Goal: Task Accomplishment & Management: Contribute content

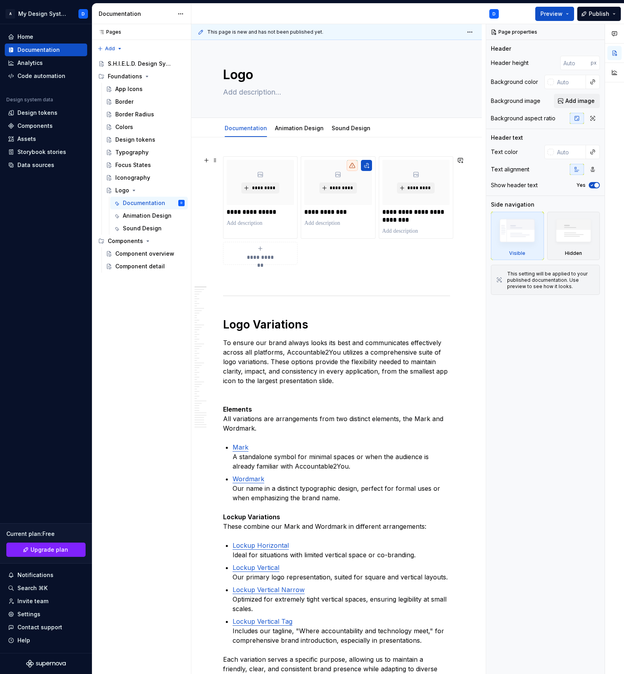
click at [348, 248] on div "**********" at bounding box center [336, 210] width 227 height 108
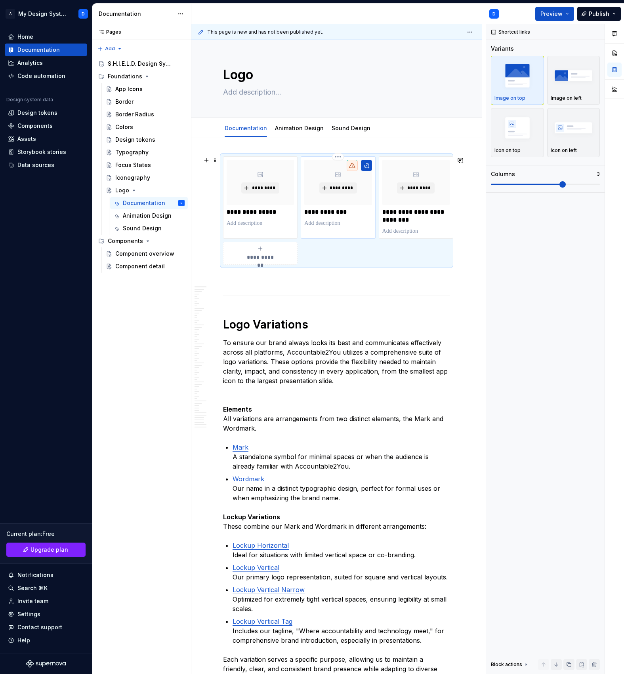
click at [362, 188] on div "*********" at bounding box center [337, 182] width 67 height 45
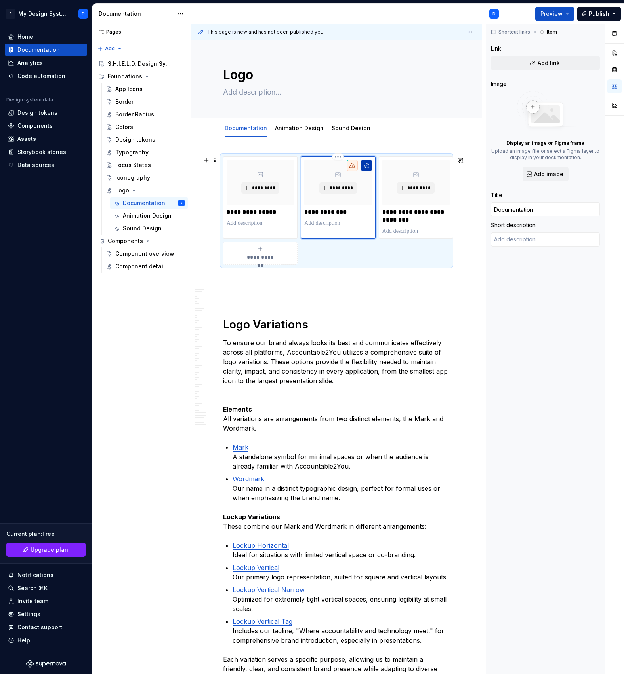
click at [366, 166] on button "button" at bounding box center [366, 165] width 11 height 11
type textarea "*"
click at [533, 207] on input "Documentation" at bounding box center [545, 209] width 109 height 14
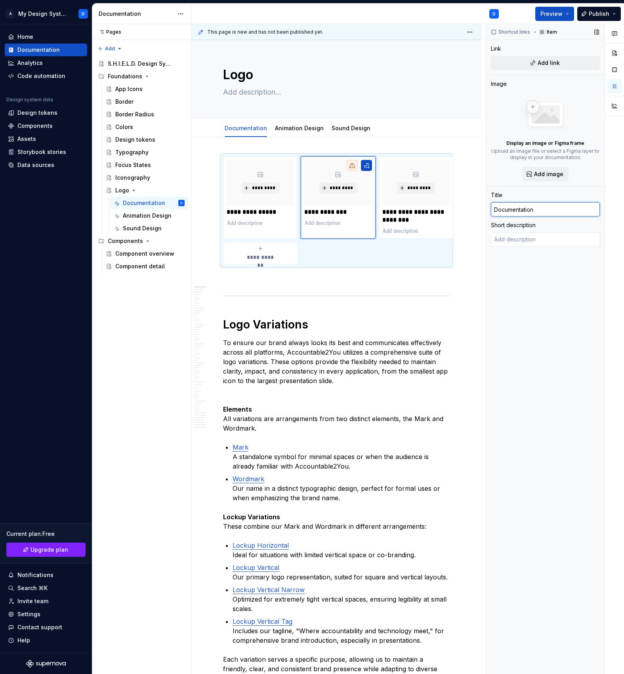
click at [533, 207] on input "Documentation" at bounding box center [545, 209] width 109 height 14
type textarea "*"
click at [321, 219] on p at bounding box center [337, 223] width 67 height 8
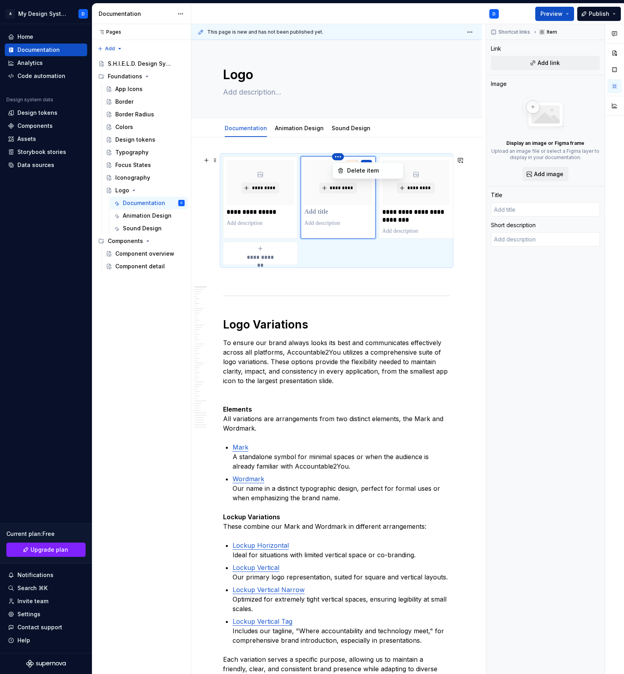
click at [456, 163] on html "A My Design System D Home Documentation Analytics Code automation Design system…" at bounding box center [312, 337] width 624 height 674
click at [359, 167] on div "Delete item" at bounding box center [372, 171] width 51 height 8
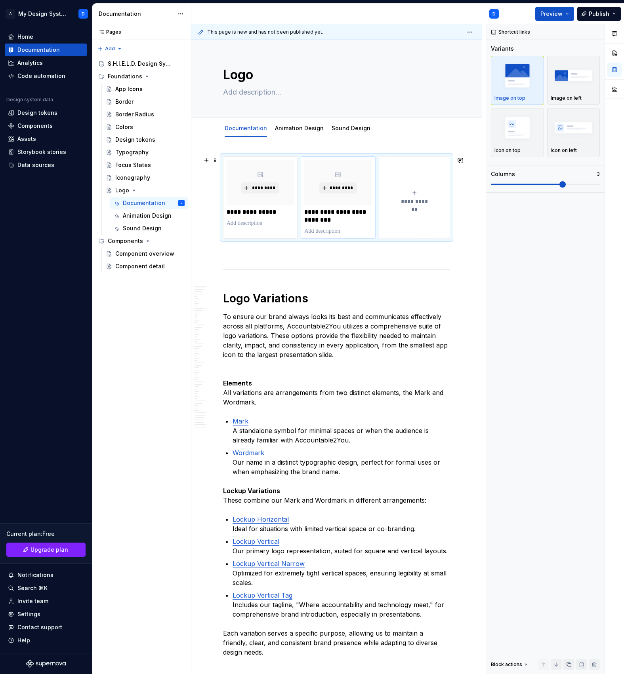
click at [330, 228] on p at bounding box center [337, 231] width 67 height 8
type textarea "*"
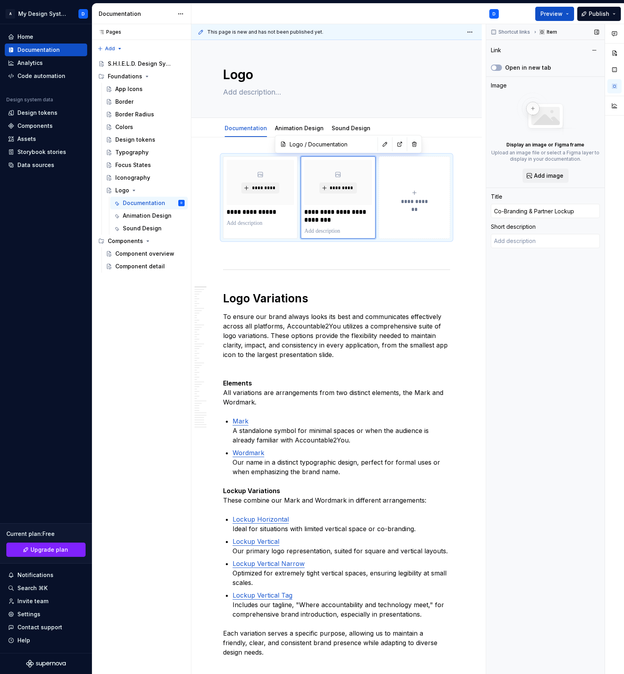
type input "Logo / Documentation/ Co-Branding & Partner Lockup"
type textarea "*"
type input "Logo / Documentation/ Logo Variations"
type input "Logo Variations"
click at [272, 202] on div "*********" at bounding box center [259, 182] width 67 height 45
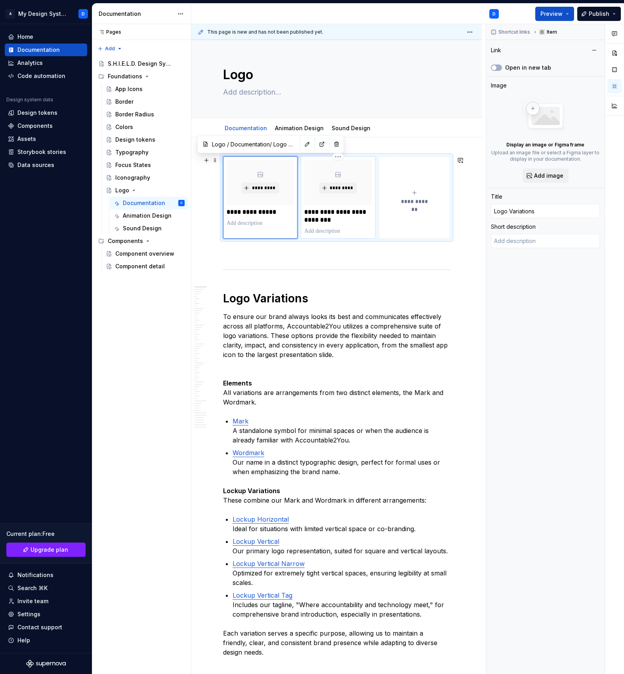
click at [312, 218] on p "**********" at bounding box center [337, 216] width 67 height 16
type textarea "*"
type input "Logo / Documentation/ Co-Branding & Partner Lockup"
type input "Co-Branding & Partner Lockup"
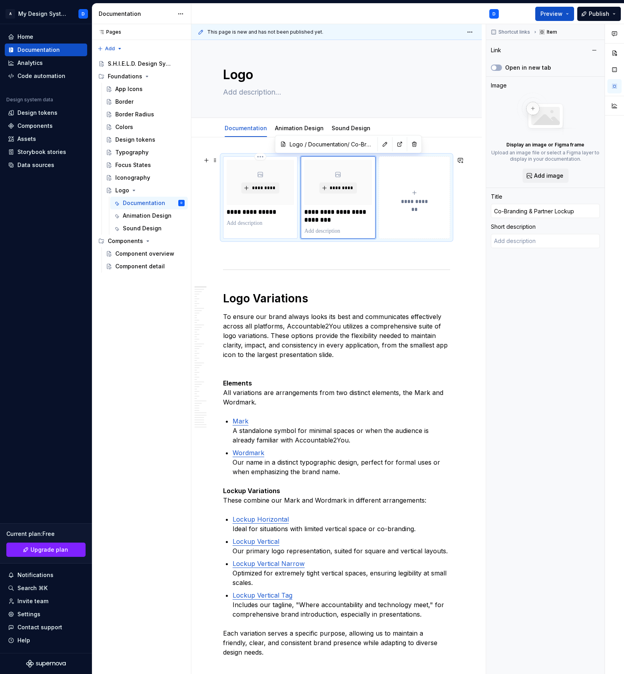
click at [274, 208] on div "**********" at bounding box center [259, 193] width 67 height 67
type textarea "*"
type input "Logo / Documentation/ Logo Variations"
type input "Logo Variations"
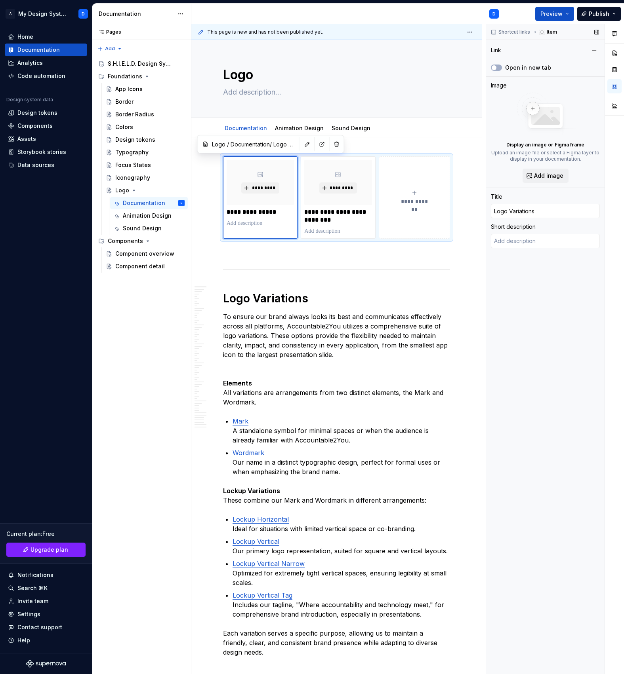
click at [504, 53] on div "Link" at bounding box center [540, 50] width 98 height 8
click at [501, 53] on div "Link" at bounding box center [496, 50] width 10 height 8
click at [526, 67] on label "Open in new tab" at bounding box center [528, 68] width 46 height 8
click at [502, 67] on button "Open in new tab" at bounding box center [496, 68] width 11 height 6
click at [526, 67] on label "Open in new tab" at bounding box center [528, 68] width 46 height 8
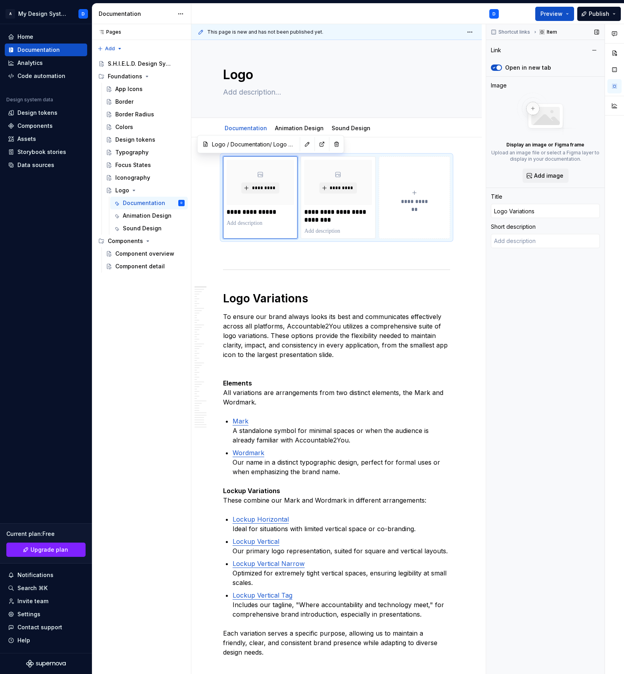
click at [502, 67] on button "Open in new tab" at bounding box center [496, 68] width 11 height 6
click at [302, 145] on button "button" at bounding box center [307, 144] width 11 height 11
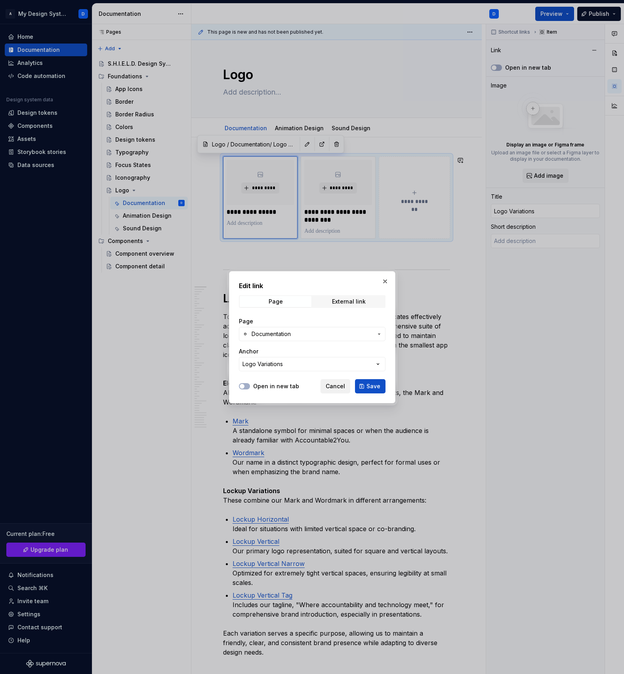
click at [327, 380] on button "Cancel" at bounding box center [335, 386] width 30 height 14
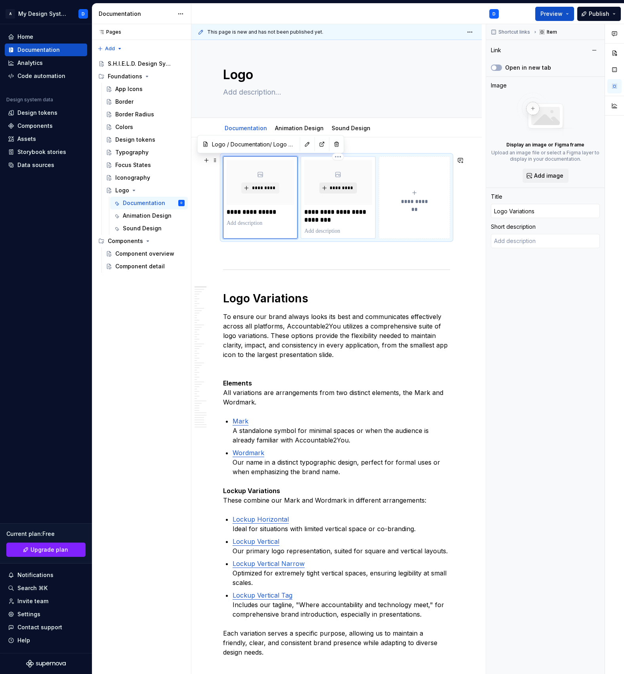
type textarea "*"
type input "Logo / Documentation/ Co-Branding & Partner Lockup"
type input "Co-Branding & Partner Lockup"
click at [340, 183] on button "*********" at bounding box center [338, 188] width 38 height 11
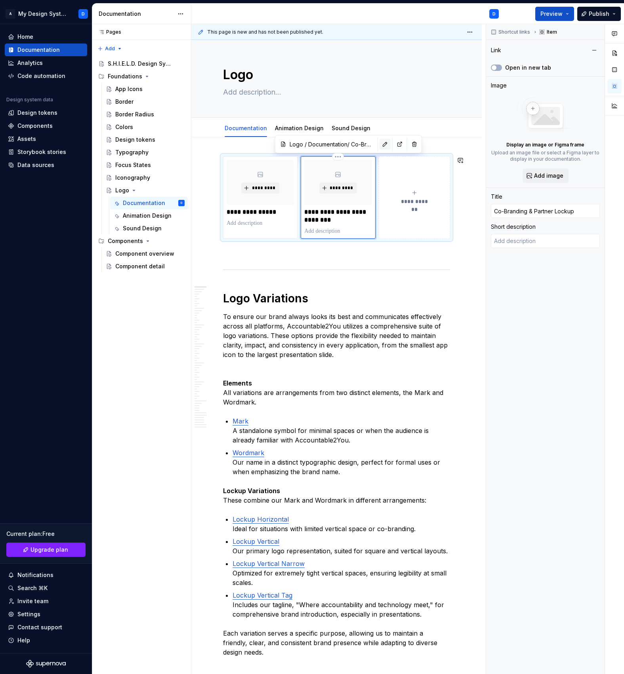
click at [379, 145] on button "button" at bounding box center [384, 144] width 11 height 11
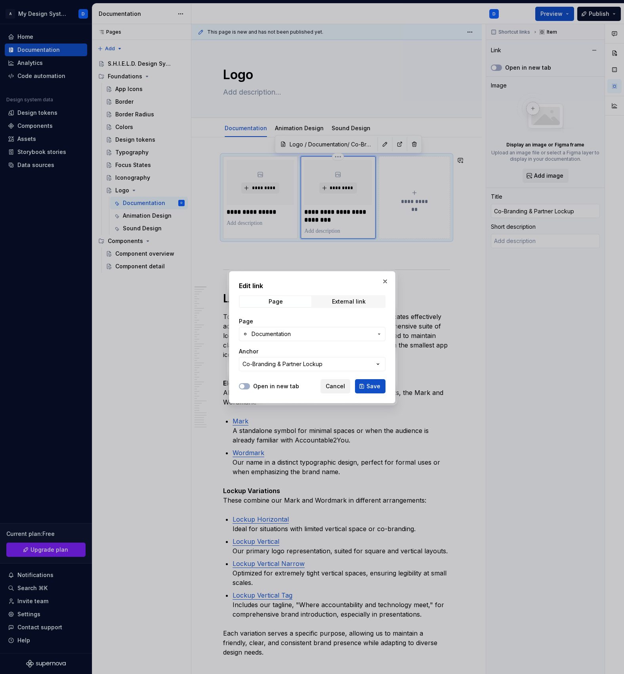
click at [342, 386] on span "Cancel" at bounding box center [334, 386] width 19 height 8
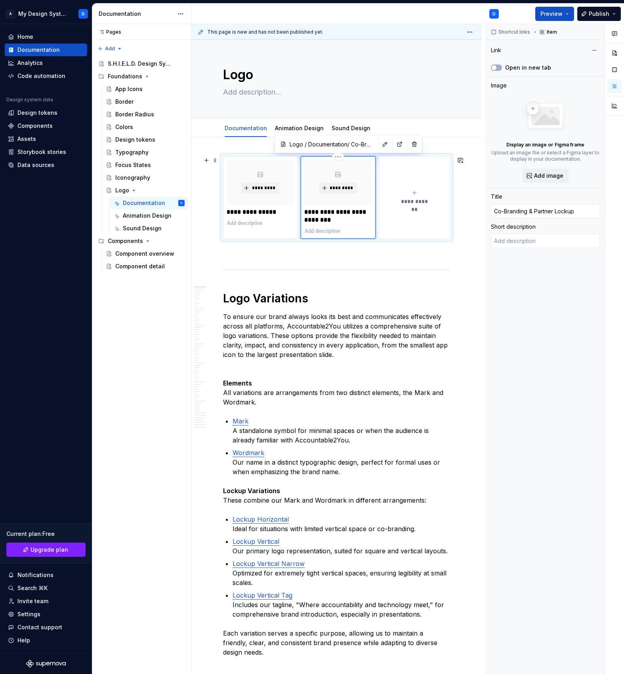
click at [405, 190] on div "**********" at bounding box center [414, 198] width 64 height 16
type textarea "*"
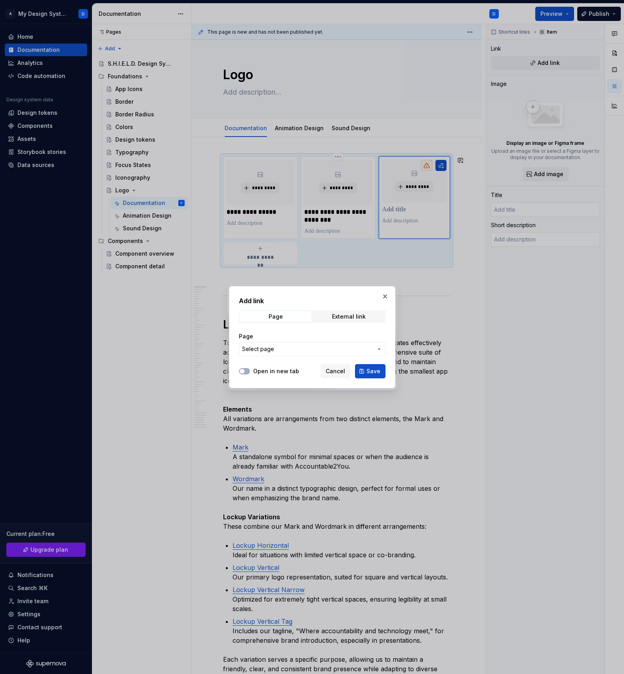
click at [278, 356] on div "Page Select page" at bounding box center [312, 345] width 146 height 24
click at [277, 347] on span "Select page" at bounding box center [307, 349] width 131 height 8
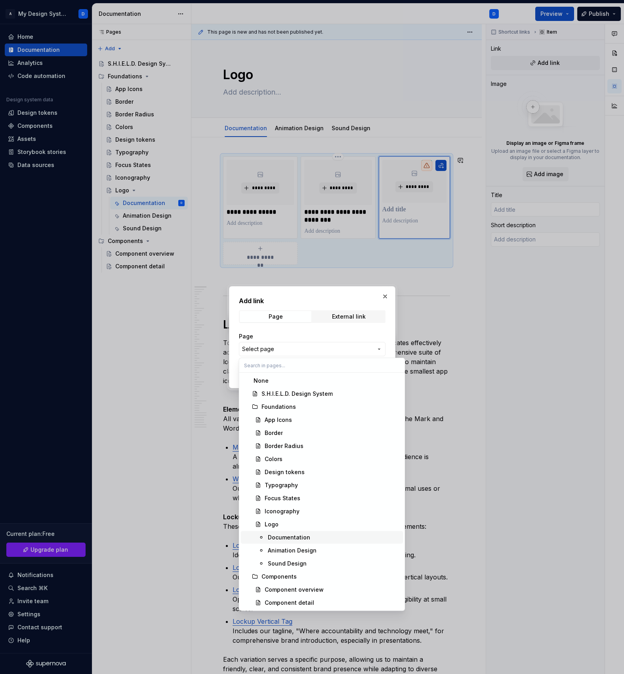
click at [296, 538] on div "Documentation" at bounding box center [289, 538] width 42 height 8
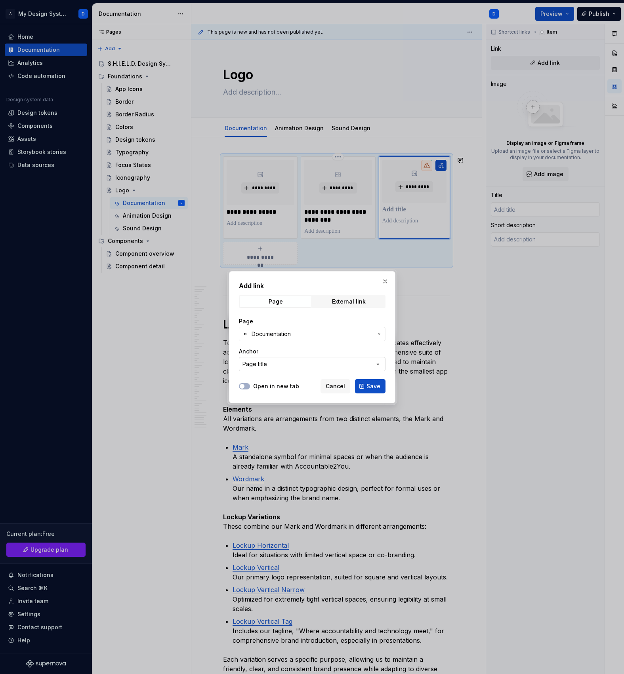
click at [289, 363] on button "Page title" at bounding box center [312, 364] width 146 height 14
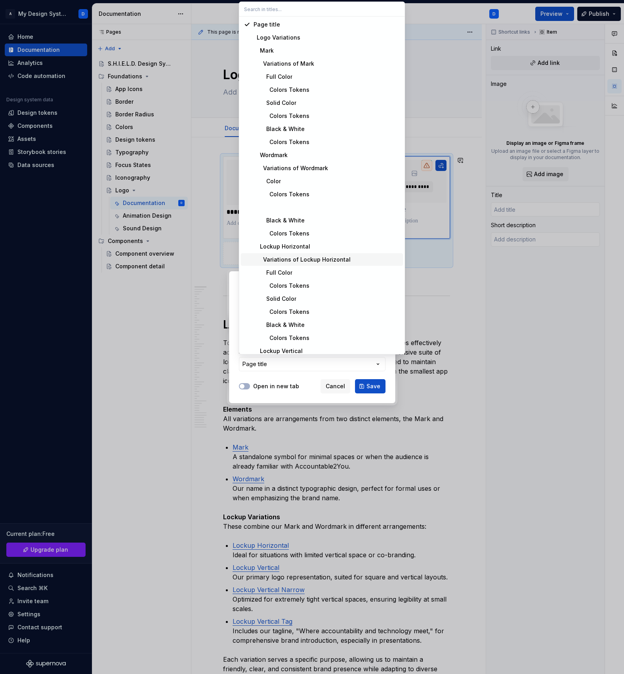
click at [290, 256] on div "Variations of Lockup Horizontal" at bounding box center [301, 260] width 97 height 8
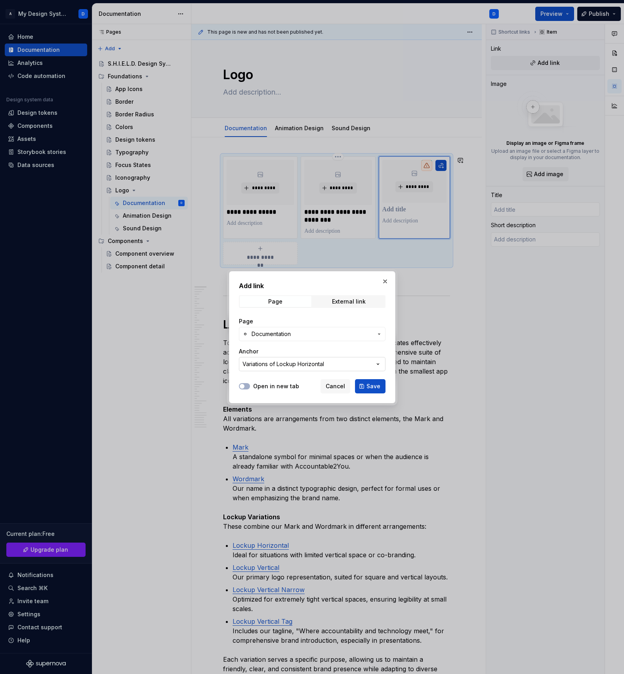
click at [277, 359] on button "Variations of Lockup Horizontal" at bounding box center [312, 364] width 146 height 14
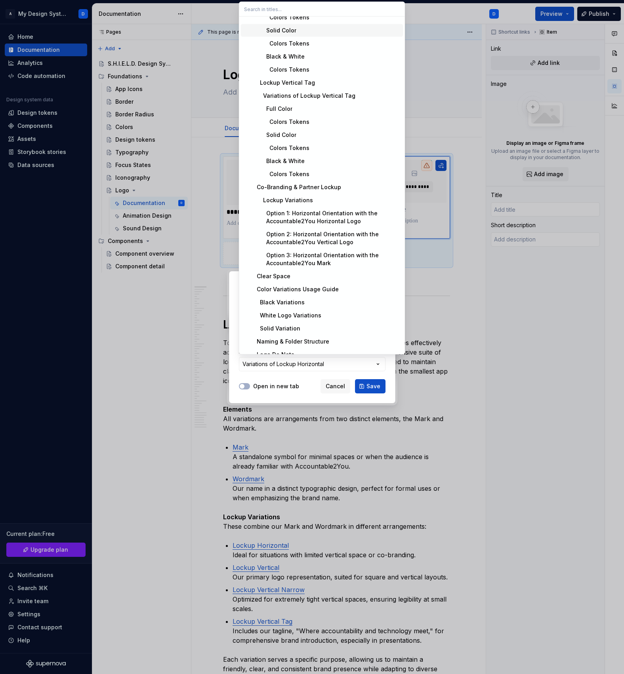
scroll to position [485, 0]
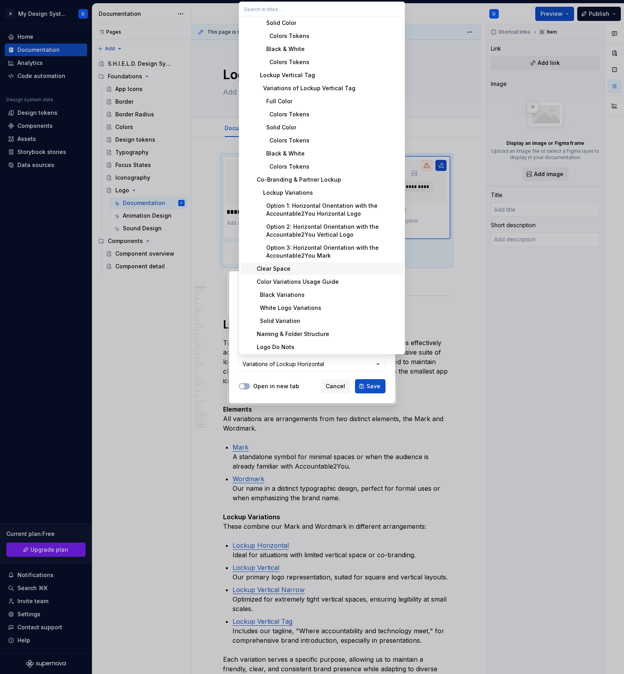
click at [285, 271] on div "Clear Space" at bounding box center [271, 269] width 37 height 8
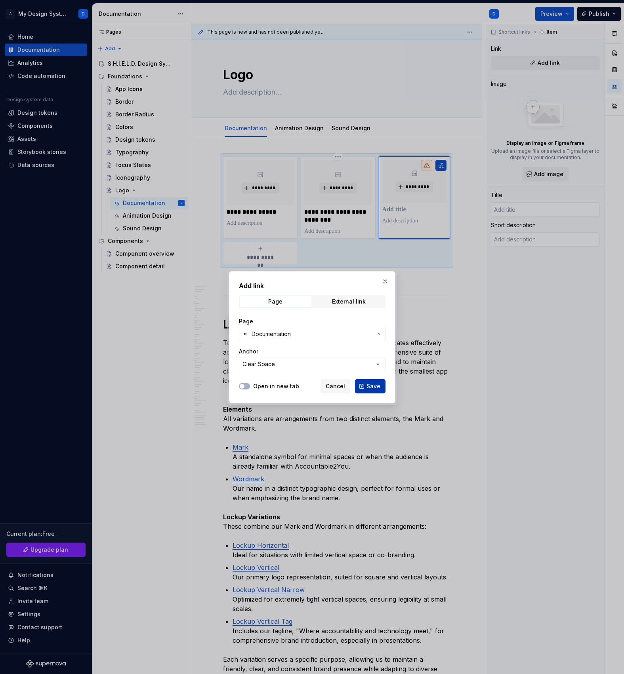
click at [377, 387] on span "Save" at bounding box center [373, 386] width 14 height 8
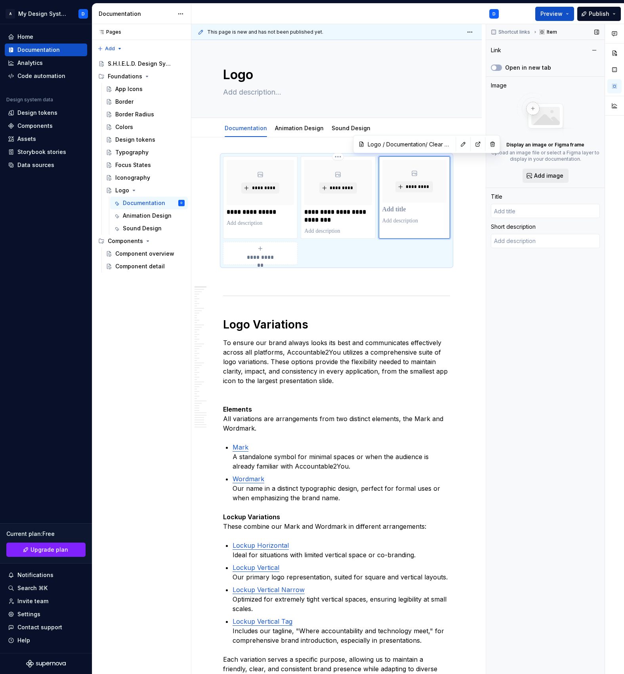
type textarea "*"
type input "Documentation"
click at [536, 207] on input "Documentation" at bounding box center [545, 211] width 109 height 14
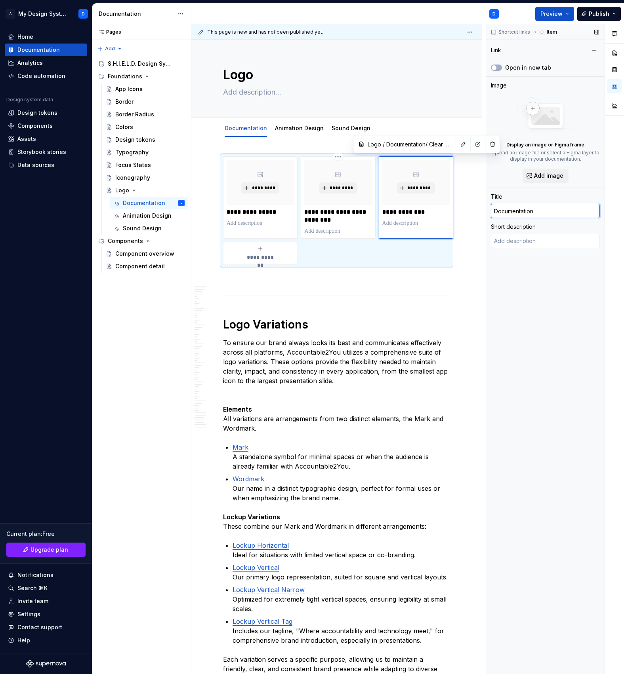
type textarea "*"
type input "C"
type textarea "*"
type input "Cl"
type textarea "*"
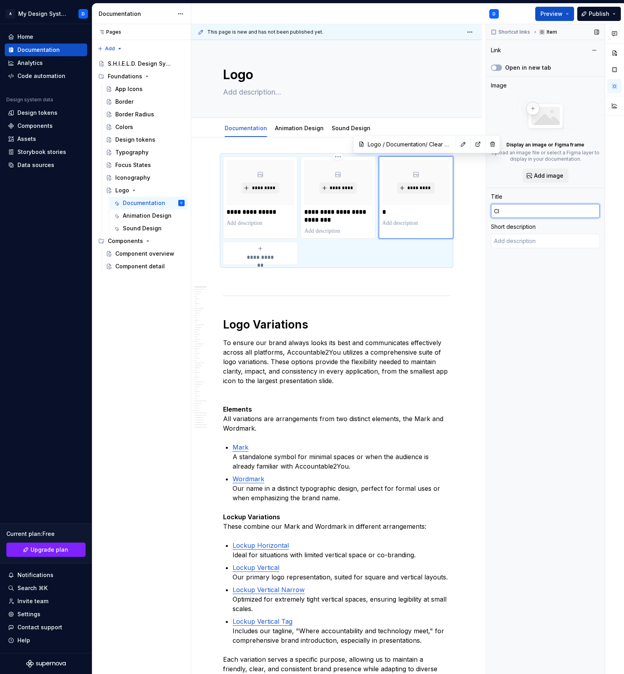
type input "Cle"
type textarea "*"
type input "Clea"
type textarea "*"
type input "Clear"
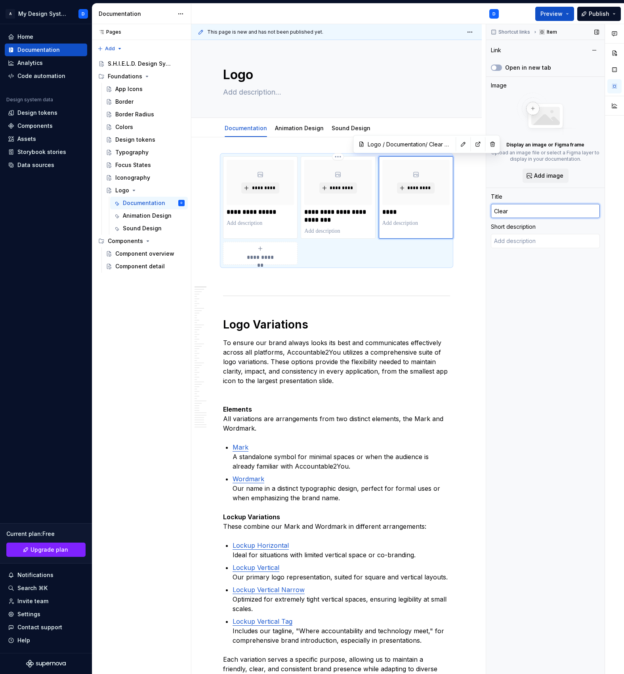
type textarea "*"
type input "Clear"
type textarea "*"
type input "Clear S"
type textarea "*"
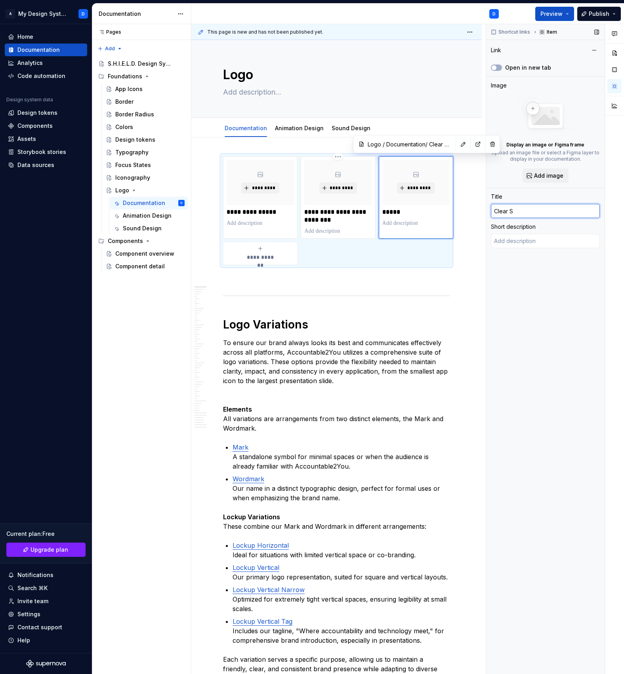
type input "Clear Sp"
type textarea "*"
type input "Clear Spa"
type textarea "*"
type input "Clear Spac"
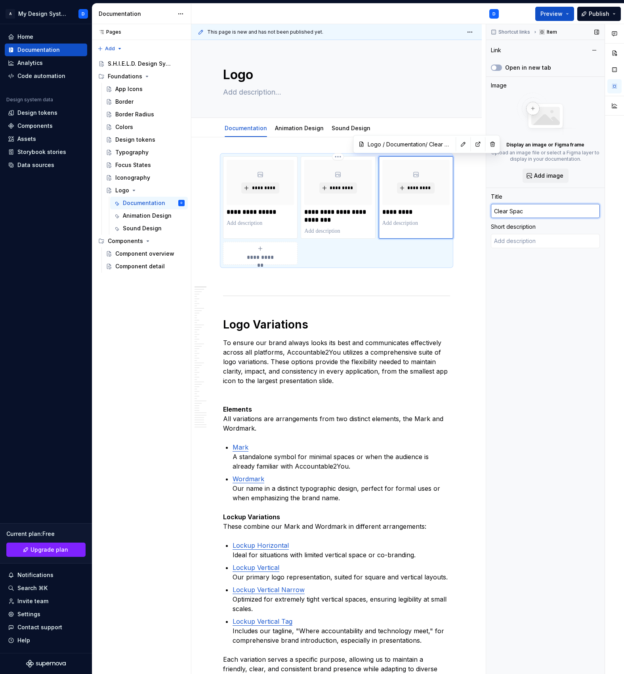
type textarea "*"
type input "Clear Space"
click at [568, 302] on div "Shortcut links Item Link Open in new tab Image Display an image or Figma frame …" at bounding box center [545, 349] width 118 height 651
click at [258, 254] on span "**********" at bounding box center [260, 257] width 34 height 8
type textarea "*"
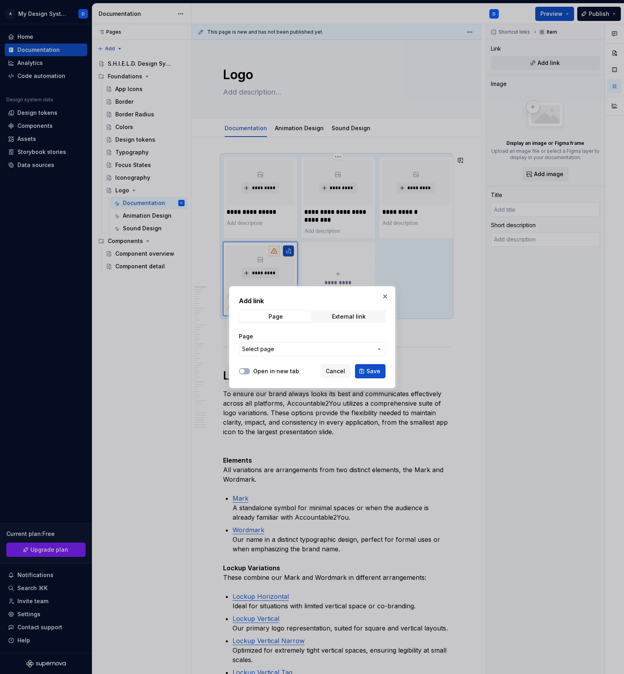
click at [284, 358] on div "Page Select page" at bounding box center [312, 344] width 146 height 33
click at [284, 355] on button "Select page" at bounding box center [312, 349] width 146 height 14
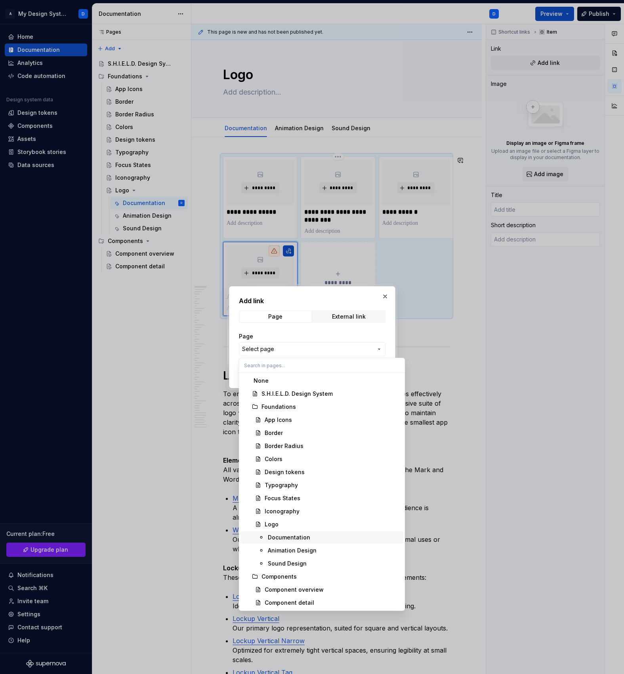
click at [284, 533] on span "Documentation" at bounding box center [322, 537] width 162 height 13
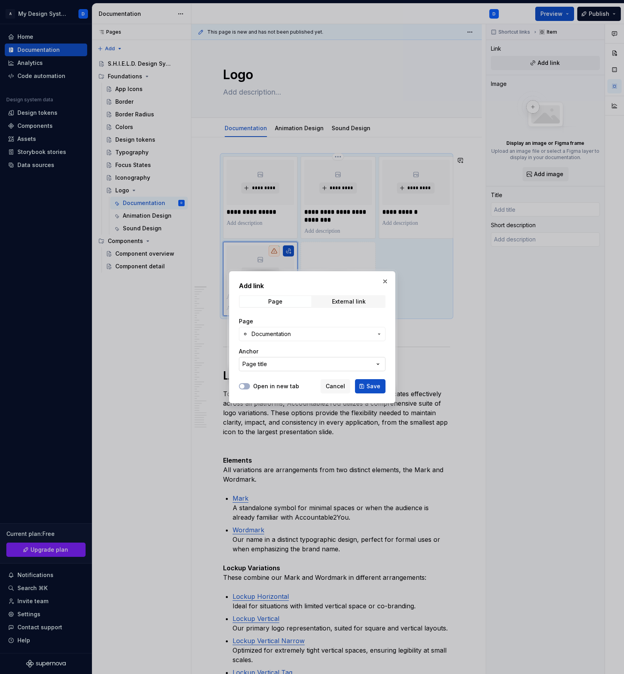
click at [264, 359] on button "Page title" at bounding box center [312, 364] width 146 height 14
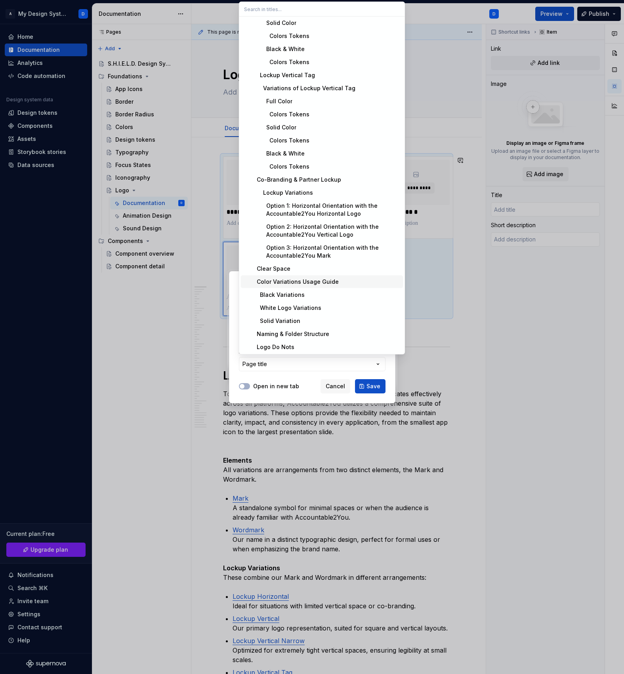
click at [284, 280] on div "Color Variations Usage Guide" at bounding box center [295, 282] width 85 height 8
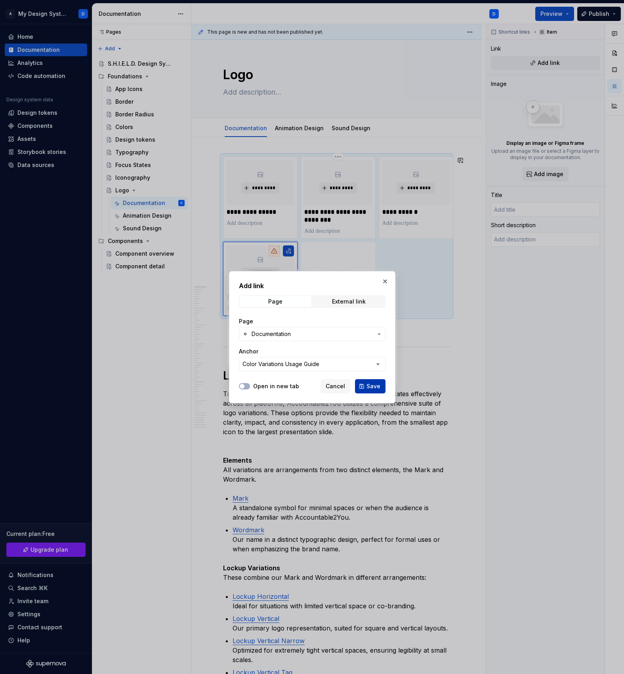
click at [373, 385] on span "Save" at bounding box center [373, 386] width 14 height 8
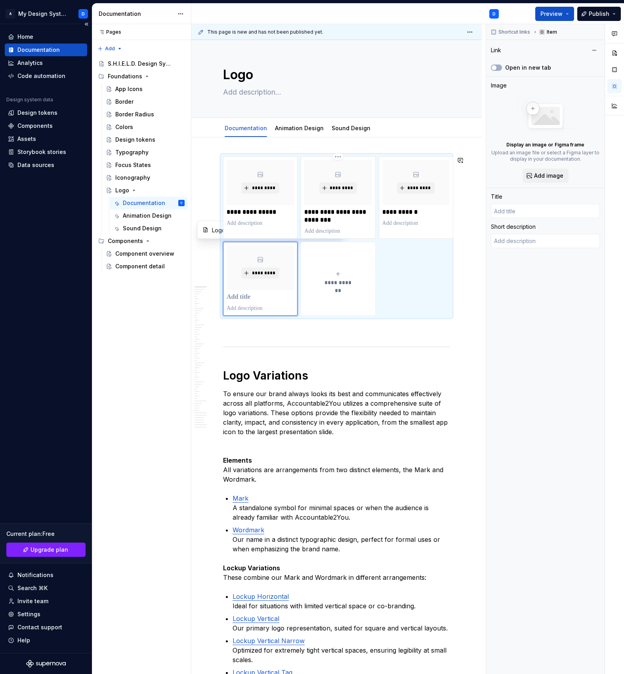
type textarea "*"
type input "Documentation"
click at [521, 214] on input "Documentation" at bounding box center [545, 211] width 109 height 14
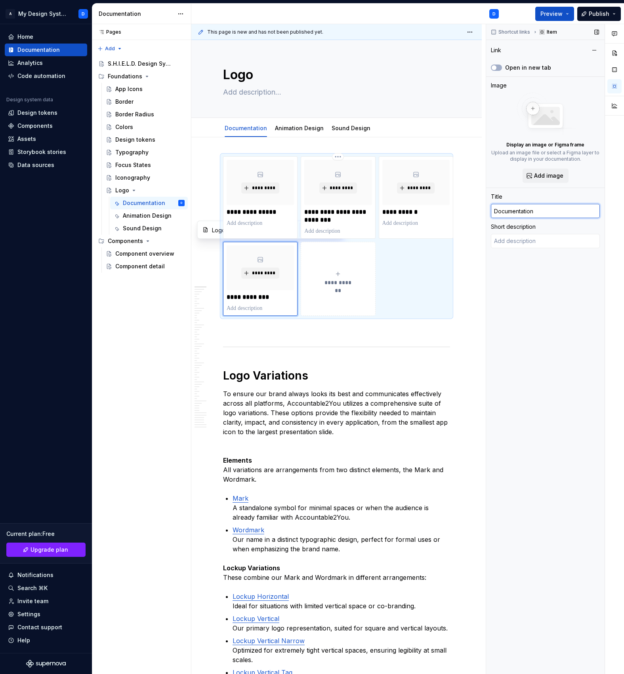
paste input "Color Variations Usage Guide"
type textarea "*"
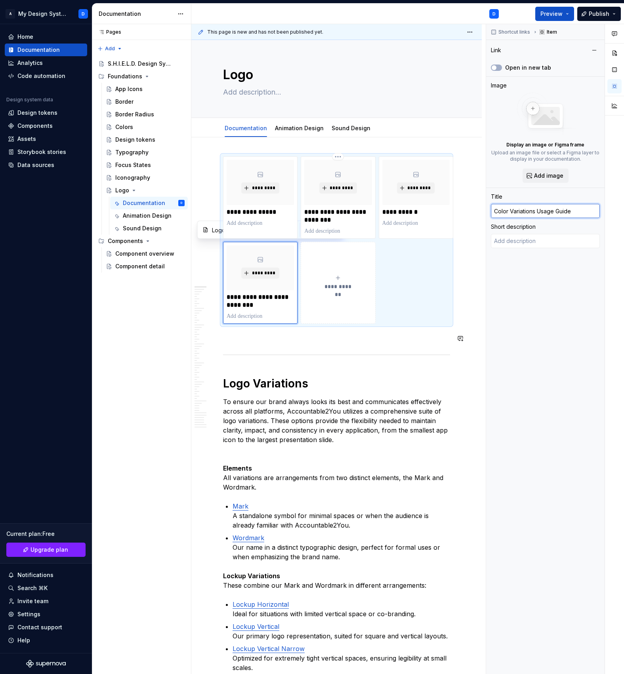
type input "Color Variations Usage Guide"
click at [348, 305] on button "**********" at bounding box center [338, 283] width 74 height 82
type textarea "*"
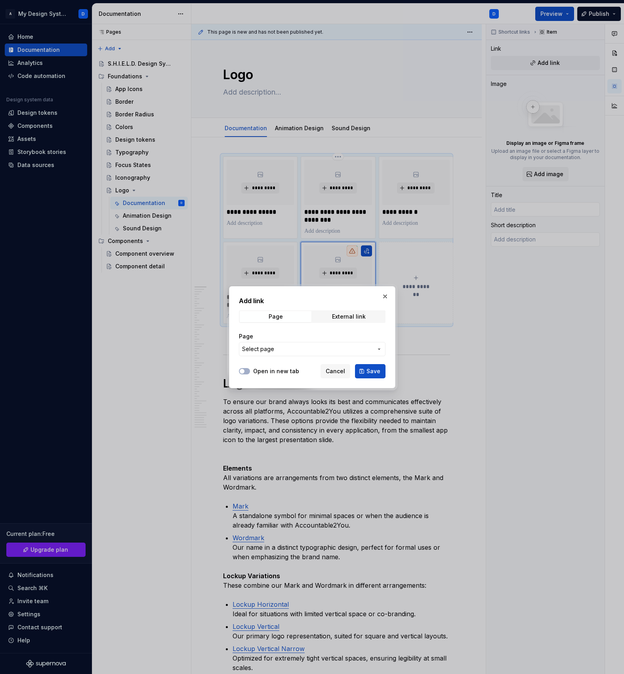
click at [292, 348] on span "Select page" at bounding box center [307, 349] width 131 height 8
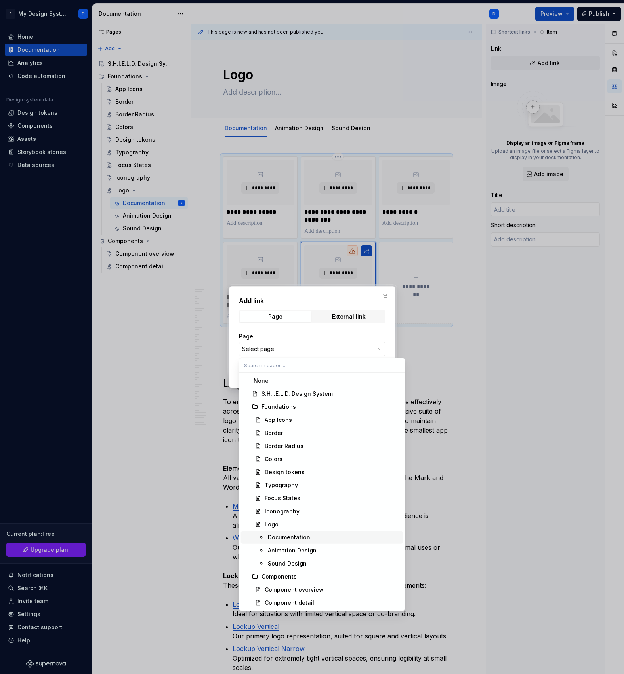
drag, startPoint x: 292, startPoint y: 545, endPoint x: 291, endPoint y: 537, distance: 7.6
click at [291, 537] on div "None S.H.I.E.L.D. Design System Foundations App Icons Border Border Radius Colo…" at bounding box center [322, 492] width 162 height 235
click at [291, 537] on div "Documentation" at bounding box center [289, 538] width 42 height 8
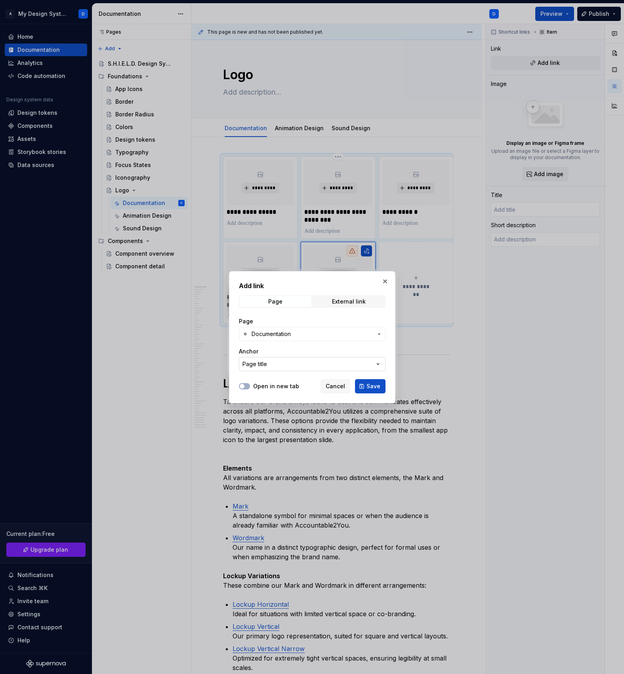
click at [285, 363] on button "Page title" at bounding box center [312, 364] width 146 height 14
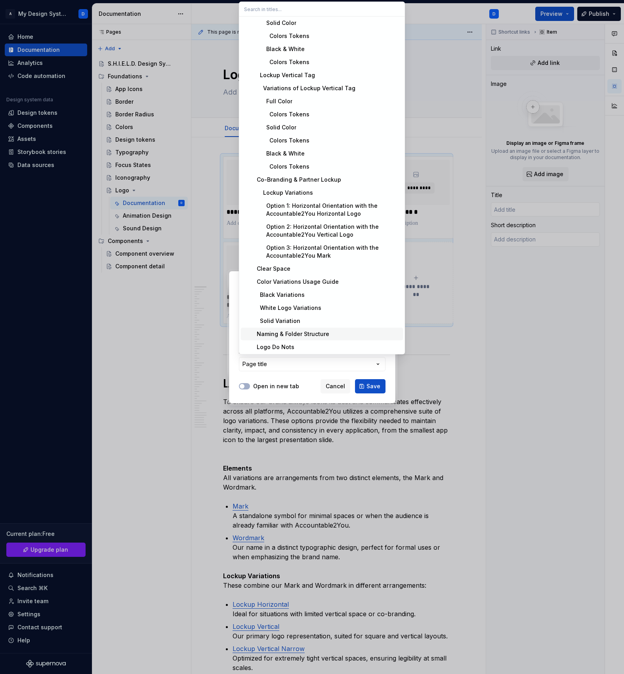
click at [290, 335] on div "Naming & Folder Structure" at bounding box center [291, 334] width 76 height 8
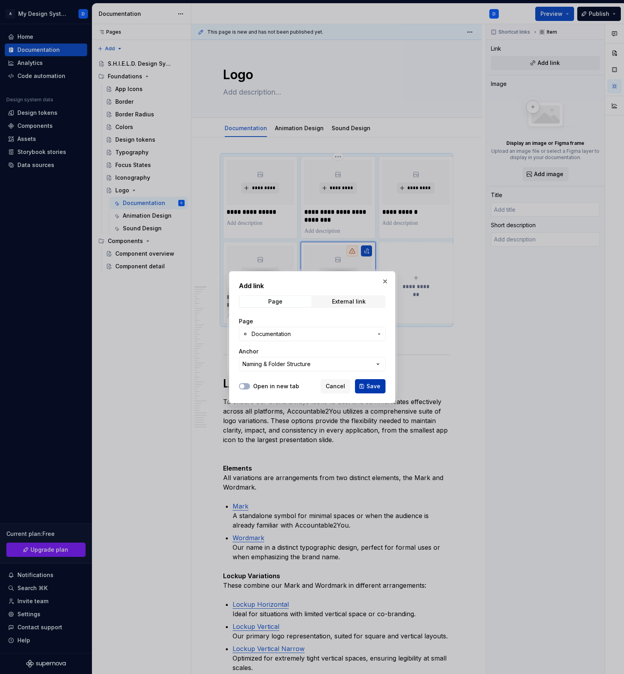
click at [370, 388] on span "Save" at bounding box center [373, 386] width 14 height 8
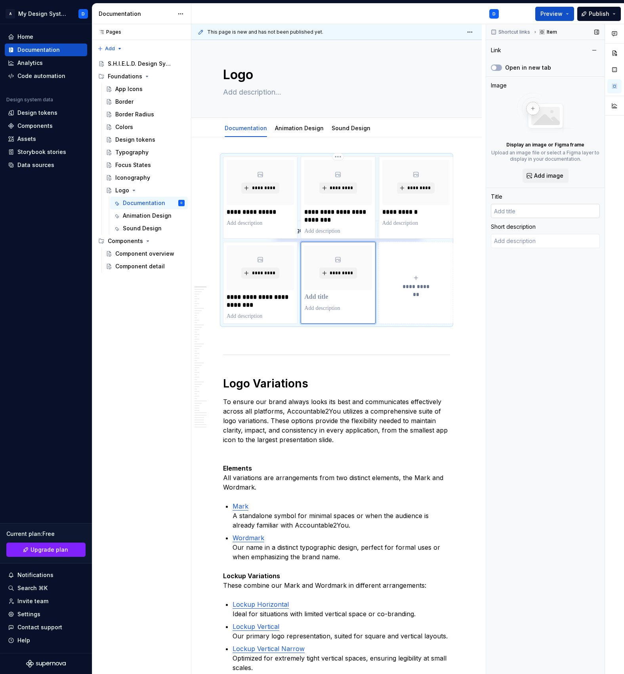
type textarea "*"
type input "Documentation"
click at [524, 213] on input "Documentation" at bounding box center [545, 211] width 109 height 14
type textarea "*"
type input "N"
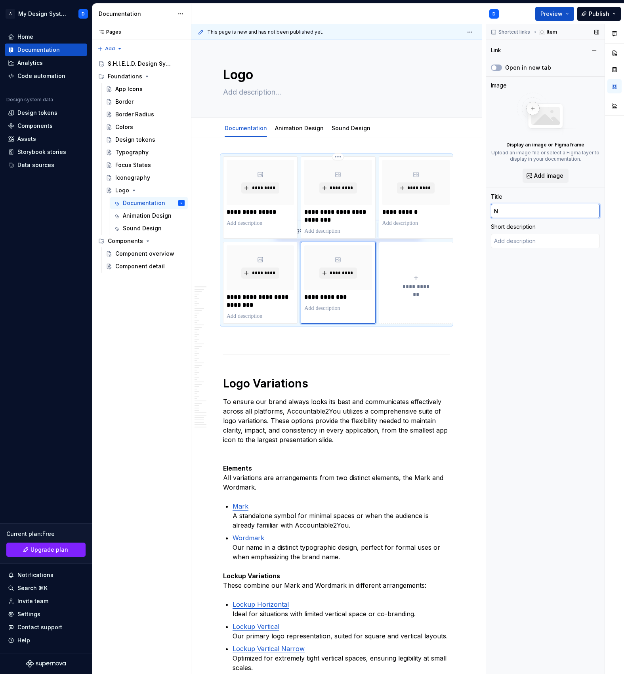
type textarea "*"
type input "Na"
type textarea "*"
type input "Nam"
type textarea "*"
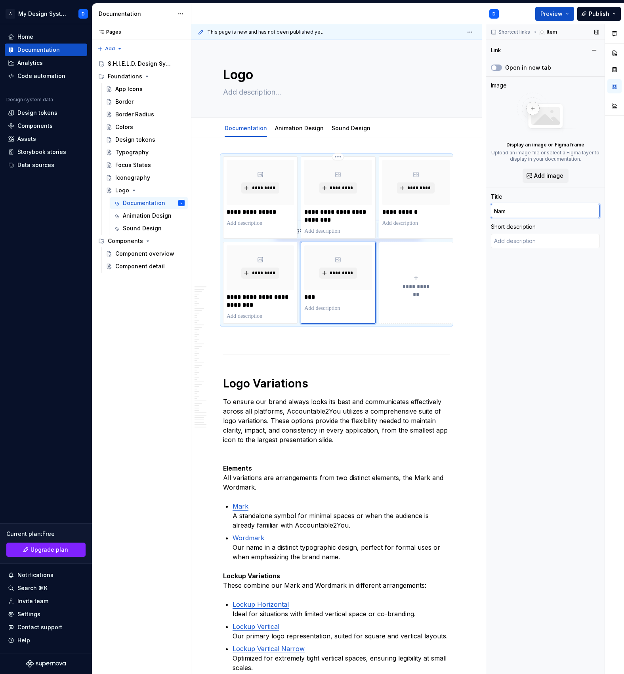
type input "Nami"
type textarea "*"
type input "Namin"
type textarea "*"
type input "Naming"
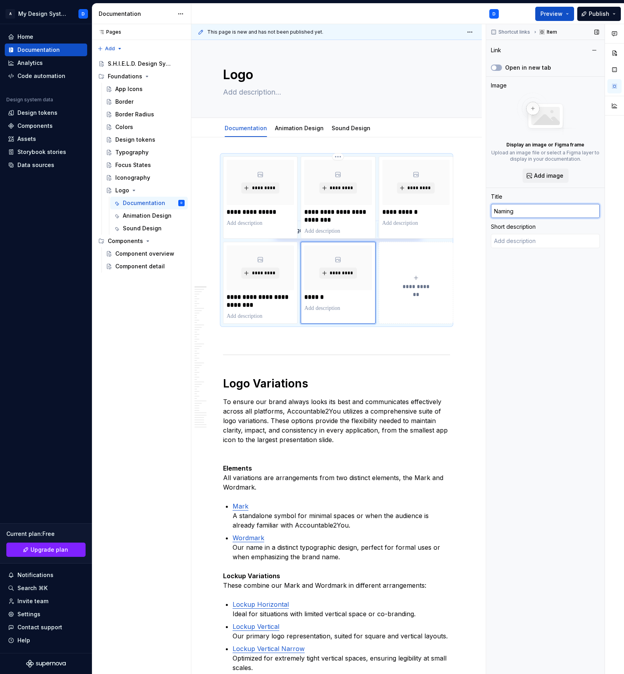
type textarea "*"
type input "Naming"
type textarea "*"
type input "Naming &"
type textarea "*"
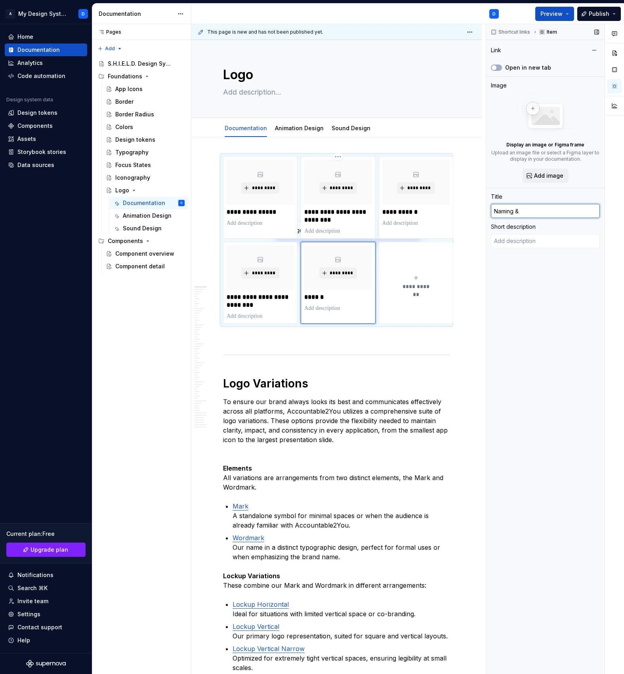
type input "Naming &"
type textarea "*"
type input "Naming & F"
type textarea "*"
type input "Naming & Fo"
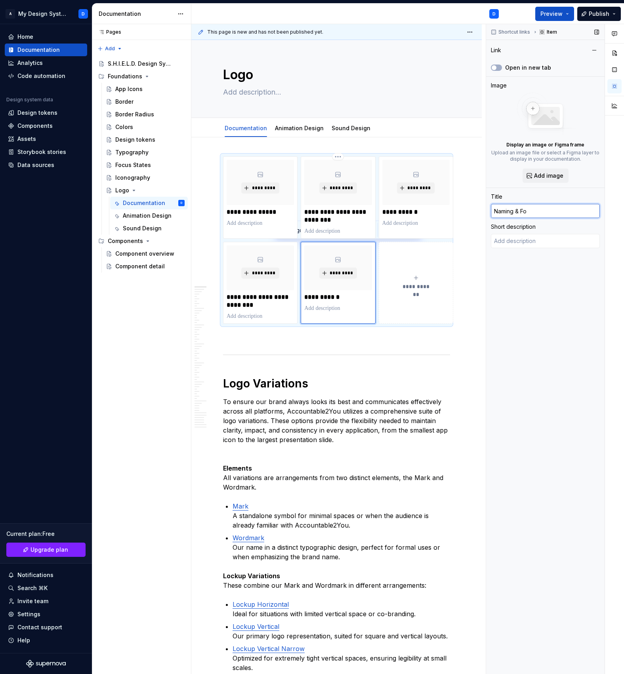
type textarea "*"
type input "Naming & Fold"
type textarea "*"
type input "Naming & Folde"
type textarea "*"
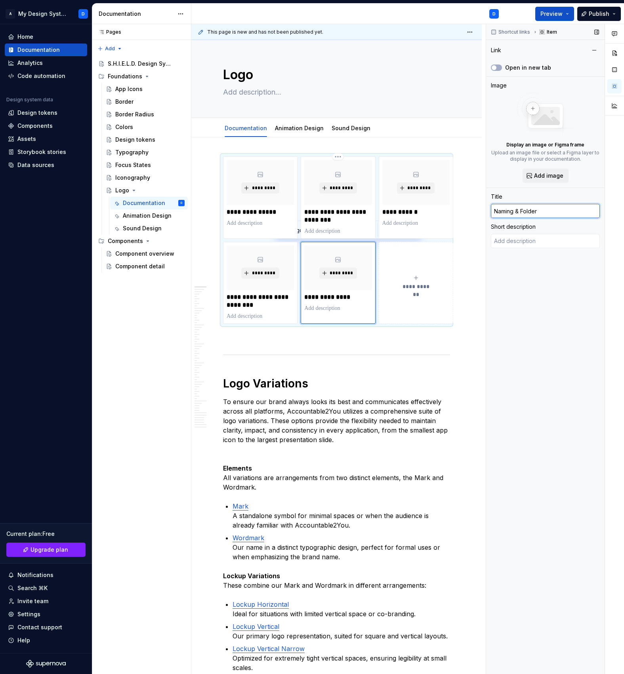
type input "Naming & Folder"
type textarea "*"
type input "Naming & Folder S"
type textarea "*"
type input "Naming & Folder St"
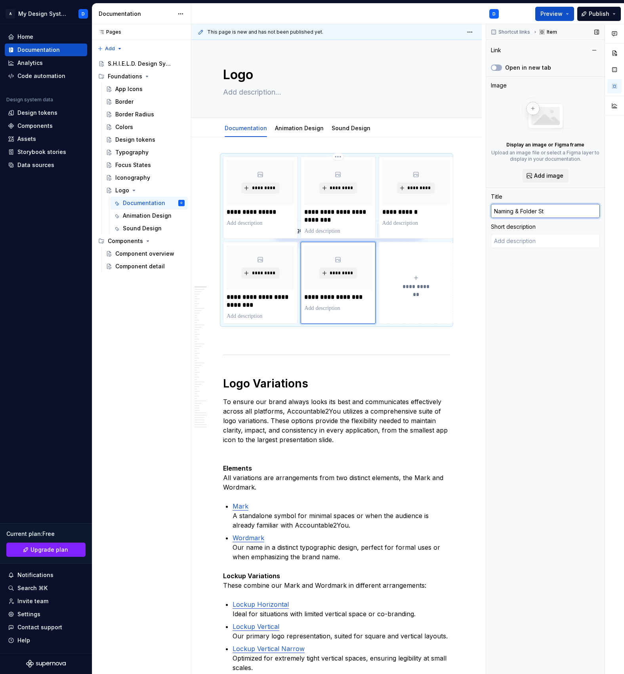
type textarea "*"
type input "Naming & Folder Str"
type textarea "*"
type input "Naming & Folder Stru"
type textarea "*"
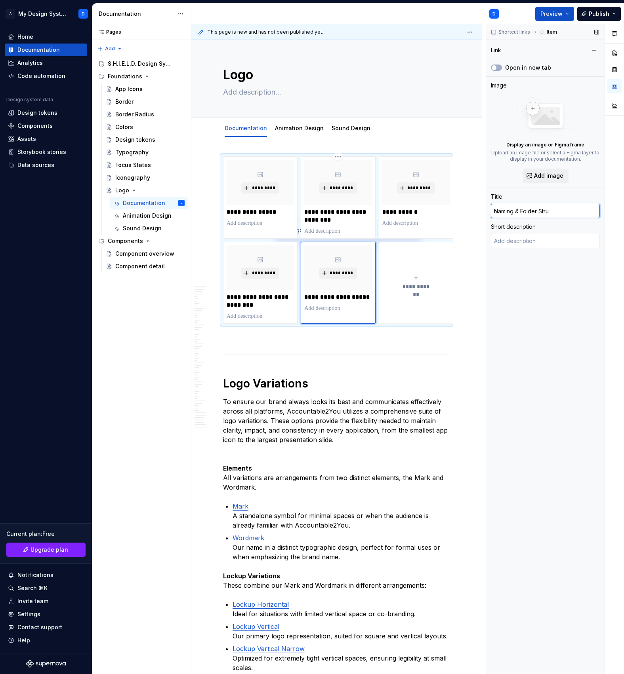
type input "Naming & Folder Struc"
type textarea "*"
type input "Naming & Folder Struct"
type textarea "*"
type input "Naming & Folder Structu"
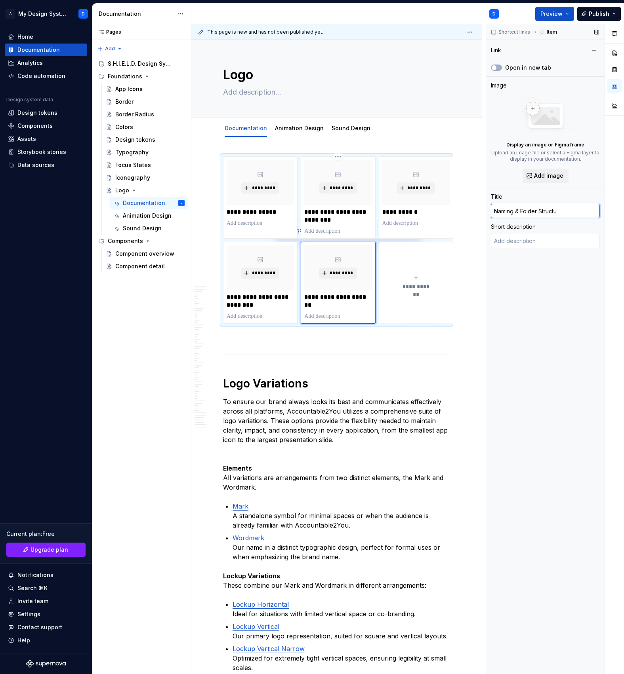
type textarea "*"
type input "Naming & Folder Structur"
type textarea "*"
type input "Naming & Folder Structure"
click at [423, 286] on span "**********" at bounding box center [415, 287] width 34 height 8
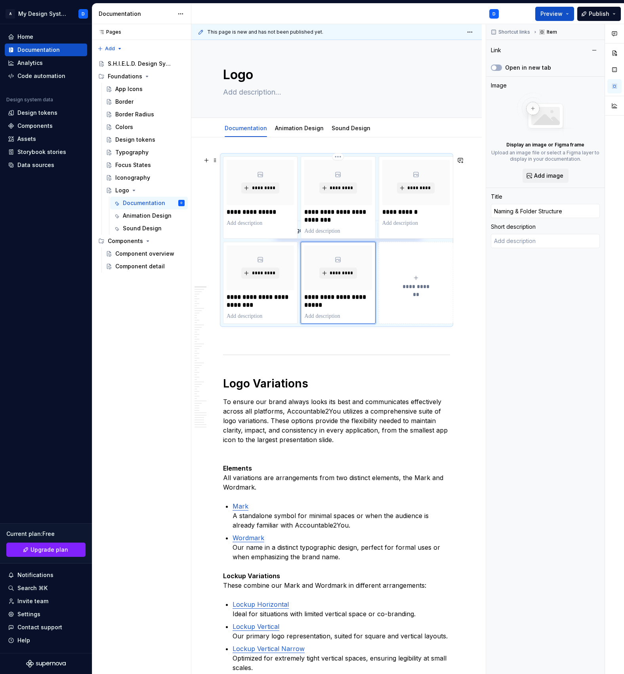
type textarea "*"
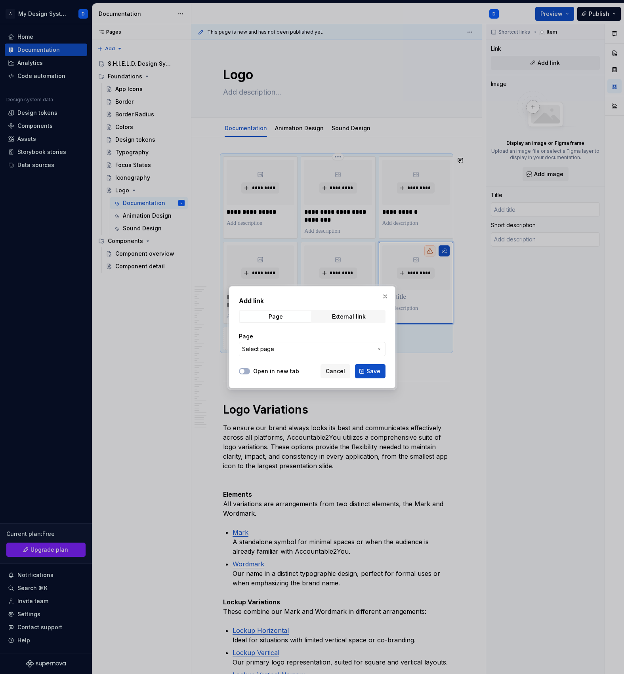
click at [353, 346] on span "Select page" at bounding box center [307, 349] width 131 height 8
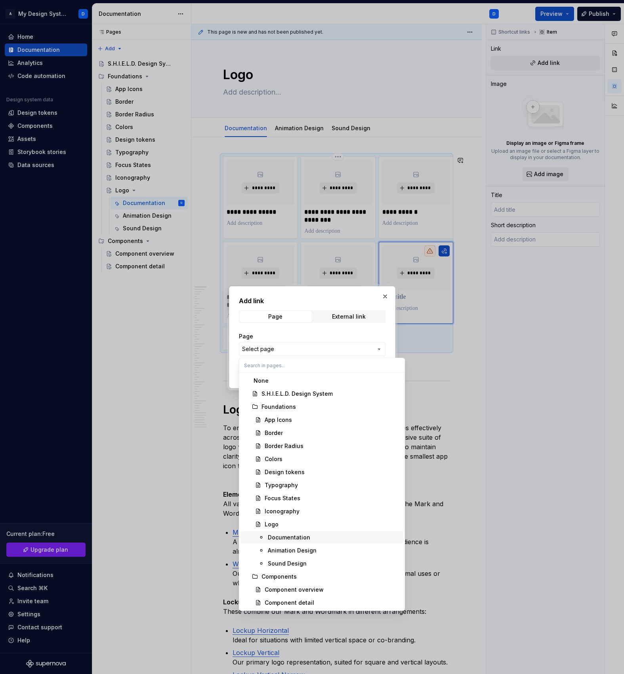
click at [298, 540] on div "Documentation" at bounding box center [289, 538] width 42 height 8
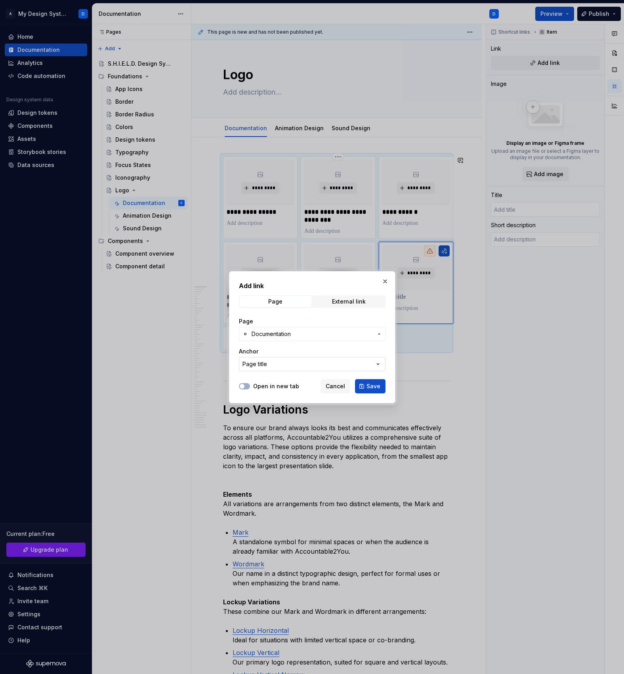
click at [274, 360] on button "Page title" at bounding box center [312, 364] width 146 height 14
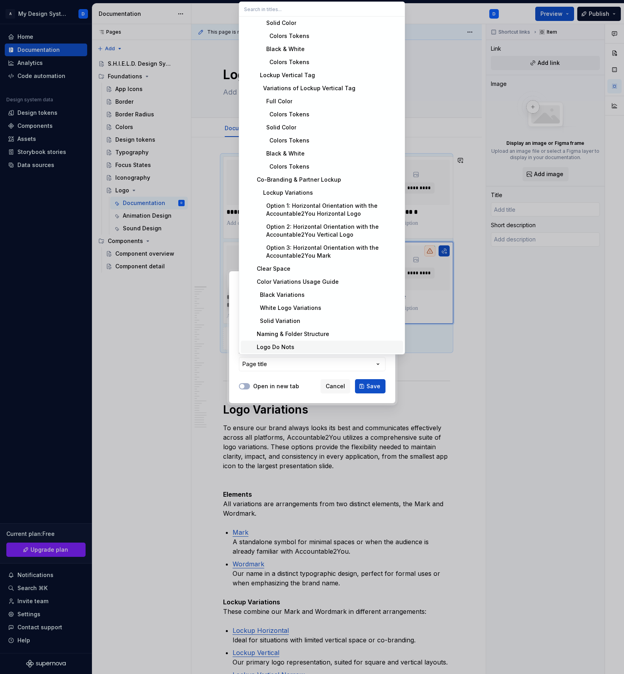
click at [281, 350] on div "Logo Do Nots" at bounding box center [273, 347] width 41 height 8
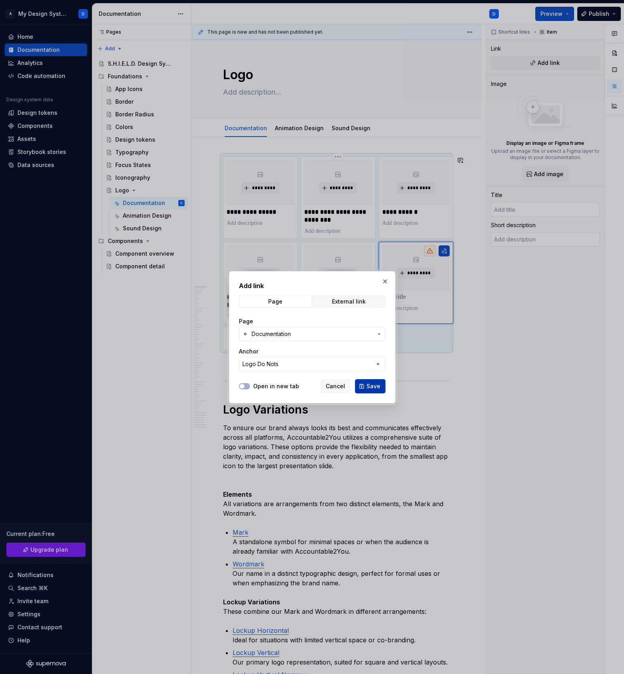
click at [376, 389] on span "Save" at bounding box center [373, 386] width 14 height 8
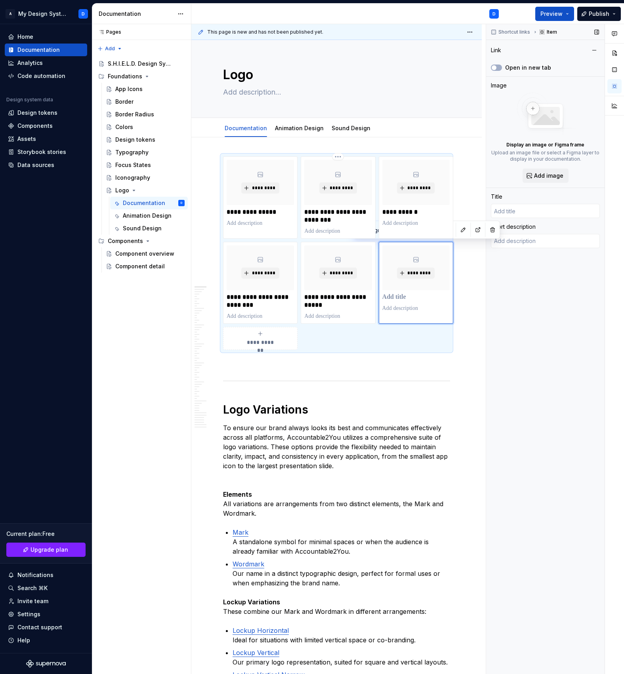
type textarea "*"
type input "Documentation"
click at [525, 213] on input "Documentation" at bounding box center [545, 211] width 109 height 14
type textarea "*"
type input "L"
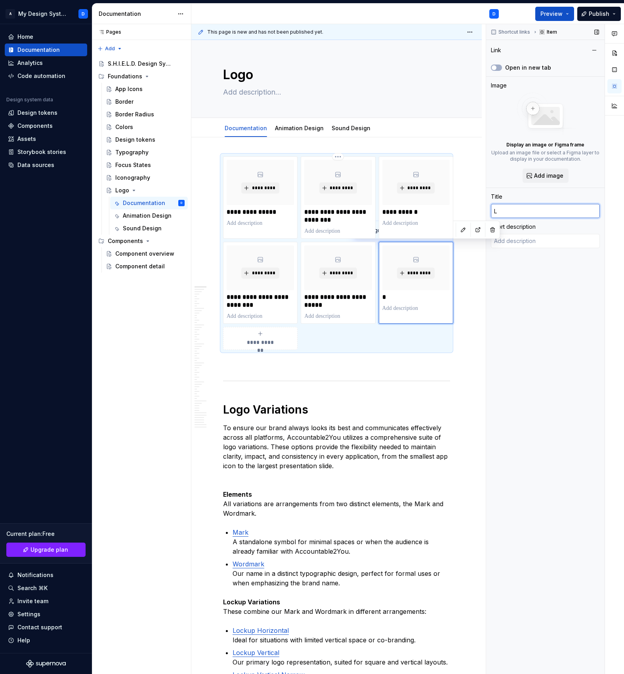
type textarea "*"
type input "Lo"
type textarea "*"
type input "Log"
type textarea "*"
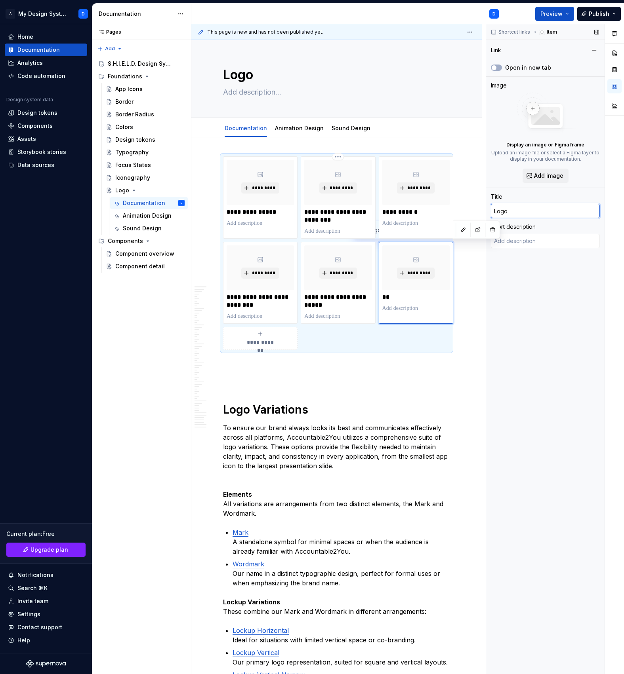
type input "Logo"
type textarea "*"
type input "Logo D"
type textarea "*"
type input "Logo Do"
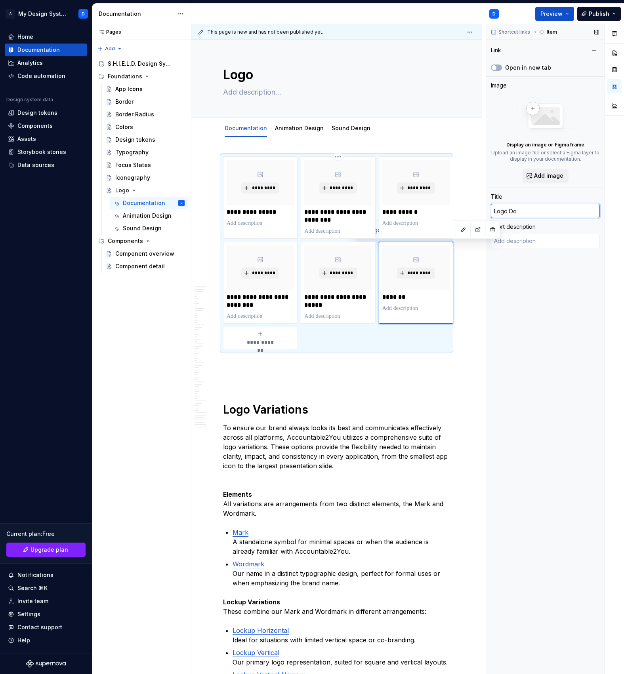
type textarea "*"
type input "Logo Do N"
type textarea "*"
type input "Logo Do No"
type textarea "*"
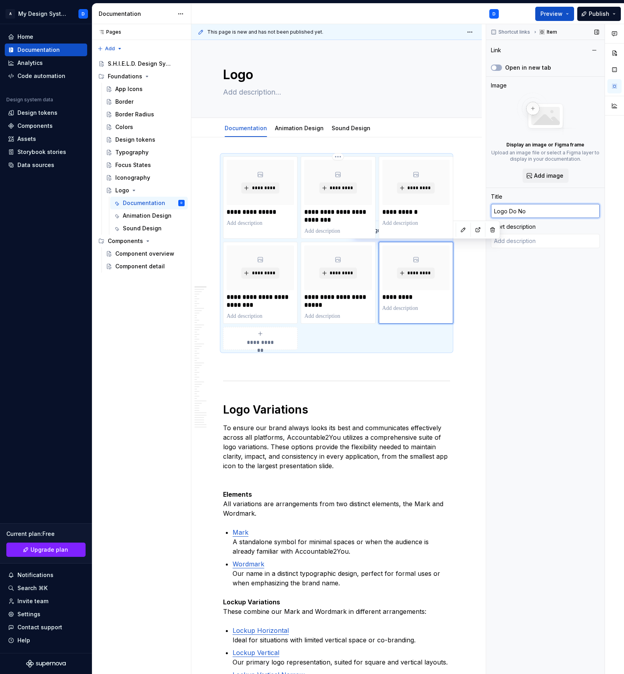
type input "Logo Do Not"
type textarea "*"
type input "Logo Do Nots"
click at [581, 326] on div "Shortcut links Item Link Open in new tab Image Display an image or Figma frame …" at bounding box center [545, 349] width 118 height 651
click at [291, 129] on link "Animation Design" at bounding box center [299, 128] width 49 height 7
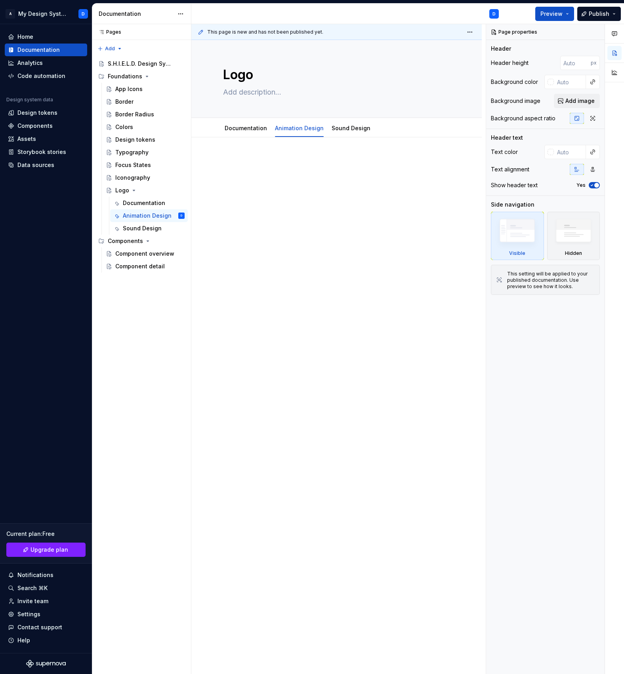
click at [337, 306] on div at bounding box center [336, 267] width 290 height 261
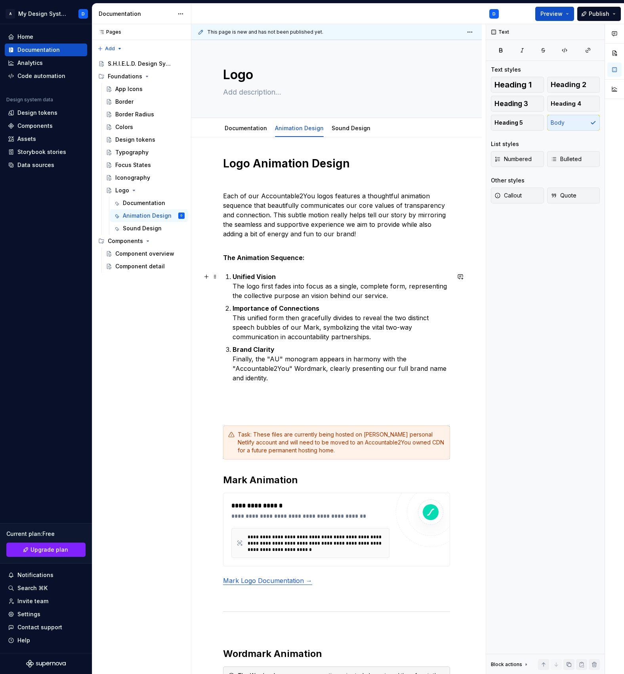
click at [327, 278] on p "Unified Vision The logo first fades into focus as a single, complete form, repr…" at bounding box center [340, 286] width 217 height 29
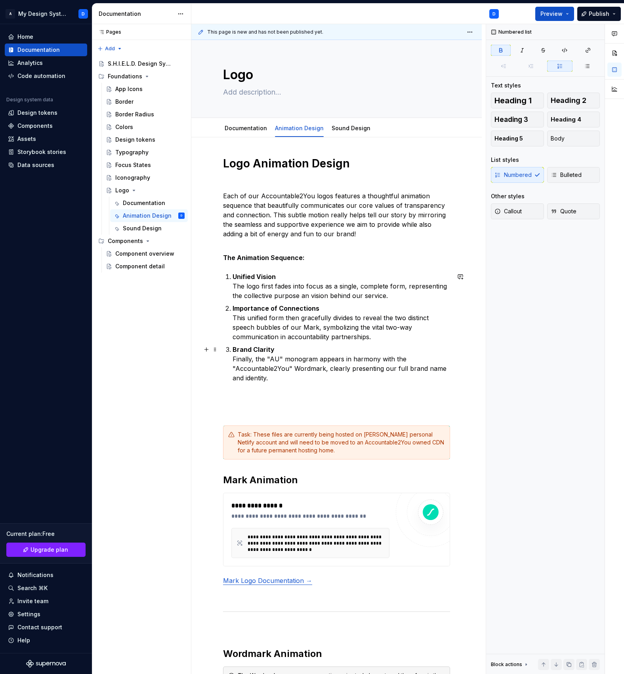
click at [330, 352] on p "Brand Clarity Finally, the "AU" monogram appears in harmony with the "Accountab…" at bounding box center [340, 364] width 217 height 38
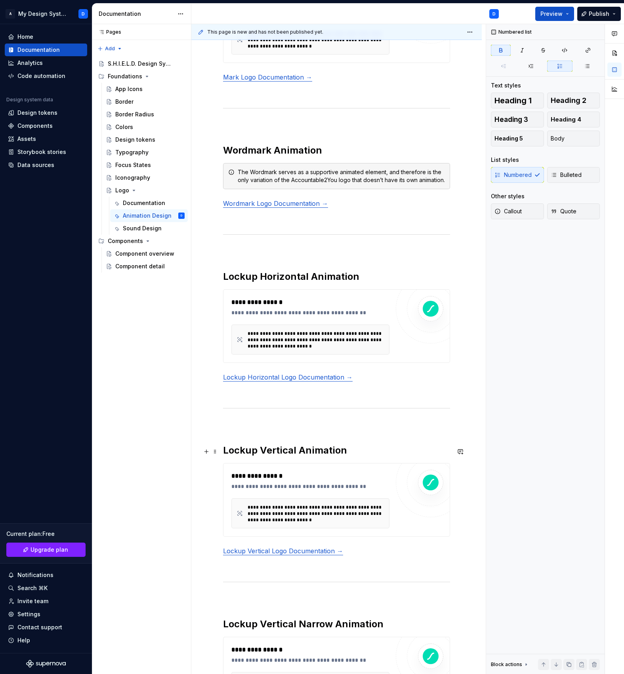
scroll to position [533, 0]
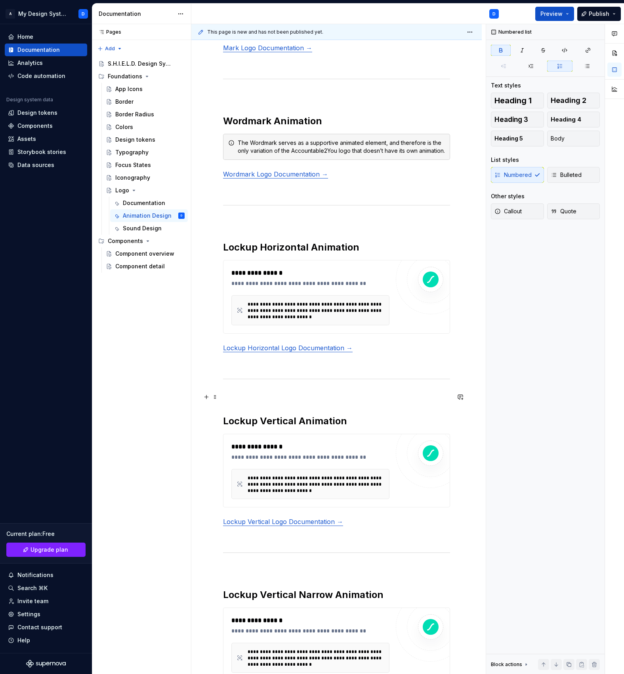
click at [313, 398] on p at bounding box center [336, 396] width 227 height 10
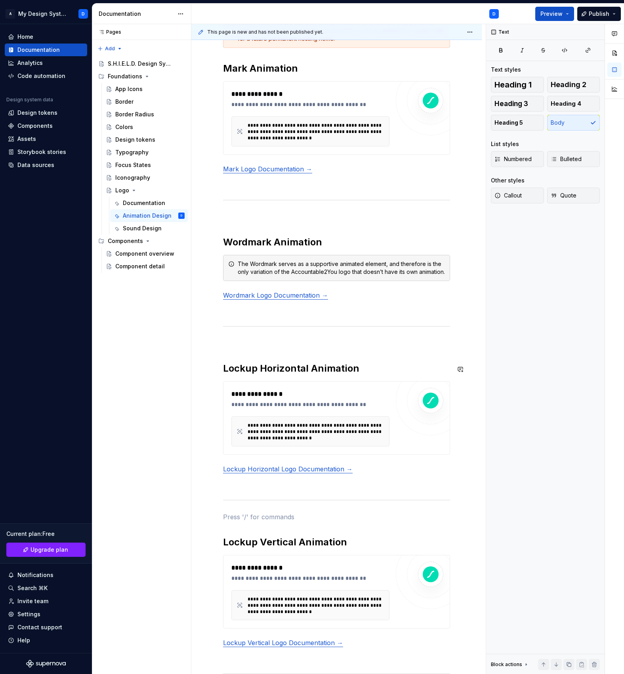
scroll to position [348, 0]
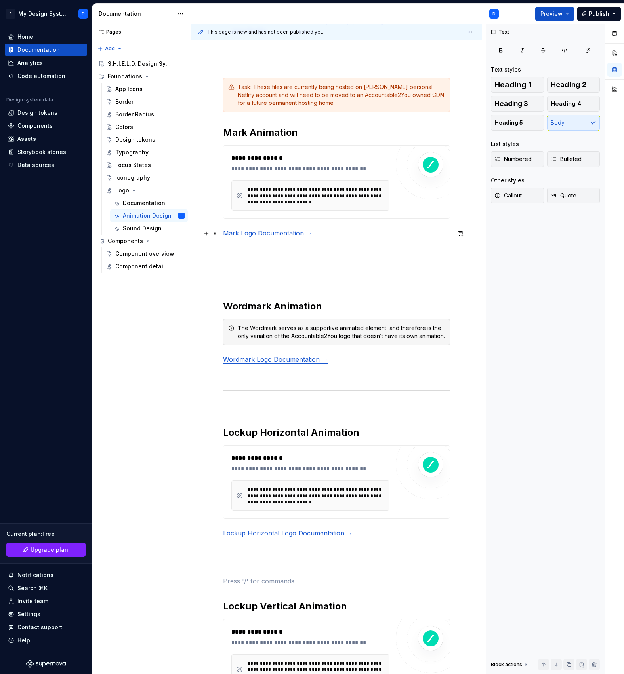
click at [272, 233] on link "Mark Logo Documentation →" at bounding box center [267, 233] width 89 height 8
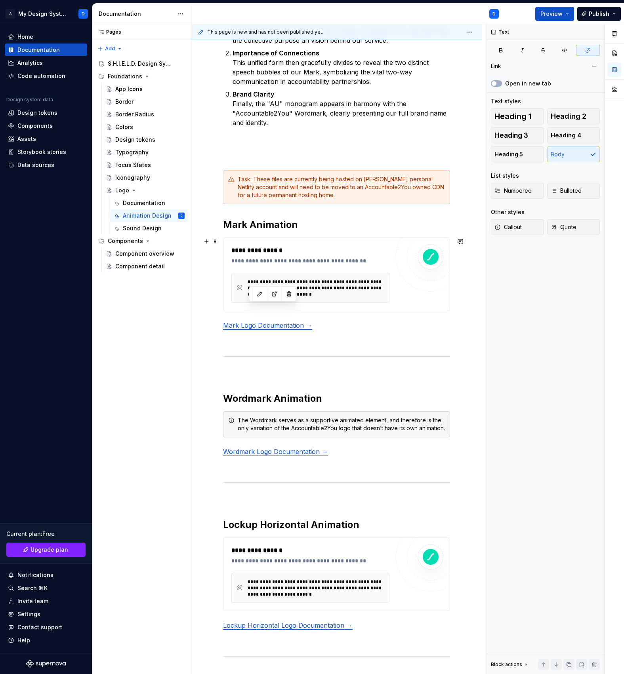
scroll to position [329, 0]
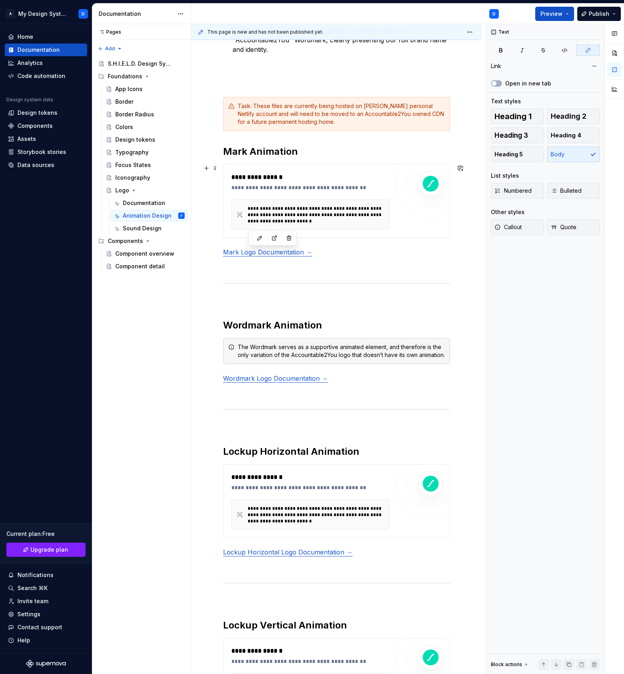
click at [284, 202] on div "**********" at bounding box center [310, 215] width 158 height 30
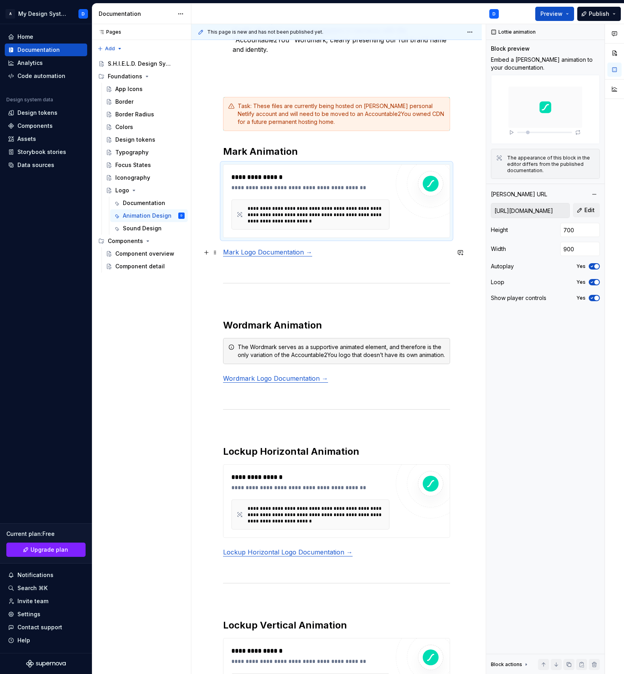
click at [285, 253] on link "Mark Logo Documentation →" at bounding box center [267, 252] width 89 height 8
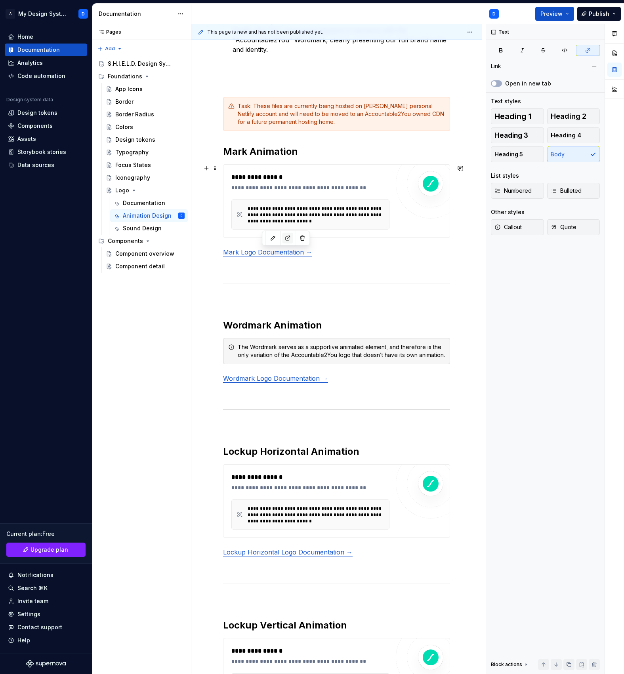
click at [287, 240] on button "button" at bounding box center [287, 238] width 11 height 11
type textarea "*"
click at [353, 299] on p at bounding box center [336, 300] width 227 height 10
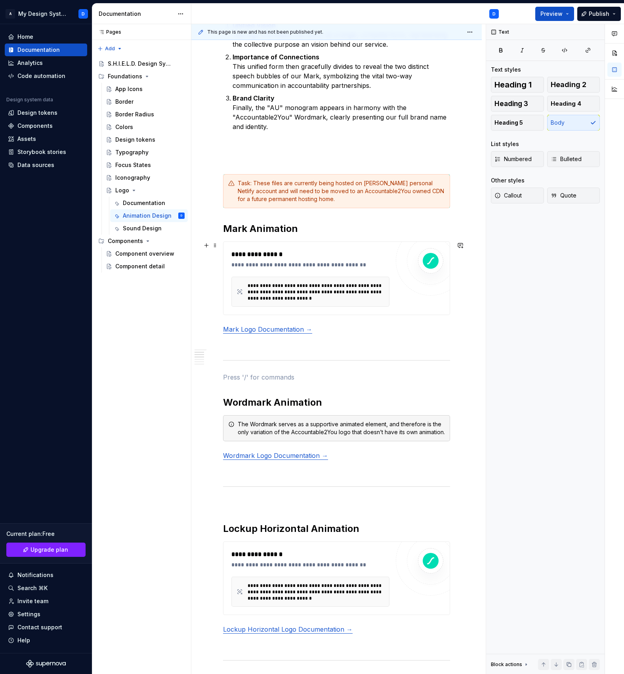
scroll to position [252, 0]
click at [285, 331] on link "Mark Logo Documentation →" at bounding box center [267, 329] width 89 height 8
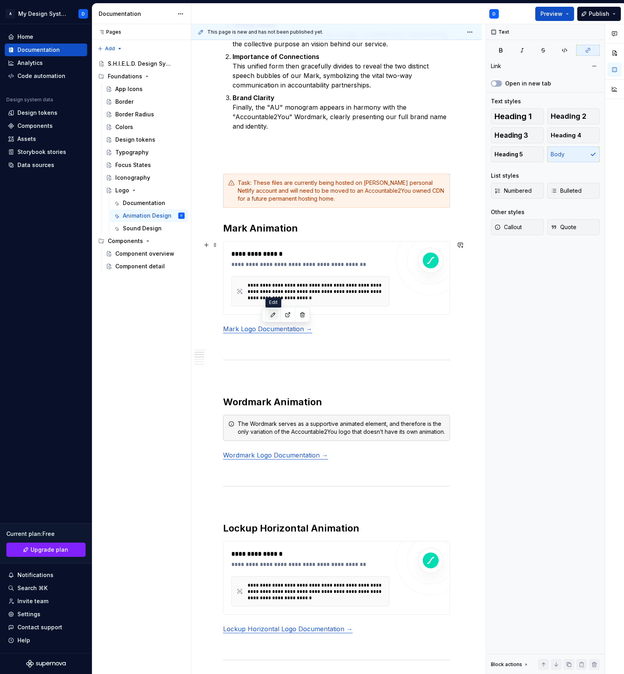
click at [272, 316] on button "button" at bounding box center [272, 314] width 11 height 11
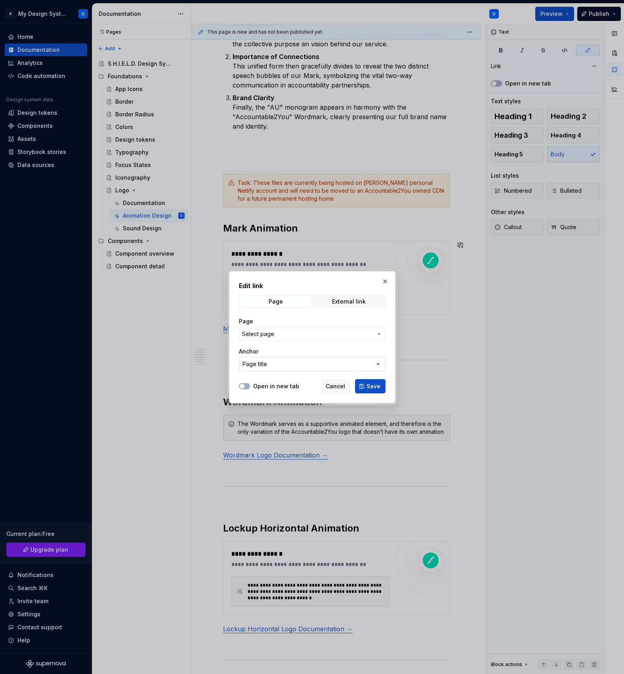
click at [278, 368] on button "Page title" at bounding box center [312, 364] width 146 height 14
click at [274, 332] on div "Edit link Page External link Page Select page Anchor Page title Open in new tab…" at bounding box center [312, 337] width 624 height 674
click at [274, 332] on span "Select page" at bounding box center [307, 334] width 131 height 8
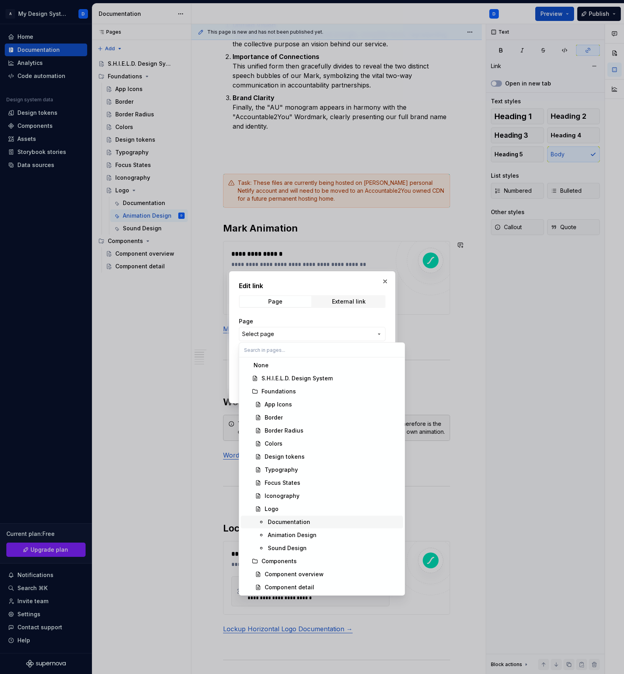
click at [297, 522] on div "Documentation" at bounding box center [289, 522] width 42 height 8
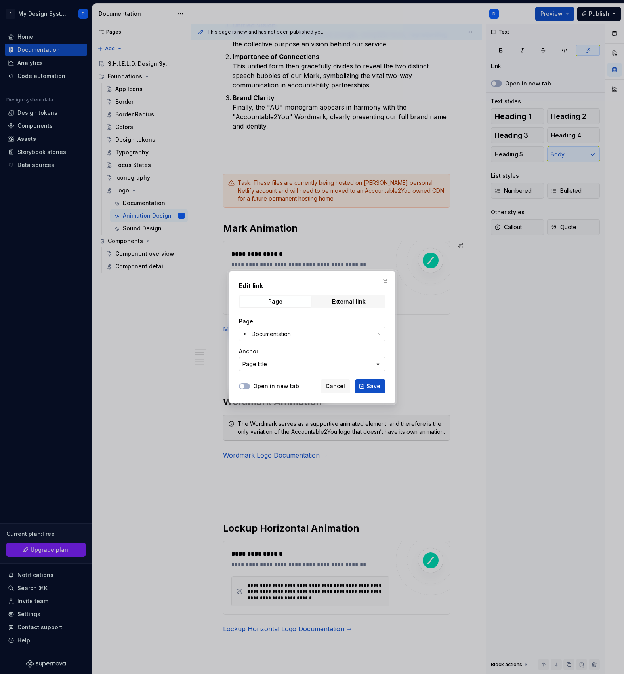
click at [272, 363] on button "Page title" at bounding box center [312, 364] width 146 height 14
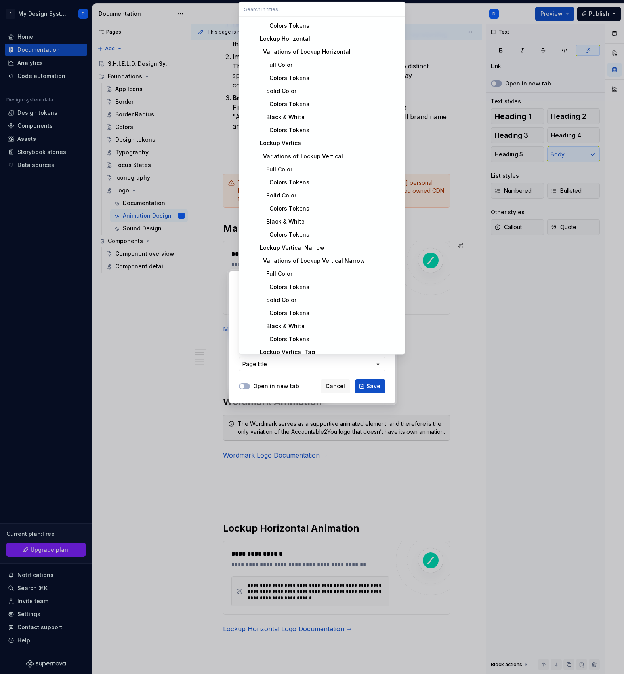
scroll to position [0, 0]
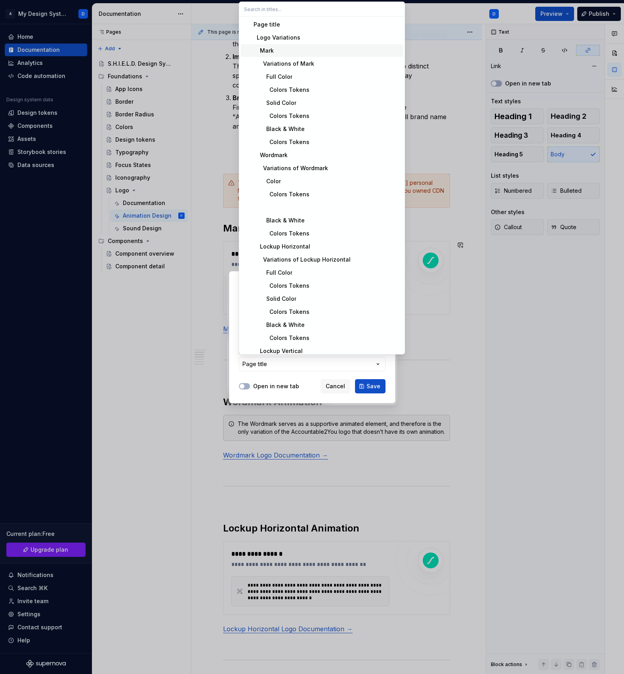
click at [283, 51] on div "Mark" at bounding box center [326, 51] width 146 height 8
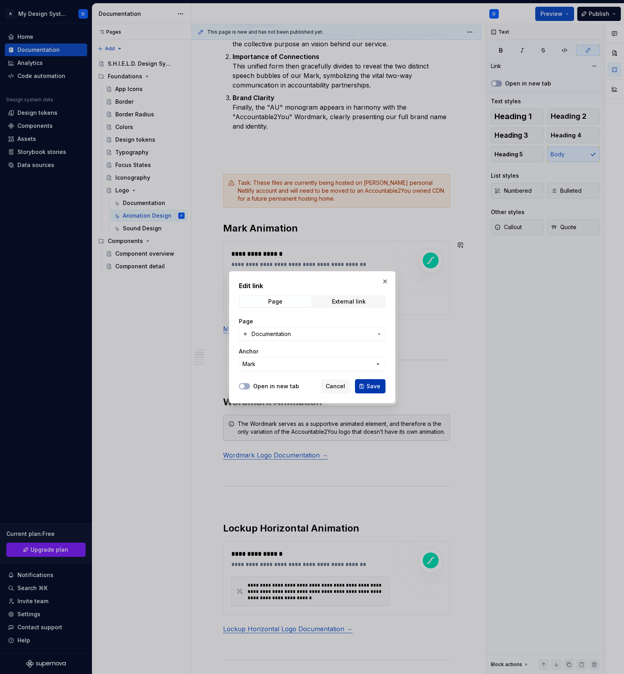
click at [376, 390] on span "Save" at bounding box center [373, 386] width 14 height 8
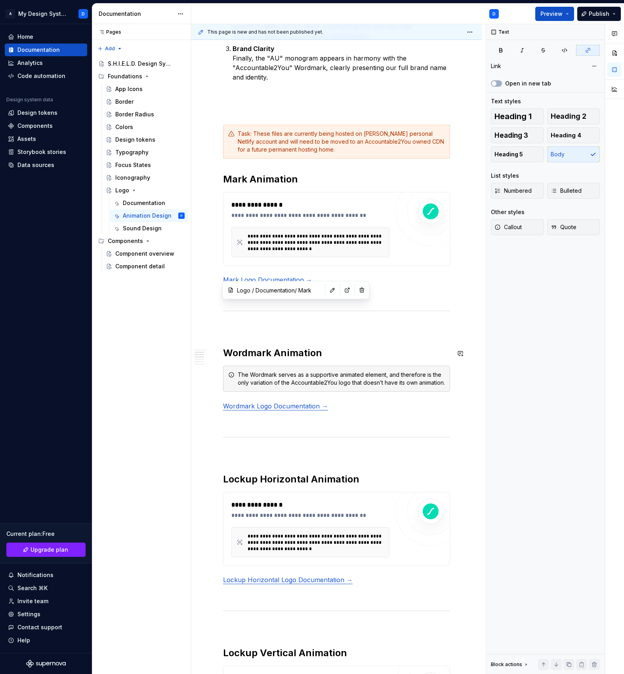
scroll to position [315, 0]
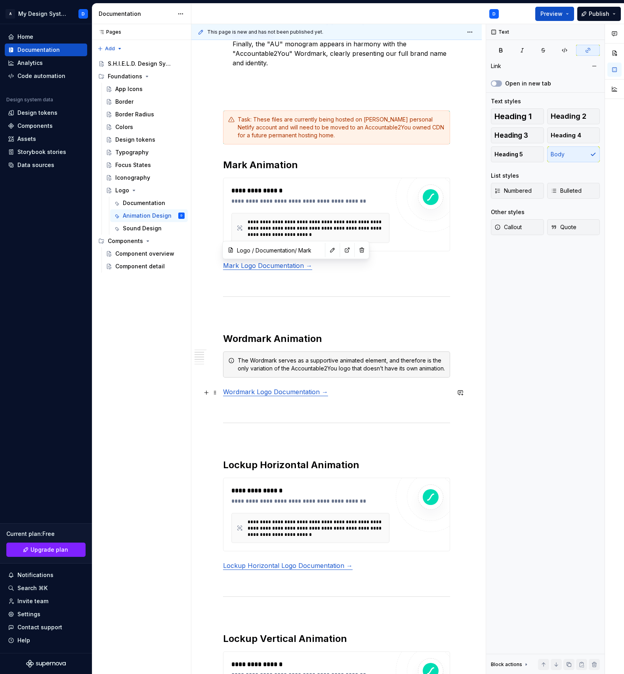
click at [316, 392] on link "Wordmark Logo Documentation →" at bounding box center [275, 392] width 105 height 8
click at [302, 379] on button "button" at bounding box center [301, 378] width 11 height 11
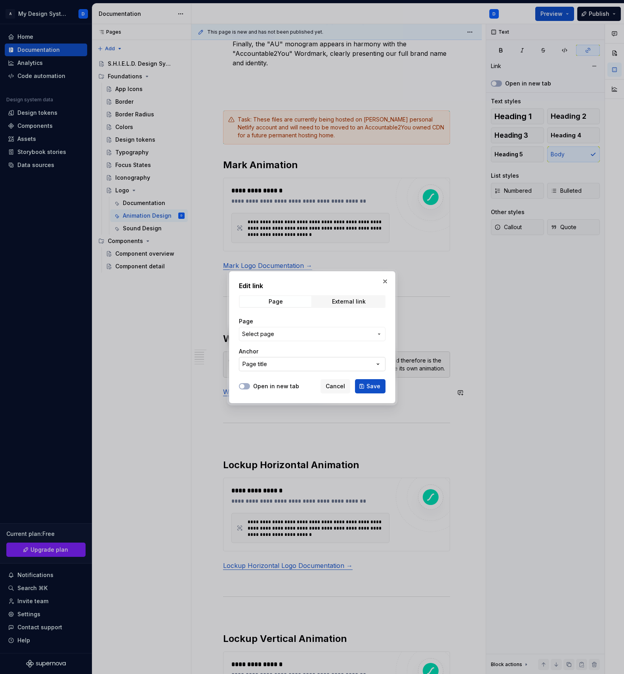
click at [313, 369] on button "Page title" at bounding box center [312, 364] width 146 height 14
click at [293, 331] on div "Edit link Page External link Page Select page Anchor Page title Open in new tab…" at bounding box center [312, 337] width 624 height 674
click at [293, 331] on span "Select page" at bounding box center [307, 334] width 131 height 8
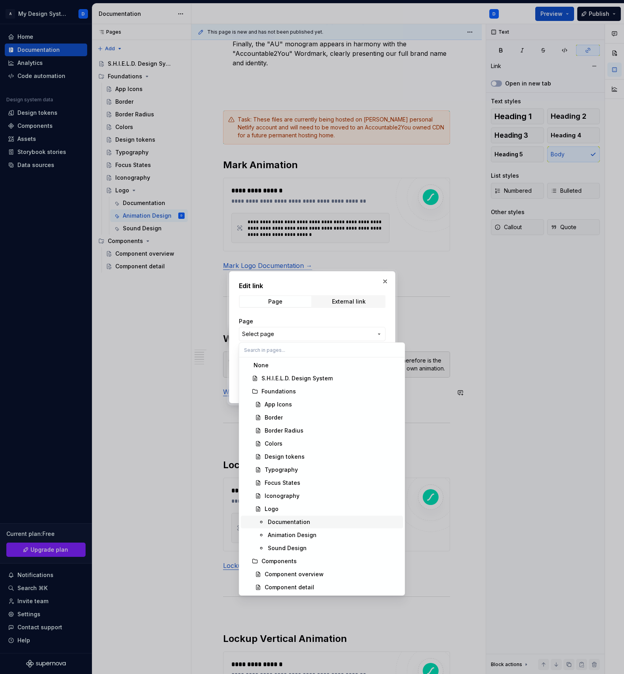
click at [293, 520] on div "Documentation" at bounding box center [289, 522] width 42 height 8
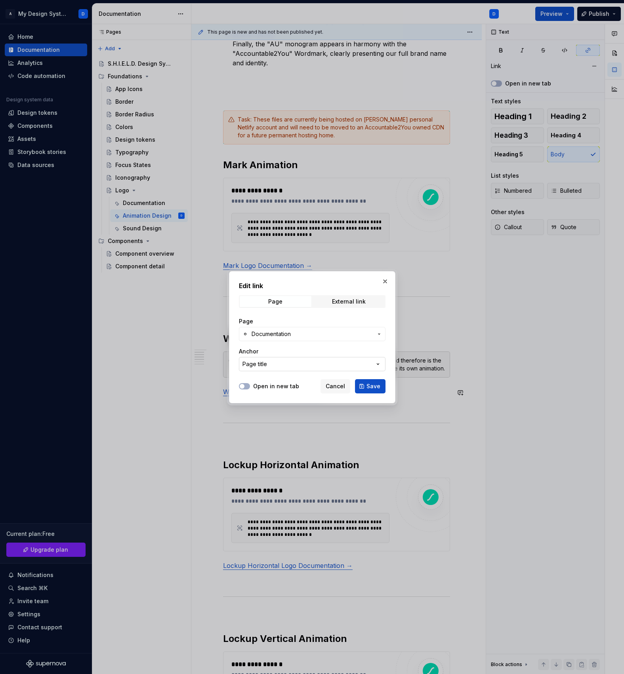
click at [271, 365] on button "Page title" at bounding box center [312, 364] width 146 height 14
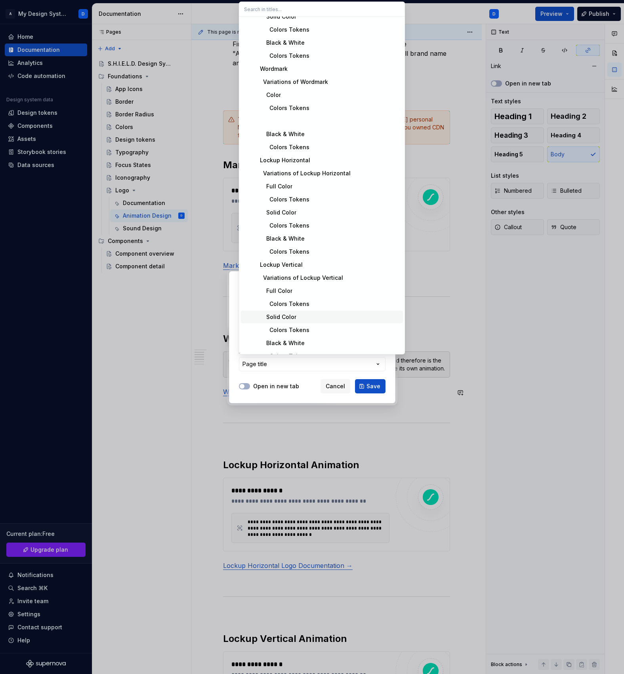
scroll to position [82, 0]
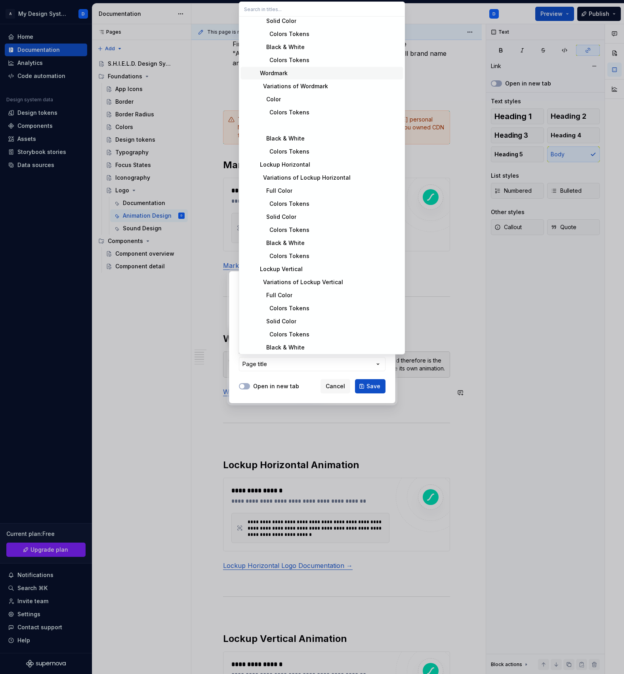
click at [275, 74] on div "Wordmark" at bounding box center [270, 73] width 34 height 8
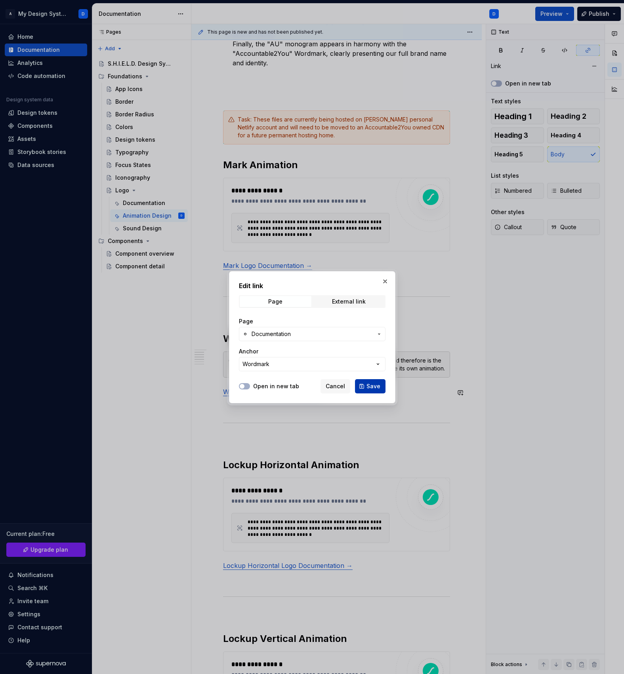
click at [374, 387] on span "Save" at bounding box center [373, 386] width 14 height 8
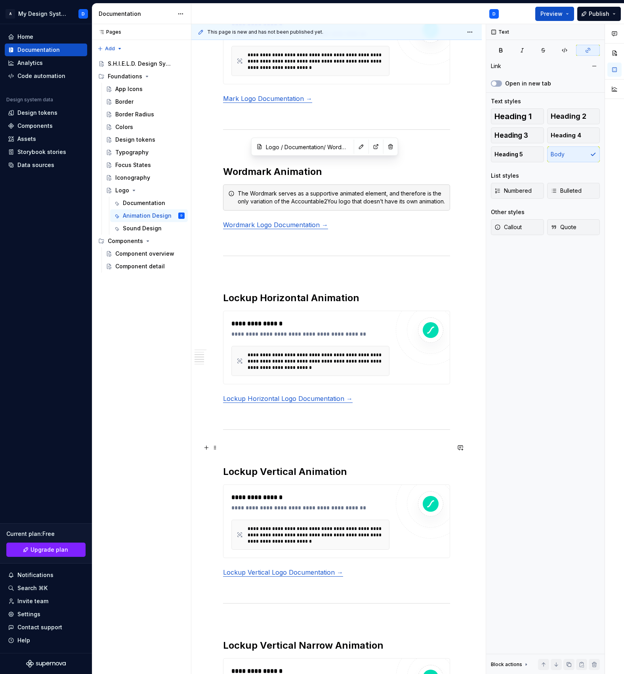
scroll to position [555, 0]
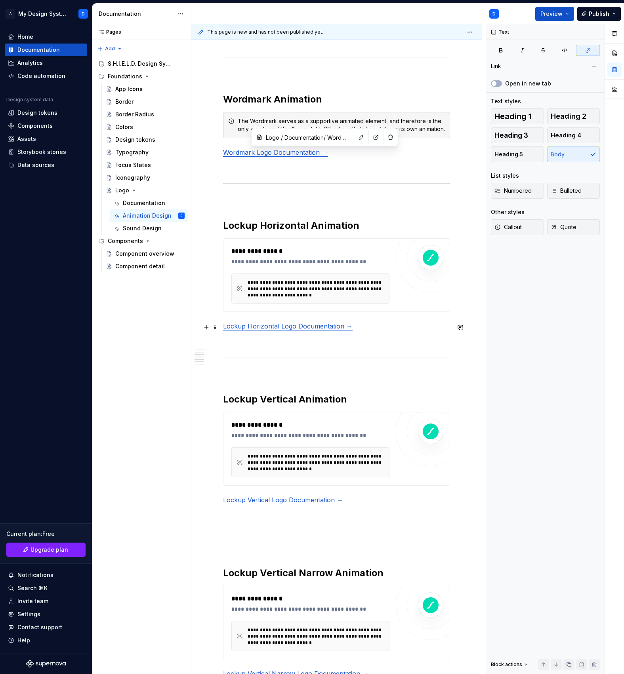
click at [284, 326] on link "Lockup Horizontal Logo Documentation →" at bounding box center [287, 326] width 129 height 8
click at [270, 315] on button "button" at bounding box center [269, 312] width 11 height 11
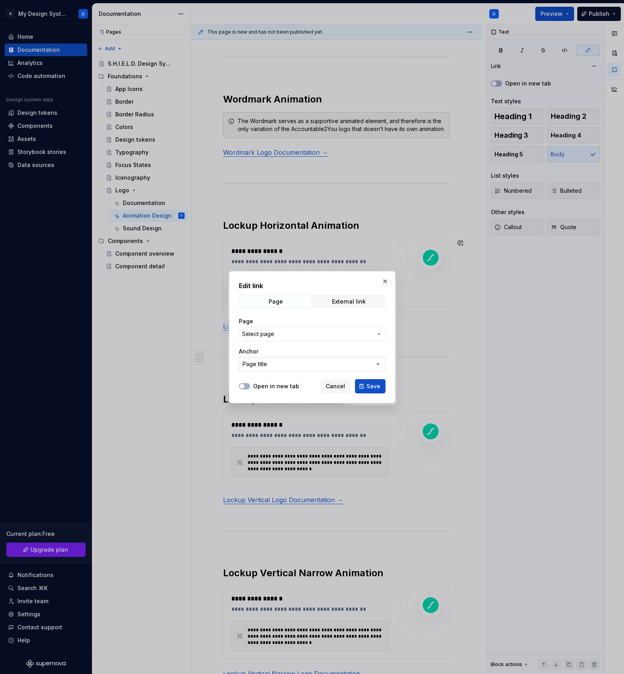
click at [281, 362] on button "Page title" at bounding box center [312, 364] width 146 height 14
click at [273, 336] on div "Edit link Page External link Page Select page Anchor Page title Open in new tab…" at bounding box center [312, 337] width 624 height 674
click at [273, 336] on span "Select page" at bounding box center [307, 334] width 131 height 8
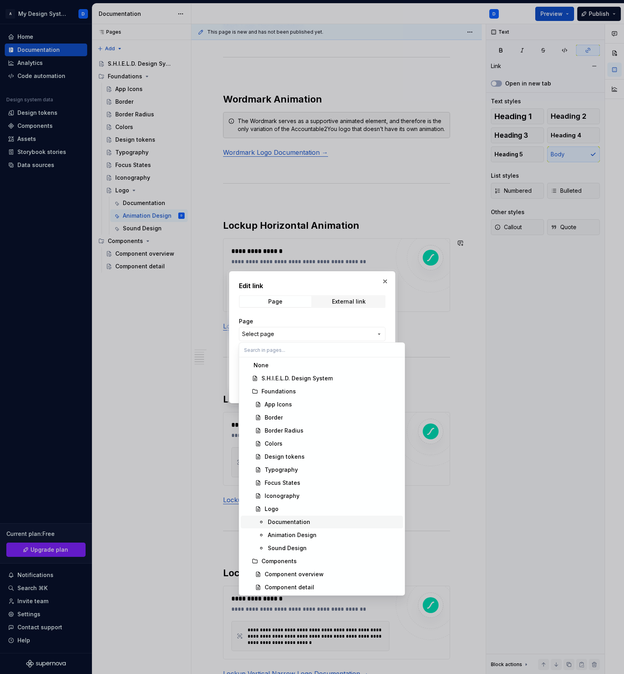
click at [304, 523] on div "Documentation" at bounding box center [289, 522] width 42 height 8
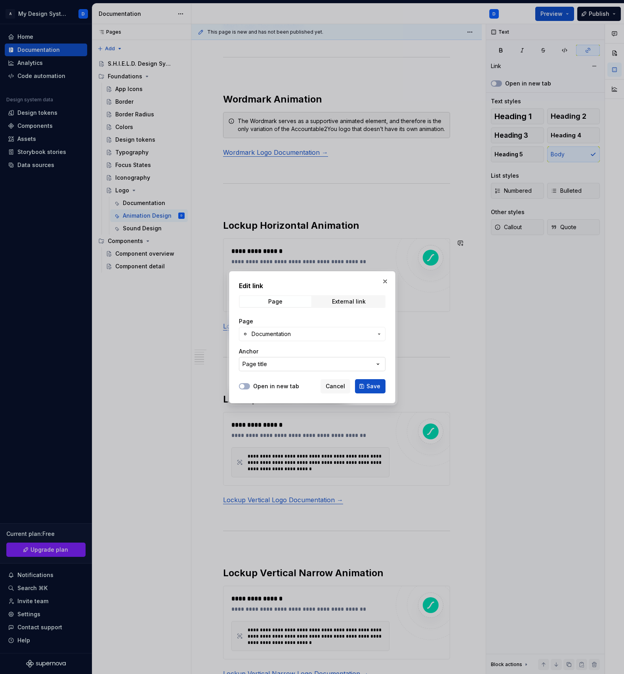
click at [279, 361] on button "Page title" at bounding box center [312, 364] width 146 height 14
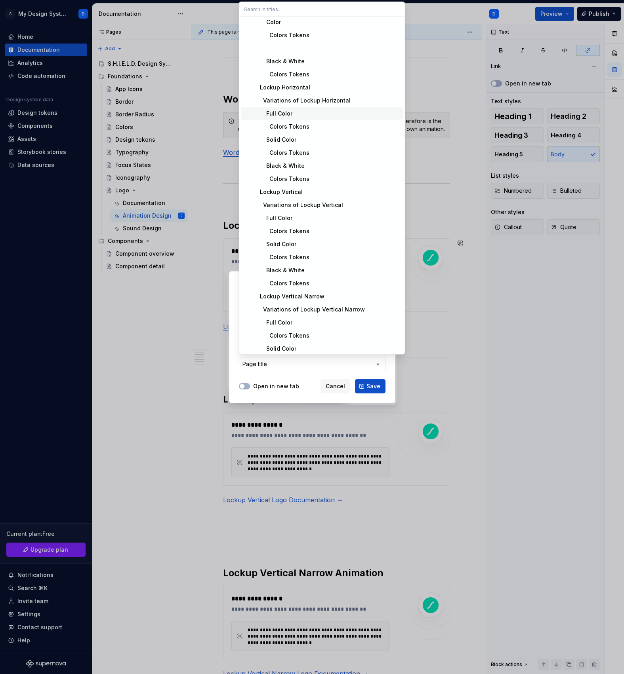
scroll to position [175, 0]
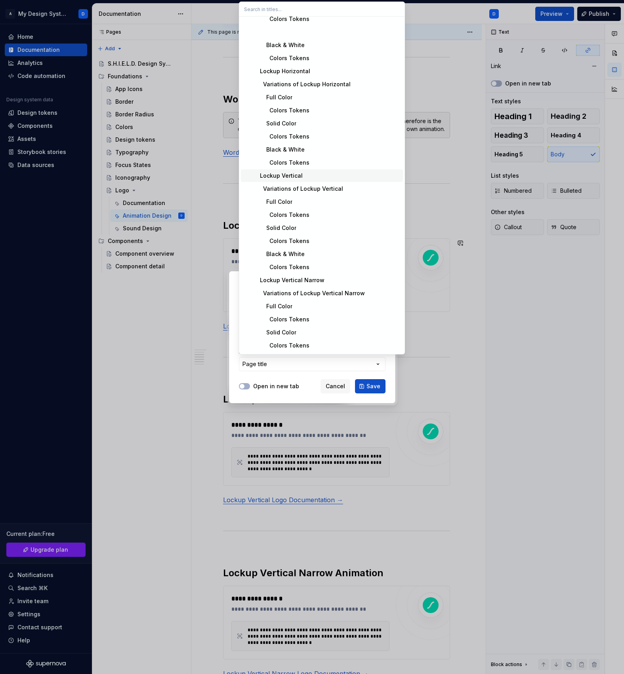
click at [281, 179] on div "Lockup Vertical" at bounding box center [277, 176] width 49 height 8
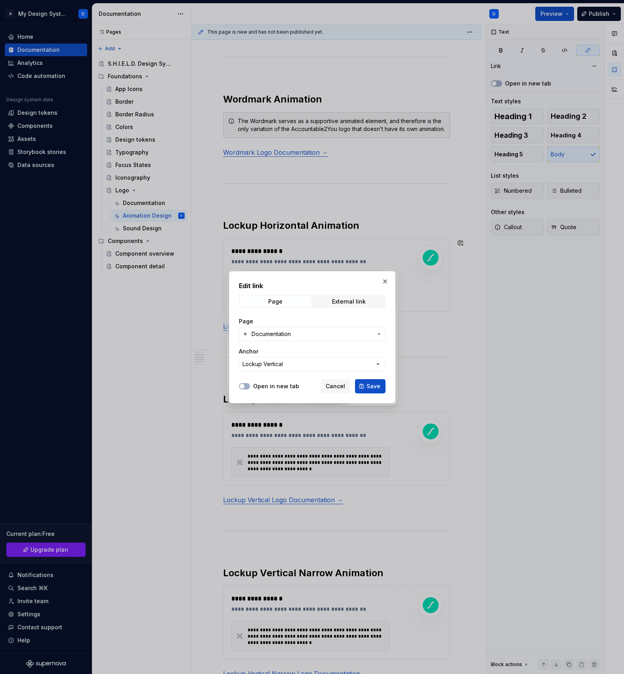
click at [373, 390] on button "Save" at bounding box center [370, 386] width 30 height 14
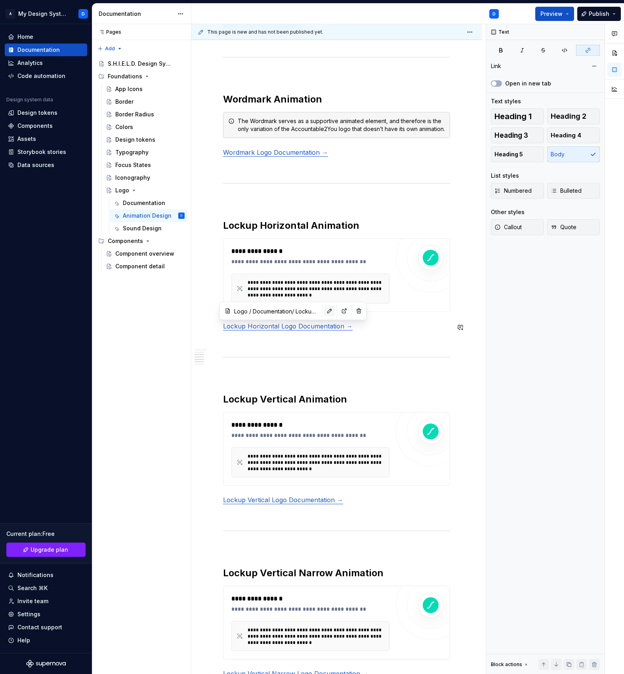
click at [324, 311] on button "button" at bounding box center [329, 311] width 11 height 11
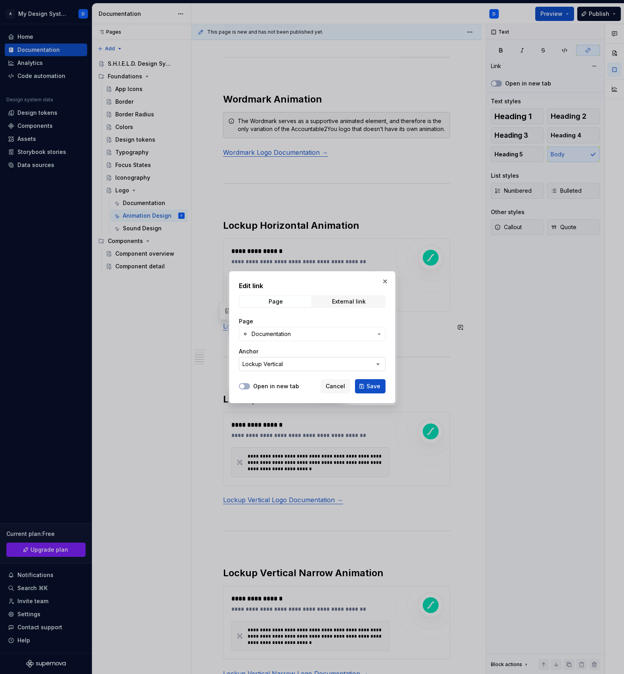
click at [307, 363] on button "Lockup Vertical" at bounding box center [312, 364] width 146 height 14
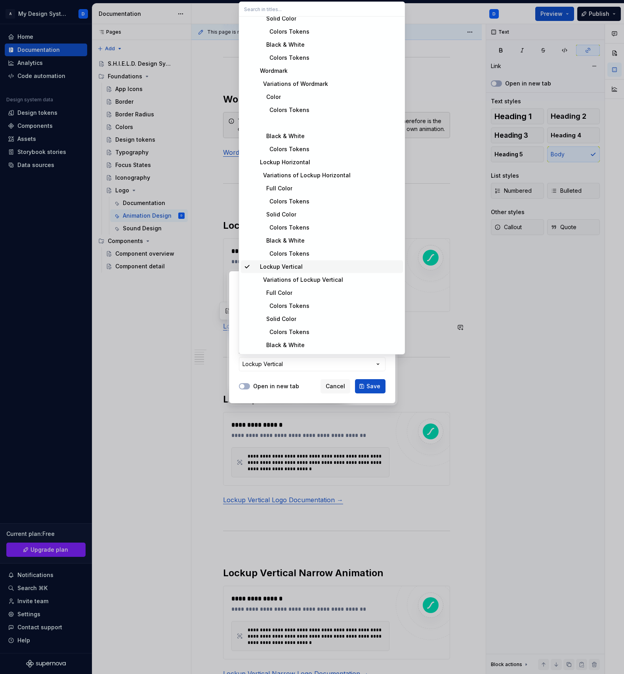
scroll to position [86, 0]
click at [301, 160] on div "Lockup Horizontal" at bounding box center [281, 161] width 57 height 8
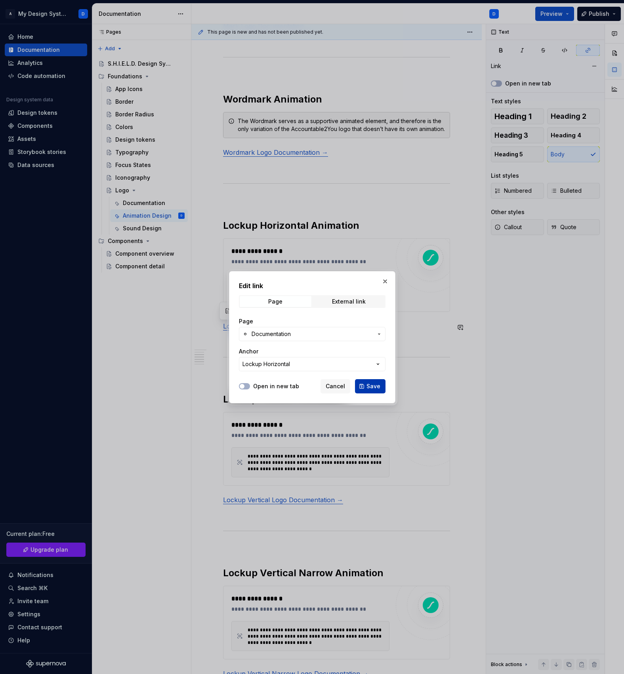
click at [368, 388] on span "Save" at bounding box center [373, 386] width 14 height 8
type input "Logo / Documentation/ Lockup Horizontal"
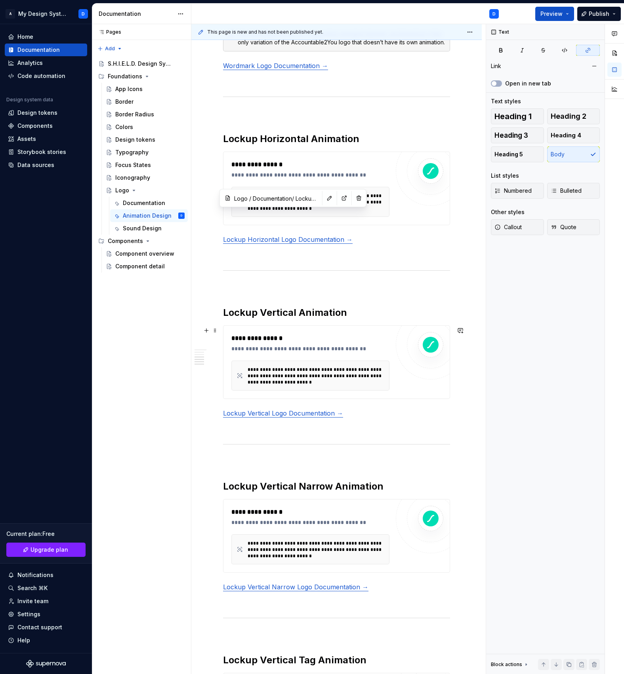
scroll to position [671, 0]
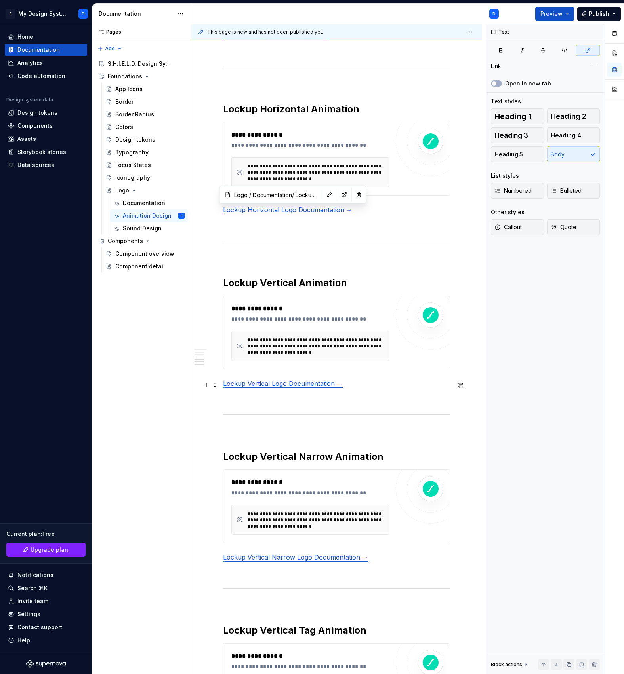
click at [292, 382] on link "Lockup Vertical Logo Documentation →" at bounding box center [283, 384] width 120 height 8
click at [280, 367] on button "button" at bounding box center [279, 370] width 11 height 11
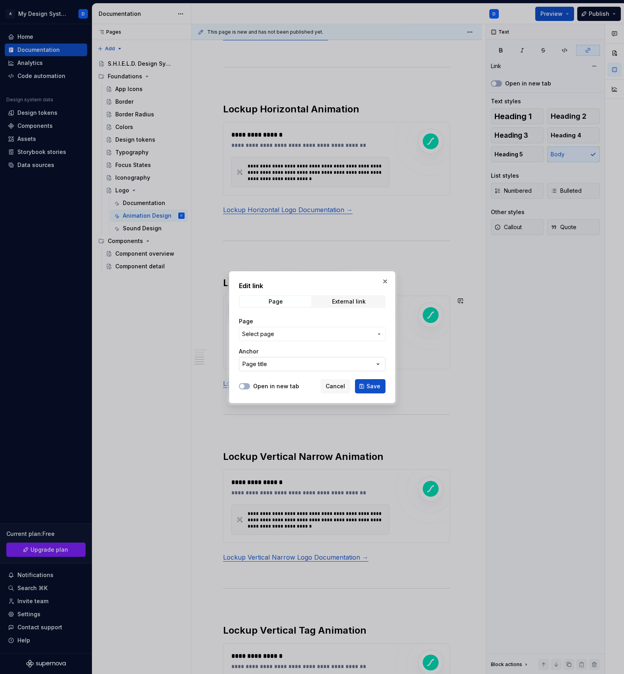
click at [282, 367] on button "Page title" at bounding box center [312, 364] width 146 height 14
click at [269, 335] on div "Edit link Page External link Page Select page Anchor Page title Open in new tab…" at bounding box center [312, 337] width 624 height 674
click at [269, 335] on span "Select page" at bounding box center [258, 334] width 32 height 8
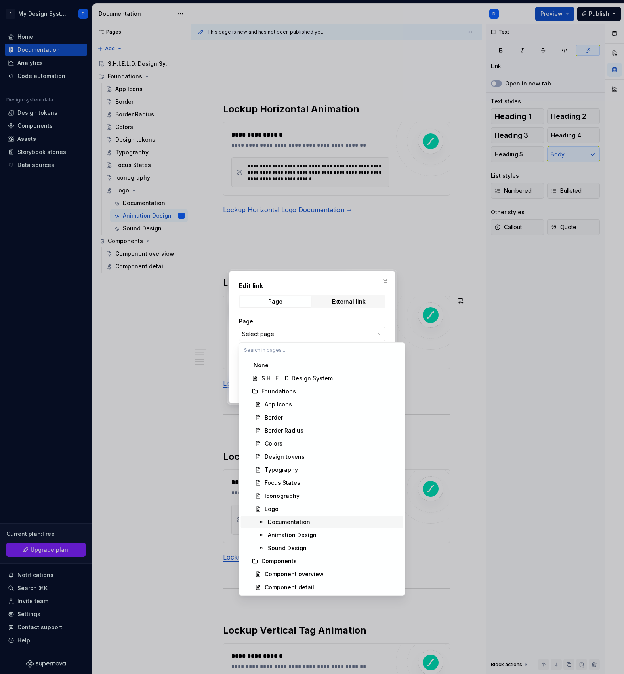
click at [294, 522] on div "Documentation" at bounding box center [289, 522] width 42 height 8
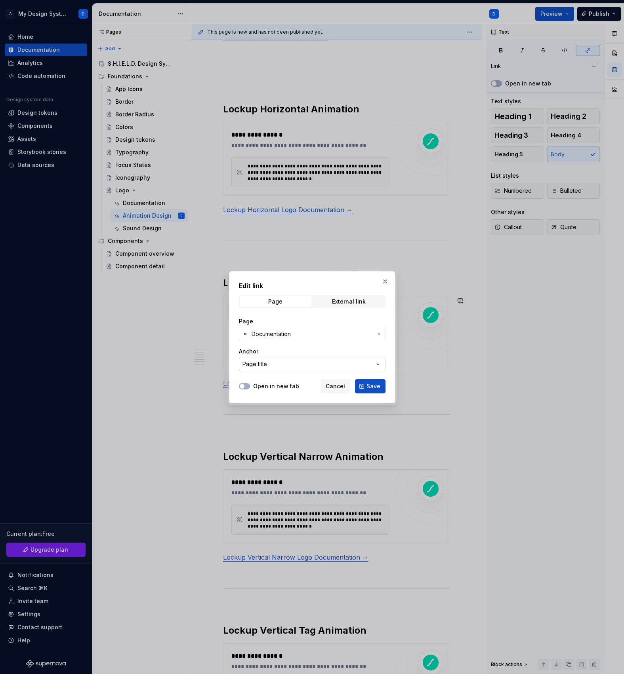
click at [266, 361] on div "Page title" at bounding box center [254, 364] width 25 height 8
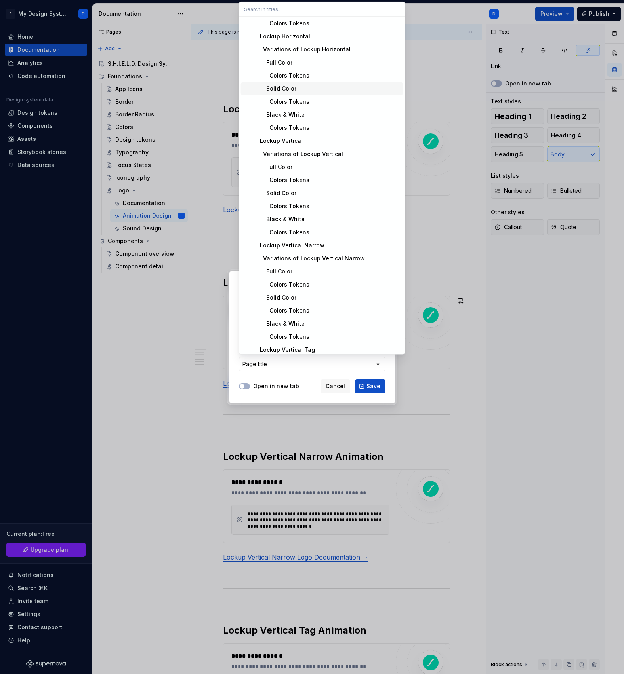
scroll to position [257, 0]
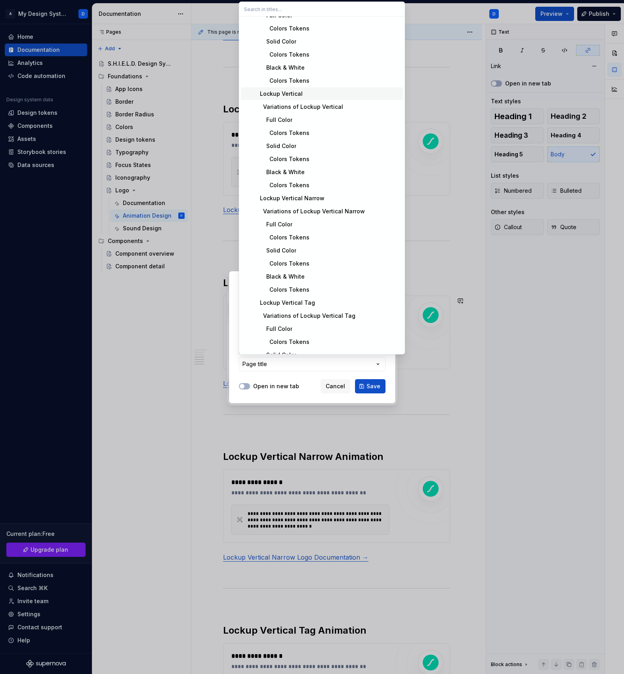
click at [291, 96] on div "Page title Logo Variations Mark Variations of Mark Full Color Colors Tokens Sol…" at bounding box center [322, 171] width 162 height 820
click at [291, 96] on div "Lockup Vertical" at bounding box center [277, 94] width 49 height 8
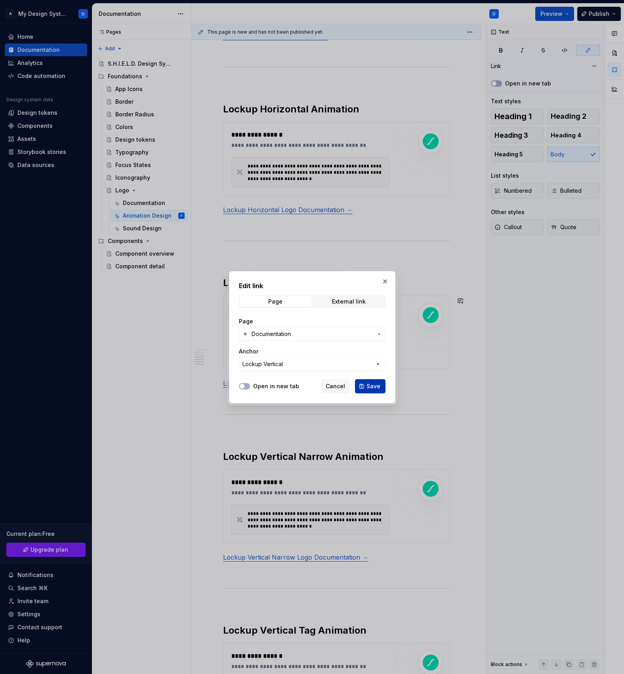
click at [373, 387] on span "Save" at bounding box center [373, 386] width 14 height 8
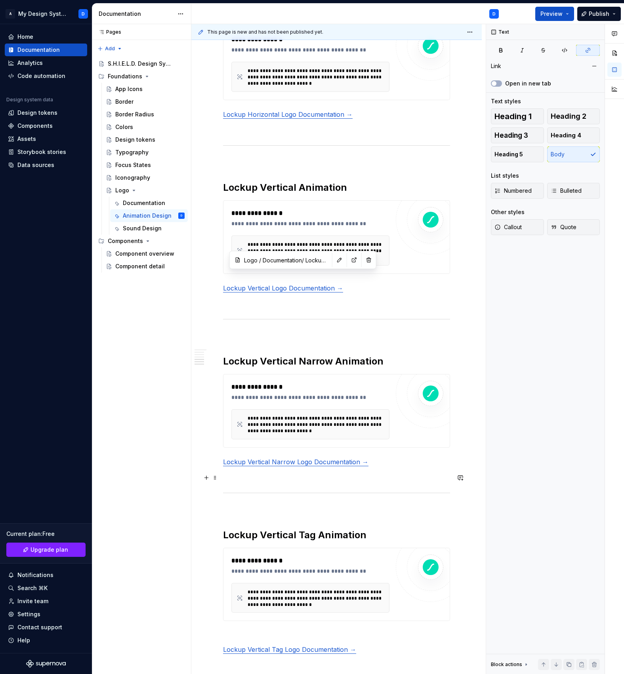
scroll to position [792, 0]
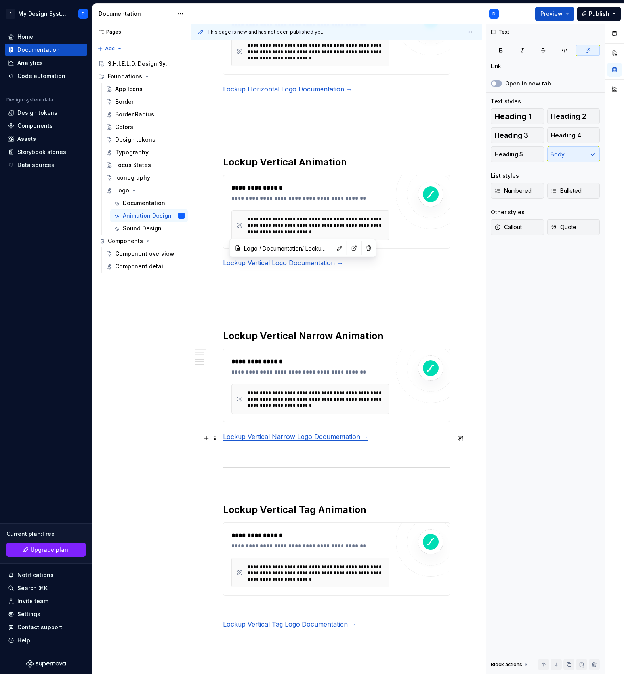
click at [301, 439] on link "Lockup Vertical Narrow Logo Documentation →" at bounding box center [295, 437] width 145 height 8
click at [289, 420] on button "button" at bounding box center [289, 424] width 11 height 11
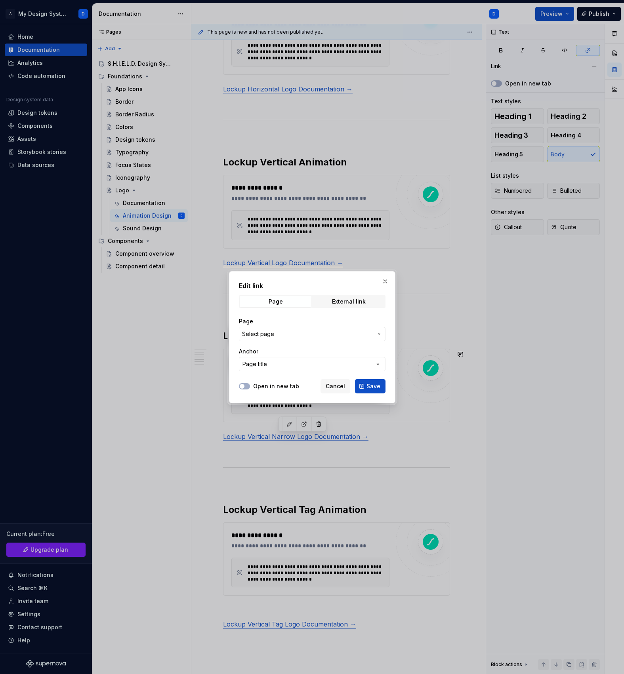
click at [268, 331] on span "Select page" at bounding box center [258, 334] width 32 height 8
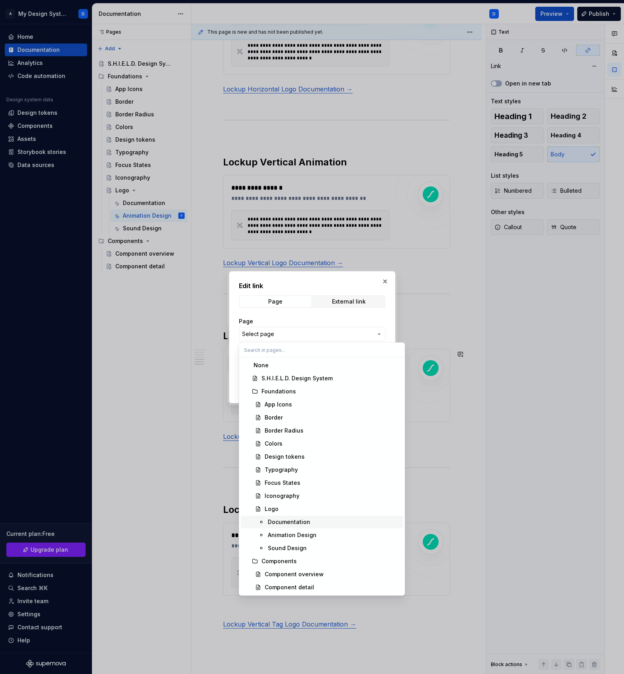
click at [293, 521] on div "Documentation" at bounding box center [289, 522] width 42 height 8
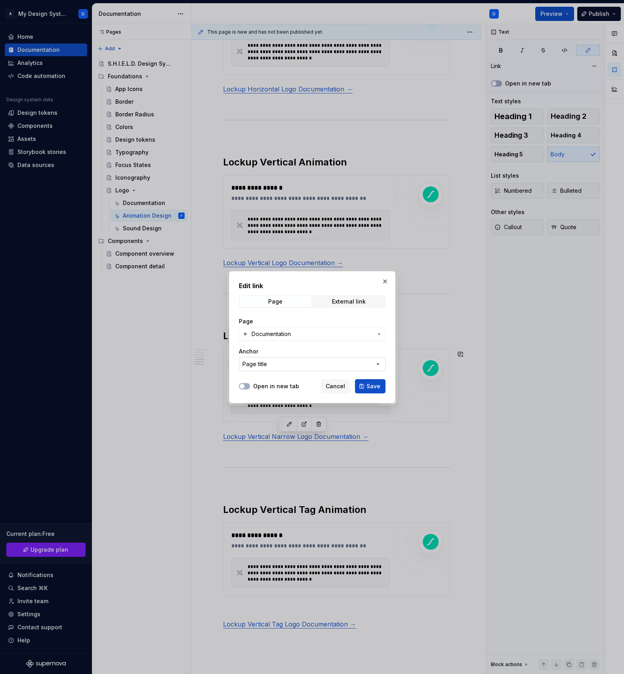
click at [280, 365] on button "Page title" at bounding box center [312, 364] width 146 height 14
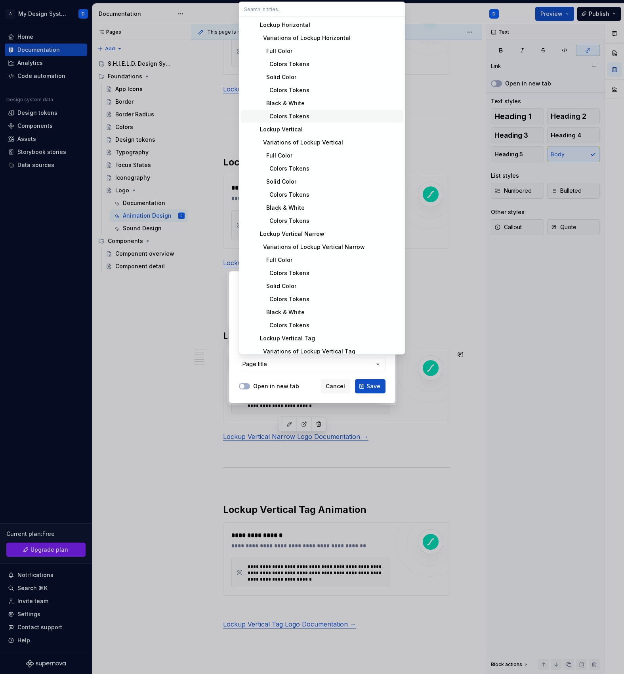
scroll to position [238, 0]
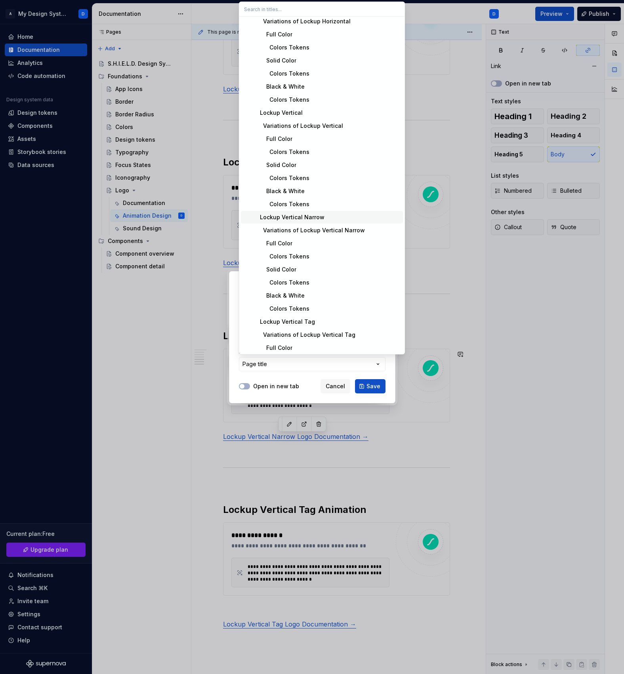
click at [300, 216] on div "Lockup Vertical Narrow" at bounding box center [288, 217] width 71 height 8
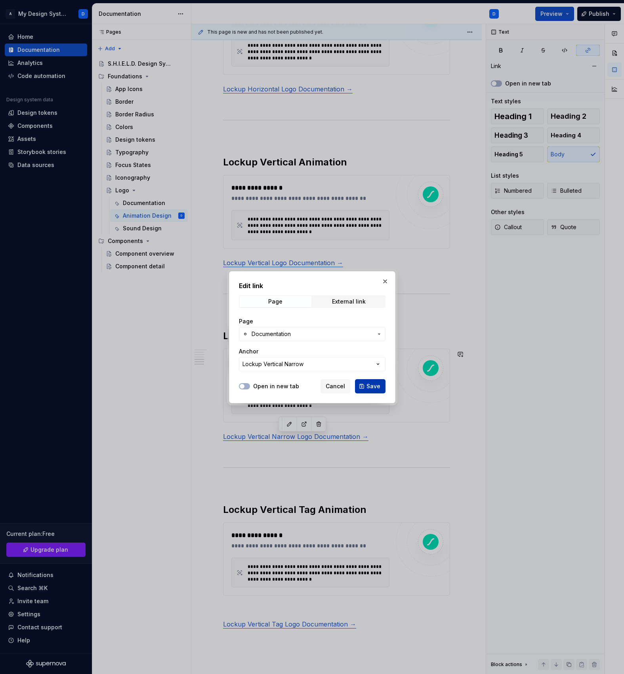
click at [375, 386] on span "Save" at bounding box center [373, 386] width 14 height 8
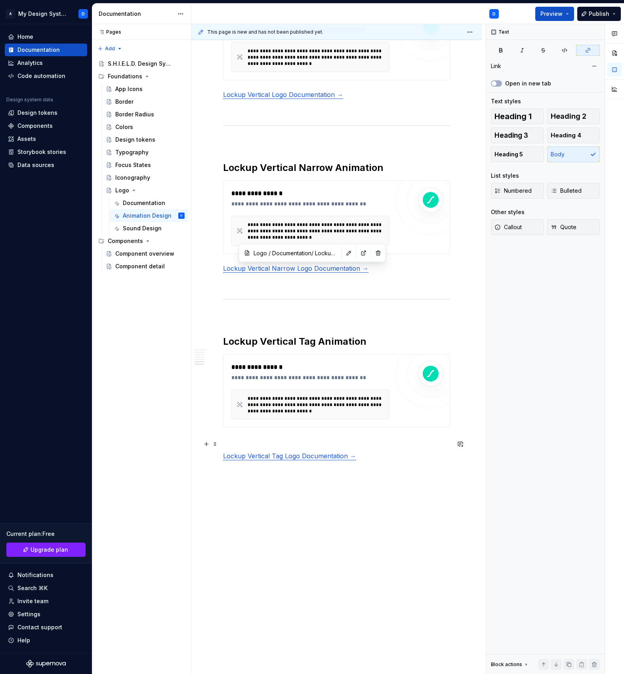
scroll to position [963, 0]
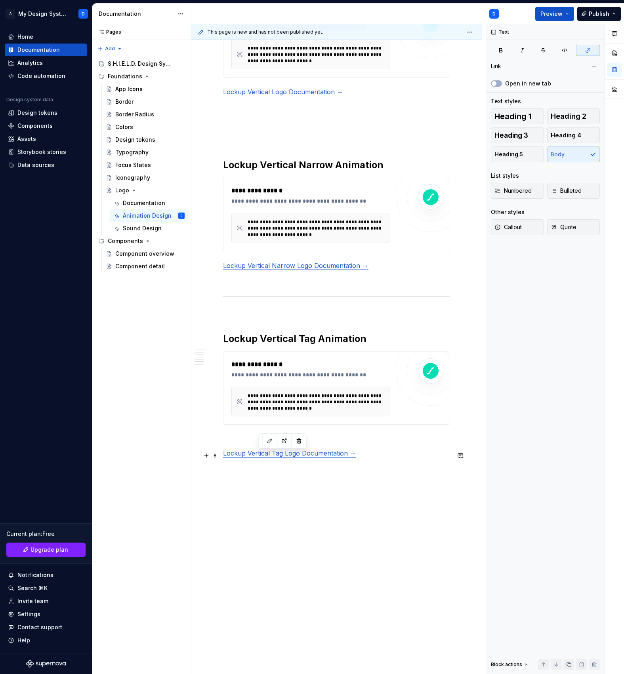
click at [282, 455] on link "Lockup Vertical Tag Logo Documentation →" at bounding box center [289, 453] width 133 height 8
click at [269, 437] on button "button" at bounding box center [269, 441] width 11 height 11
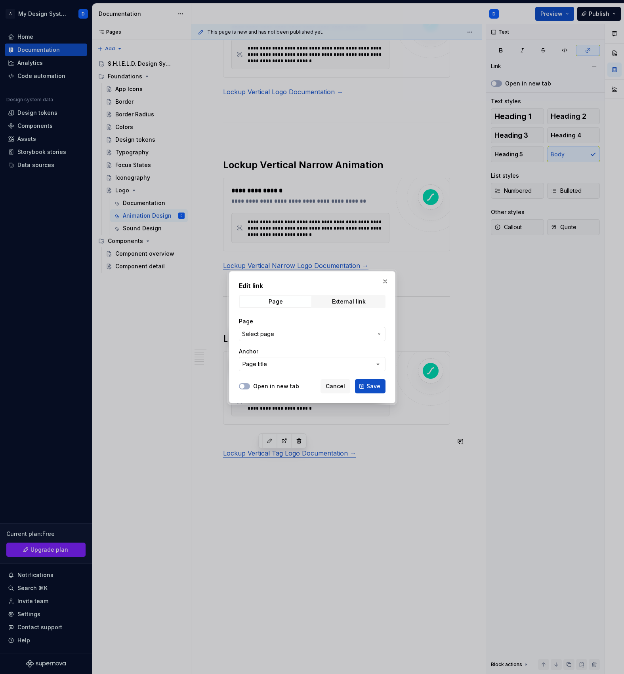
click at [268, 333] on span "Select page" at bounding box center [258, 334] width 32 height 8
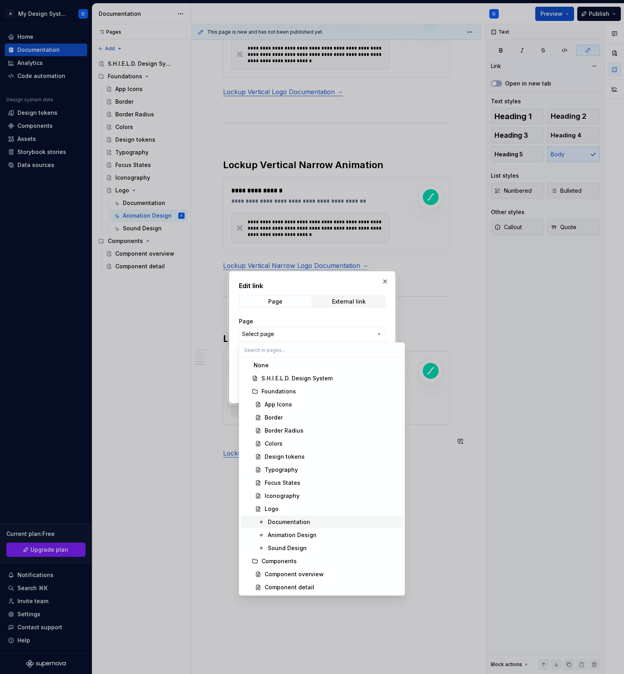
click at [288, 519] on div "Documentation" at bounding box center [289, 522] width 42 height 8
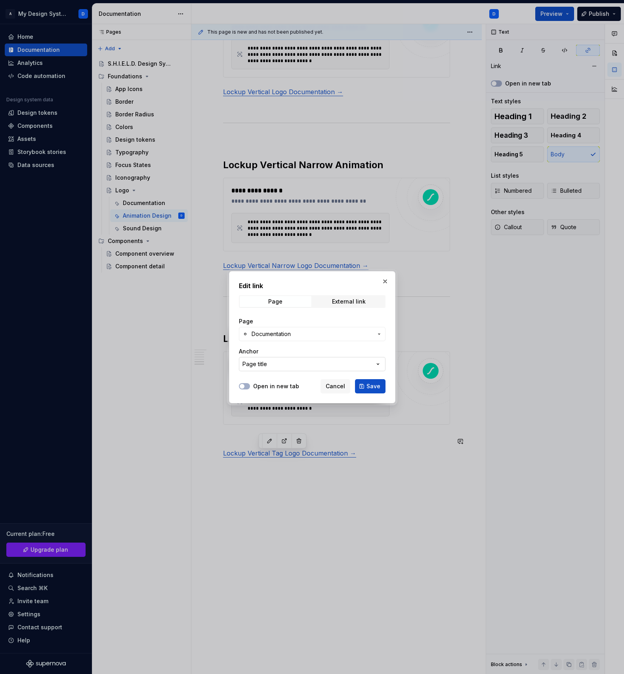
click at [282, 369] on button "Page title" at bounding box center [312, 364] width 146 height 14
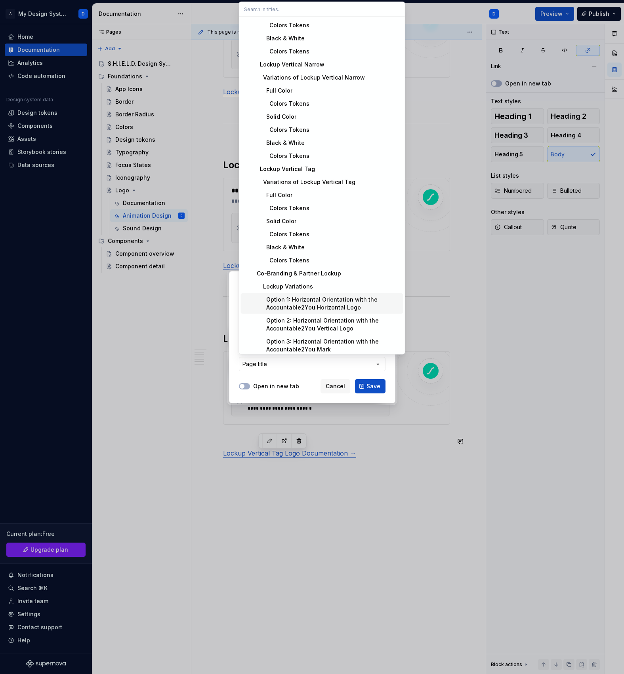
scroll to position [391, 0]
click at [291, 167] on div "Lockup Vertical Tag" at bounding box center [283, 169] width 61 height 8
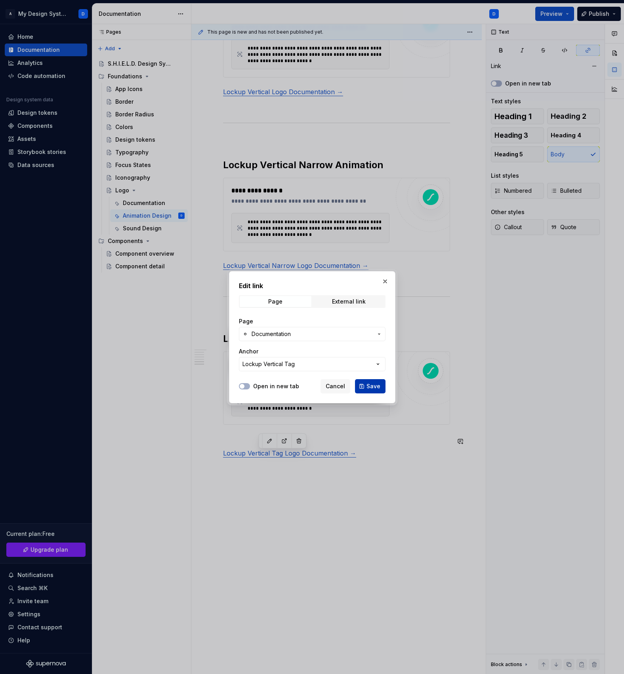
click at [371, 387] on span "Save" at bounding box center [373, 386] width 14 height 8
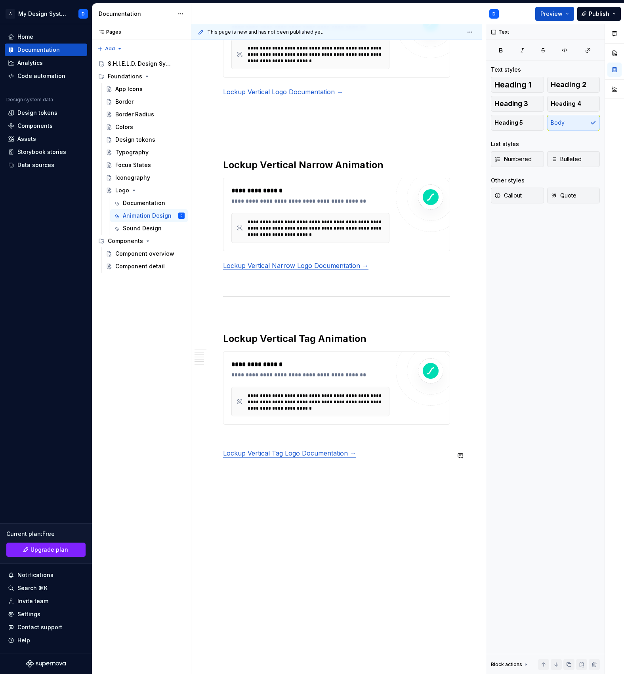
click at [361, 443] on p at bounding box center [336, 439] width 227 height 10
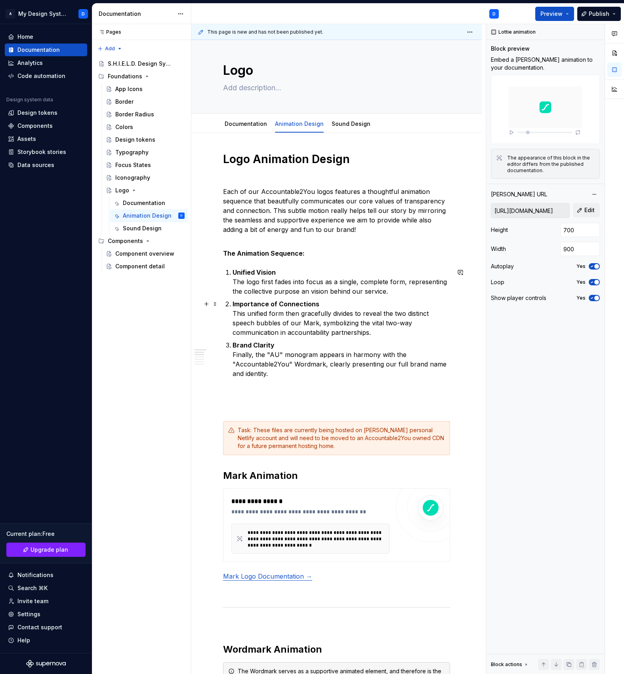
scroll to position [0, 0]
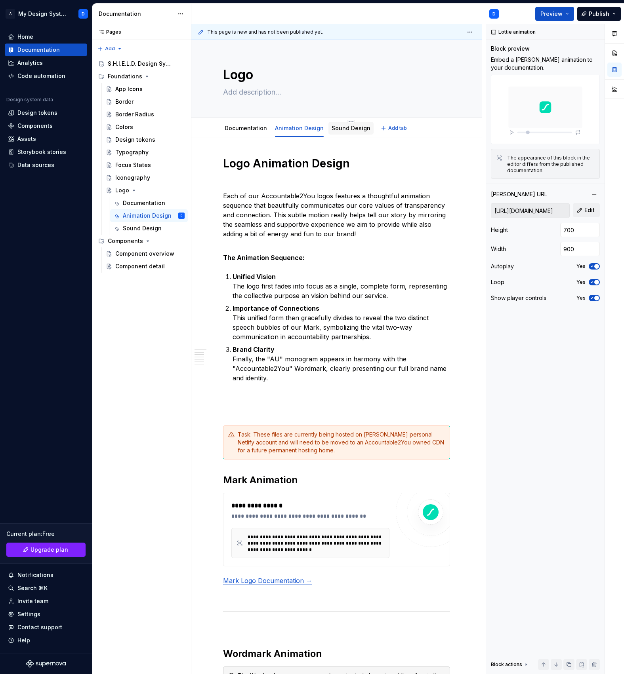
click at [340, 127] on link "Sound Design" at bounding box center [350, 128] width 39 height 7
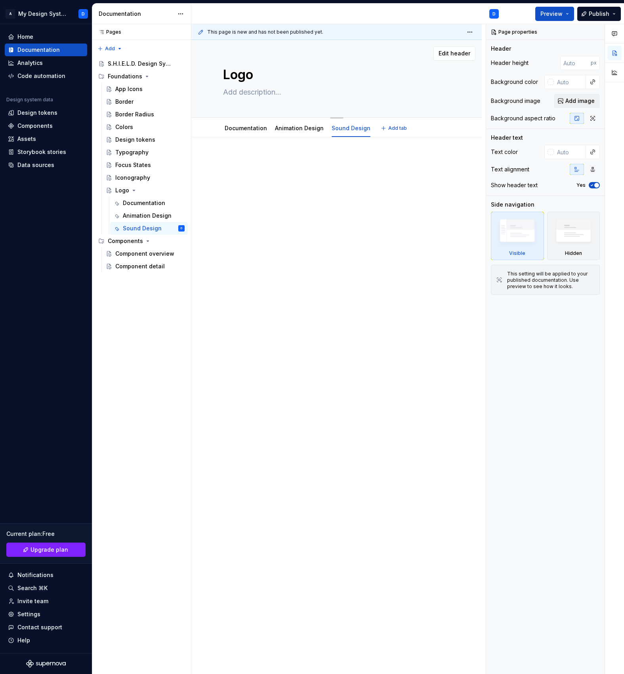
click at [240, 93] on textarea at bounding box center [334, 92] width 227 height 13
paste textarea "Our Accountable2You's primary logo variations are comprised of two major elemen…"
type textarea "*"
type textarea "Our Accountable2You's primary logo variations are comprised of two major elemen…"
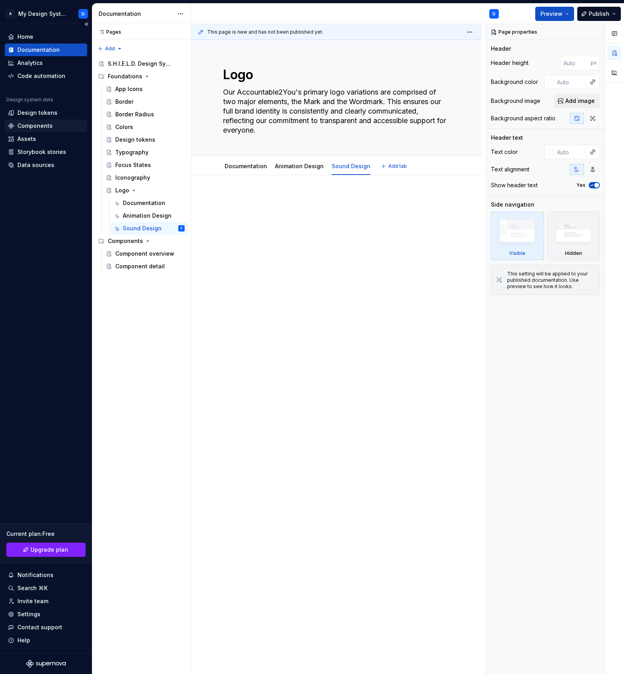
type textarea "*"
type textarea "Our Accountable2You's primary logo variations are comprised of two major elemen…"
click at [349, 385] on div at bounding box center [336, 305] width 290 height 261
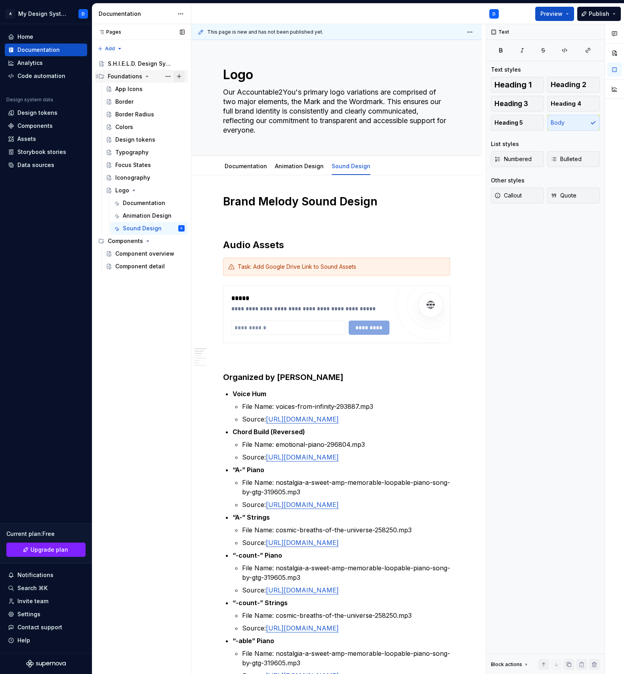
click at [182, 76] on button "Page tree" at bounding box center [178, 76] width 11 height 11
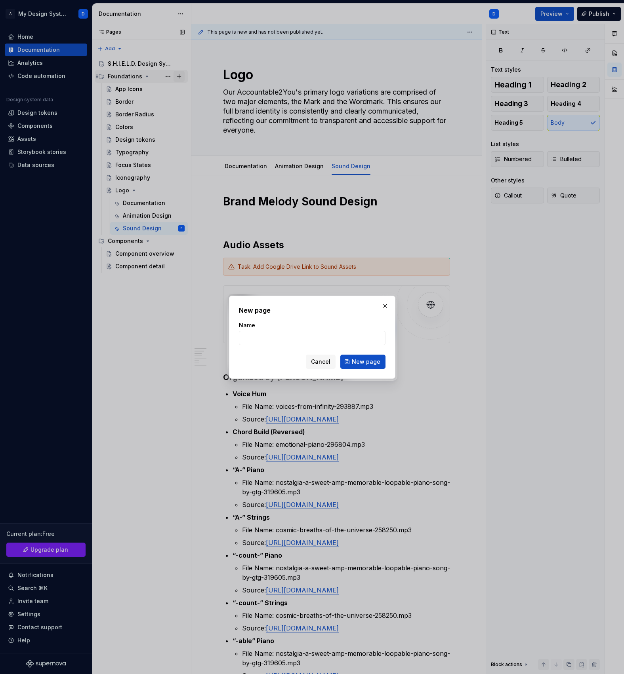
type textarea "*"
type input "Motion"
click button "New page" at bounding box center [362, 362] width 45 height 14
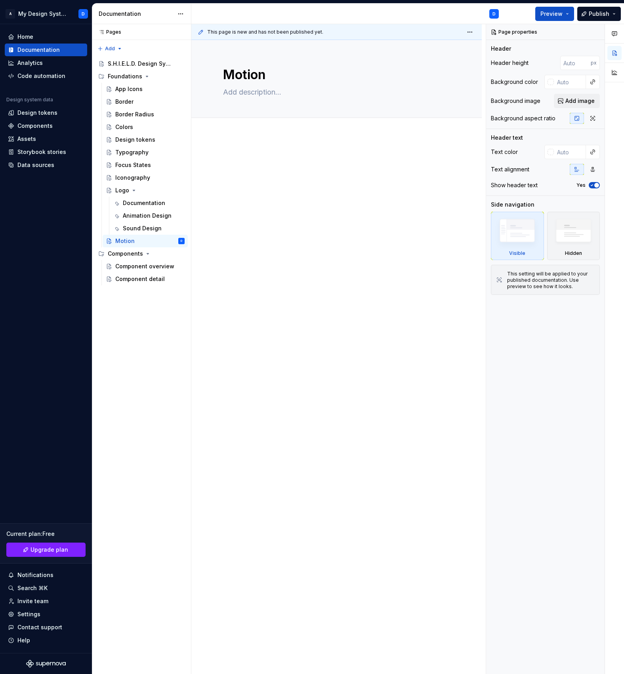
click at [303, 296] on div at bounding box center [336, 265] width 290 height 261
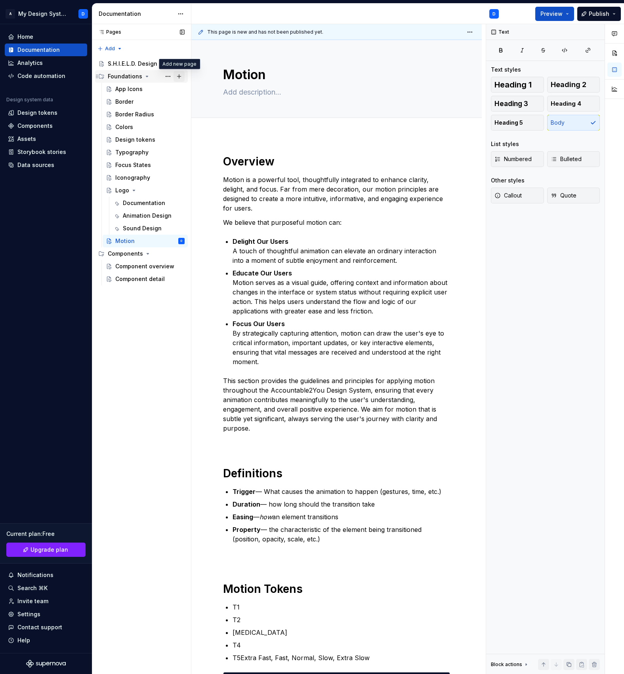
click at [181, 76] on button "Page tree" at bounding box center [178, 76] width 11 height 11
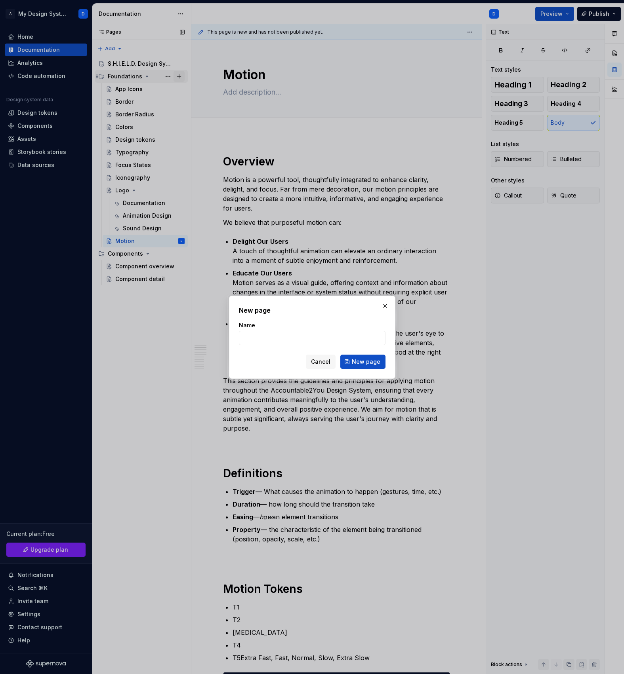
type textarea "*"
type input "Spacing and Sizing"
click at [379, 363] on span "New page" at bounding box center [366, 362] width 29 height 8
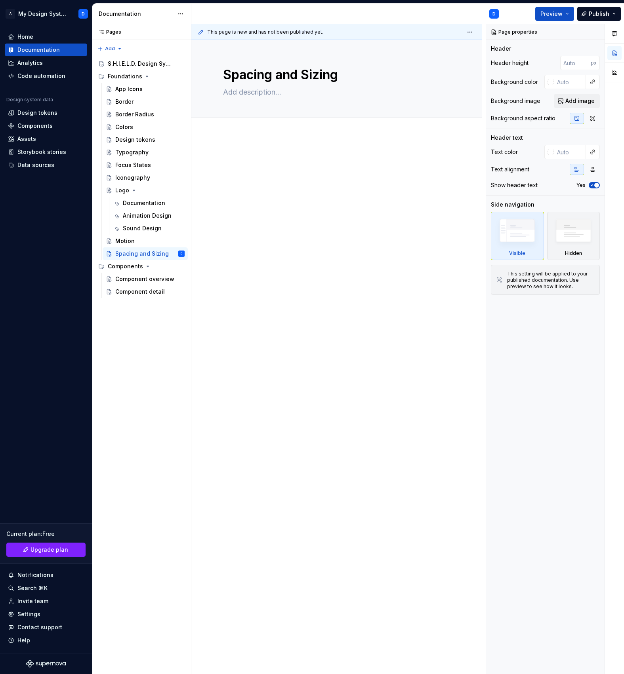
click at [330, 291] on div at bounding box center [336, 265] width 290 height 261
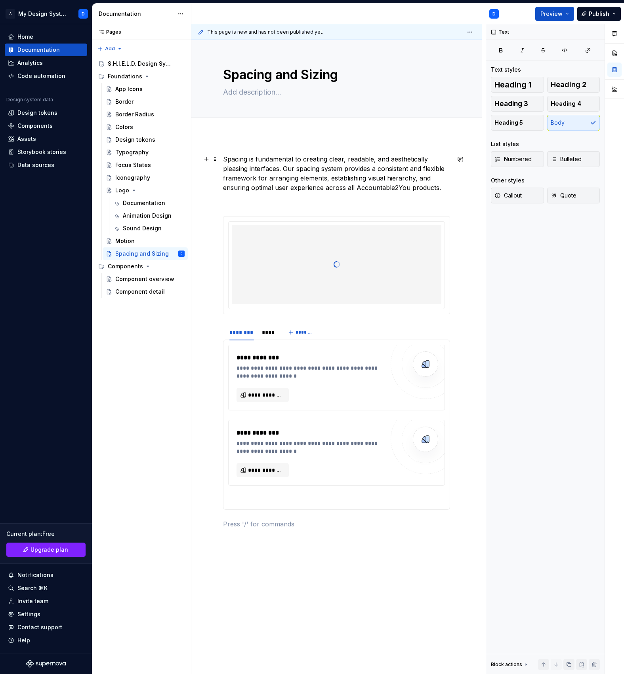
click at [257, 169] on p "Spacing is fundamental to creating clear, readable, and aesthetically pleasing …" at bounding box center [336, 173] width 227 height 38
click at [285, 211] on div "**********" at bounding box center [336, 341] width 227 height 375
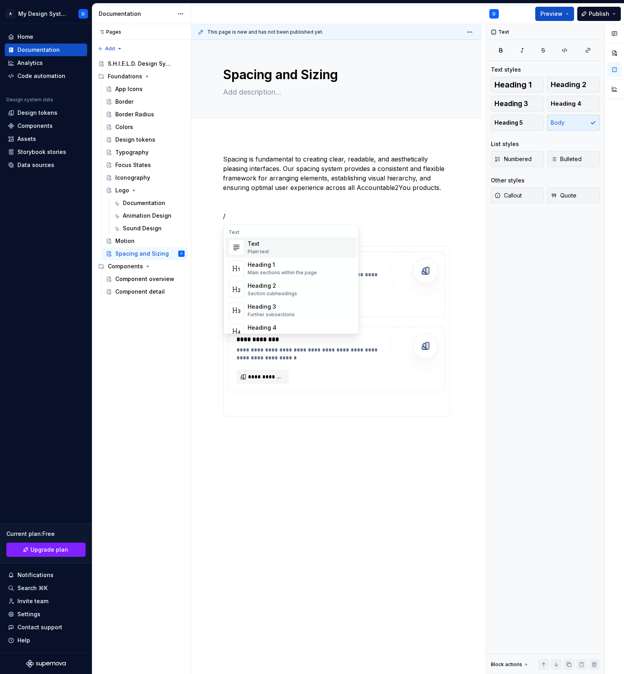
type textarea "*"
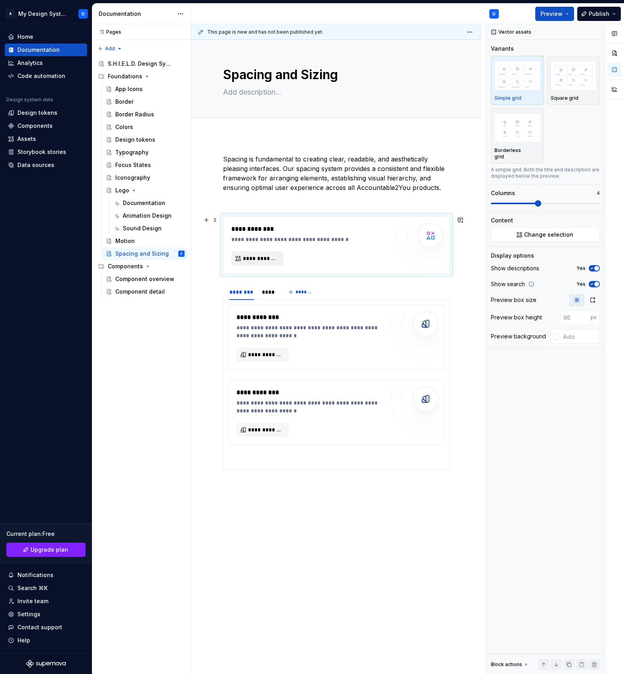
click at [252, 259] on span "**********" at bounding box center [260, 259] width 35 height 8
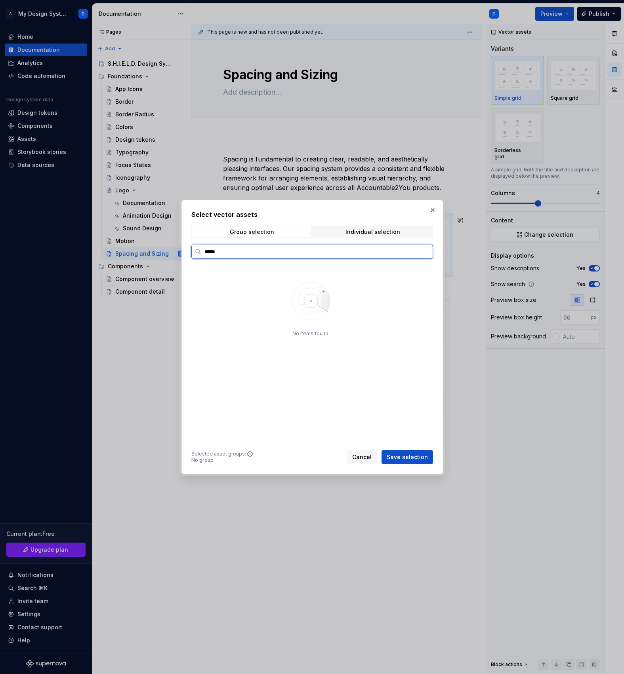
type input "******"
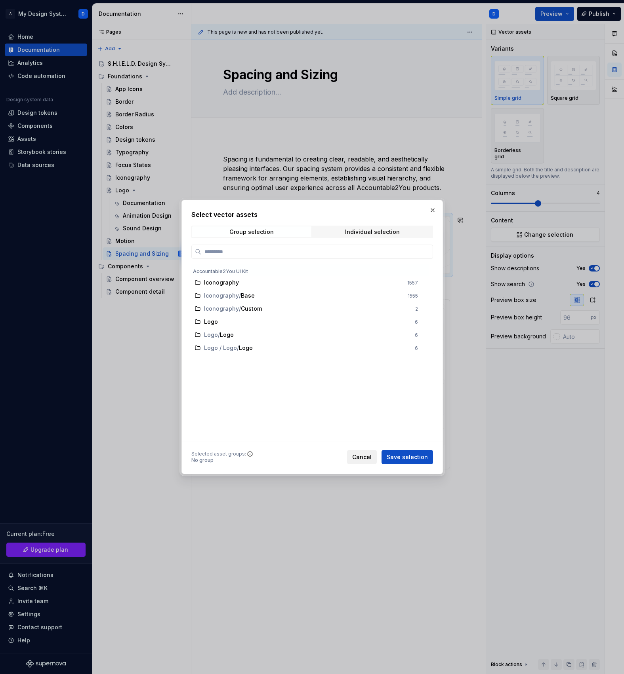
click at [358, 462] on button "Cancel" at bounding box center [362, 457] width 30 height 14
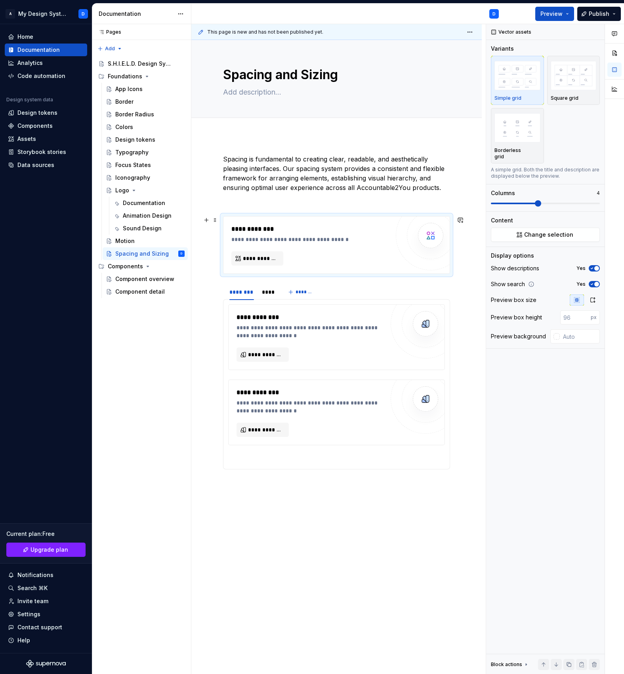
click at [338, 249] on div "**********" at bounding box center [310, 244] width 158 height 41
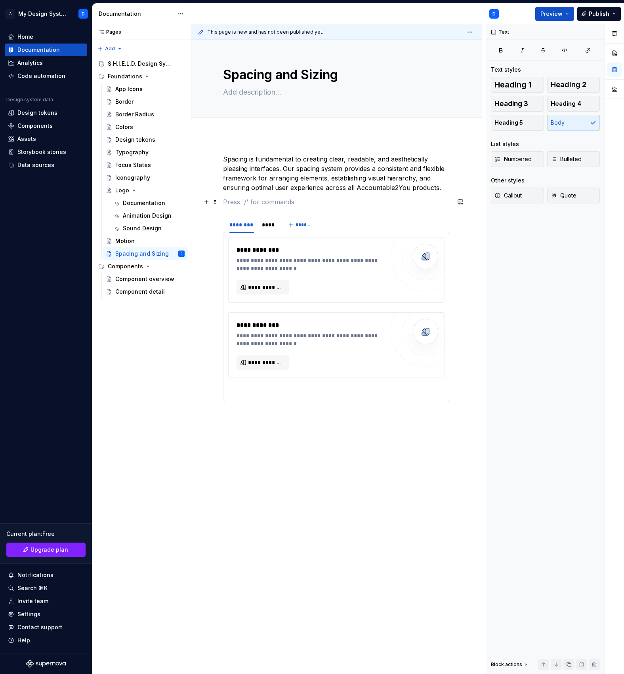
click at [302, 206] on p at bounding box center [336, 202] width 227 height 10
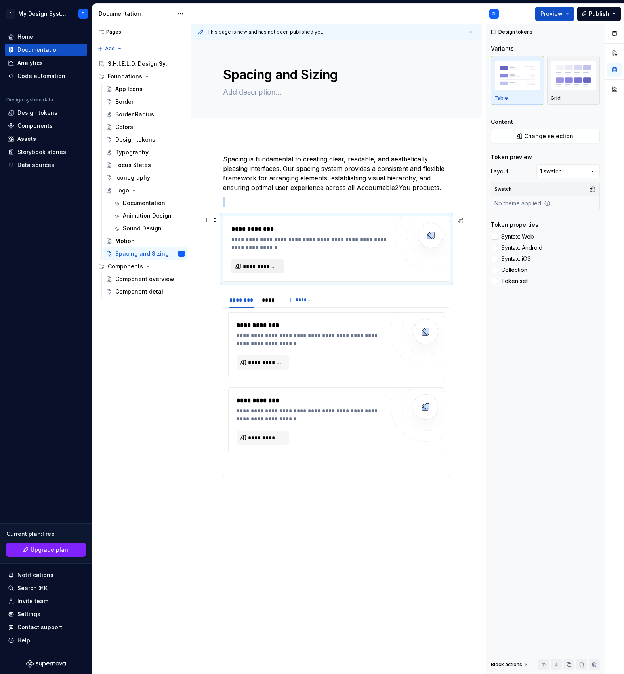
click at [263, 265] on span "**********" at bounding box center [261, 266] width 36 height 8
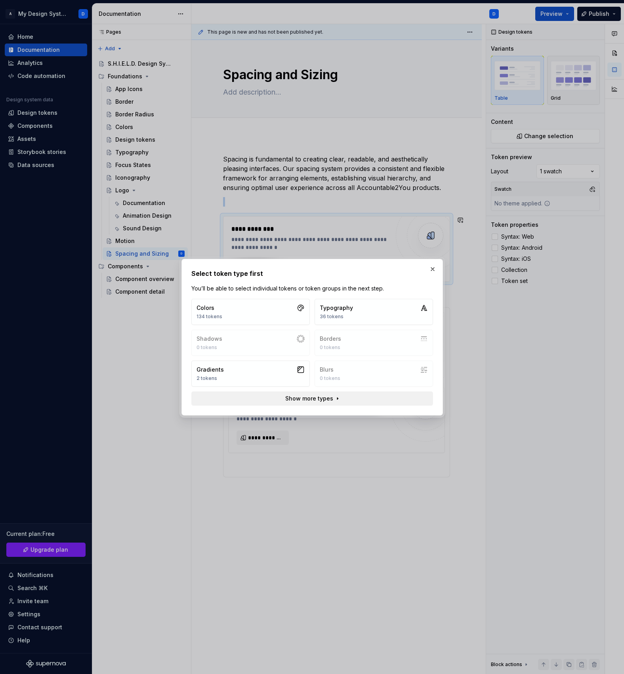
click at [312, 398] on span "Show more types" at bounding box center [309, 399] width 48 height 8
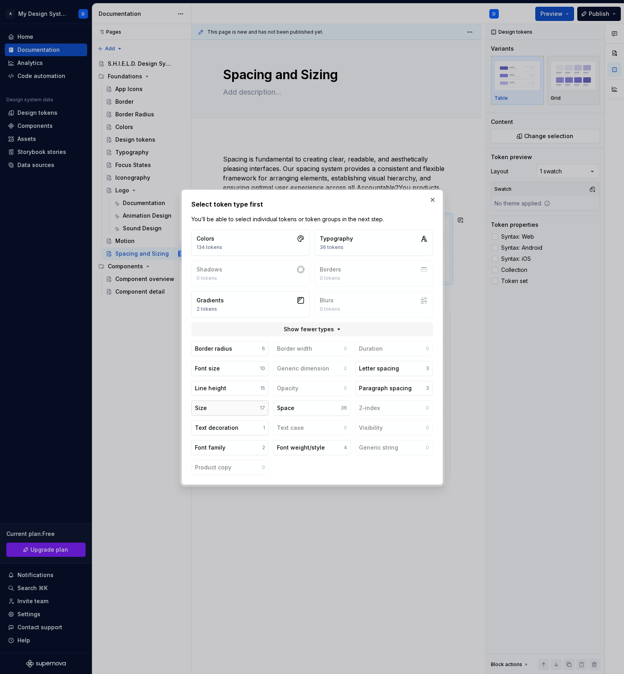
click at [240, 408] on button "Size 17" at bounding box center [229, 408] width 77 height 15
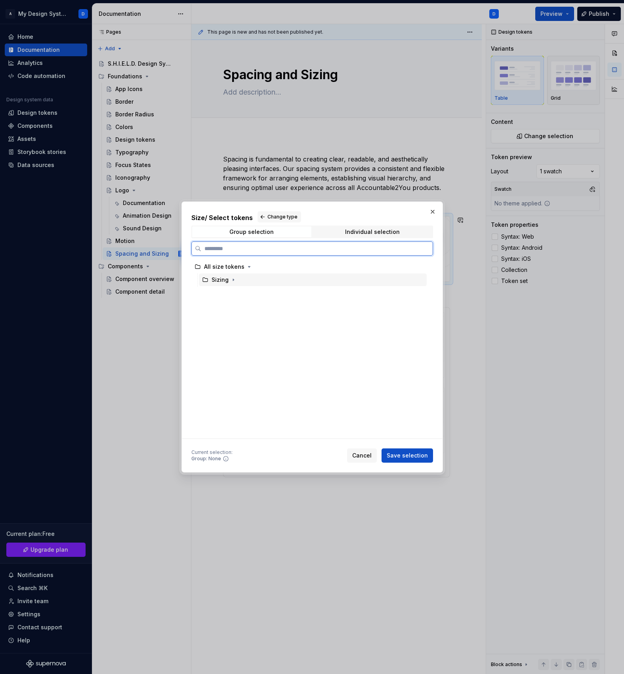
click at [226, 279] on div "Sizing" at bounding box center [219, 280] width 17 height 8
click at [415, 456] on span "Save selection" at bounding box center [406, 456] width 41 height 8
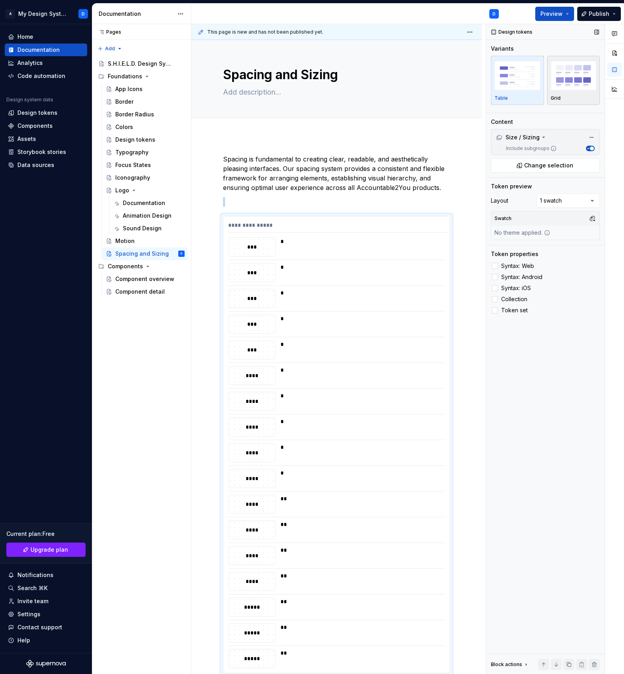
click at [568, 92] on div "Grid" at bounding box center [573, 80] width 46 height 42
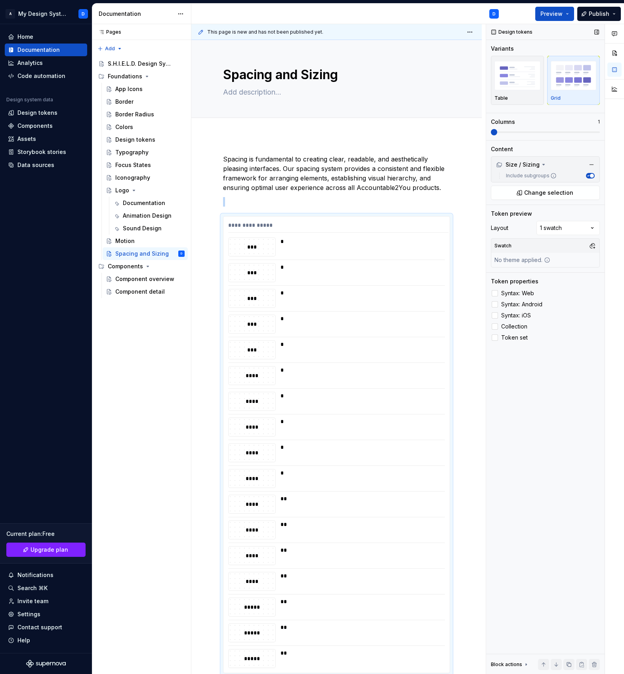
click at [568, 90] on img "button" at bounding box center [573, 75] width 46 height 29
click at [519, 86] on img "button" at bounding box center [517, 75] width 46 height 29
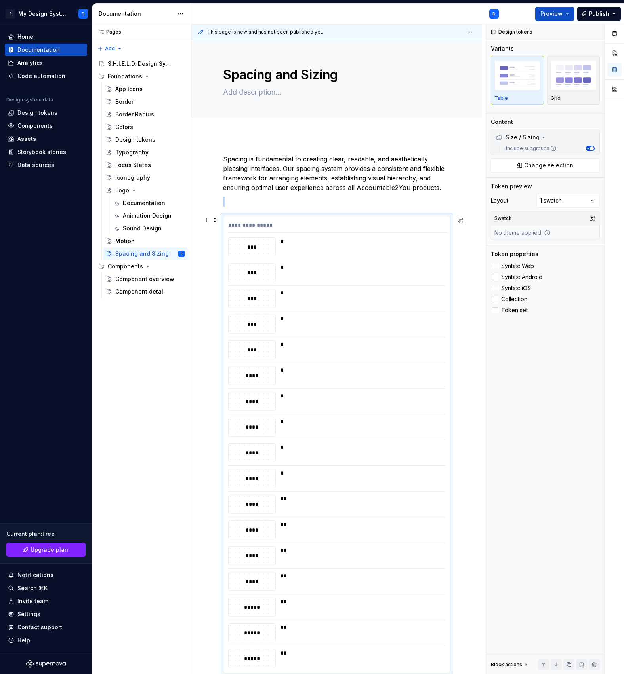
click at [375, 342] on div "*" at bounding box center [361, 344] width 163 height 8
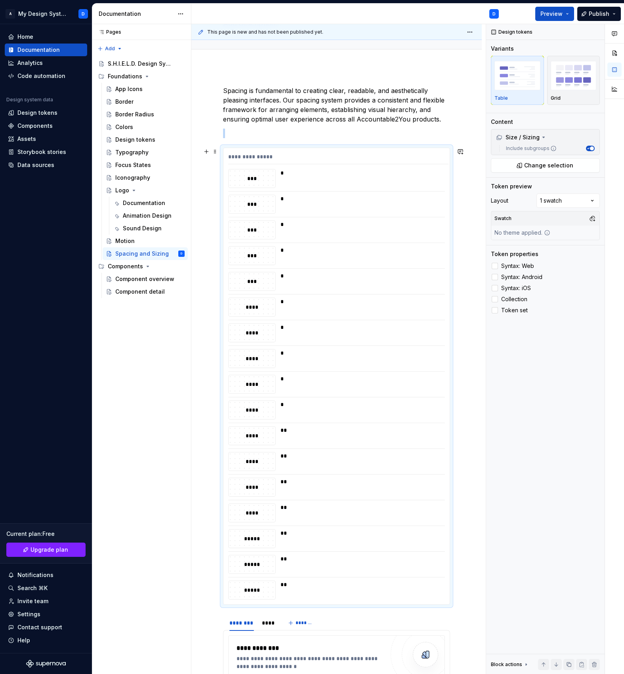
scroll to position [60, 0]
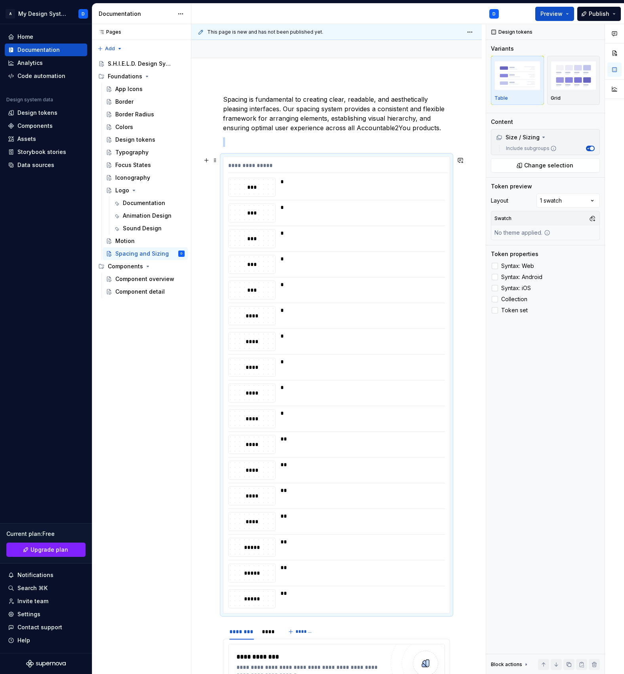
click at [375, 342] on div "*" at bounding box center [360, 341] width 160 height 19
click at [521, 313] on span "Token set" at bounding box center [514, 310] width 27 height 6
click at [519, 300] on span "Collection" at bounding box center [514, 299] width 26 height 6
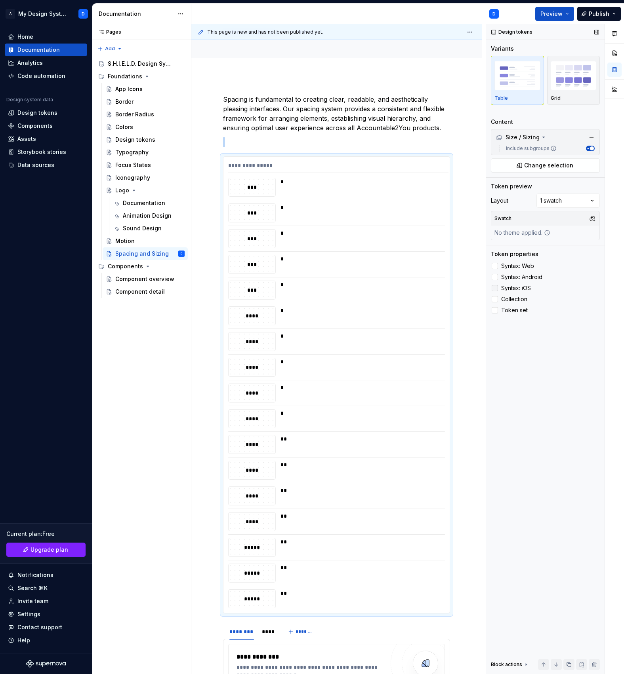
click at [527, 286] on span "Syntax: iOS" at bounding box center [516, 288] width 30 height 6
click at [564, 205] on div "Comments Open comments No comments yet Select ‘Comment’ from the block context …" at bounding box center [555, 349] width 138 height 651
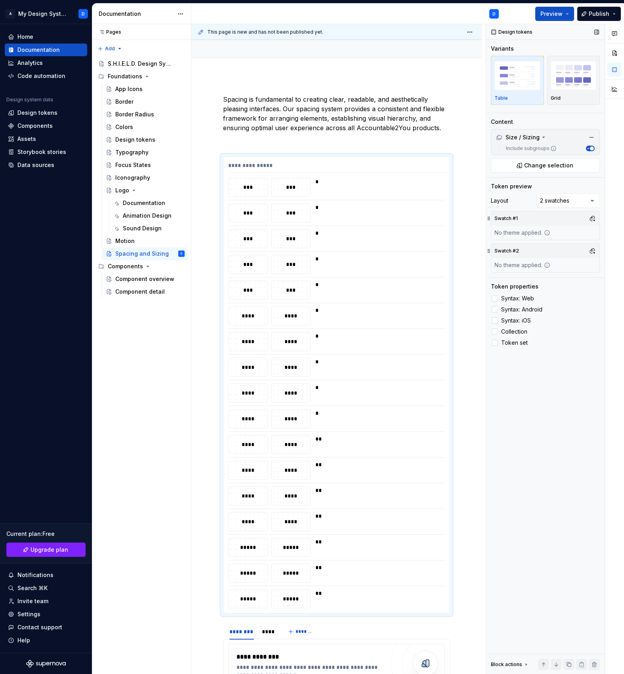
click at [571, 211] on div "Swatch #1" at bounding box center [545, 218] width 108 height 14
click at [570, 208] on div "Comments Open comments No comments yet Select ‘Comment’ from the block context …" at bounding box center [555, 349] width 138 height 651
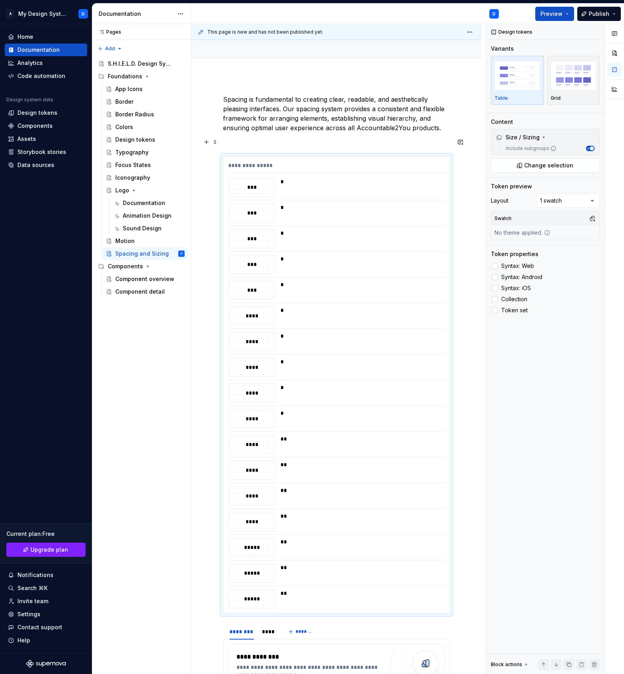
click at [315, 145] on p at bounding box center [336, 142] width 227 height 10
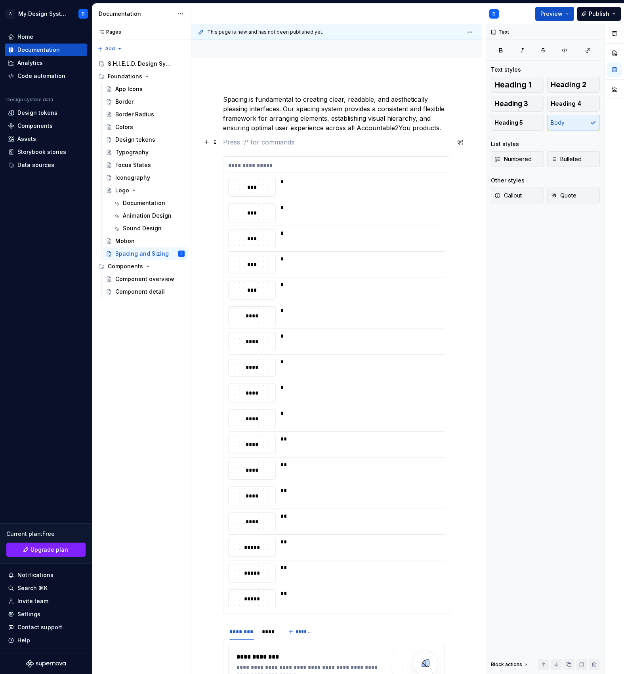
click at [311, 144] on p at bounding box center [336, 142] width 227 height 10
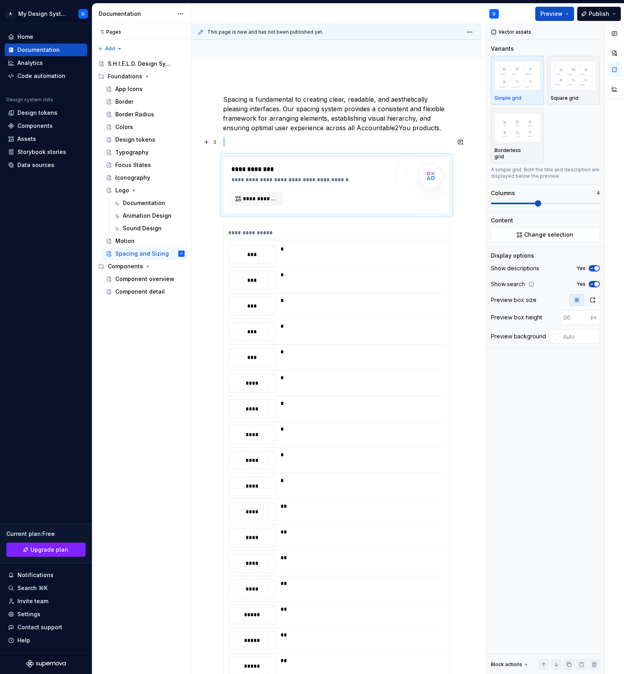
type textarea "*"
click at [277, 200] on span "**********" at bounding box center [260, 199] width 35 height 8
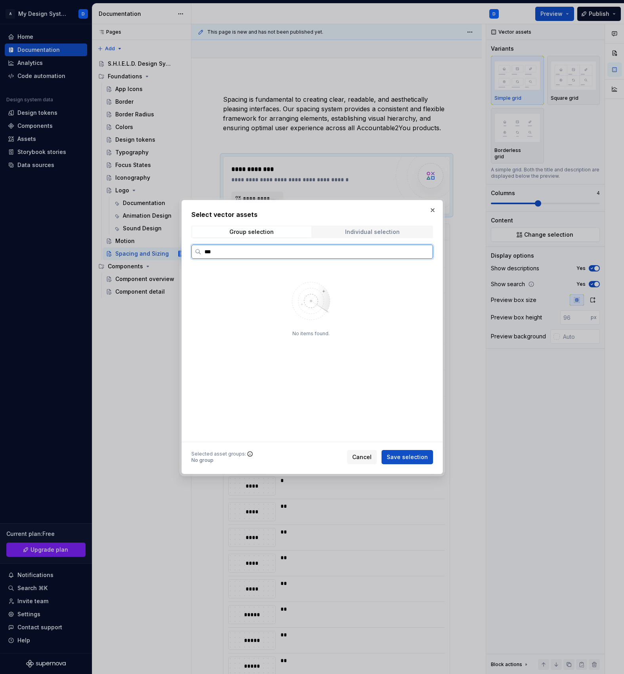
type input "***"
click at [358, 237] on span "Individual selection" at bounding box center [372, 231] width 119 height 11
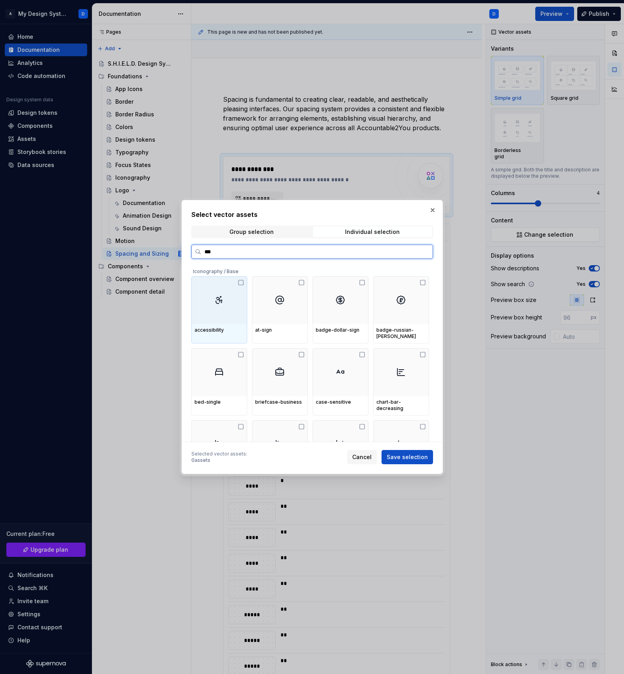
type input "****"
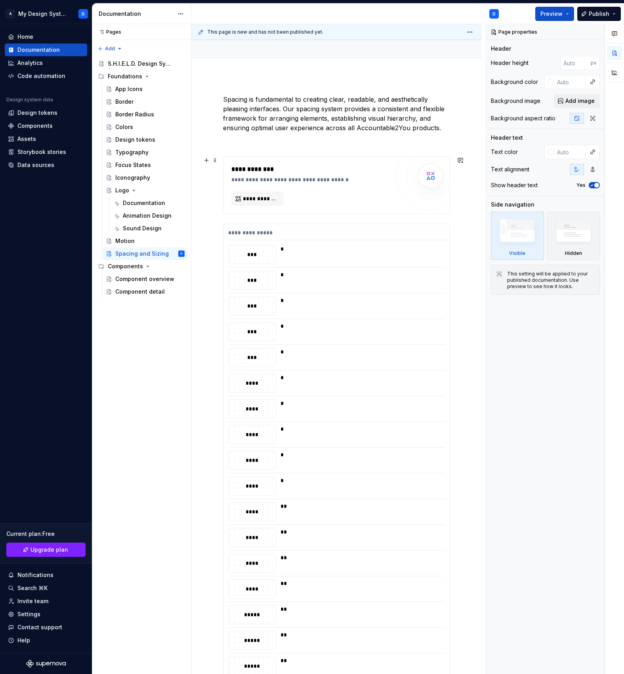
click at [310, 171] on div "**********" at bounding box center [312, 170] width 162 height 10
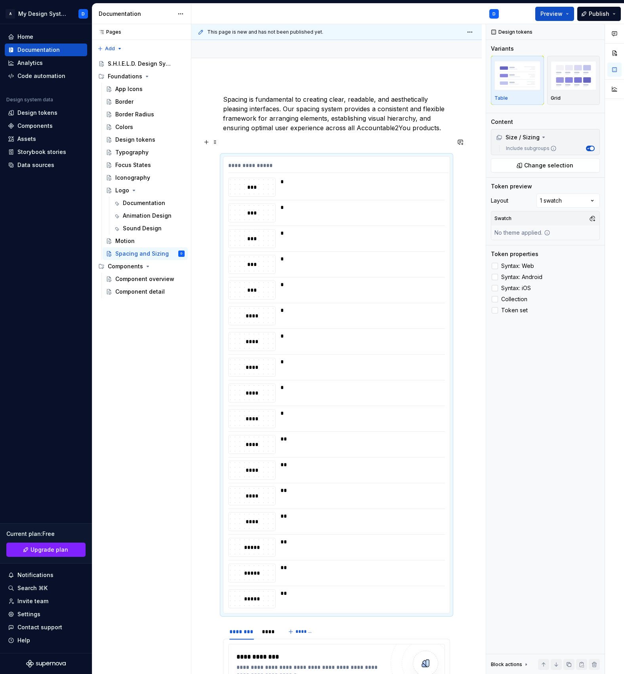
click at [293, 141] on p at bounding box center [336, 142] width 227 height 10
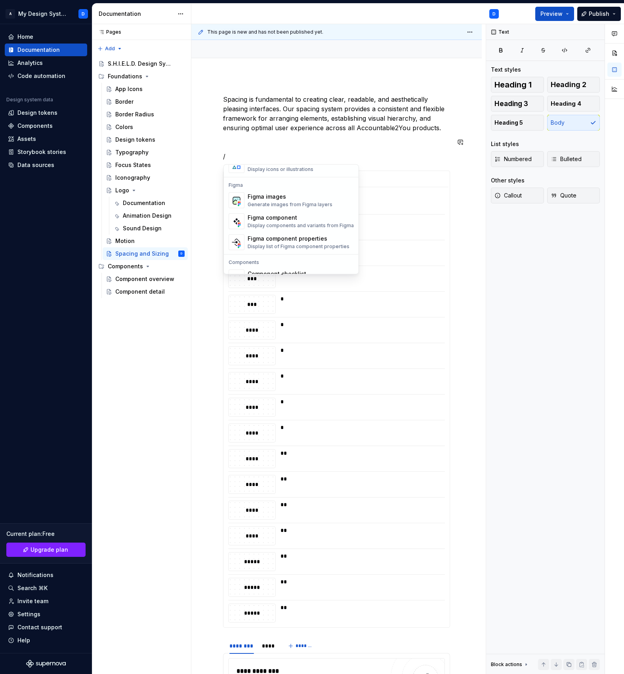
scroll to position [728, 0]
click at [291, 205] on div "Generate images from Figma layers" at bounding box center [289, 207] width 85 height 6
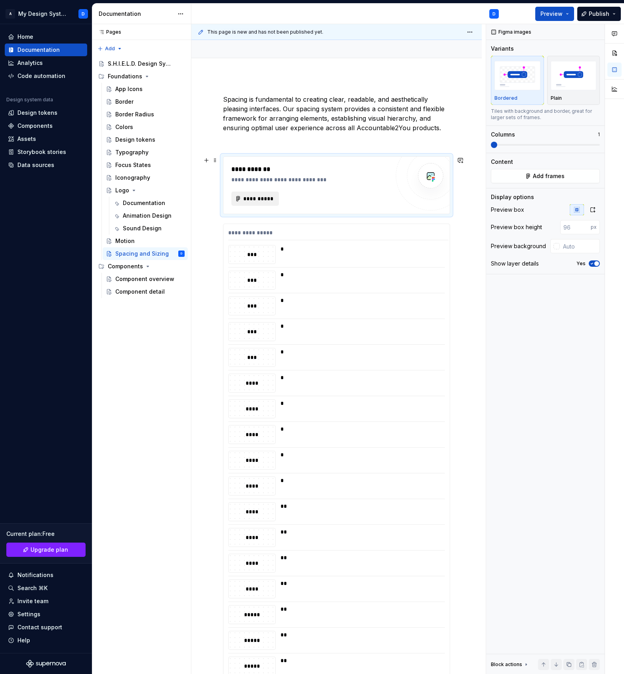
click at [262, 205] on button "**********" at bounding box center [255, 199] width 48 height 14
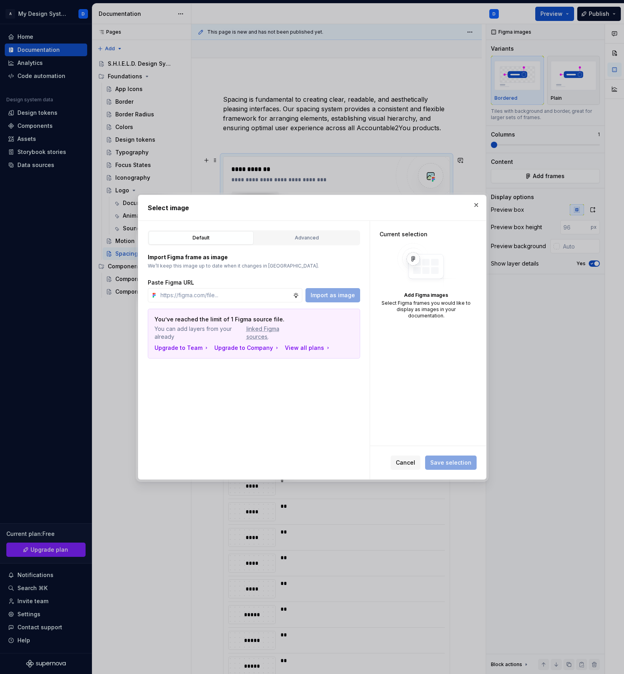
type textarea "*"
type input "s"
type textarea "*"
click at [305, 236] on div "Advanced" at bounding box center [306, 238] width 99 height 8
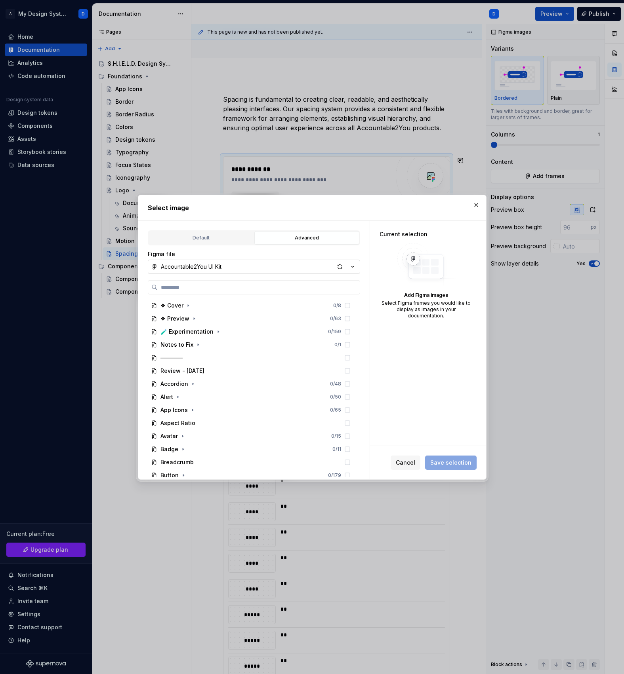
click at [223, 270] on button "Accountable2You UI Kit" at bounding box center [254, 267] width 212 height 14
click at [221, 262] on div "Select image Default Advanced Import Figma frame as image We’ll keep this image…" at bounding box center [312, 337] width 624 height 674
click at [209, 285] on input "search" at bounding box center [259, 287] width 202 height 8
type input "****"
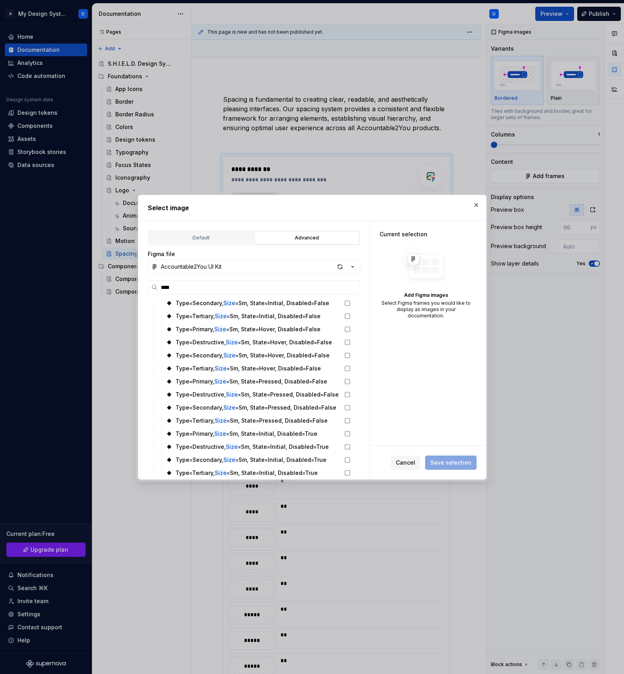
scroll to position [0, 0]
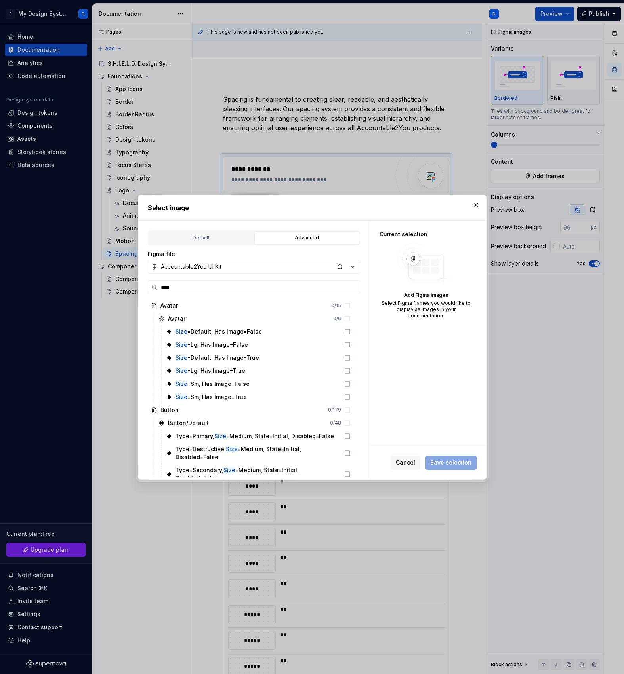
type textarea "*"
click at [221, 286] on input "****" at bounding box center [259, 287] width 202 height 8
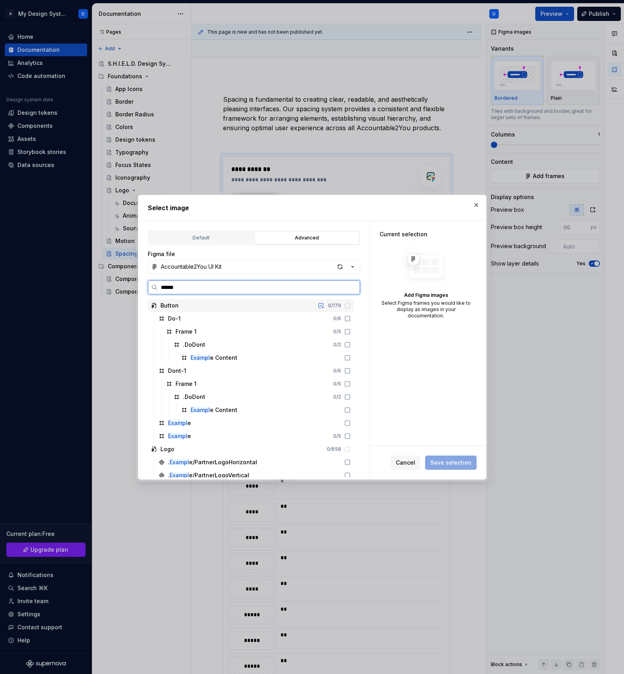
type input "*******"
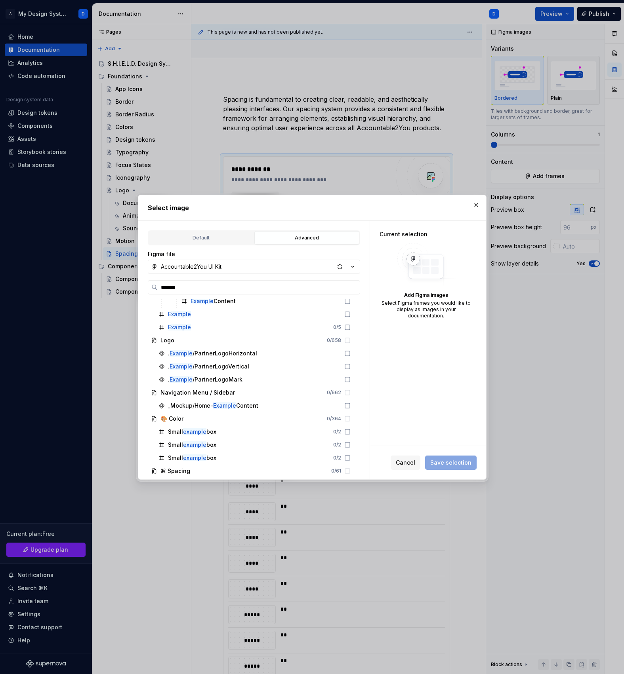
scroll to position [122, 0]
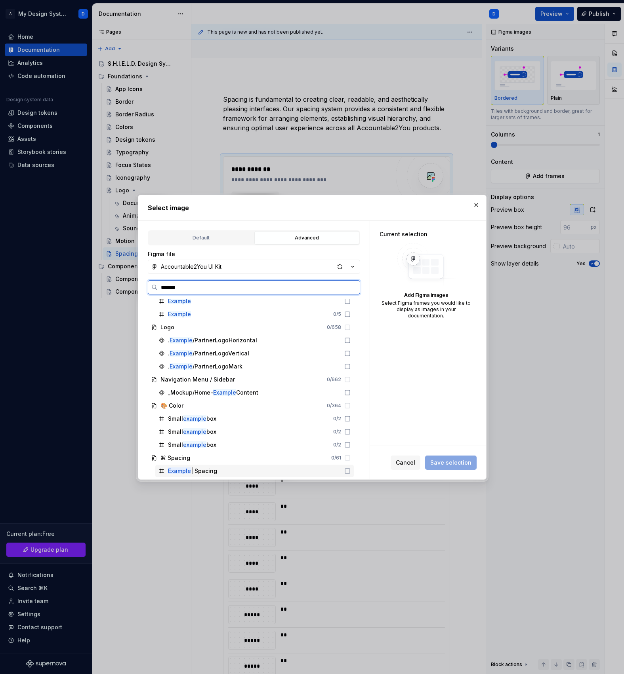
click at [350, 471] on icon at bounding box center [347, 471] width 6 height 6
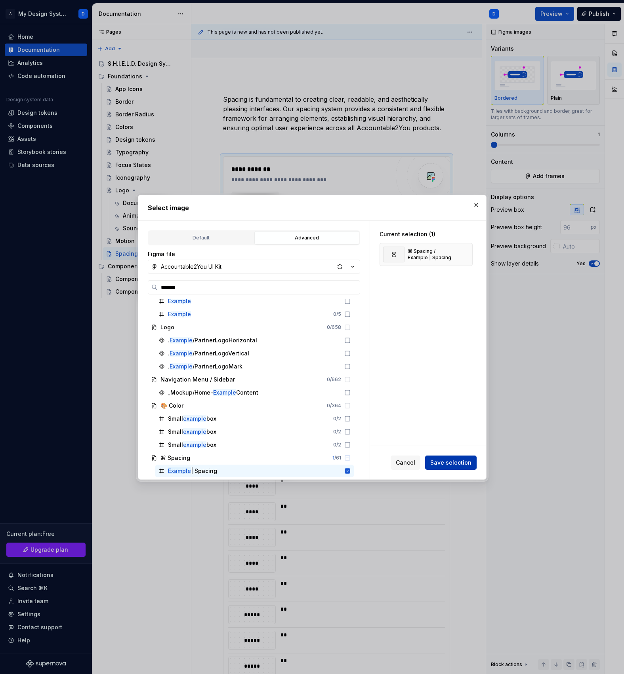
click at [453, 461] on span "Save selection" at bounding box center [450, 463] width 41 height 8
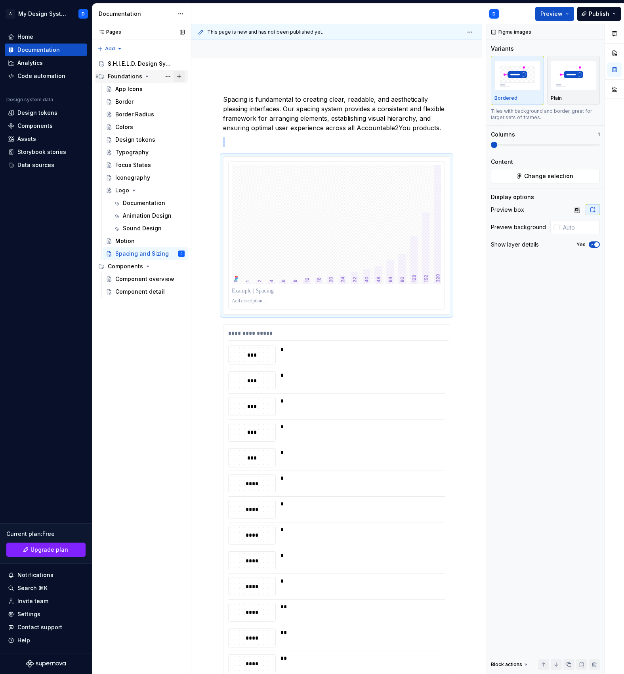
click at [181, 76] on button "Page tree" at bounding box center [178, 76] width 11 height 11
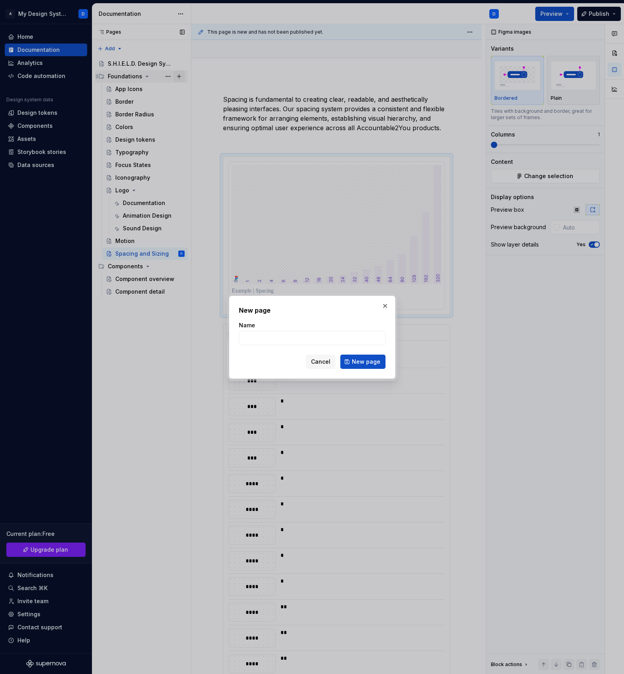
type textarea "*"
type input "Breakpoints"
click at [374, 363] on span "New page" at bounding box center [366, 362] width 29 height 8
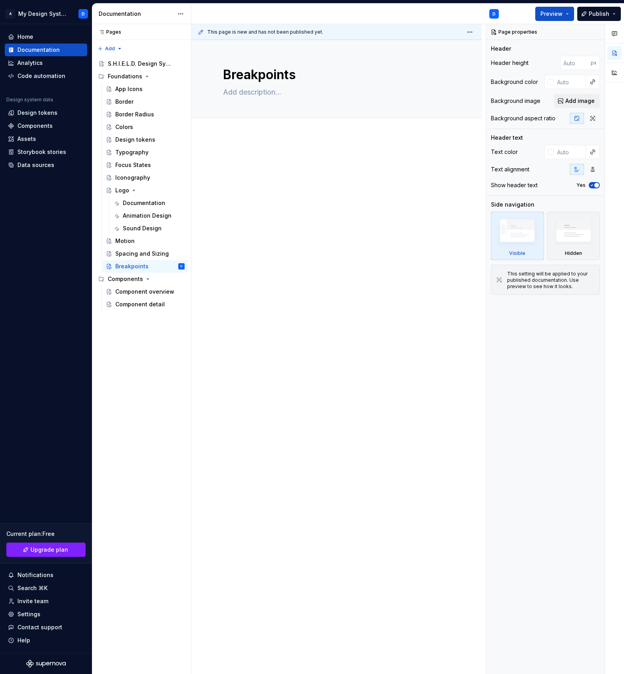
click at [324, 247] on div at bounding box center [336, 265] width 290 height 261
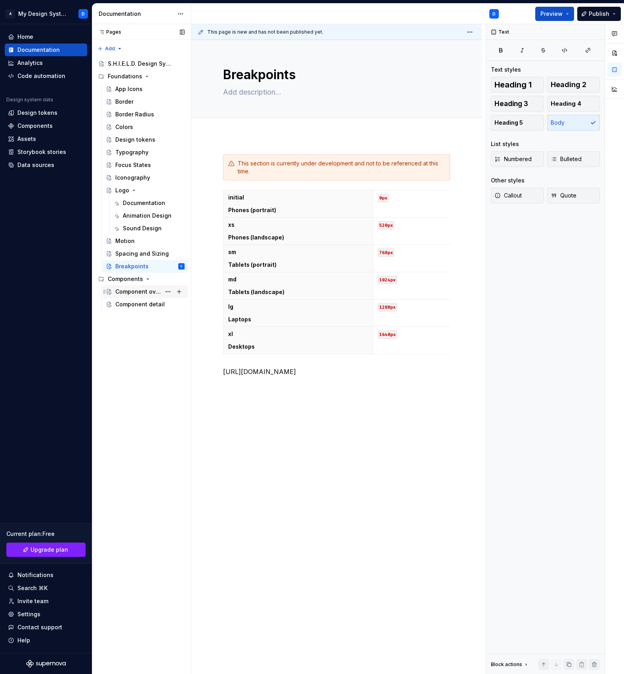
click at [135, 291] on div "Component overview" at bounding box center [138, 292] width 46 height 8
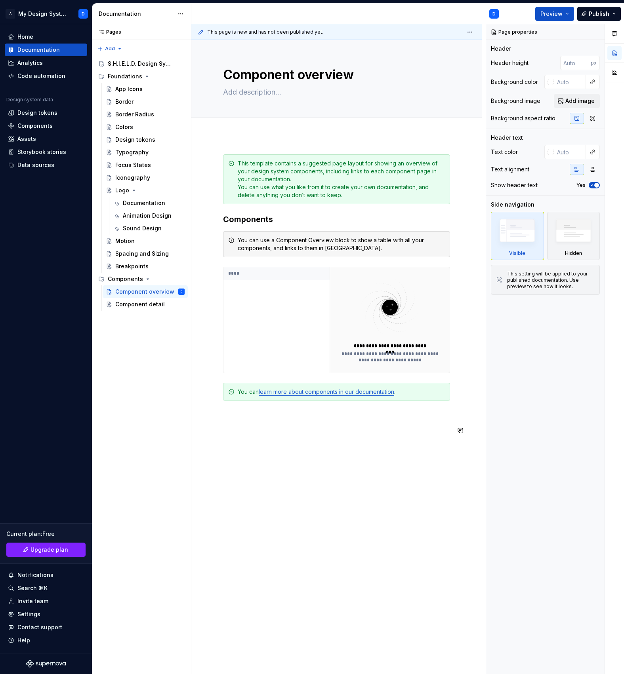
click at [286, 463] on div "**********" at bounding box center [336, 390] width 290 height 511
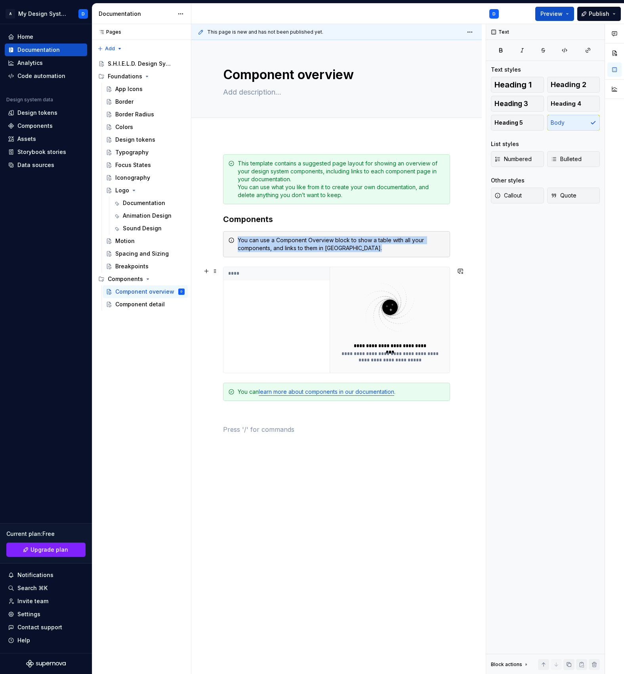
click at [288, 373] on div "**********" at bounding box center [336, 320] width 227 height 107
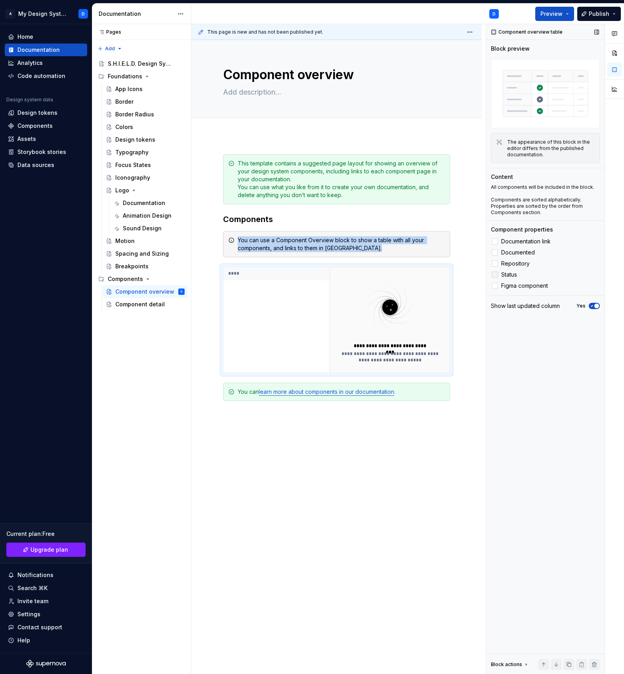
click at [504, 274] on span "Status" at bounding box center [509, 275] width 16 height 6
click at [498, 256] on label "Documented" at bounding box center [545, 253] width 109 height 10
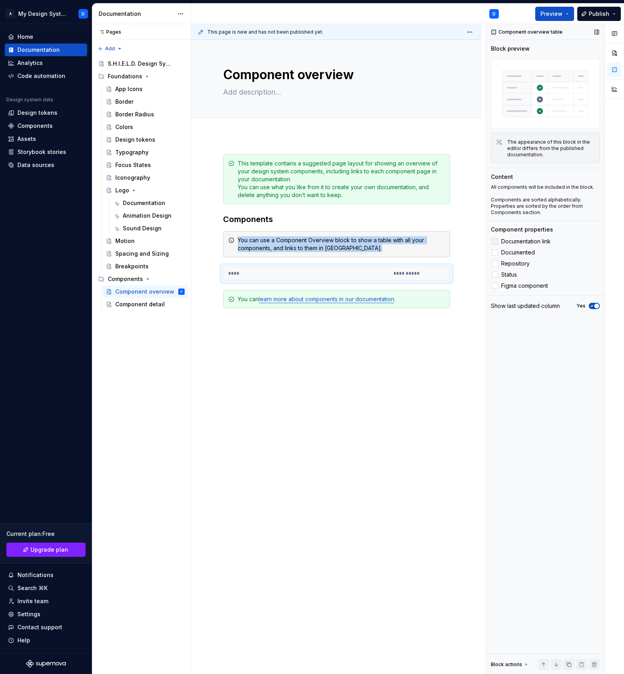
click at [497, 240] on div at bounding box center [494, 241] width 6 height 6
click at [496, 274] on div at bounding box center [494, 275] width 6 height 6
type textarea "*"
click at [294, 367] on div "**********" at bounding box center [336, 344] width 290 height 418
click at [271, 330] on div "**********" at bounding box center [336, 247] width 227 height 187
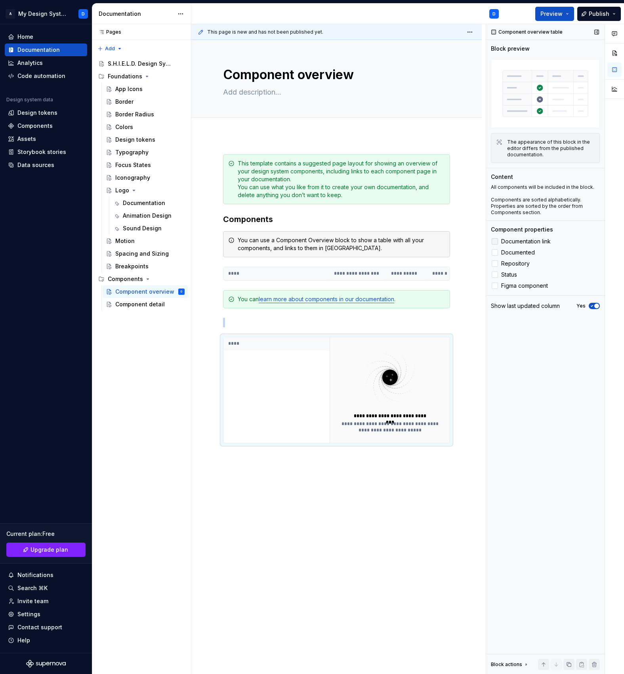
click at [508, 241] on span "Documentation link" at bounding box center [525, 241] width 49 height 6
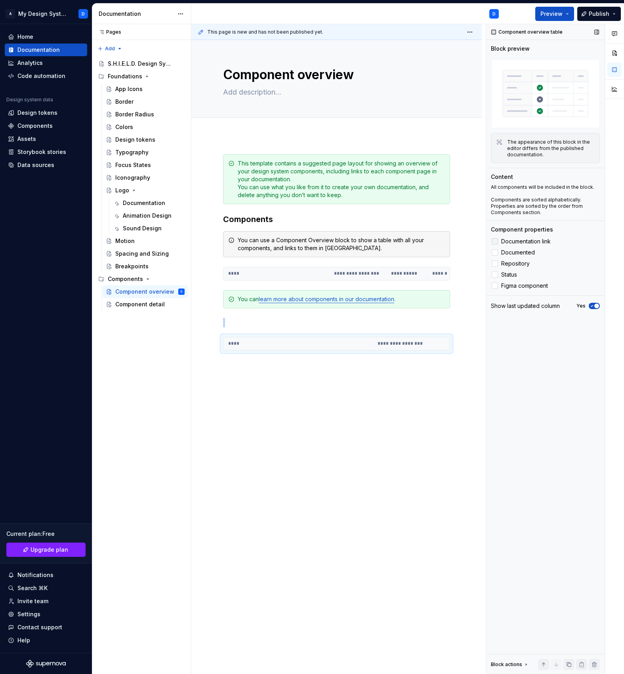
click at [508, 241] on span "Documentation link" at bounding box center [525, 241] width 49 height 6
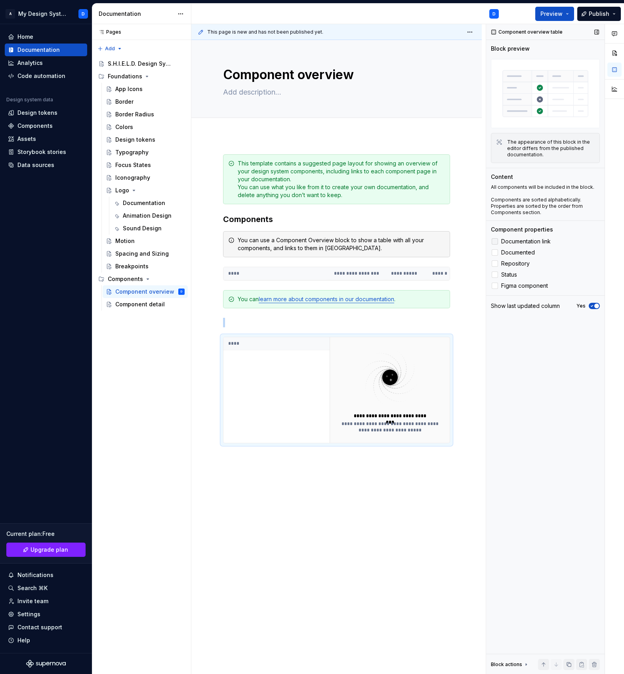
click at [508, 241] on span "Documentation link" at bounding box center [525, 241] width 49 height 6
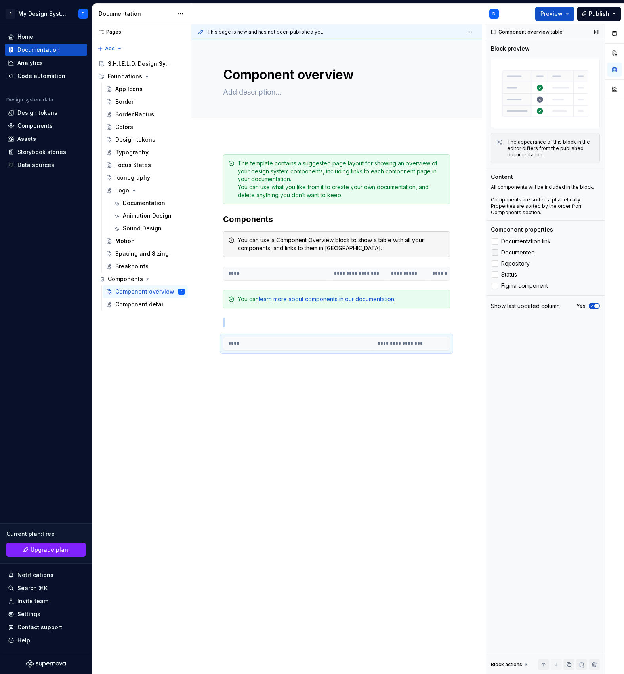
click at [506, 251] on span "Documented" at bounding box center [518, 252] width 34 height 6
click at [506, 266] on span "Repository" at bounding box center [515, 264] width 29 height 6
click at [506, 273] on span "Status" at bounding box center [509, 275] width 16 height 6
click at [506, 284] on span "Figma component" at bounding box center [524, 286] width 47 height 6
click at [404, 399] on div "**********" at bounding box center [336, 355] width 290 height 440
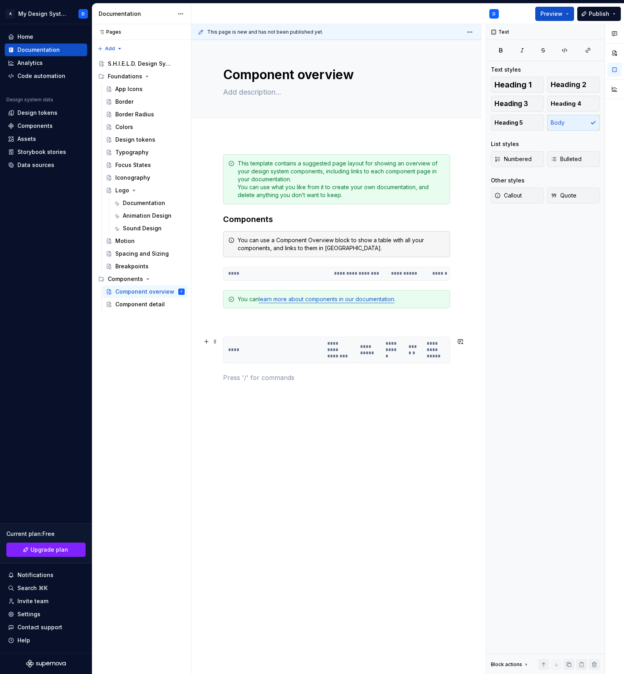
click at [382, 367] on div "**********" at bounding box center [336, 268] width 227 height 228
click at [377, 359] on th "**********" at bounding box center [368, 350] width 26 height 26
click at [340, 278] on th "**********" at bounding box center [357, 273] width 57 height 13
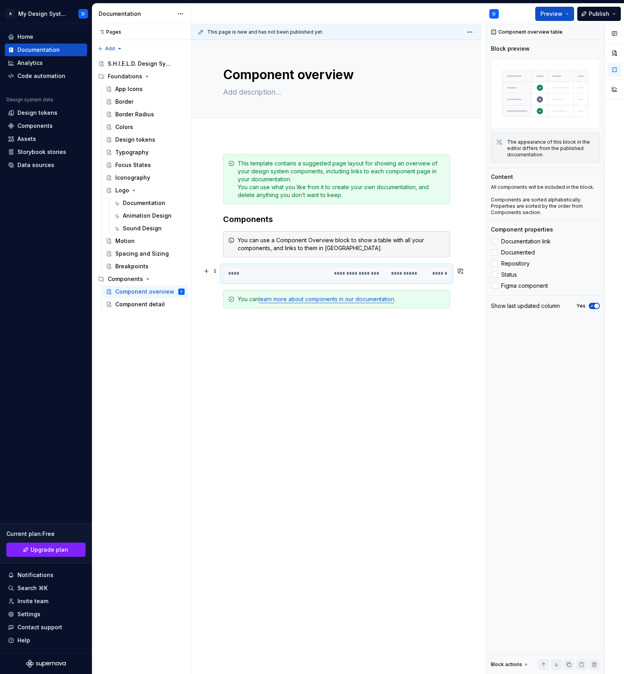
click at [340, 279] on th "**********" at bounding box center [357, 273] width 57 height 13
click at [44, 128] on div "Components" at bounding box center [34, 126] width 35 height 8
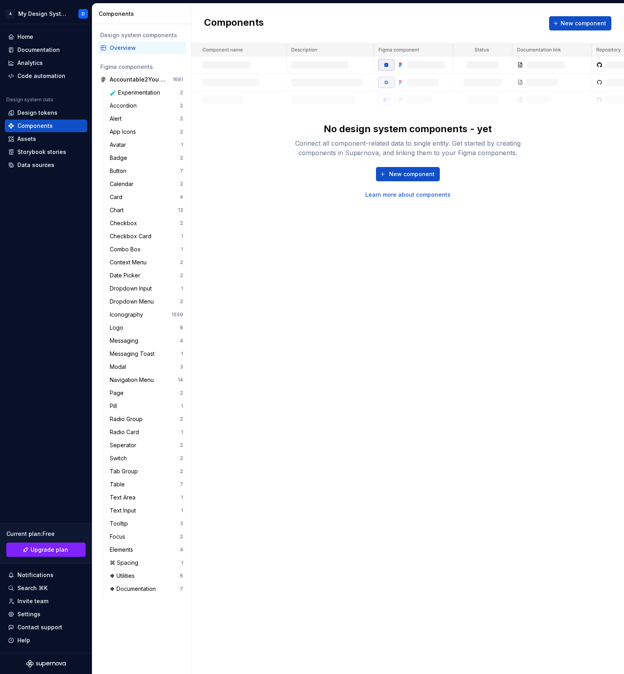
click at [358, 396] on div "Components New component No design system components - yet Connect all componen…" at bounding box center [407, 339] width 432 height 671
click at [40, 162] on div "Data sources" at bounding box center [35, 165] width 37 height 8
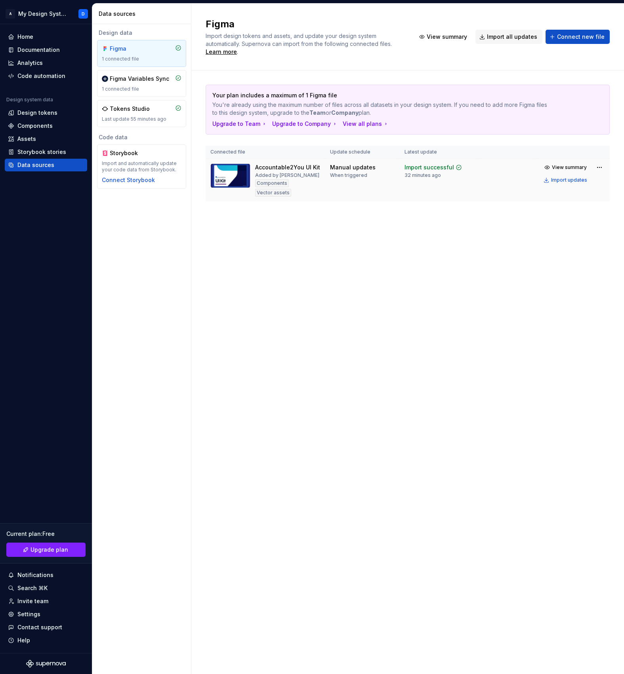
click at [605, 169] on td "View summary Import updates" at bounding box center [572, 174] width 73 height 30
click at [596, 170] on html "A My Design System D Home Documentation Analytics Code automation Design system…" at bounding box center [312, 337] width 624 height 674
click at [566, 186] on div "Edit import scope" at bounding box center [576, 184] width 90 height 8
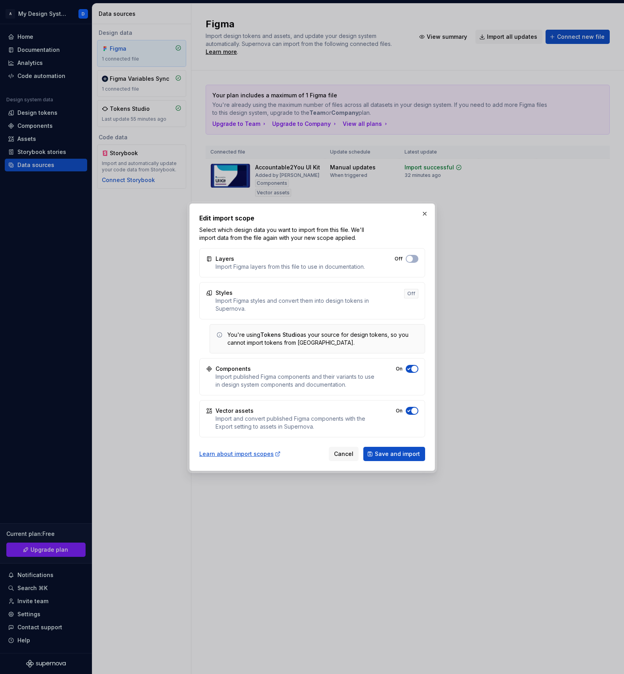
click at [411, 367] on span "button" at bounding box center [414, 369] width 6 height 6
click at [411, 367] on span "button" at bounding box center [409, 369] width 6 height 6
click at [405, 458] on span "Save and import" at bounding box center [397, 454] width 45 height 8
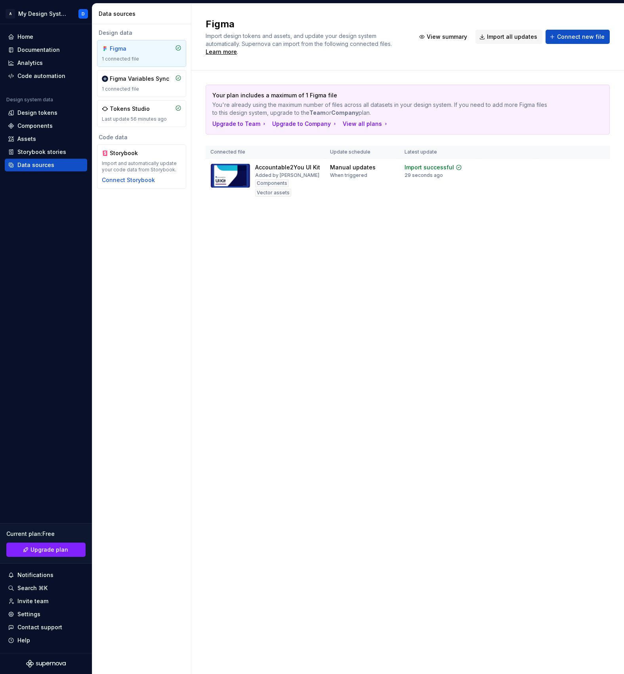
click at [405, 458] on div "Figma Import design tokens and assets, and update your design system automatica…" at bounding box center [407, 339] width 432 height 671
click at [40, 47] on div "Documentation" at bounding box center [38, 50] width 42 height 8
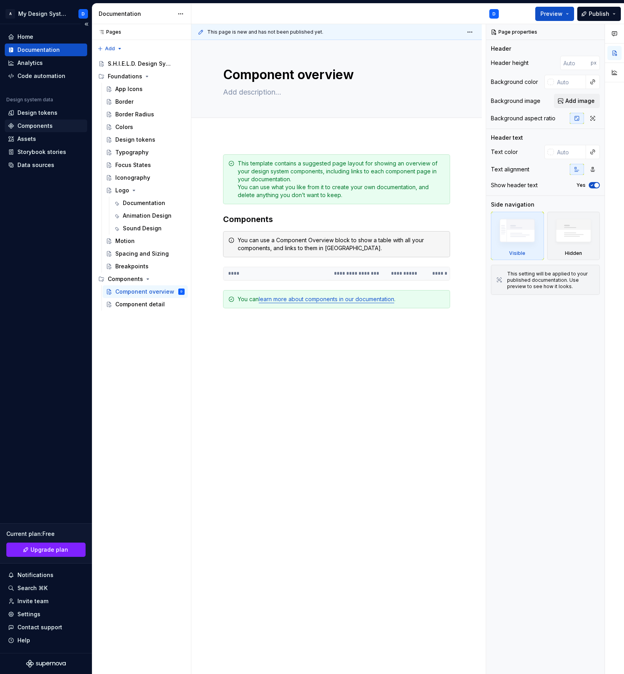
click at [41, 123] on div "Components" at bounding box center [34, 126] width 35 height 8
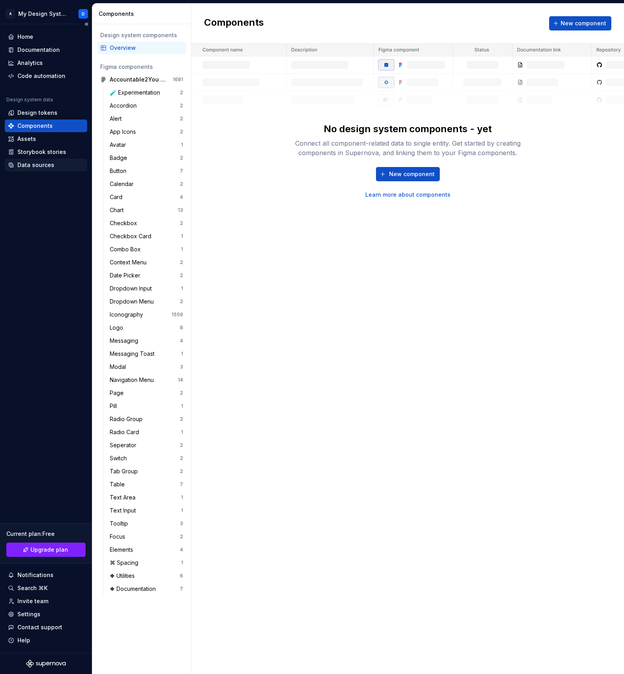
click at [46, 167] on div "Data sources" at bounding box center [35, 165] width 37 height 8
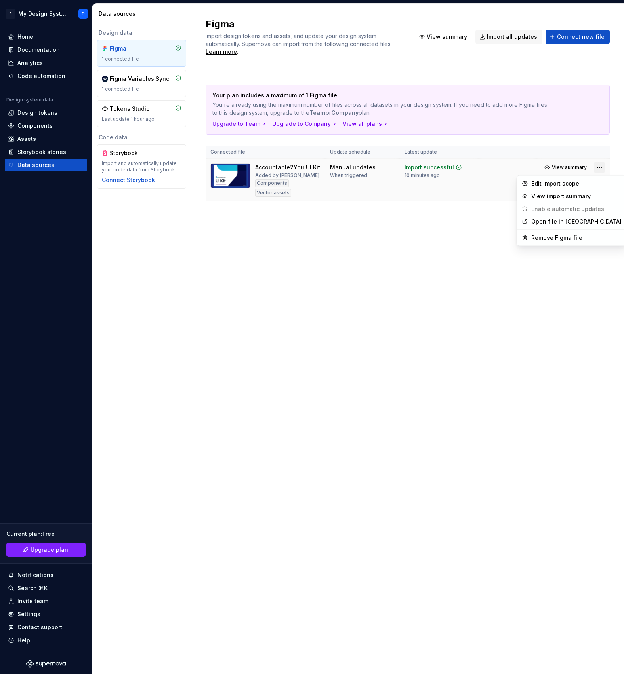
click at [600, 168] on html "A My Design System D Home Documentation Analytics Code automation Design system…" at bounding box center [312, 337] width 624 height 674
click at [564, 182] on div "Edit import scope" at bounding box center [576, 184] width 90 height 8
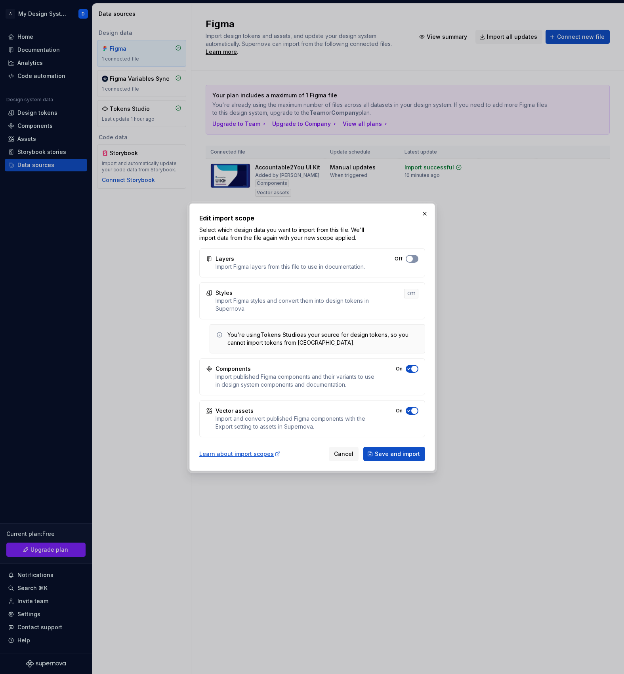
click at [407, 257] on span "button" at bounding box center [409, 259] width 6 height 6
click at [413, 259] on span "button" at bounding box center [414, 259] width 6 height 6
click at [398, 455] on span "Save and import" at bounding box center [397, 454] width 45 height 8
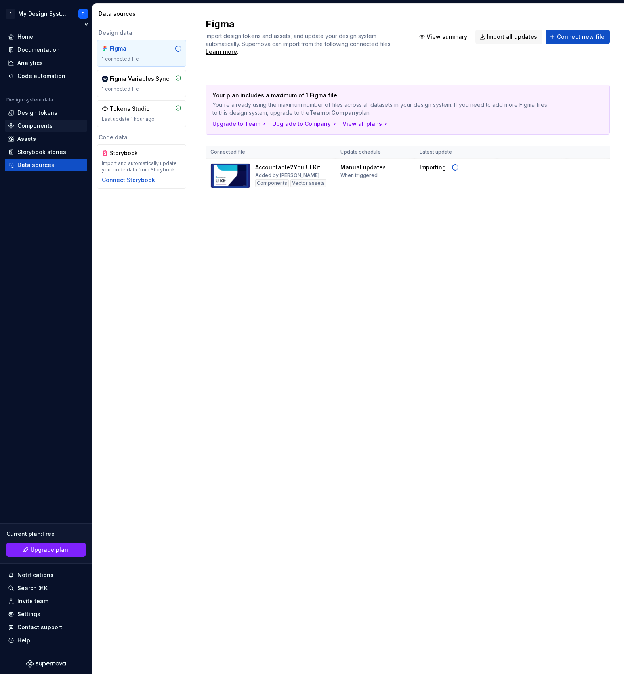
click at [51, 125] on div "Components" at bounding box center [34, 126] width 35 height 8
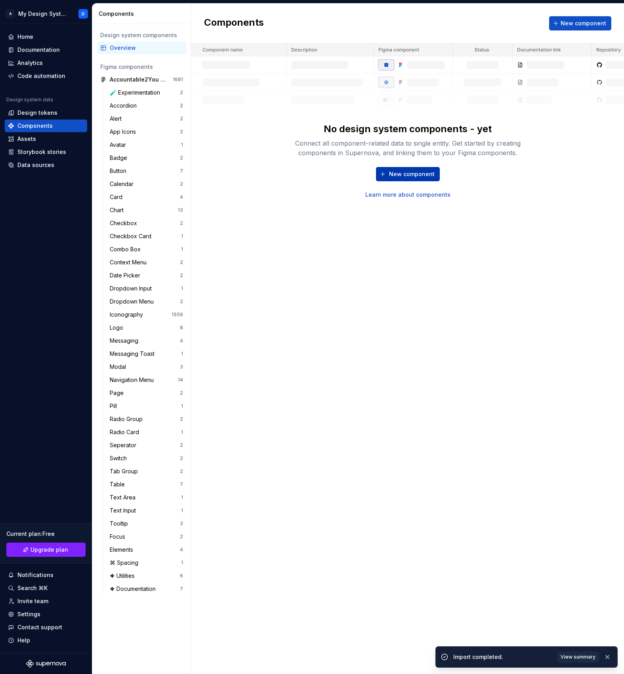
click at [411, 177] on span "New component" at bounding box center [412, 174] width 46 height 8
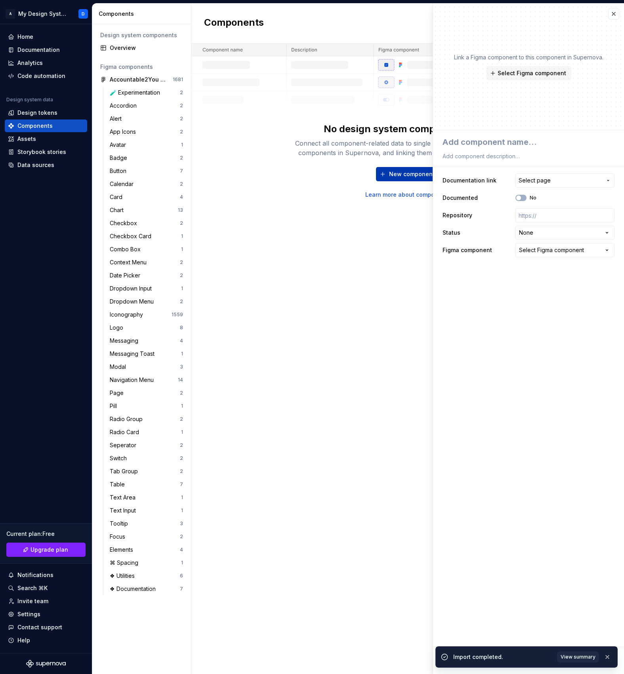
type textarea "*"
click at [617, 11] on button "button" at bounding box center [613, 13] width 11 height 11
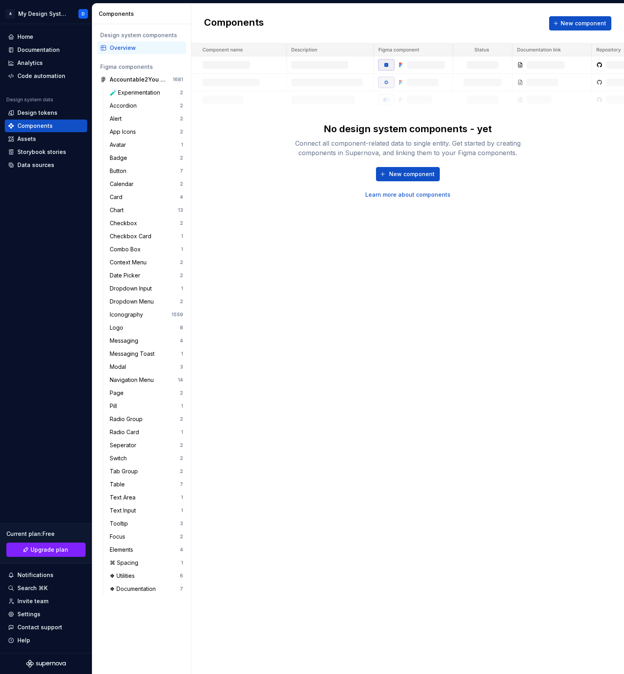
click at [256, 232] on div "Components New component No design system components - yet Connect all componen…" at bounding box center [407, 339] width 432 height 671
click at [51, 163] on div "Data sources" at bounding box center [35, 165] width 37 height 8
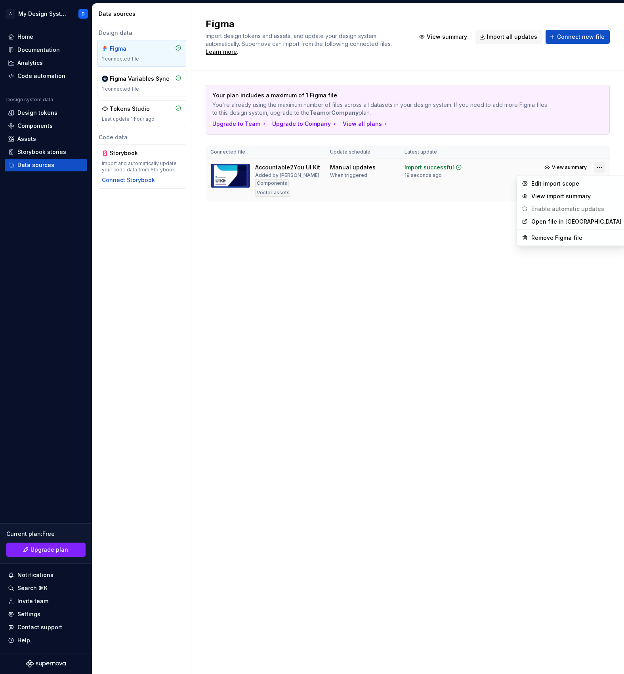
click at [599, 165] on html "A My Design System D Home Documentation Analytics Code automation Design system…" at bounding box center [312, 337] width 624 height 674
click at [571, 198] on div "View import summary" at bounding box center [576, 196] width 90 height 8
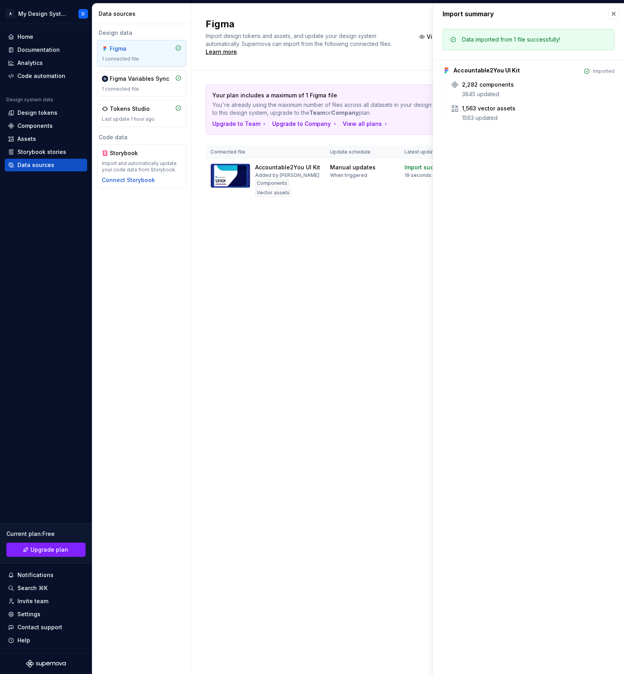
click at [615, 5] on div "Import summary" at bounding box center [528, 14] width 191 height 21
click at [615, 12] on button "button" at bounding box center [613, 13] width 11 height 11
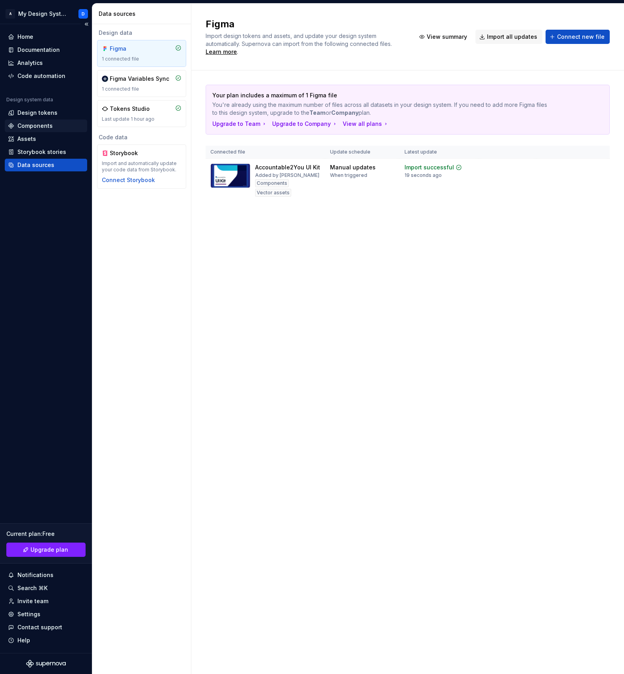
click at [47, 127] on div "Components" at bounding box center [34, 126] width 35 height 8
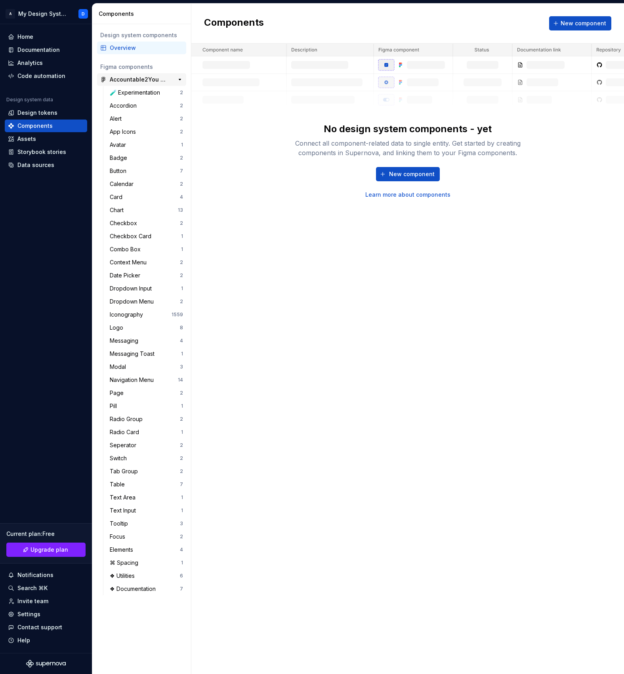
click at [128, 78] on div "Accountable2You UI Kit" at bounding box center [139, 80] width 59 height 8
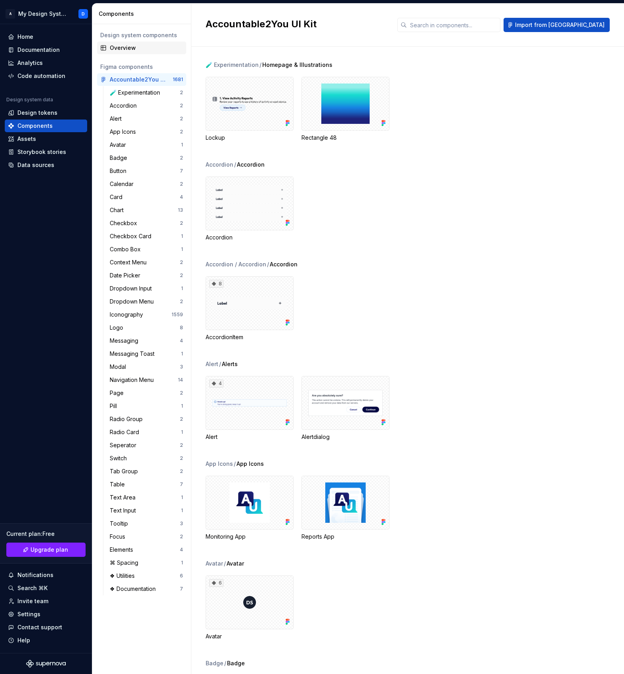
click at [124, 51] on div "Overview" at bounding box center [146, 48] width 73 height 8
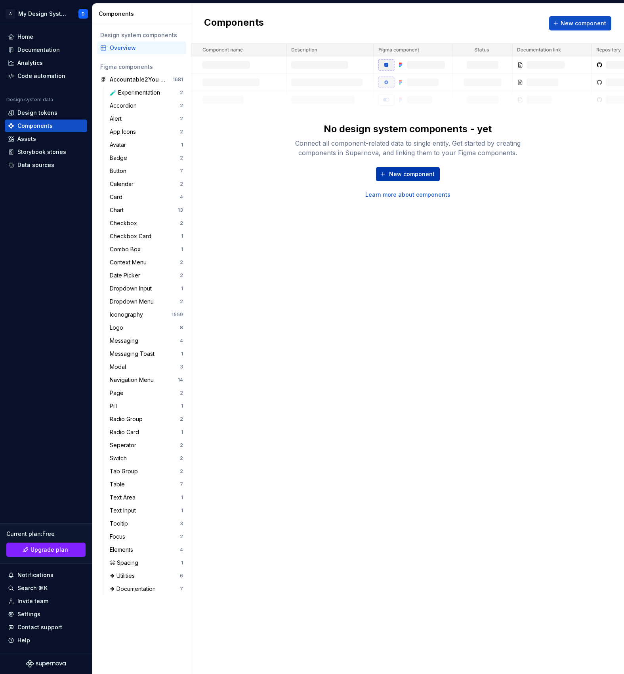
click at [396, 177] on span "New component" at bounding box center [412, 174] width 46 height 8
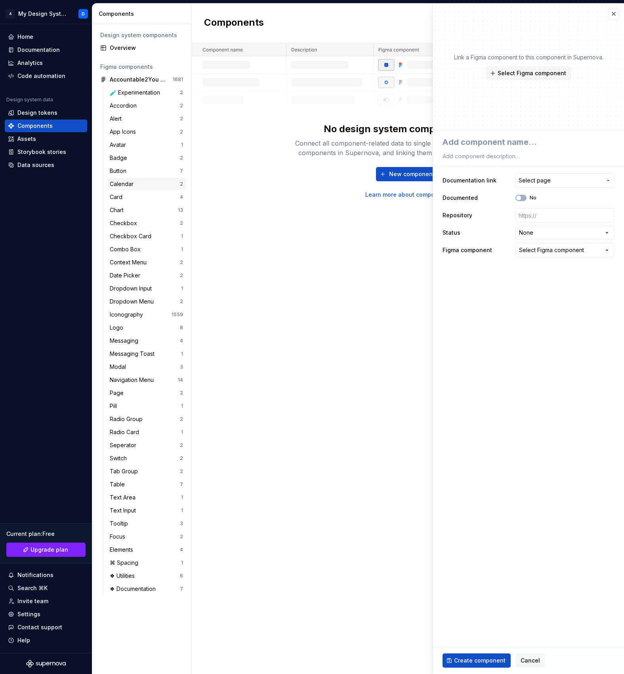
type textarea "*"
type textarea "B"
type textarea "*"
type textarea "Bu"
type textarea "*"
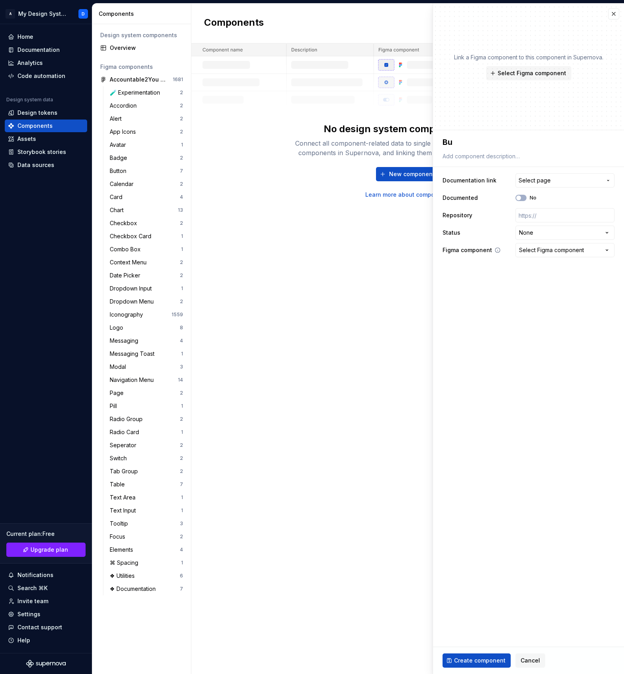
type textarea "But"
type textarea "*"
type textarea "Butt"
type textarea "*"
type textarea "Butto"
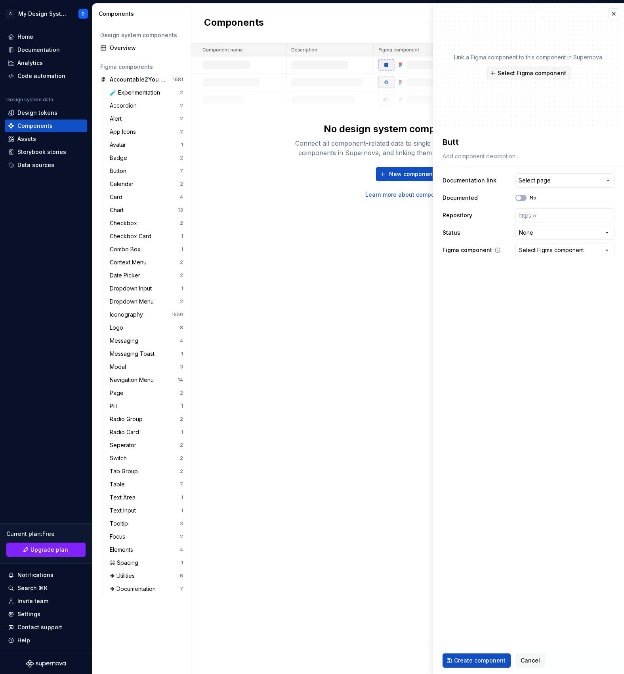
type textarea "*"
type textarea "Button"
type textarea "*"
type textarea "Button"
click at [552, 186] on button "Select page" at bounding box center [564, 180] width 99 height 14
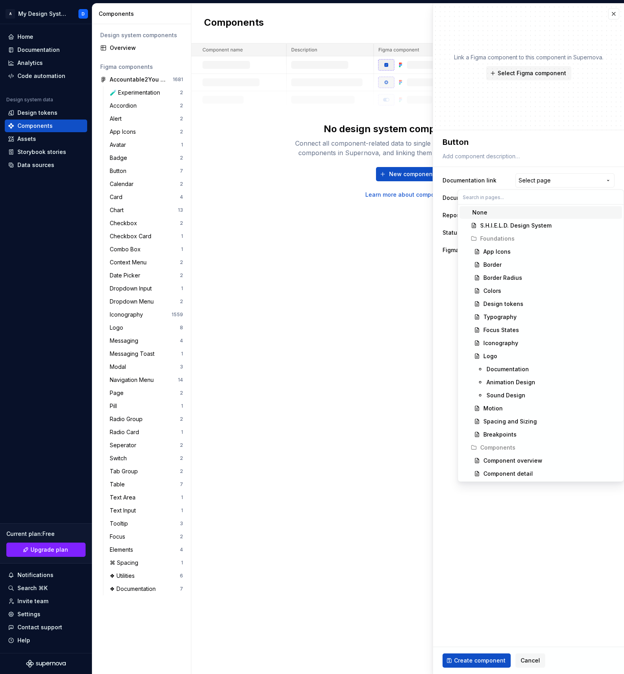
click at [514, 169] on html "A My Design System D Home Documentation Analytics Code automation Design system…" at bounding box center [312, 337] width 624 height 674
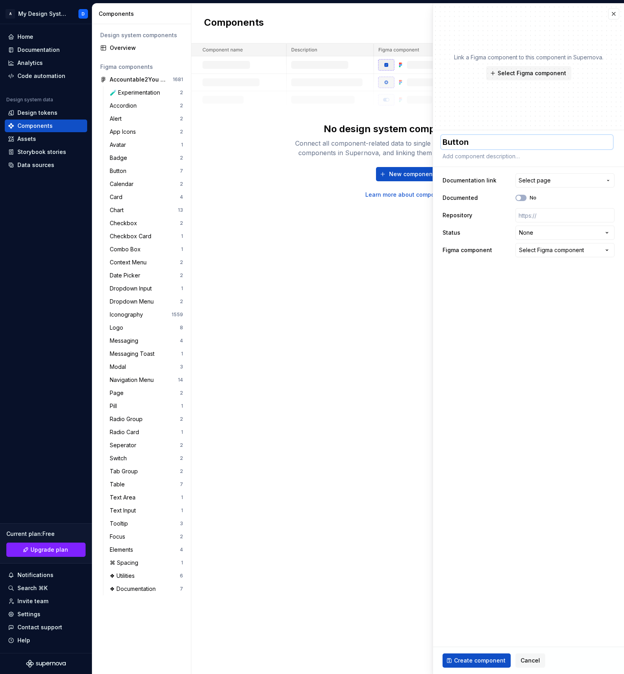
click at [489, 143] on textarea "Button" at bounding box center [527, 142] width 172 height 14
type textarea "*"
click at [487, 140] on textarea "Button" at bounding box center [527, 142] width 172 height 14
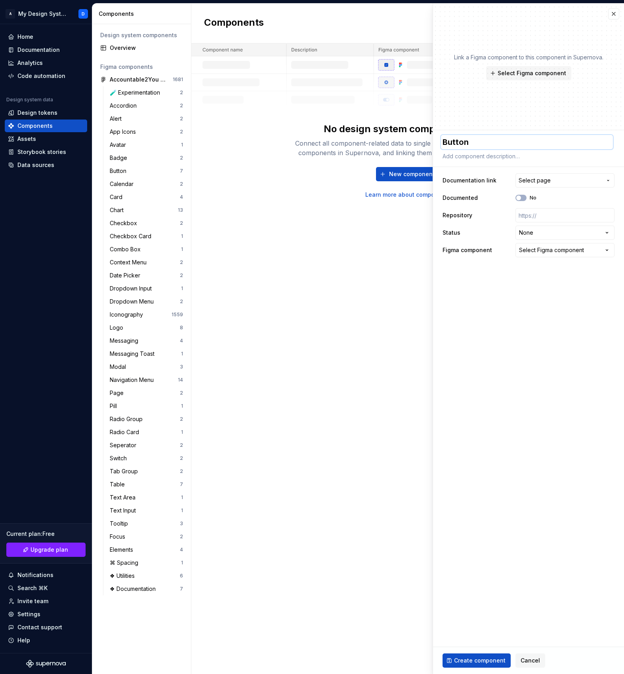
click at [487, 140] on textarea "Button" at bounding box center [527, 142] width 172 height 14
type textarea "A"
type textarea "*"
type textarea "Ac"
type textarea "*"
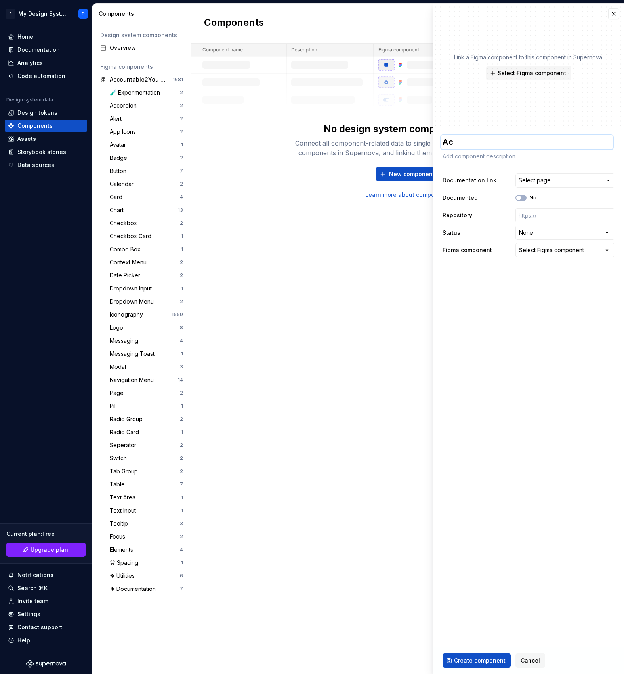
type textarea "Acc"
type textarea "*"
type textarea "Acco"
type textarea "*"
type textarea "Accor"
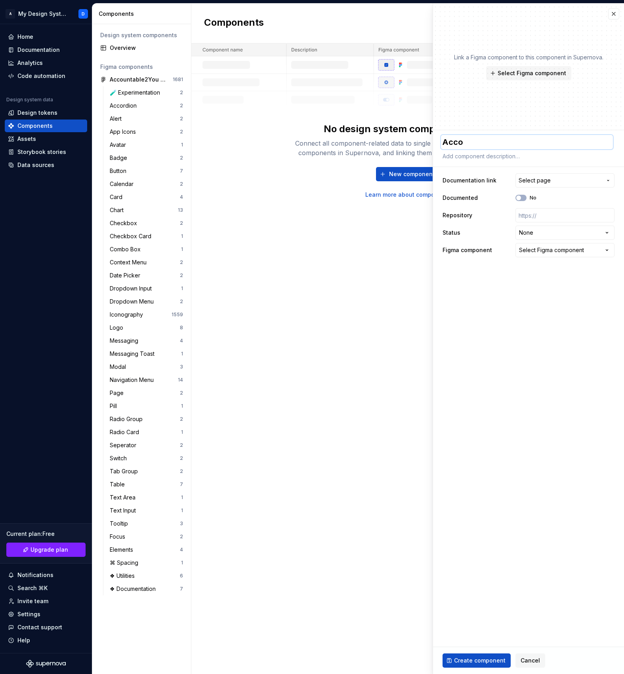
type textarea "*"
type textarea "Accord"
type textarea "*"
type textarea "Accordi"
type textarea "*"
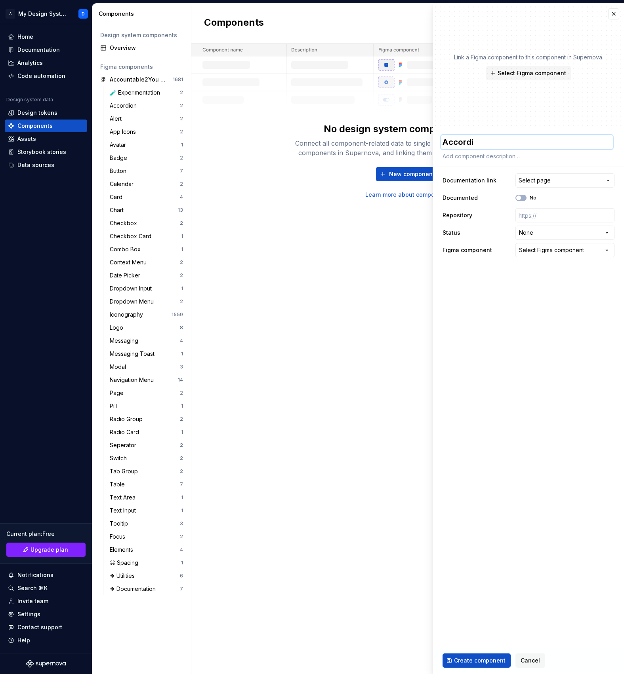
type textarea "Accordio"
type textarea "*"
type textarea "Accordion"
type textarea "*"
type textarea "Accordion"
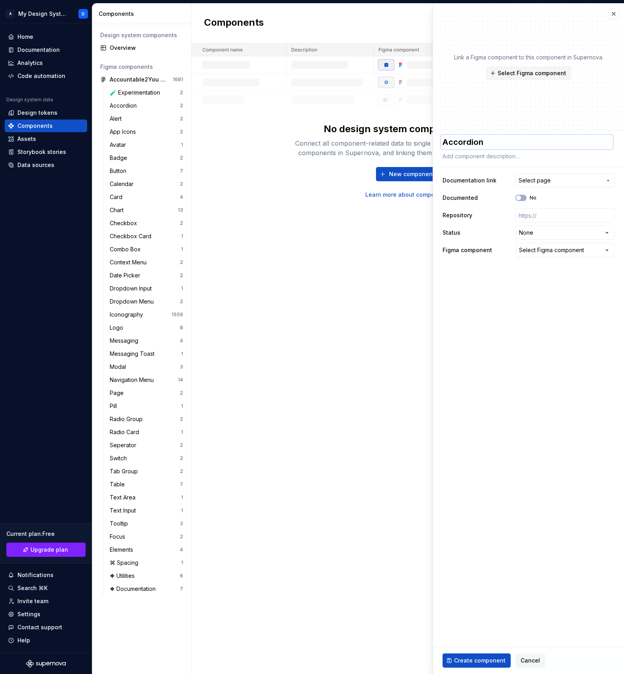
click at [467, 146] on textarea "Accordion" at bounding box center [527, 142] width 172 height 14
click at [540, 178] on span "Select page" at bounding box center [534, 181] width 32 height 8
click at [561, 162] on html "A My Design System D Home Documentation Analytics Code automation Design system…" at bounding box center [312, 337] width 624 height 674
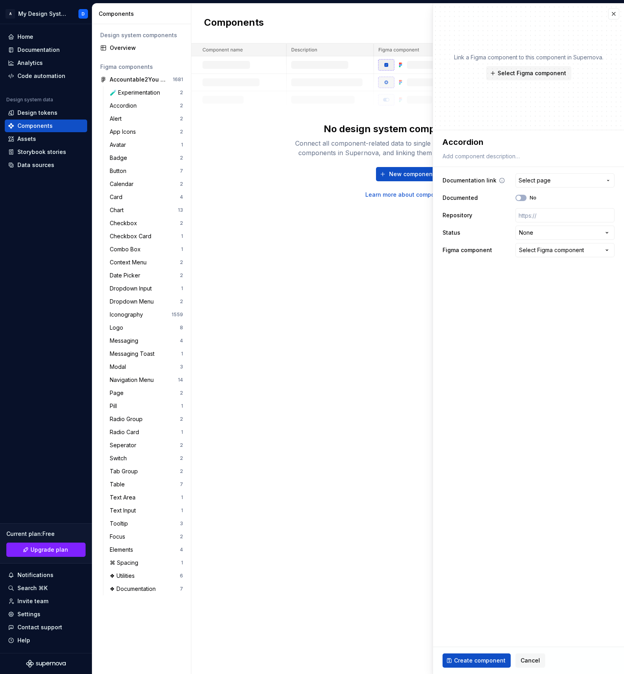
click at [551, 182] on span "Select page" at bounding box center [559, 181] width 83 height 8
click at [551, 182] on html "A My Design System D Home Documentation Analytics Code automation Design system…" at bounding box center [312, 337] width 624 height 674
click at [43, 52] on div "Documentation" at bounding box center [38, 50] width 42 height 8
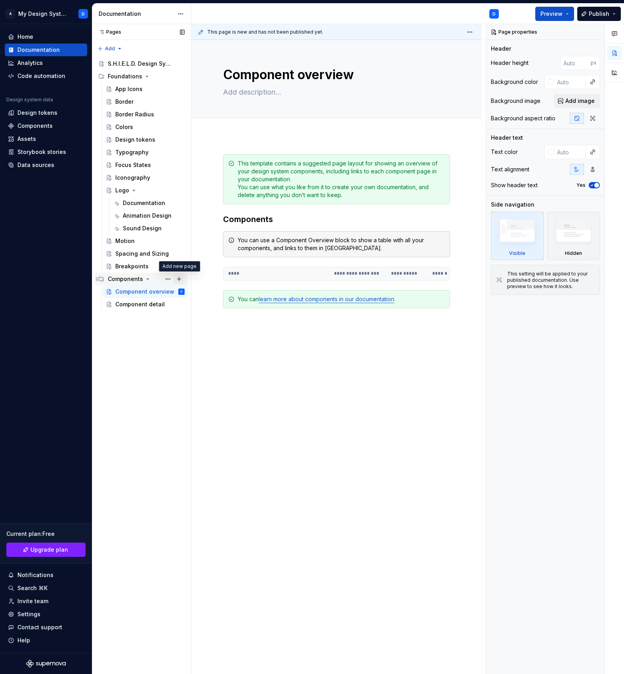
click at [177, 278] on button "Page tree" at bounding box center [178, 279] width 11 height 11
type textarea "*"
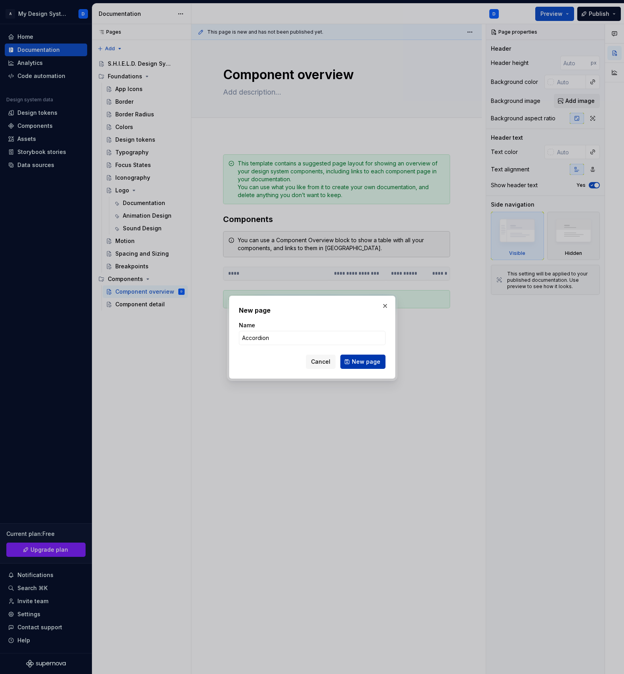
type input "Accordion"
click at [365, 364] on span "New page" at bounding box center [366, 362] width 29 height 8
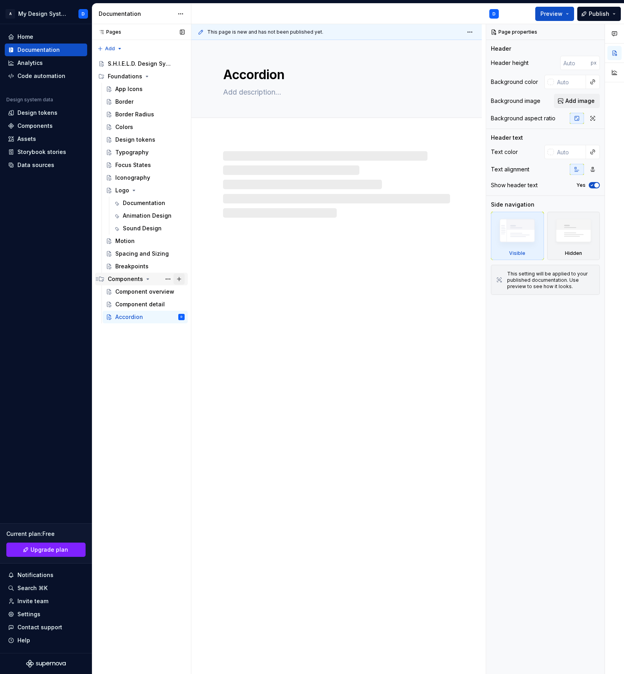
click at [184, 279] on button "Page tree" at bounding box center [178, 279] width 11 height 11
type textarea "*"
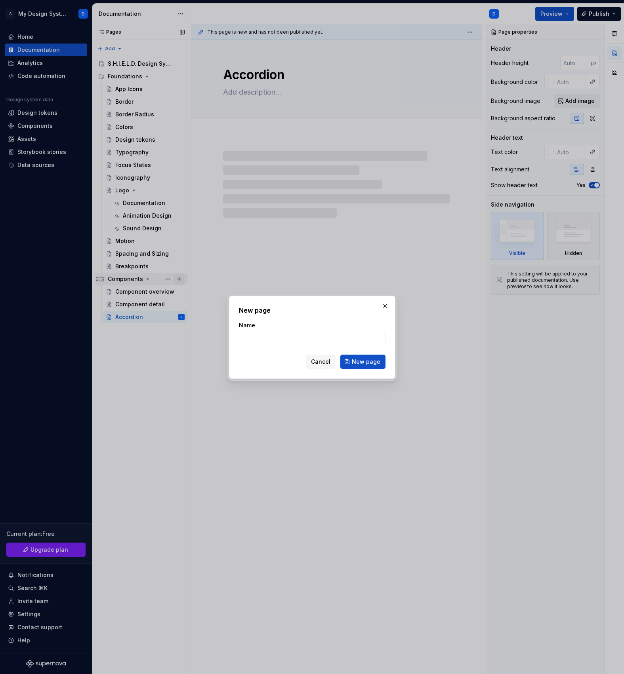
type input "Alert"
type textarea "*"
type input "Alert"
click at [375, 359] on span "New page" at bounding box center [366, 362] width 29 height 8
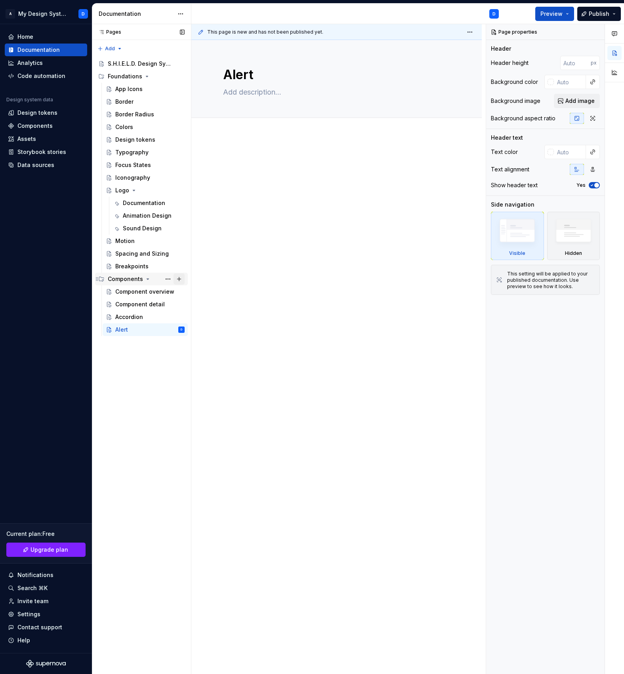
click at [182, 279] on button "Page tree" at bounding box center [178, 279] width 11 height 11
type textarea "*"
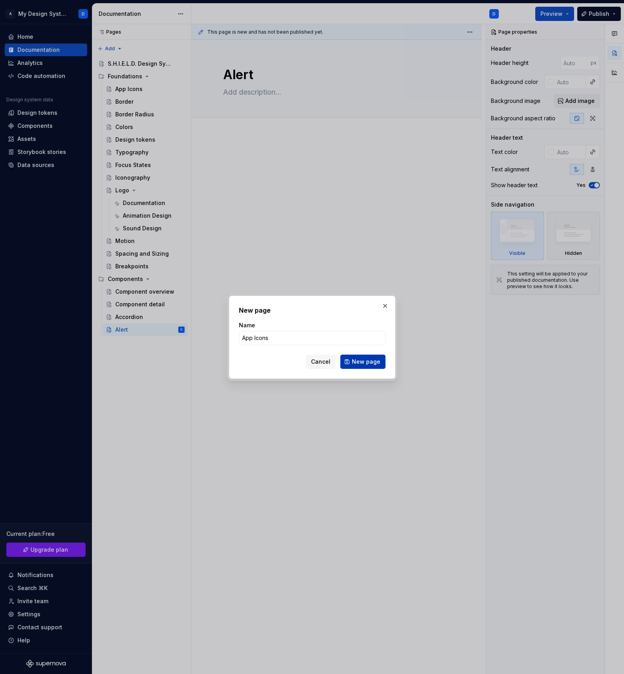
type input "App Icons"
click at [371, 363] on span "New page" at bounding box center [366, 362] width 29 height 8
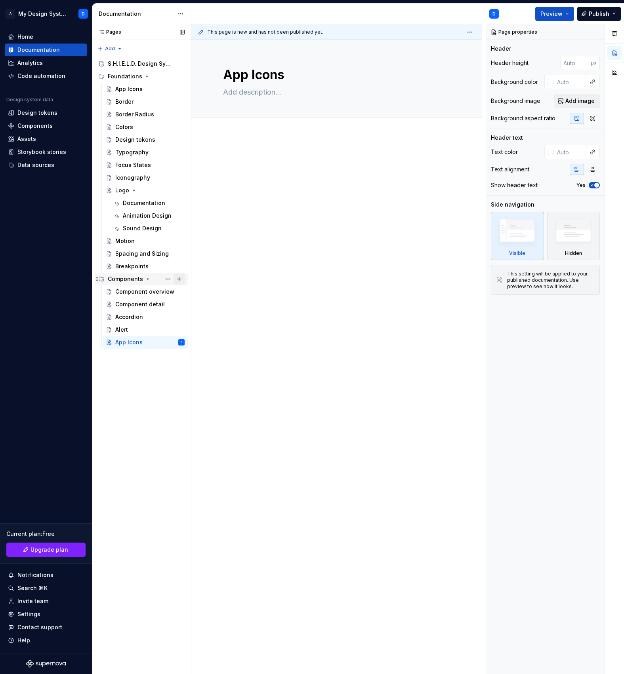
click at [183, 279] on button "Page tree" at bounding box center [178, 279] width 11 height 11
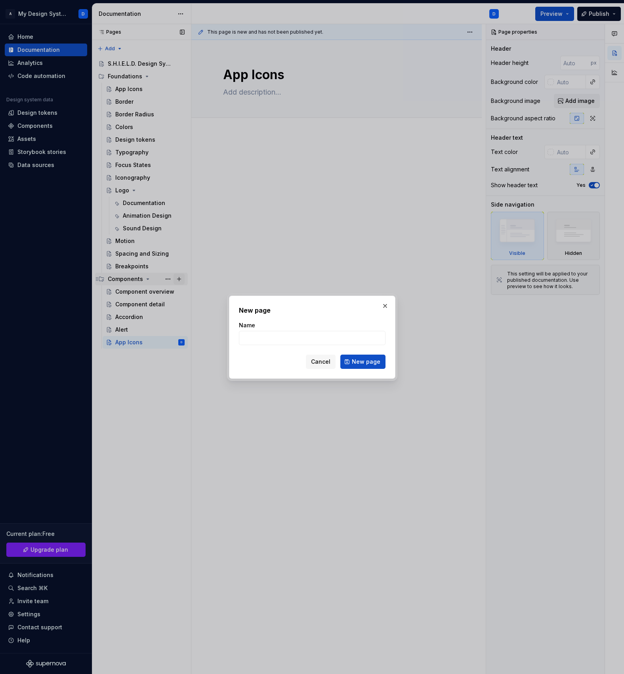
type textarea "*"
type input "Aspect Ratio"
click at [365, 359] on span "New page" at bounding box center [366, 362] width 29 height 8
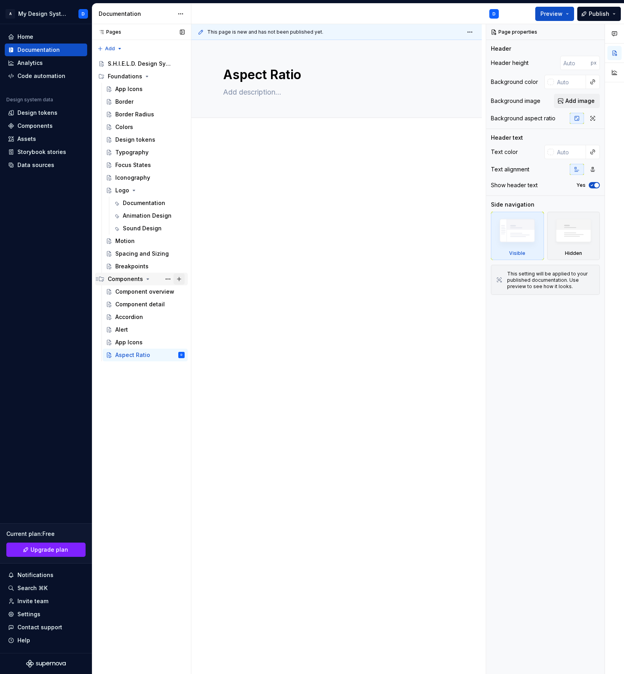
click at [181, 278] on button "Page tree" at bounding box center [178, 279] width 11 height 11
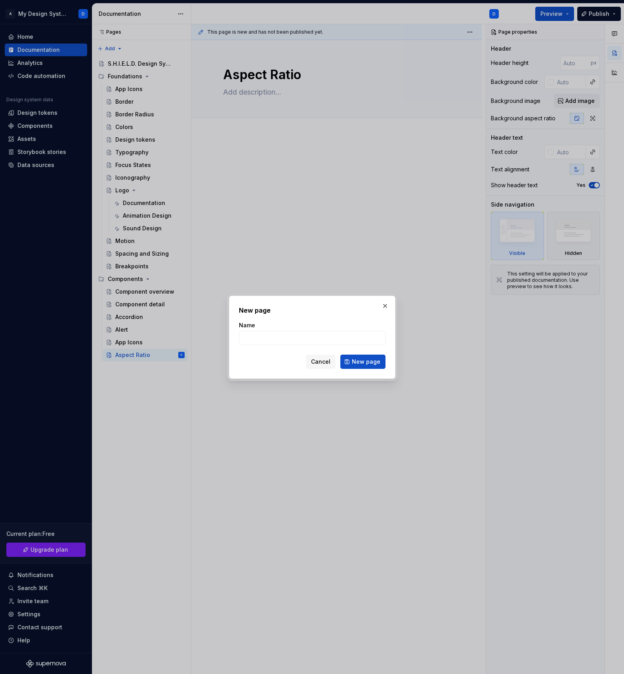
type textarea "*"
type input "Avatar"
click at [375, 362] on span "New page" at bounding box center [366, 362] width 29 height 8
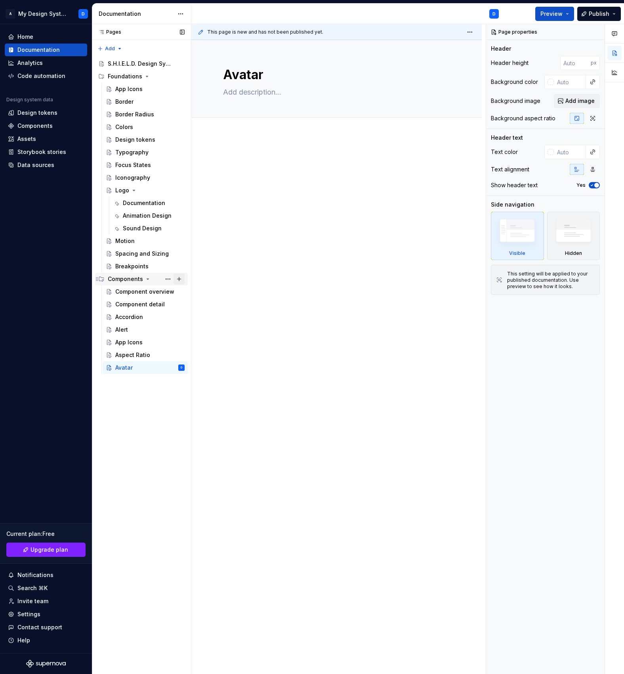
click at [182, 281] on button "Page tree" at bounding box center [178, 279] width 11 height 11
type textarea "*"
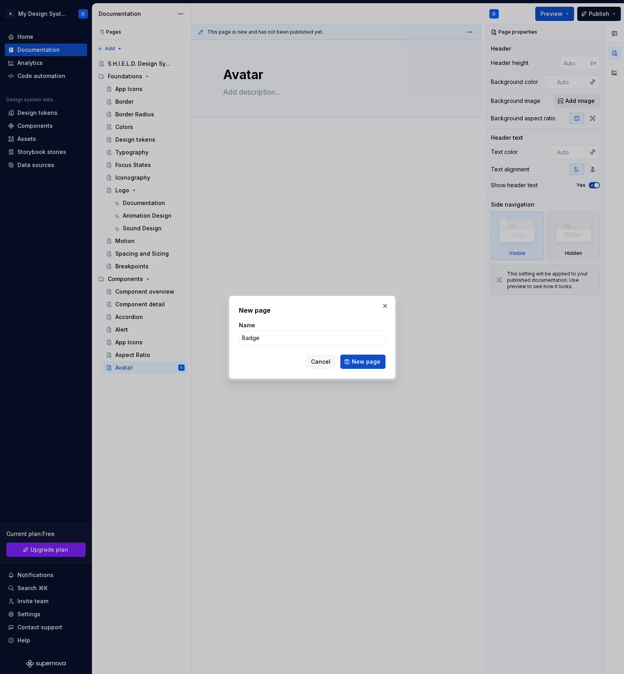
type input "Badge"
click at [370, 369] on div "Cancel New page" at bounding box center [312, 362] width 146 height 14
click at [369, 363] on span "New page" at bounding box center [366, 362] width 29 height 8
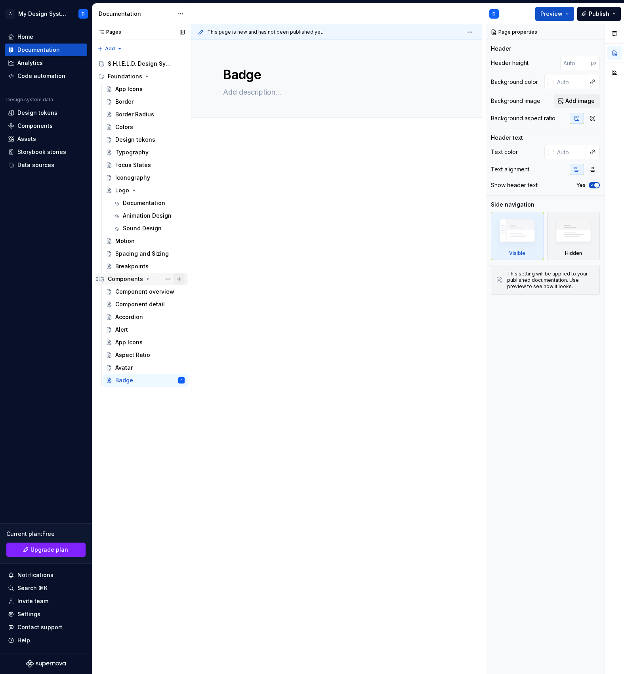
click at [180, 276] on button "Page tree" at bounding box center [178, 279] width 11 height 11
type textarea "*"
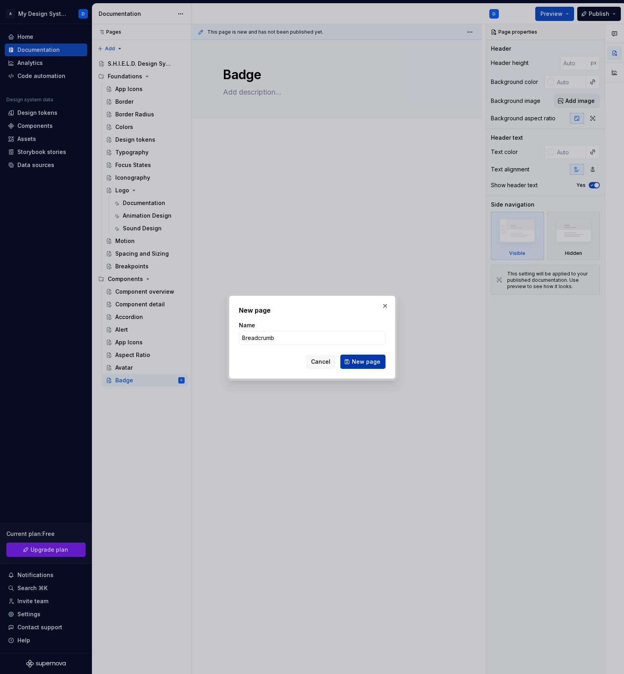
type input "Breadcrumb"
click at [374, 364] on span "New page" at bounding box center [366, 362] width 29 height 8
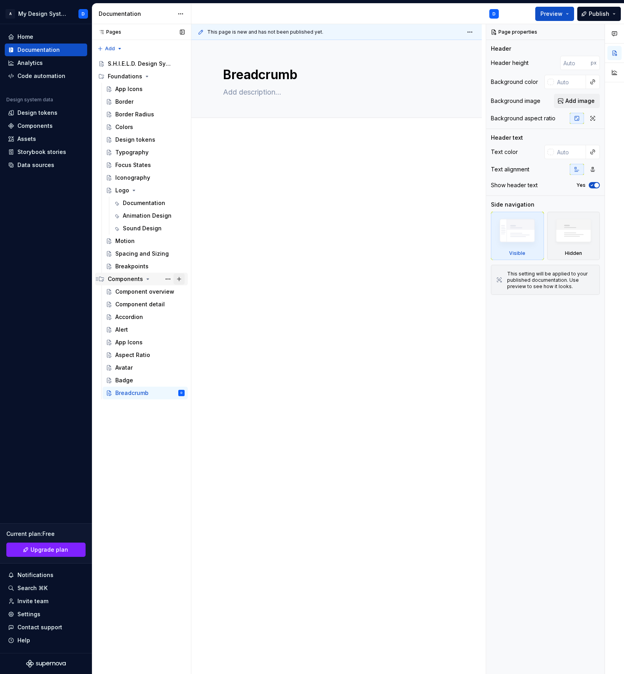
click at [179, 279] on button "Page tree" at bounding box center [178, 279] width 11 height 11
type textarea "*"
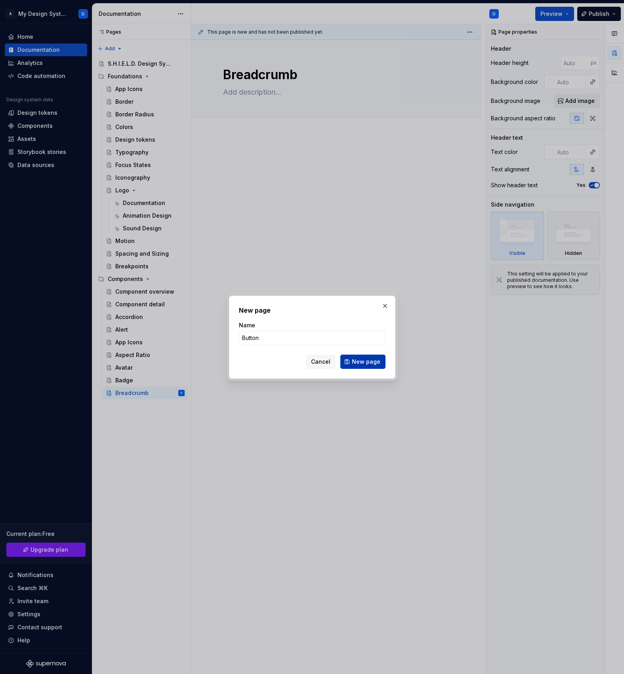
type input "Button"
click at [376, 366] on button "New page" at bounding box center [362, 362] width 45 height 14
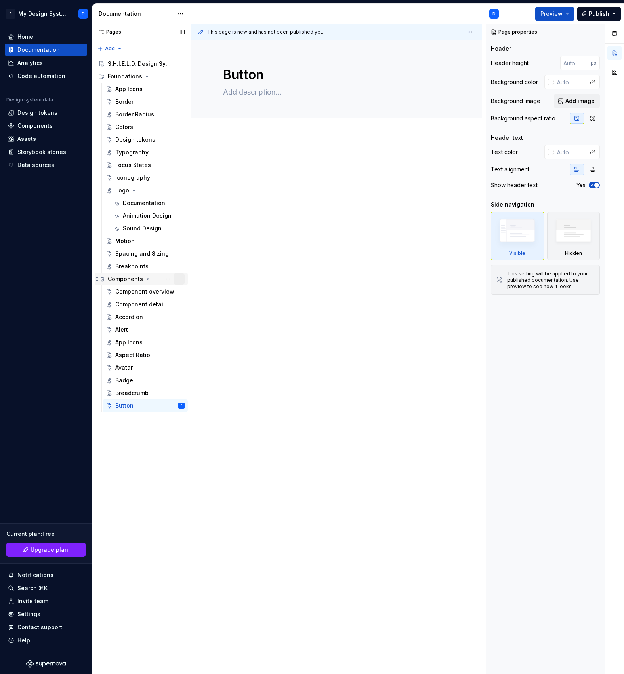
click at [175, 278] on button "Page tree" at bounding box center [178, 279] width 11 height 11
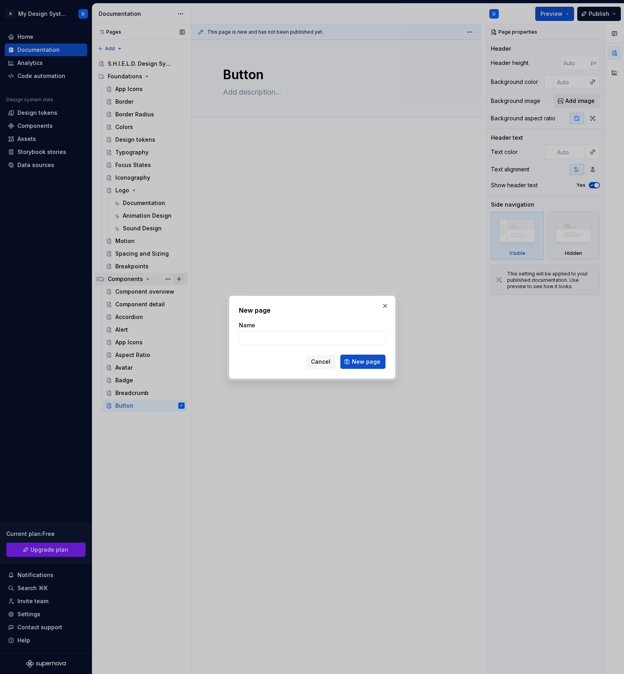
type textarea "*"
type input "Calendar"
click at [365, 358] on span "New page" at bounding box center [366, 362] width 29 height 8
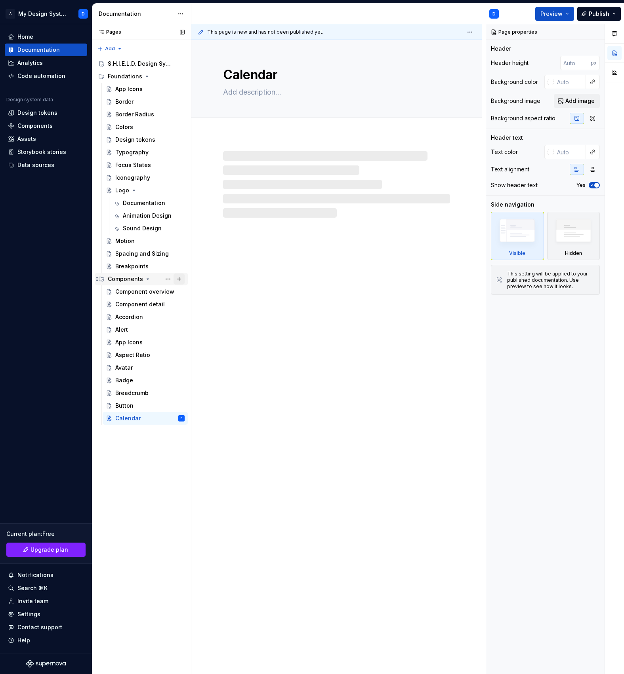
click at [175, 280] on button "Page tree" at bounding box center [178, 279] width 11 height 11
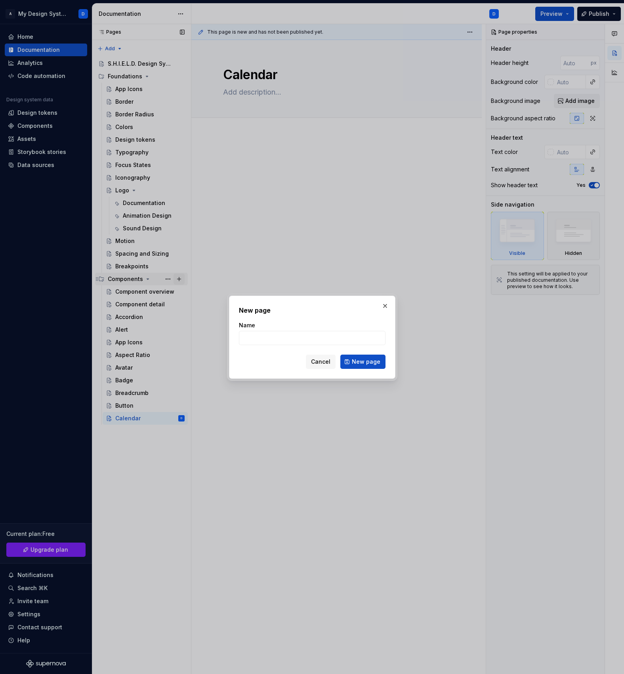
type textarea "*"
type input "Card"
click at [374, 360] on span "New page" at bounding box center [366, 362] width 29 height 8
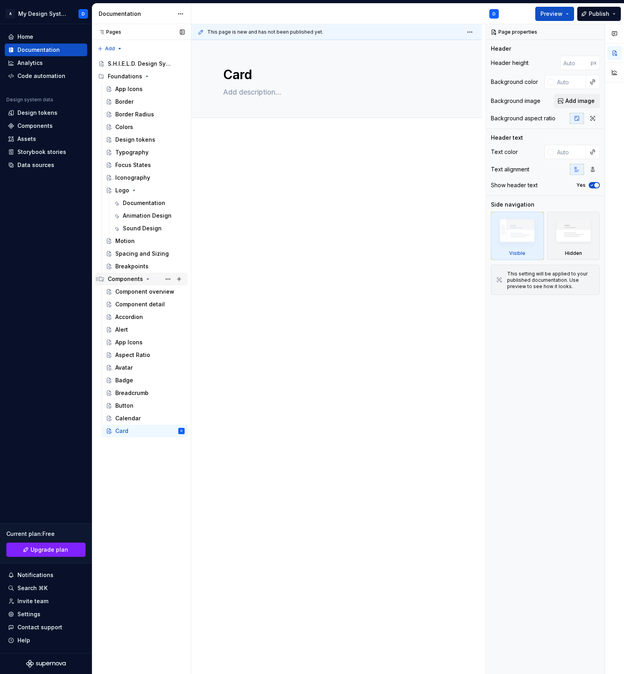
click at [178, 278] on button "Page tree" at bounding box center [178, 279] width 11 height 11
type textarea "*"
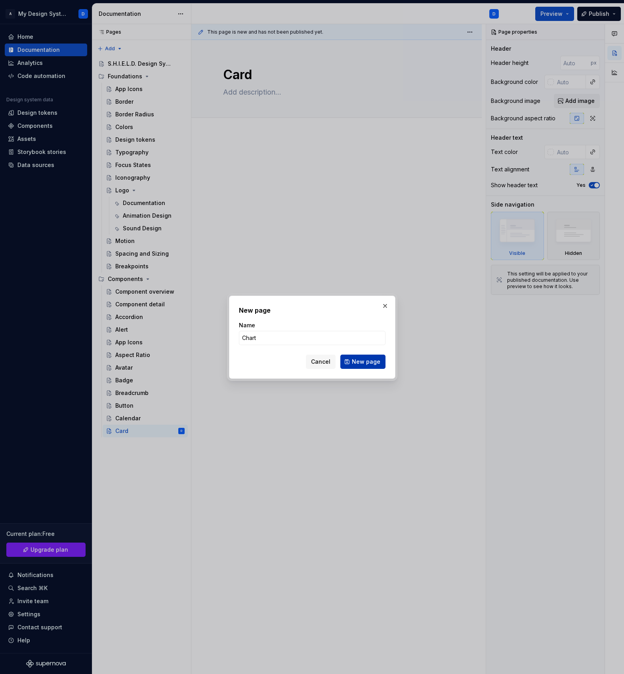
type input "Chart"
click at [361, 364] on span "New page" at bounding box center [366, 362] width 29 height 8
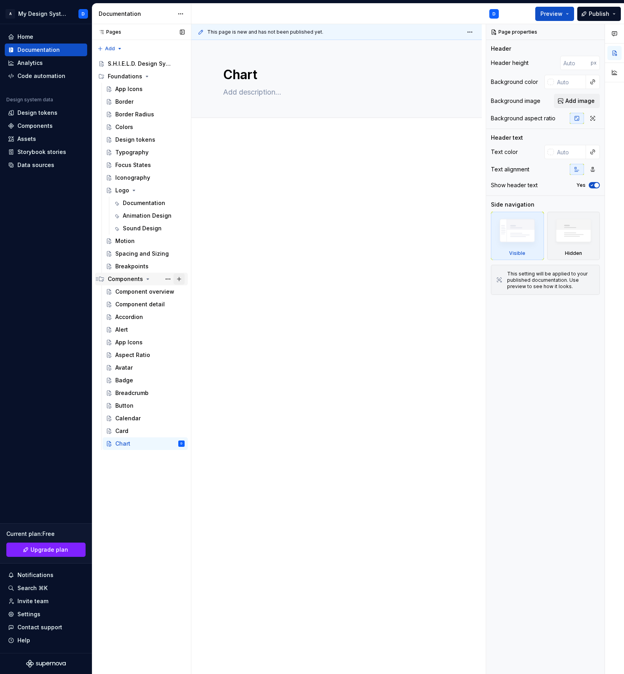
click at [177, 280] on button "Page tree" at bounding box center [178, 279] width 11 height 11
type textarea "*"
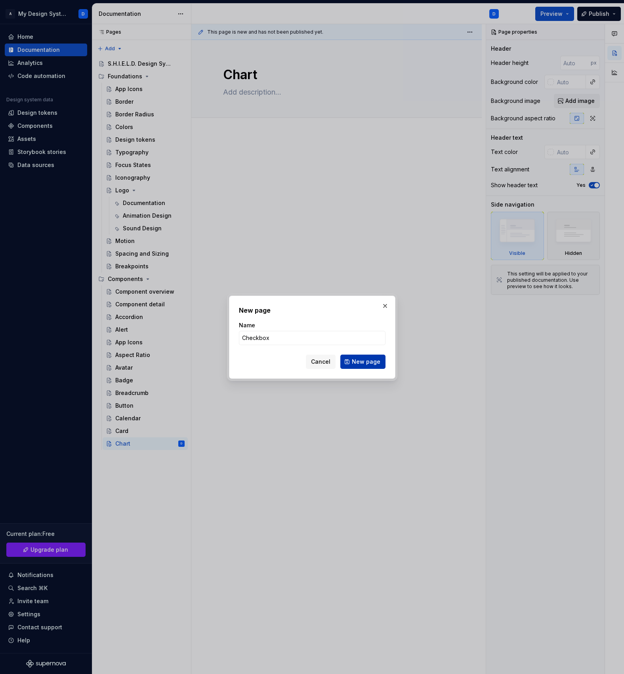
type input "Checkbox"
click at [367, 364] on span "New page" at bounding box center [366, 362] width 29 height 8
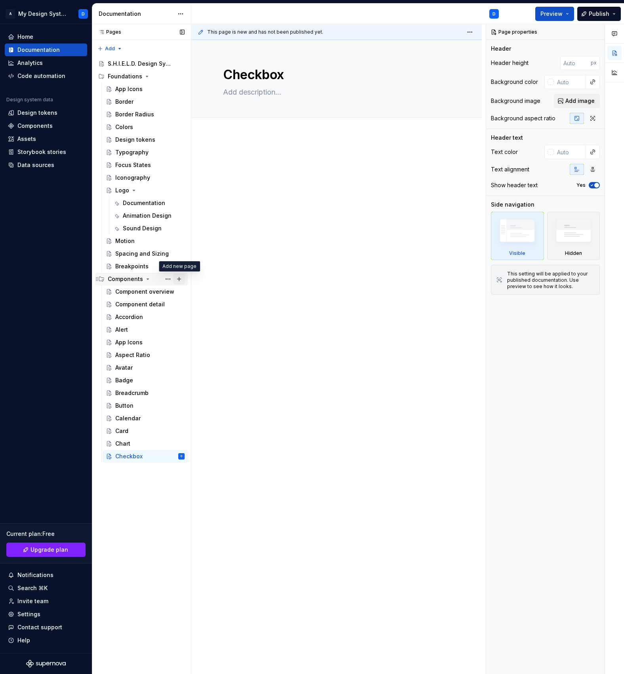
click at [179, 278] on button "Page tree" at bounding box center [178, 279] width 11 height 11
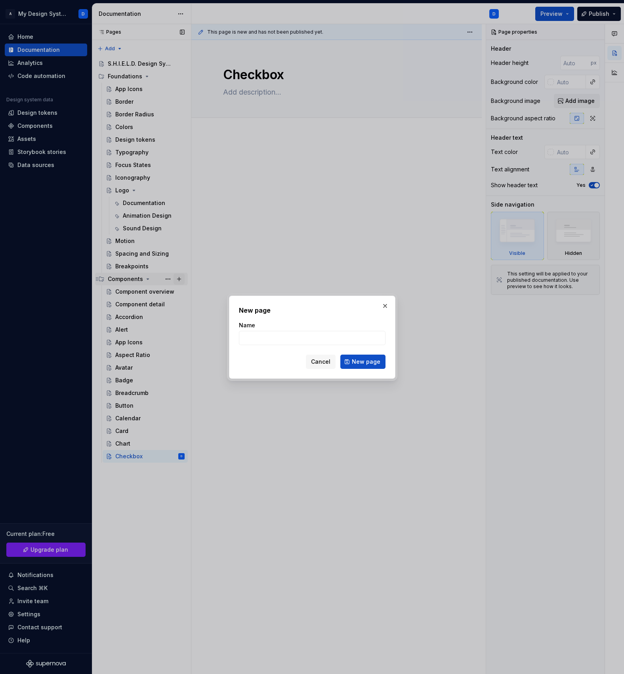
type textarea "*"
type input "Checkbox Card"
click at [372, 361] on span "New page" at bounding box center [366, 362] width 29 height 8
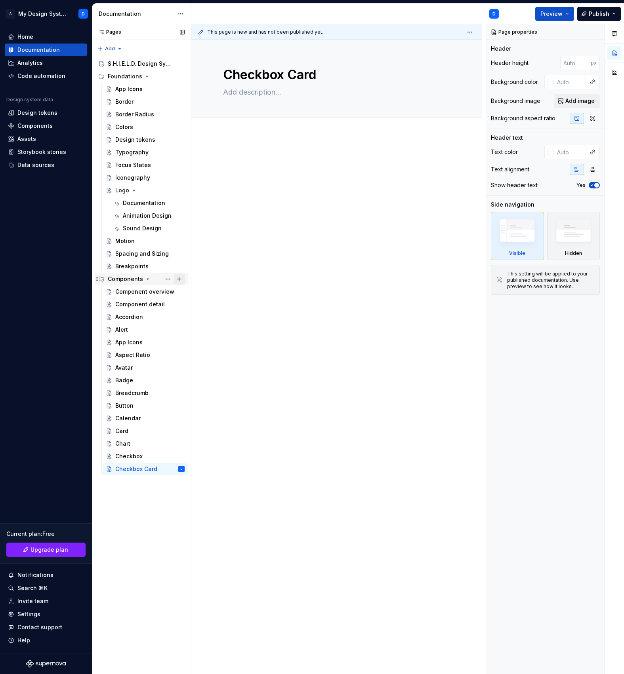
click at [181, 276] on button "Page tree" at bounding box center [178, 279] width 11 height 11
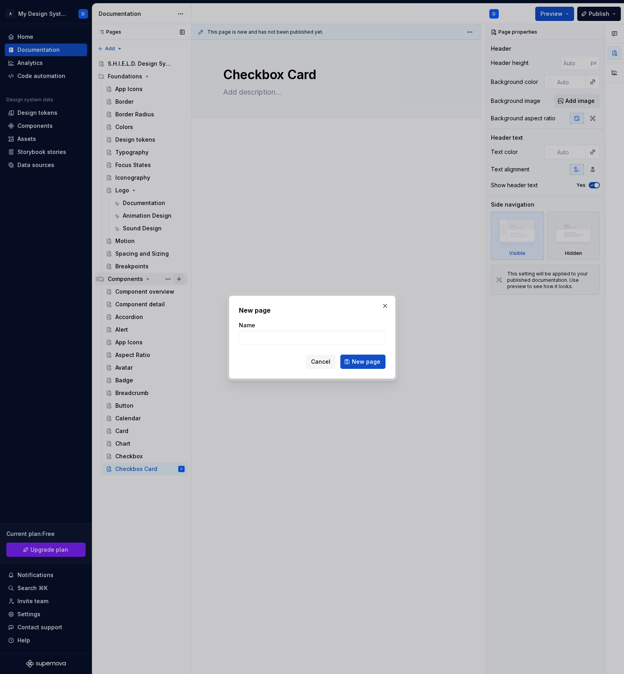
type textarea "*"
type input "Combo Box"
click at [380, 364] on button "New page" at bounding box center [362, 362] width 45 height 14
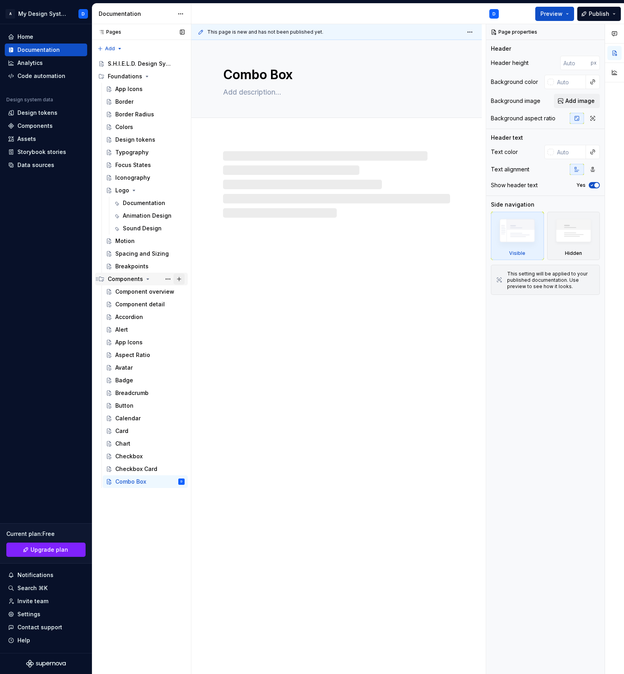
click at [182, 280] on button "Page tree" at bounding box center [178, 279] width 11 height 11
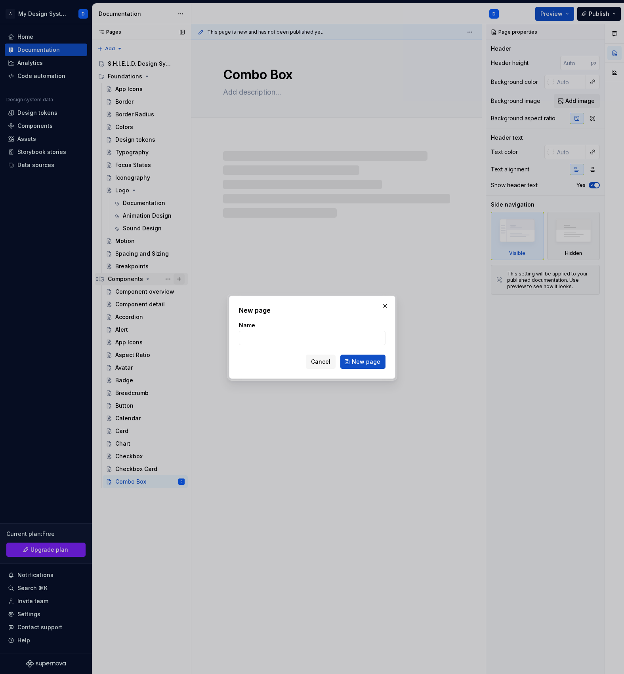
type textarea "*"
type input "Context Menu"
type textarea "*"
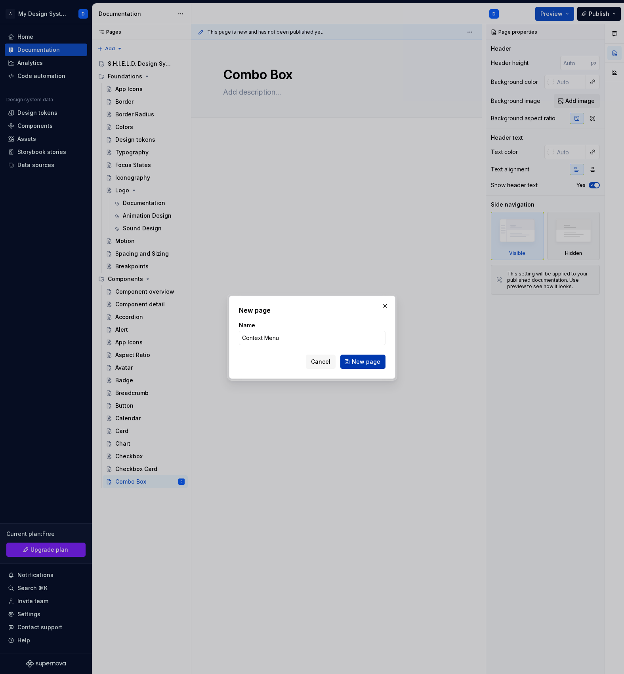
type input "Context Menu"
click at [378, 364] on span "New page" at bounding box center [366, 362] width 29 height 8
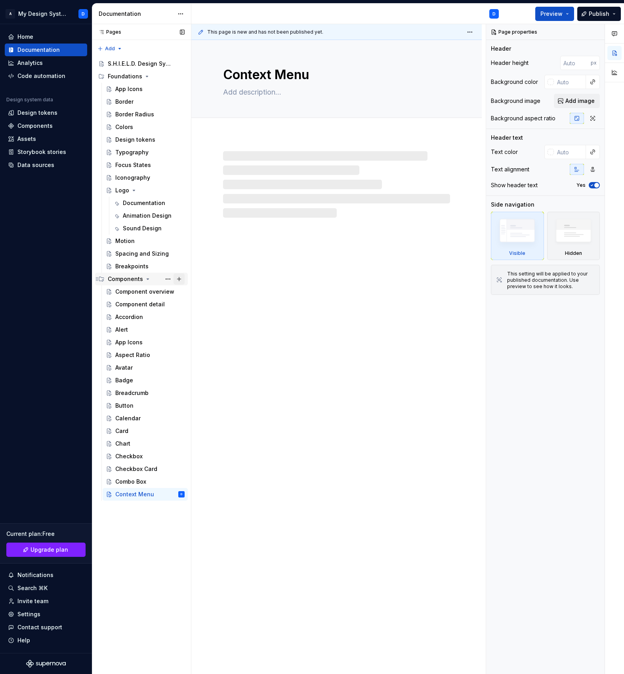
click at [179, 278] on button "Page tree" at bounding box center [178, 279] width 11 height 11
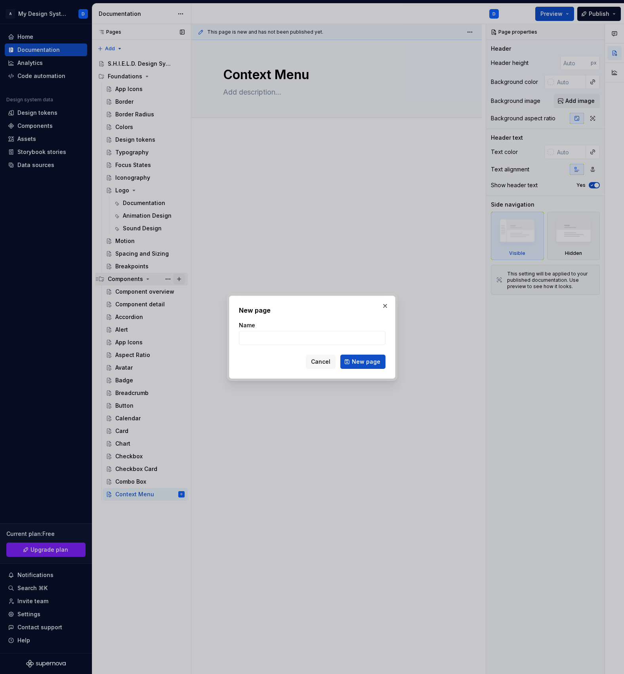
type textarea "*"
type input "Date Picker"
click at [374, 362] on span "New page" at bounding box center [366, 362] width 29 height 8
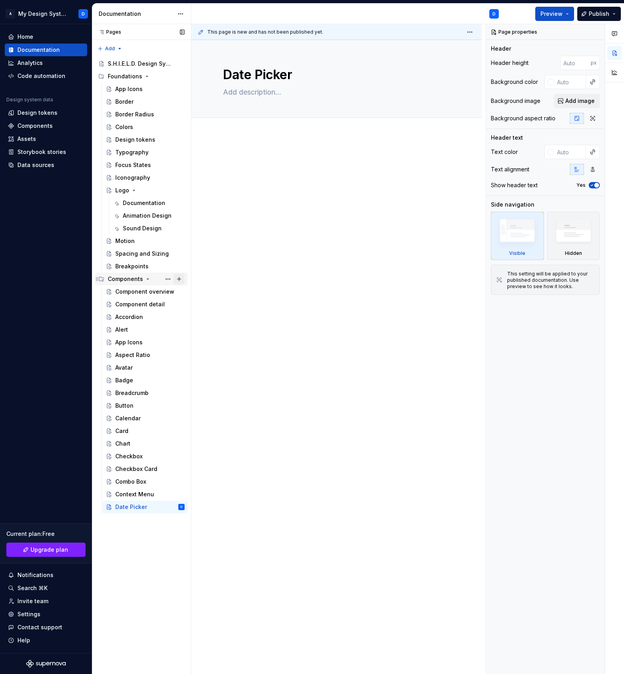
click at [181, 278] on button "Page tree" at bounding box center [178, 279] width 11 height 11
type textarea "*"
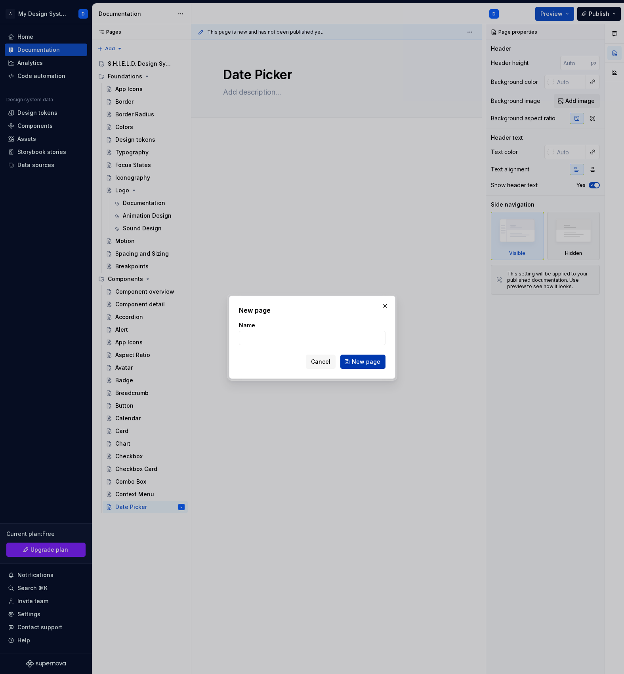
type input "Drawer"
type textarea "*"
type input "Drawer"
click at [371, 360] on span "New page" at bounding box center [366, 362] width 29 height 8
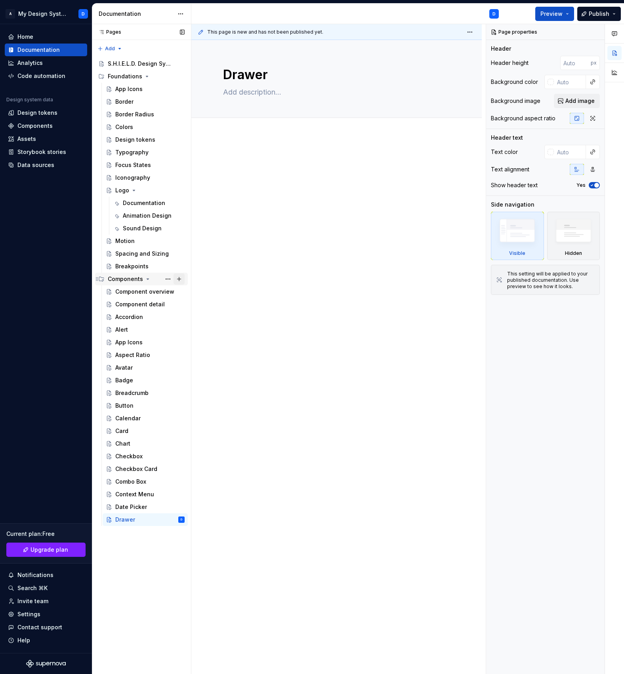
click at [181, 278] on button "Page tree" at bounding box center [178, 279] width 11 height 11
type textarea "*"
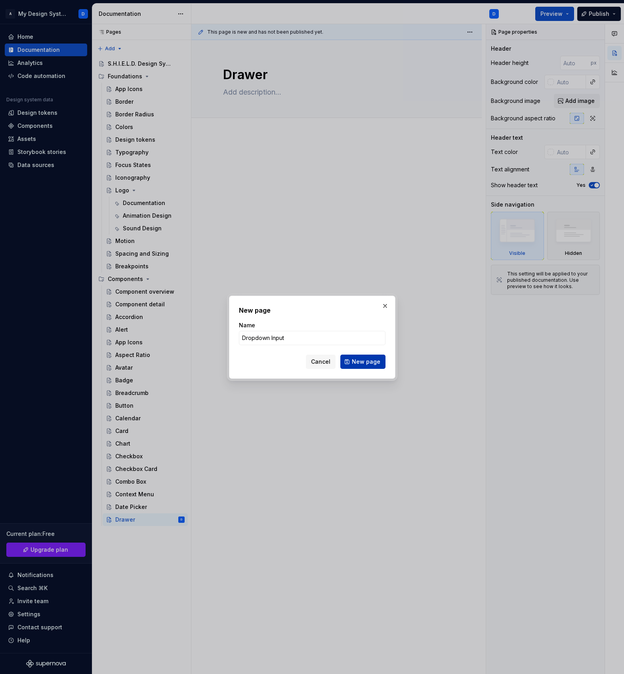
type input "Dropdown Input"
click at [369, 363] on span "New page" at bounding box center [366, 362] width 29 height 8
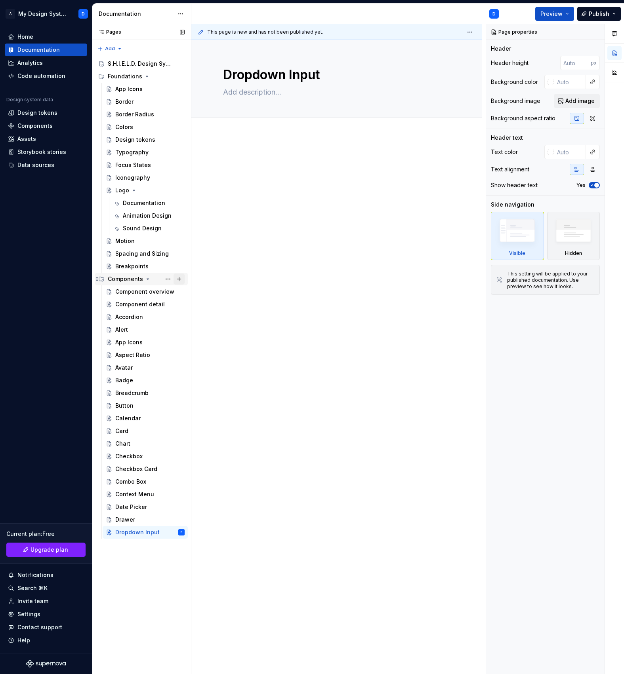
click at [181, 276] on button "Page tree" at bounding box center [178, 279] width 11 height 11
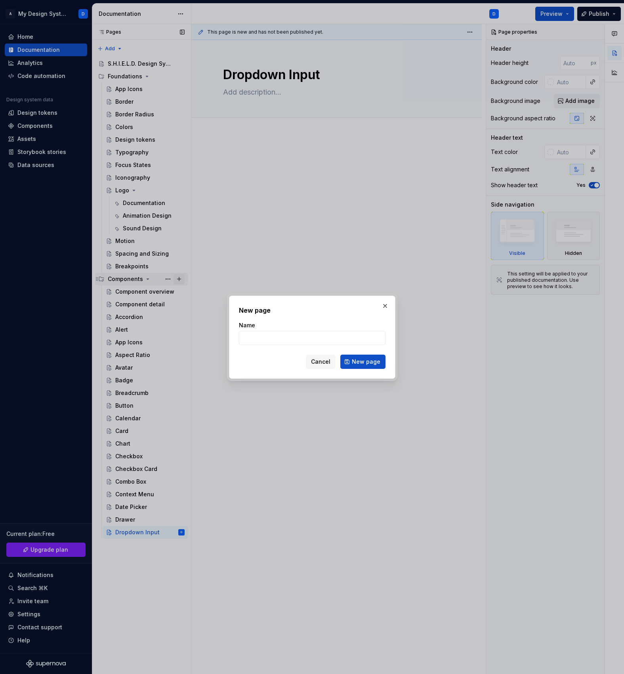
type textarea "*"
type input "Dropdown Menu"
click at [375, 360] on span "New page" at bounding box center [366, 362] width 29 height 8
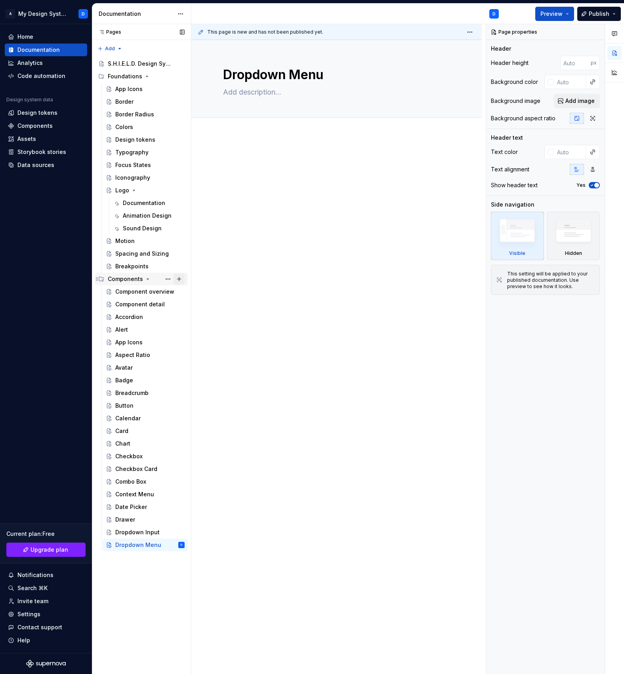
click at [179, 278] on button "Page tree" at bounding box center [178, 279] width 11 height 11
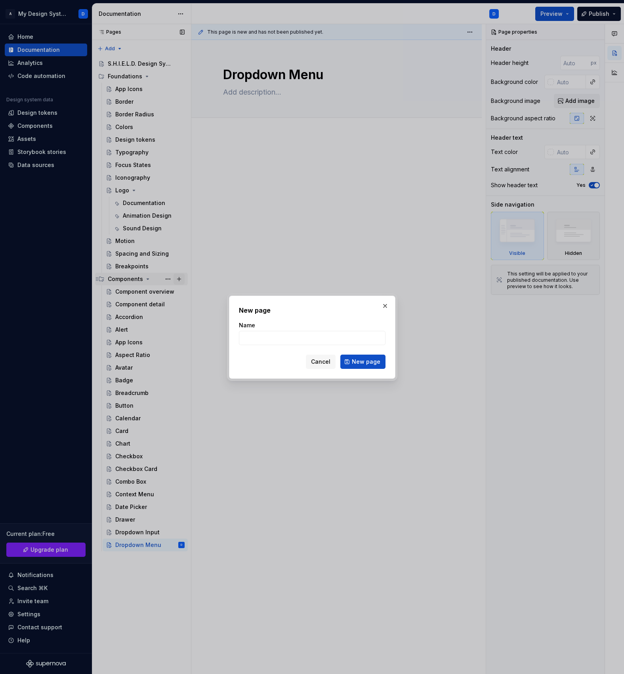
type textarea "*"
type input "Expander"
click at [368, 362] on span "New page" at bounding box center [366, 362] width 29 height 8
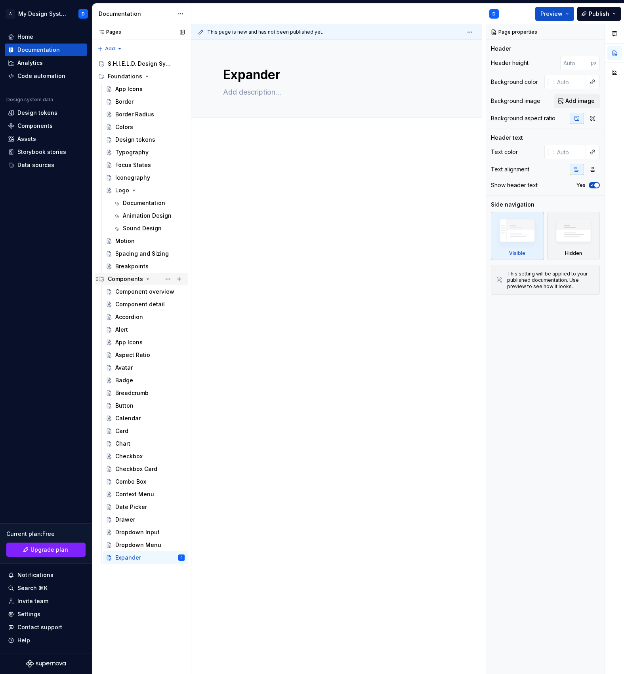
click at [181, 278] on button "Page tree" at bounding box center [178, 279] width 11 height 11
type textarea "*"
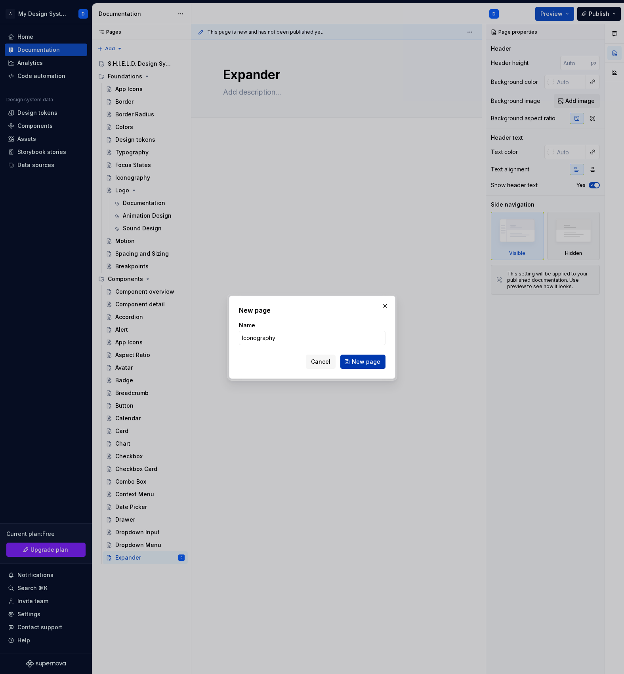
type input "Iconography"
click at [371, 360] on span "New page" at bounding box center [366, 362] width 29 height 8
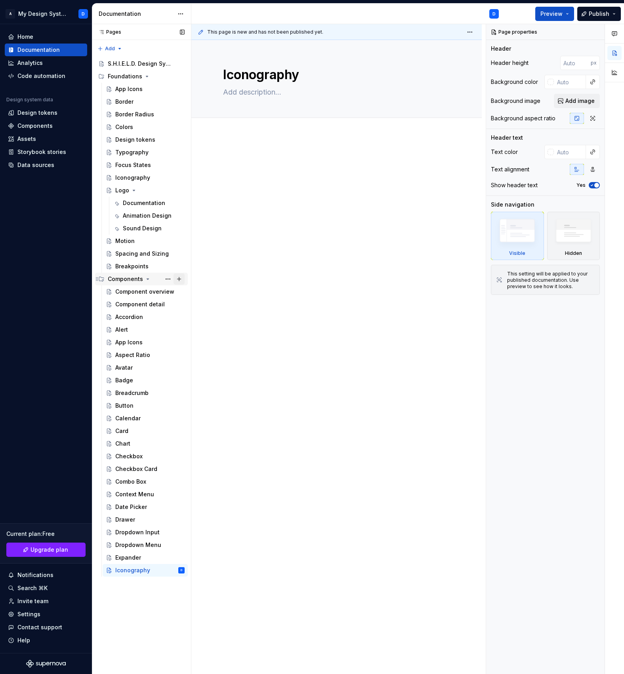
click at [182, 279] on button "Page tree" at bounding box center [178, 279] width 11 height 11
type textarea "*"
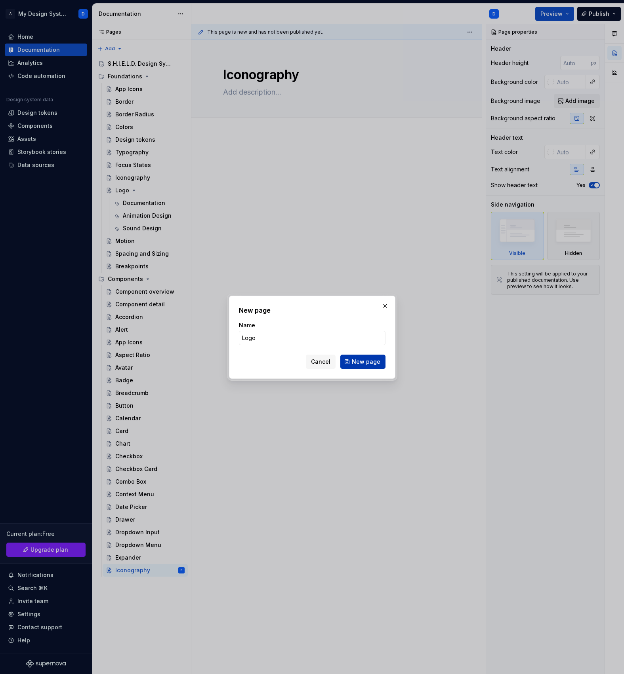
type input "Logo"
click at [371, 359] on span "New page" at bounding box center [366, 362] width 29 height 8
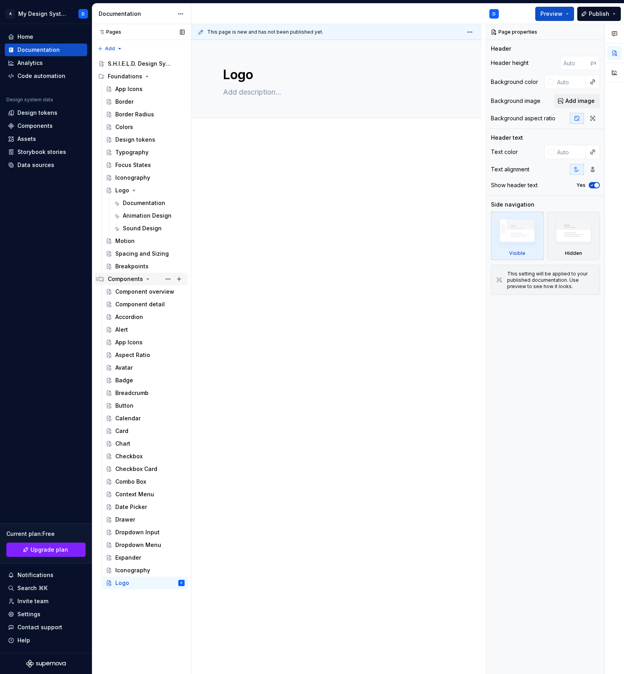
click at [182, 278] on button "Page tree" at bounding box center [178, 279] width 11 height 11
type textarea "*"
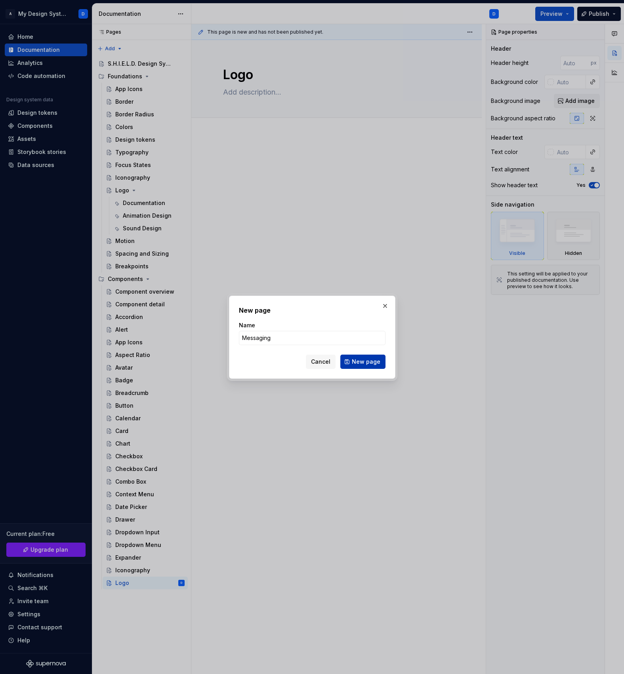
type input "Messaging"
click at [377, 364] on span "New page" at bounding box center [366, 362] width 29 height 8
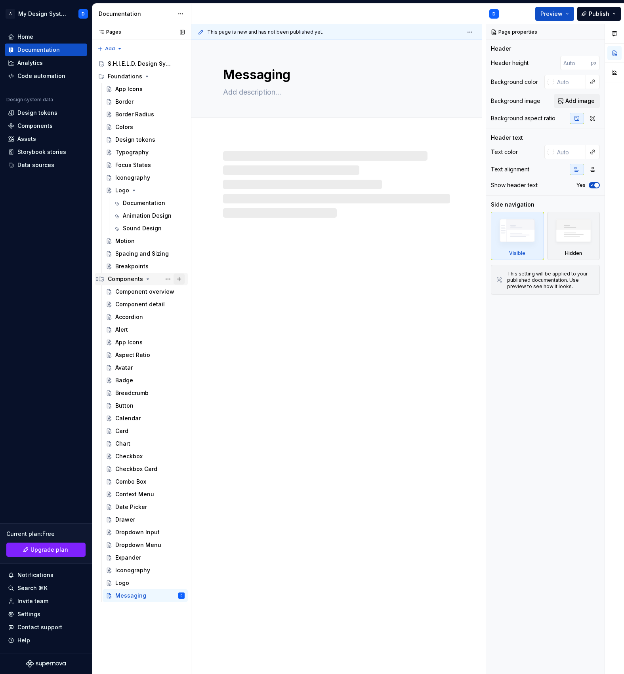
click at [180, 279] on button "Page tree" at bounding box center [178, 279] width 11 height 11
type textarea "*"
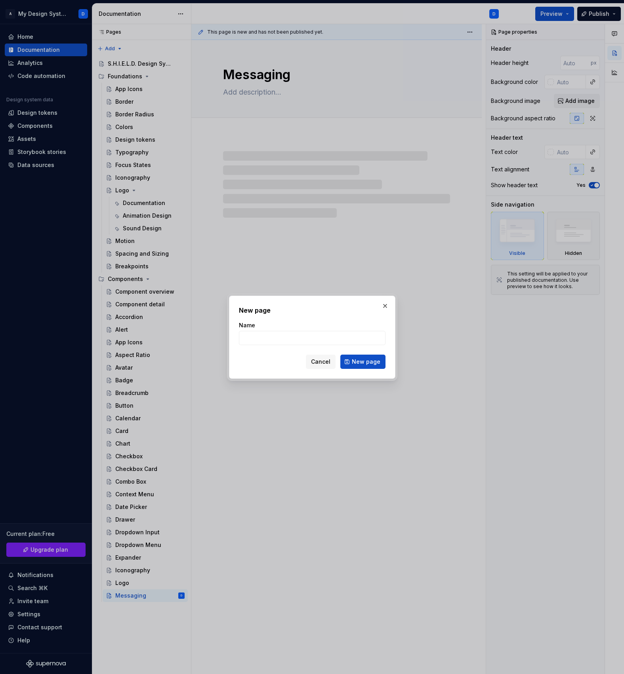
type input "Messaging Toast"
type textarea "*"
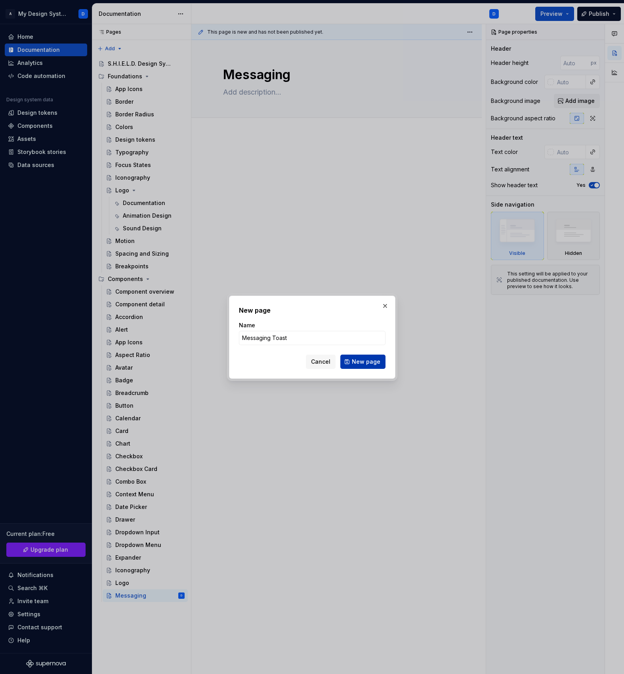
type input "Messaging Toast"
click at [362, 362] on span "New page" at bounding box center [366, 362] width 29 height 8
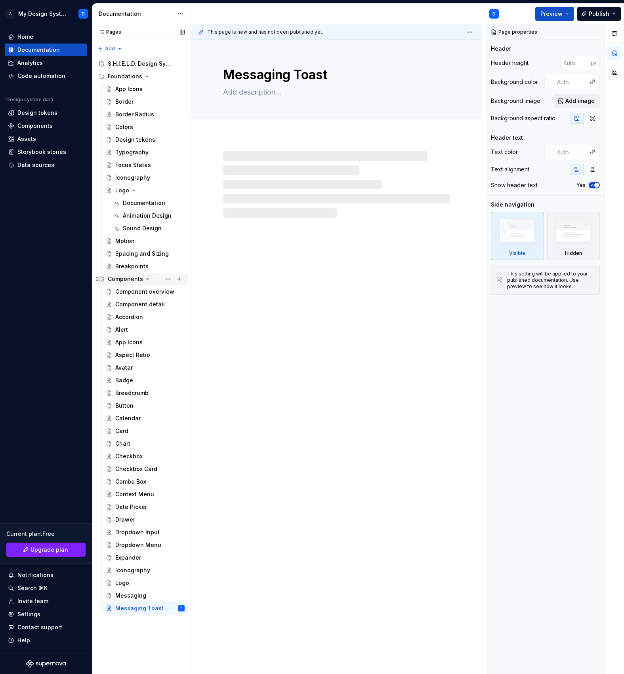
click at [181, 280] on button "Page tree" at bounding box center [178, 279] width 11 height 11
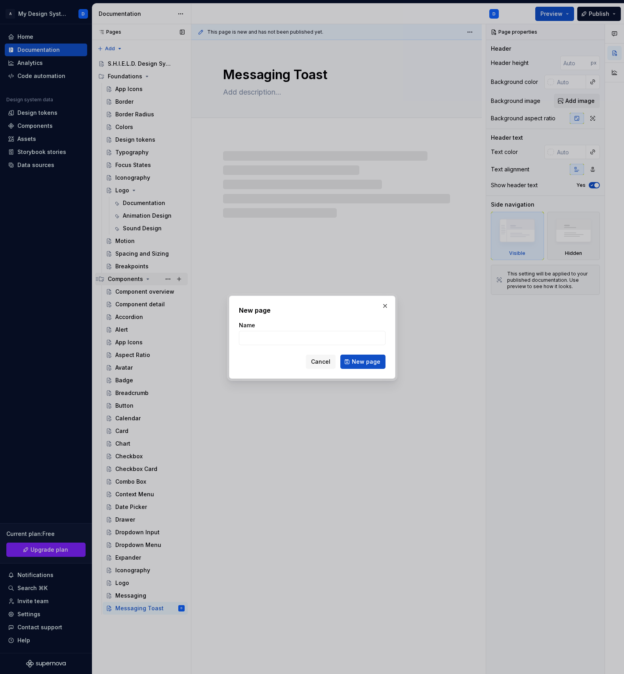
type textarea "*"
type input "Modal"
type textarea "*"
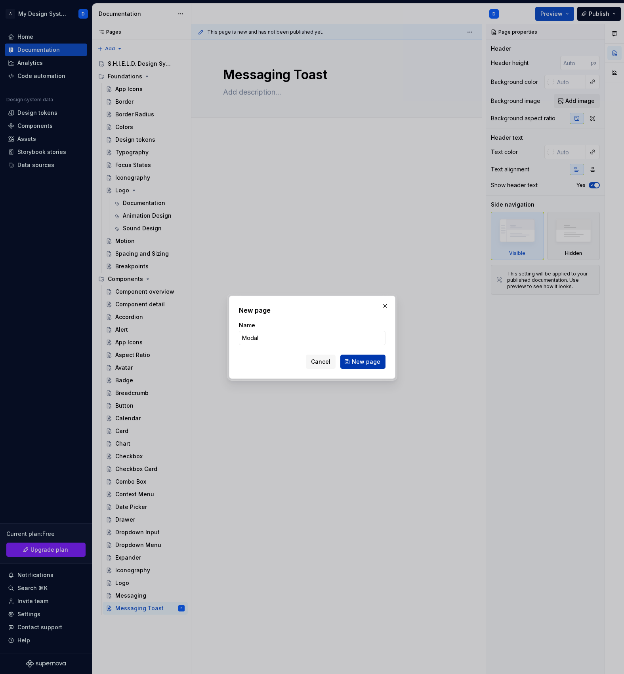
type input "Modal"
click at [377, 364] on span "New page" at bounding box center [366, 362] width 29 height 8
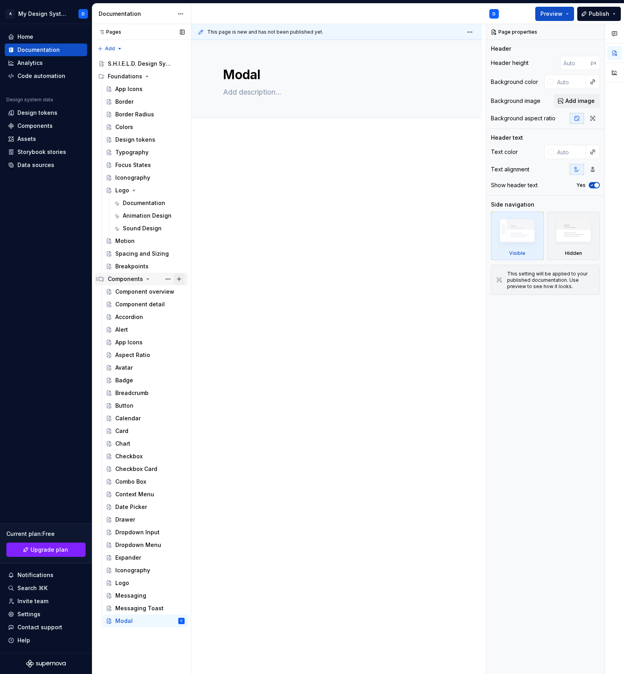
click at [178, 281] on button "Page tree" at bounding box center [178, 279] width 11 height 11
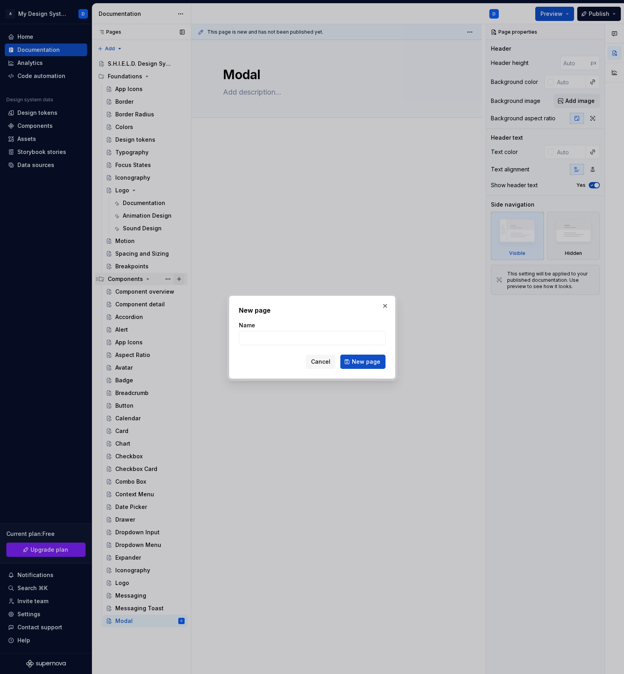
type textarea "*"
type input "Navigation Menu / Sidebar"
click at [371, 364] on span "New page" at bounding box center [366, 362] width 29 height 8
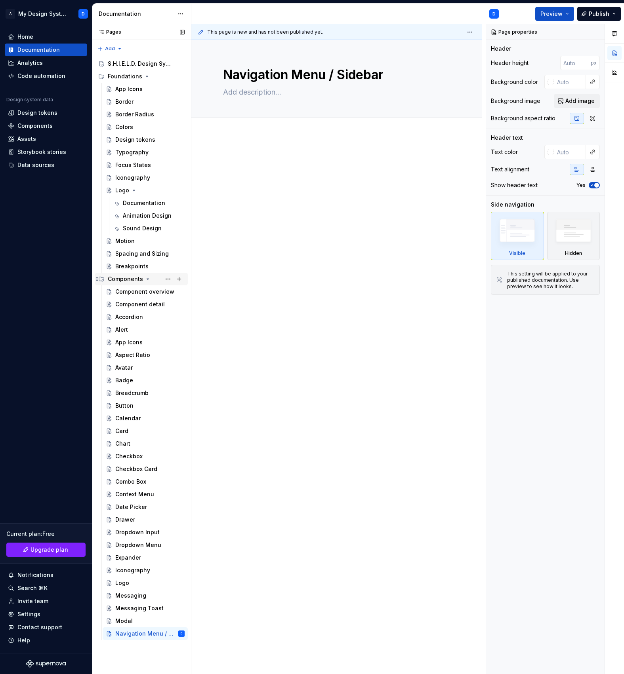
click at [180, 279] on button "Page tree" at bounding box center [178, 279] width 11 height 11
type textarea "*"
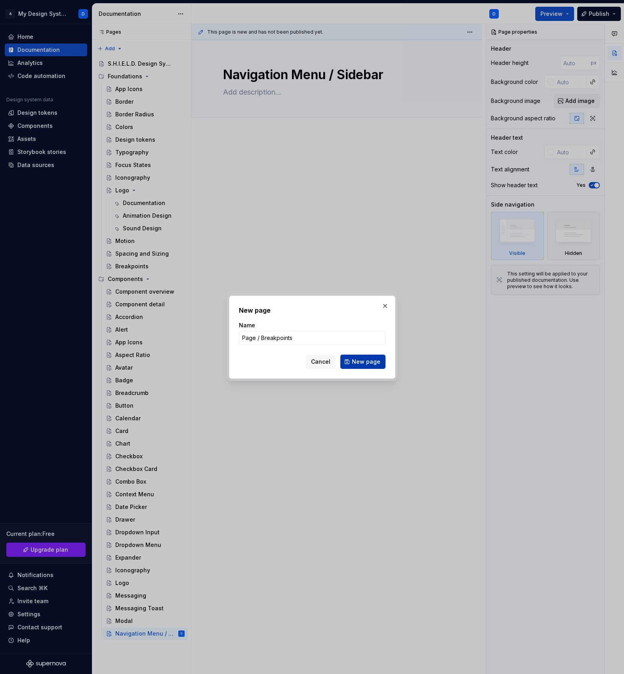
type input "Page / Breakpoints"
click at [369, 363] on span "New page" at bounding box center [366, 362] width 29 height 8
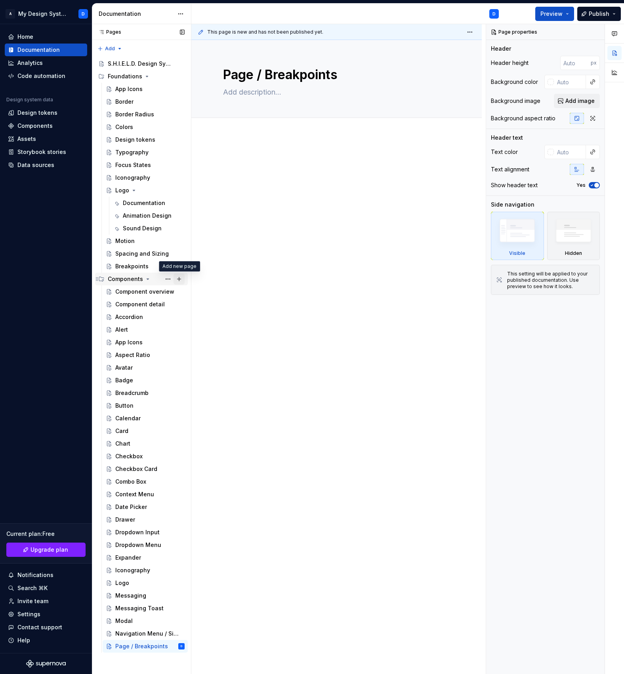
click at [178, 279] on button "Page tree" at bounding box center [178, 279] width 11 height 11
type textarea "*"
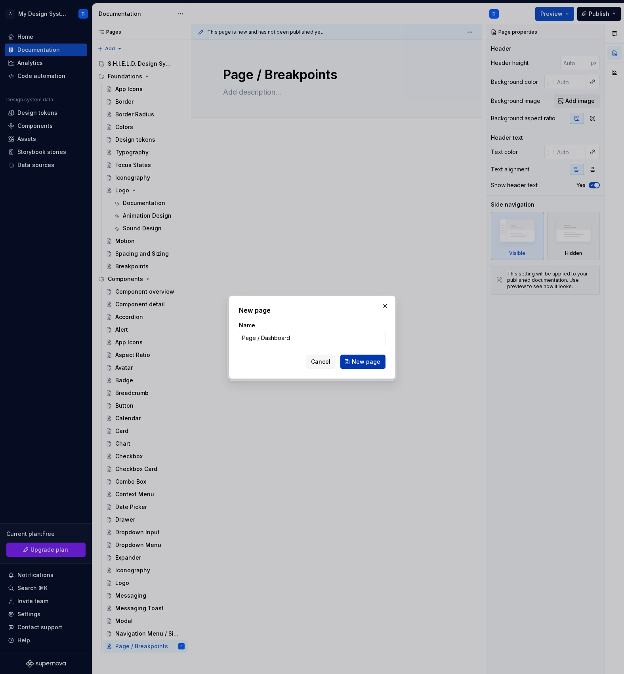
type input "Page / Dashboard"
click at [367, 361] on span "New page" at bounding box center [366, 362] width 29 height 8
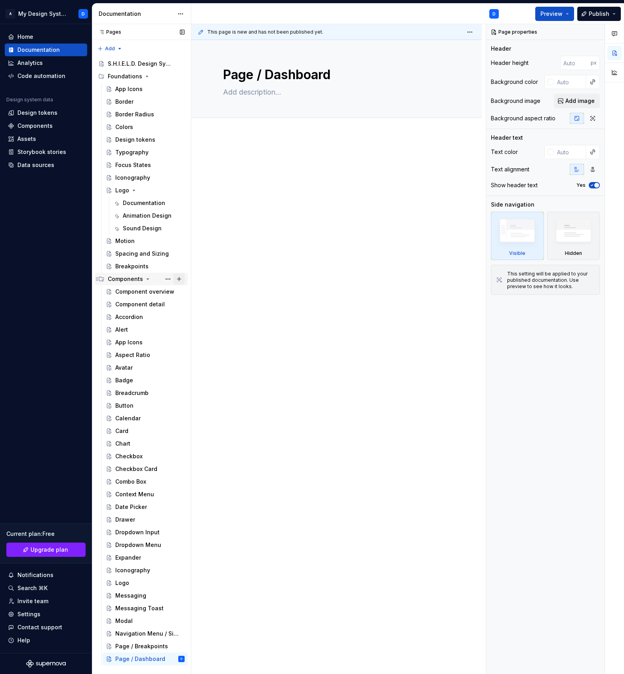
click at [179, 280] on button "Page tree" at bounding box center [178, 279] width 11 height 11
type textarea "*"
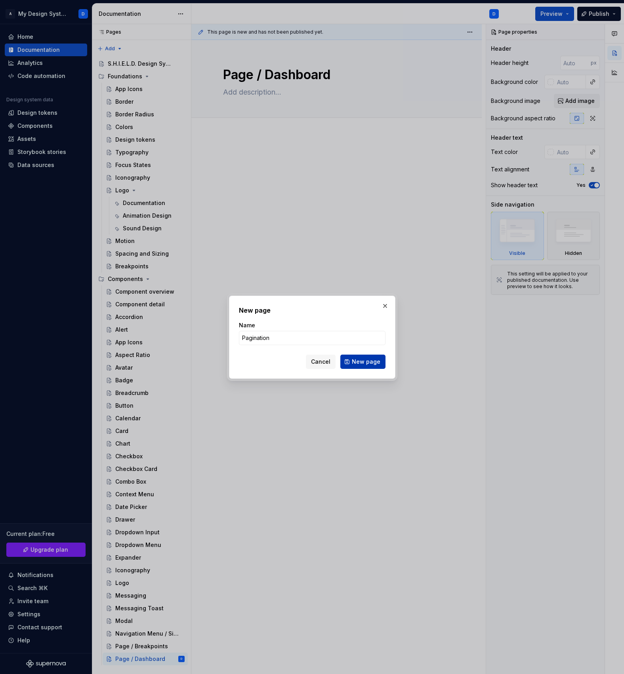
type input "Pagination"
click at [371, 360] on span "New page" at bounding box center [366, 362] width 29 height 8
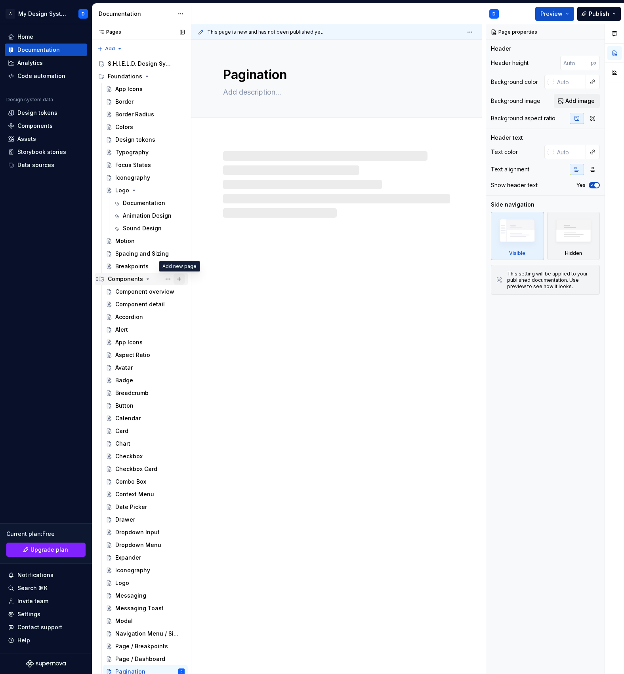
click at [180, 279] on button "Page tree" at bounding box center [178, 279] width 11 height 11
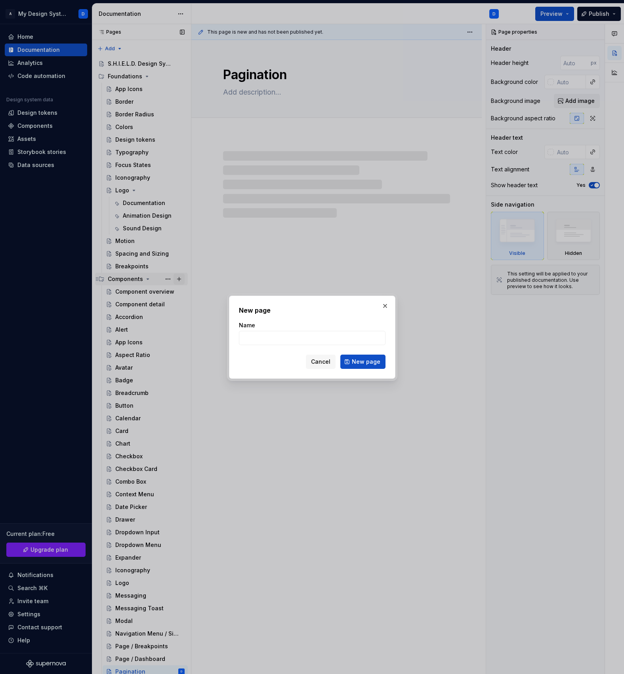
type textarea "*"
type input "Pill"
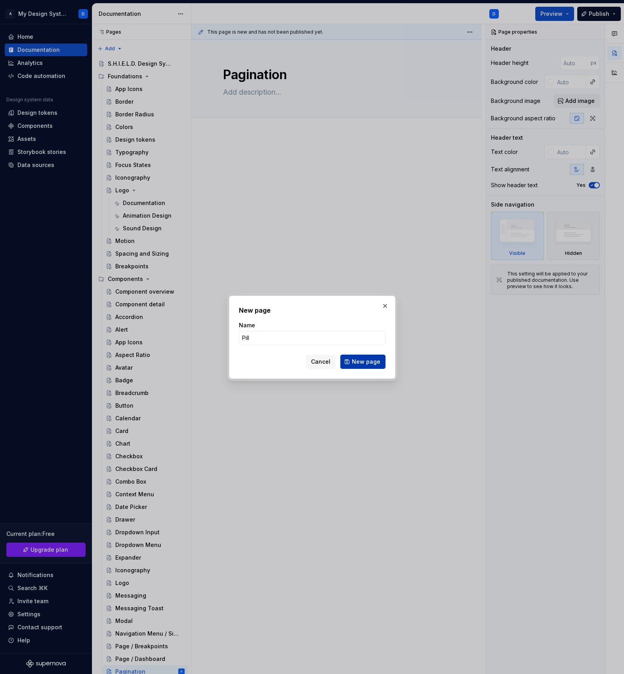
type textarea "*"
type input "Pill"
click at [385, 360] on div "New page Name Pill Cancel New page" at bounding box center [312, 337] width 166 height 83
click at [368, 361] on span "New page" at bounding box center [366, 362] width 29 height 8
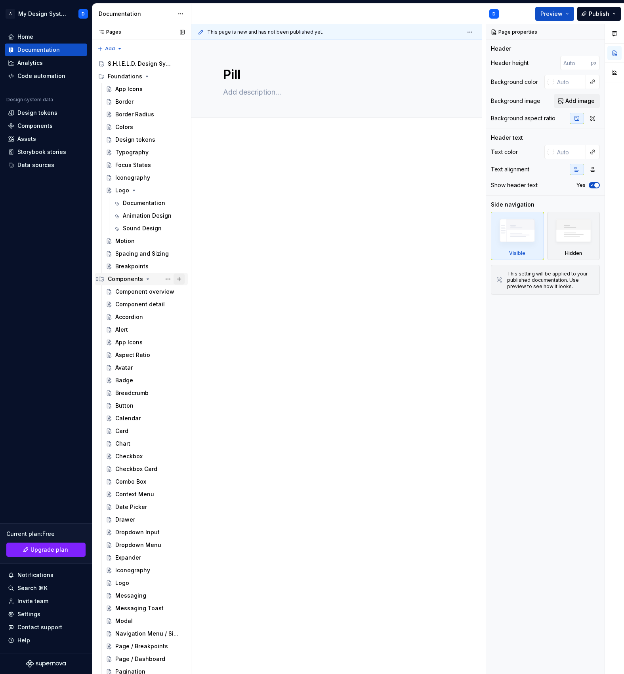
click at [179, 278] on button "Page tree" at bounding box center [178, 279] width 11 height 11
type textarea "*"
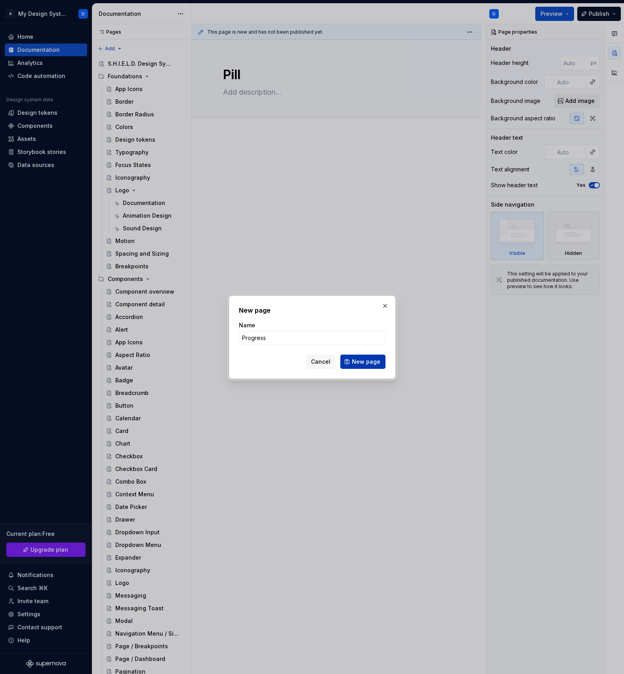
type input "Progress"
click at [370, 360] on span "New page" at bounding box center [366, 362] width 29 height 8
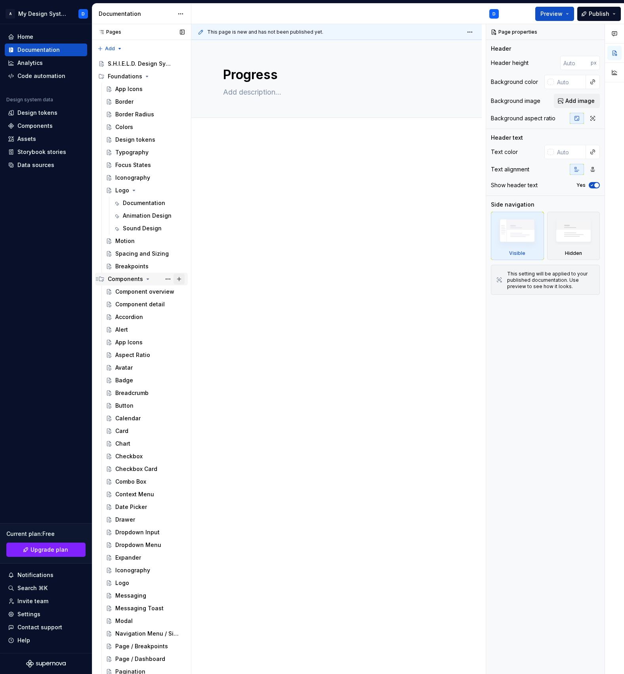
click at [180, 278] on button "Page tree" at bounding box center [178, 279] width 11 height 11
type textarea "*"
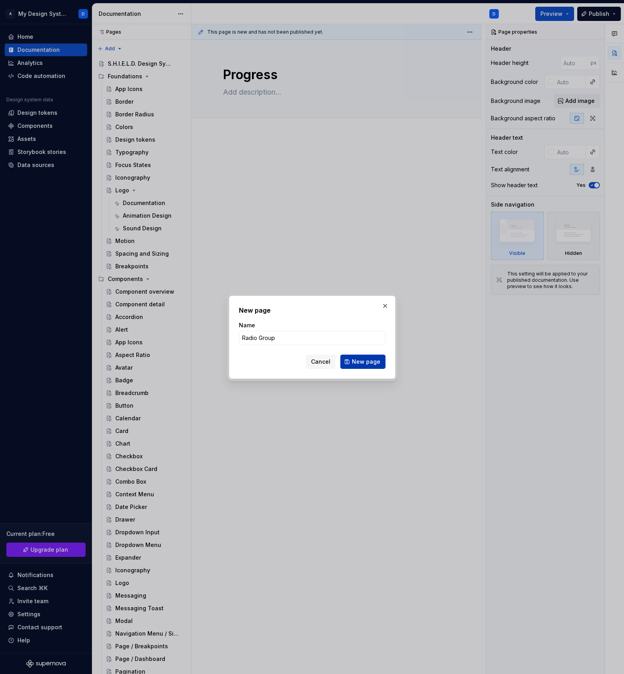
type input "Radio Group"
click at [371, 363] on span "New page" at bounding box center [366, 362] width 29 height 8
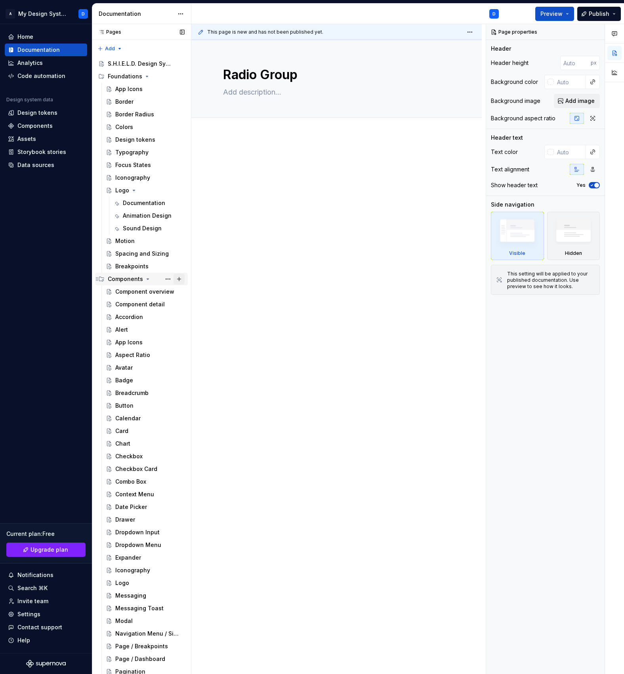
click at [179, 277] on button "Page tree" at bounding box center [178, 279] width 11 height 11
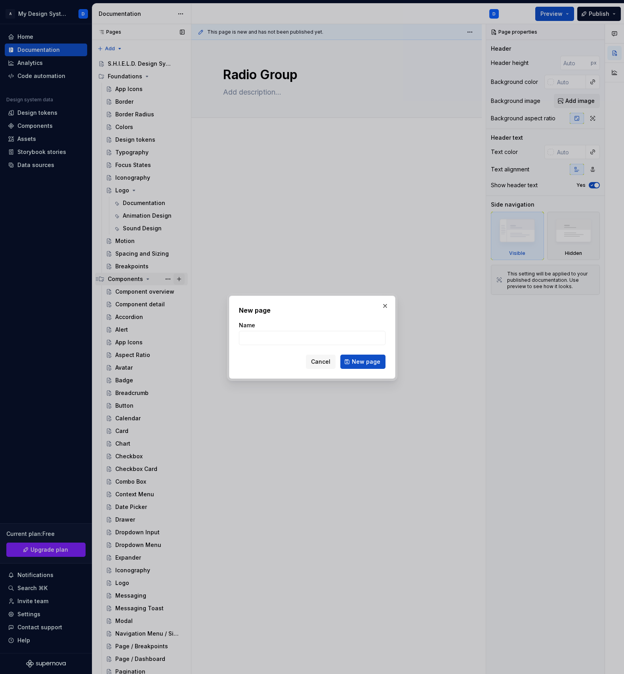
type textarea "*"
type input "Radio Card"
click at [367, 366] on button "New page" at bounding box center [362, 362] width 45 height 14
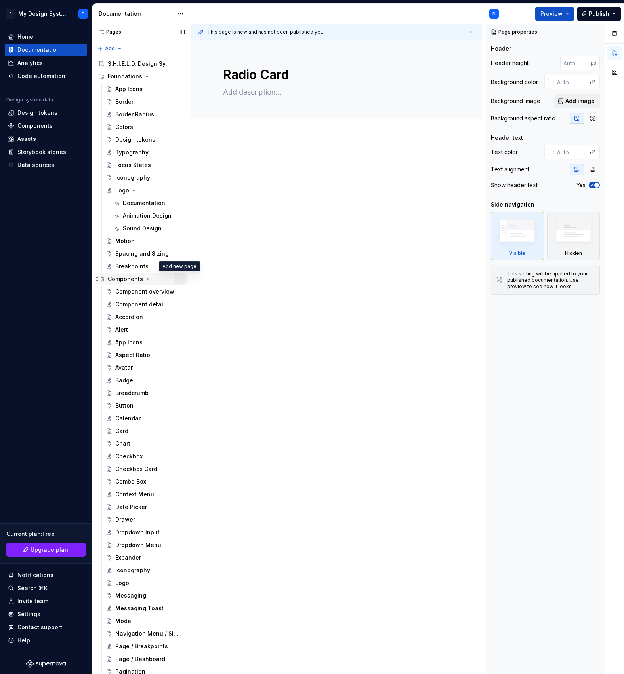
click at [177, 277] on button "Page tree" at bounding box center [178, 279] width 11 height 11
type textarea "*"
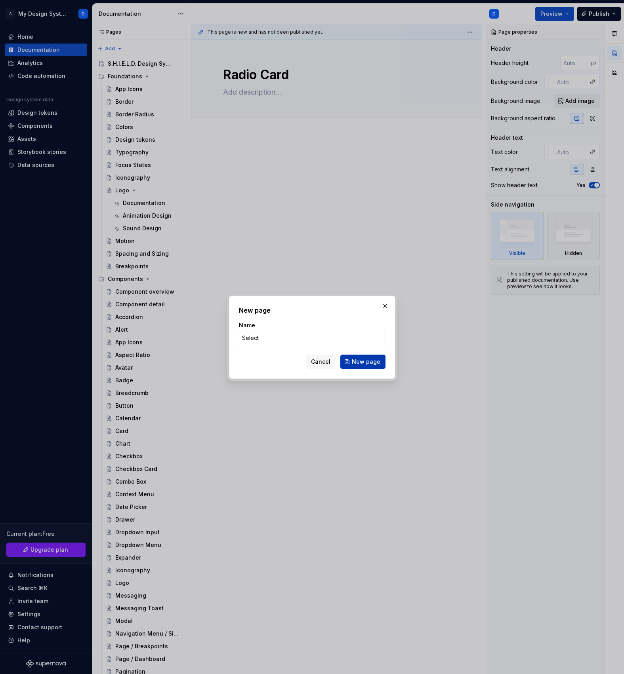
type input "Select"
click at [356, 363] on span "New page" at bounding box center [366, 362] width 29 height 8
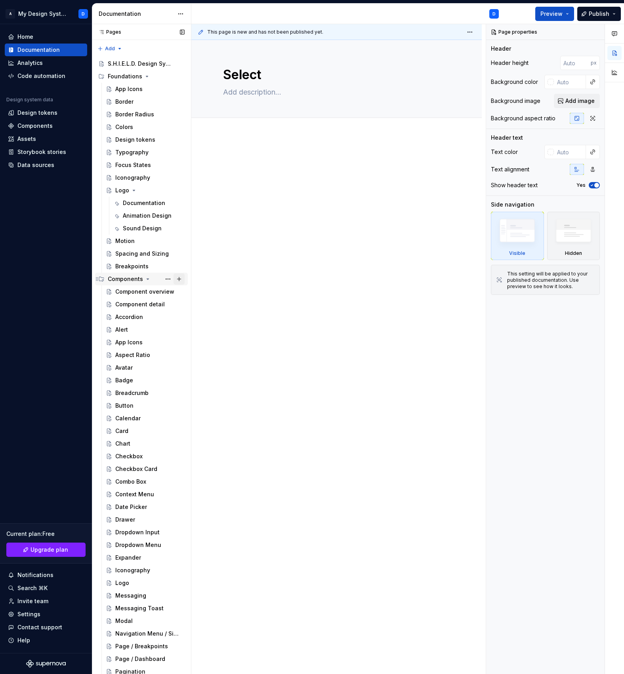
click at [180, 279] on button "Page tree" at bounding box center [178, 279] width 11 height 11
type textarea "*"
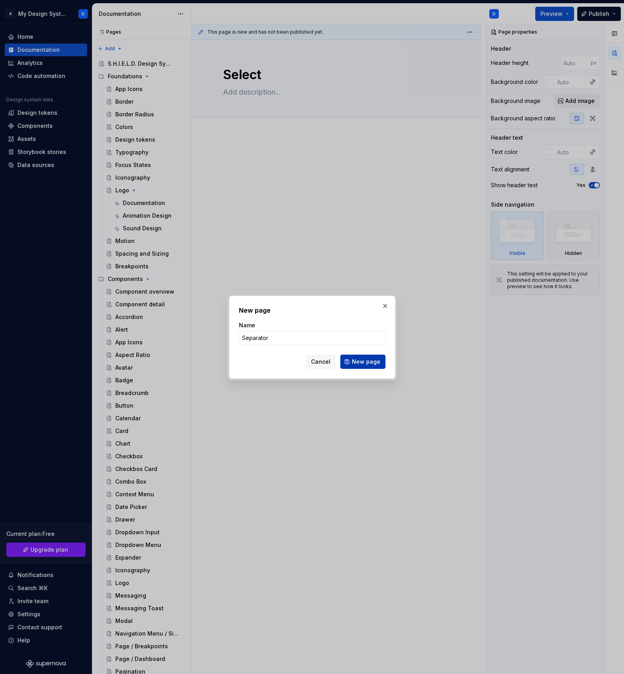
type input "Separator"
click at [373, 362] on span "New page" at bounding box center [366, 362] width 29 height 8
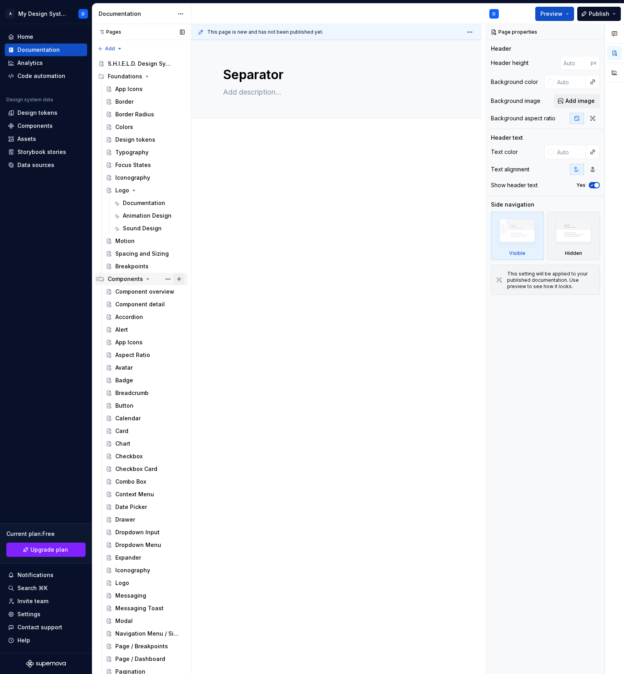
click at [179, 281] on button "Page tree" at bounding box center [178, 279] width 11 height 11
type textarea "*"
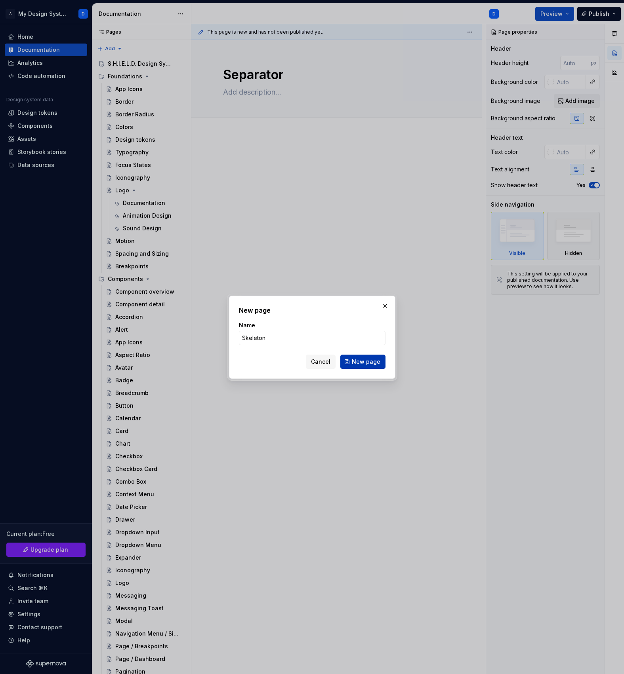
type input "Skeleton"
click at [373, 362] on span "New page" at bounding box center [366, 362] width 29 height 8
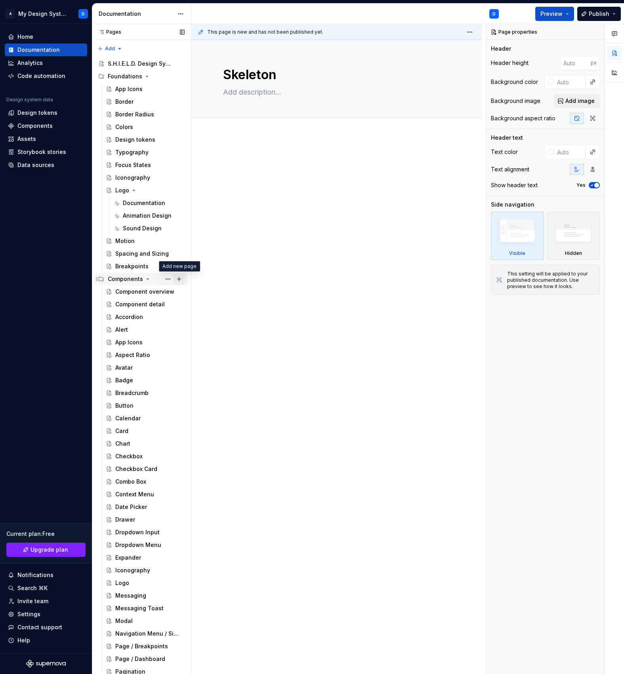
click at [181, 280] on button "Page tree" at bounding box center [178, 279] width 11 height 11
type textarea "*"
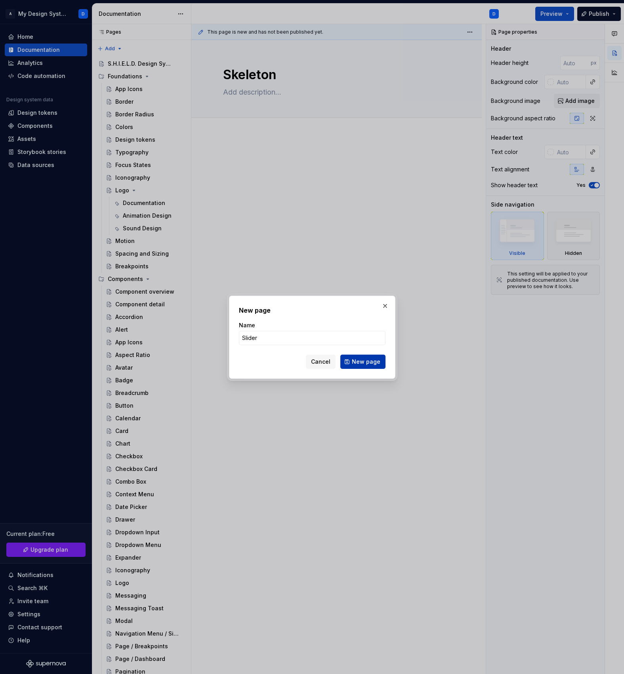
type input "Slider"
click at [376, 362] on span "New page" at bounding box center [366, 362] width 29 height 8
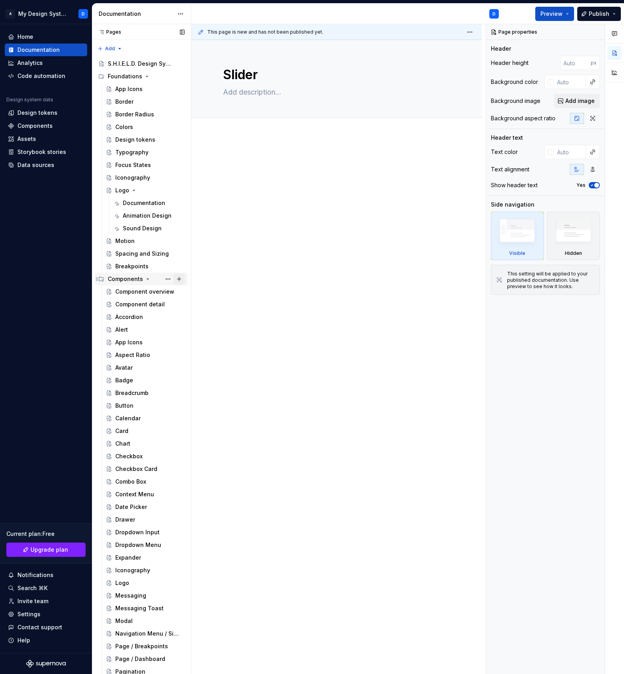
click at [181, 280] on button "Page tree" at bounding box center [178, 279] width 11 height 11
type textarea "*"
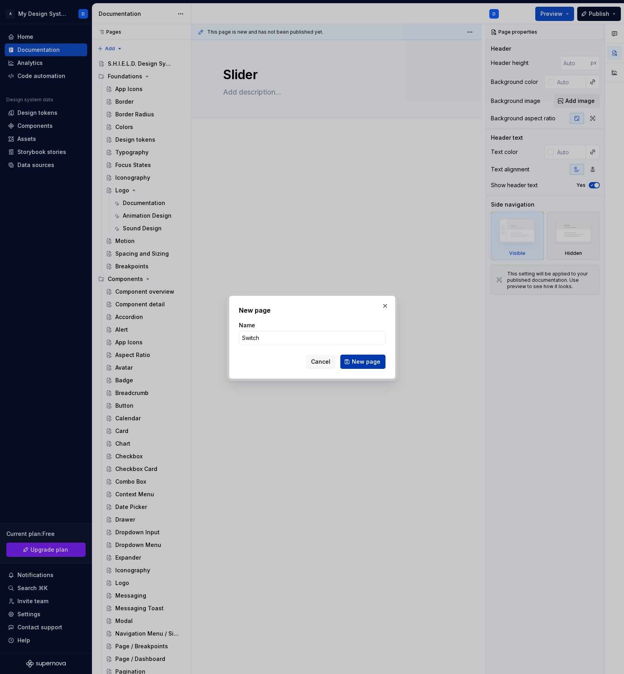
type input "Switch"
click at [377, 360] on span "New page" at bounding box center [366, 362] width 29 height 8
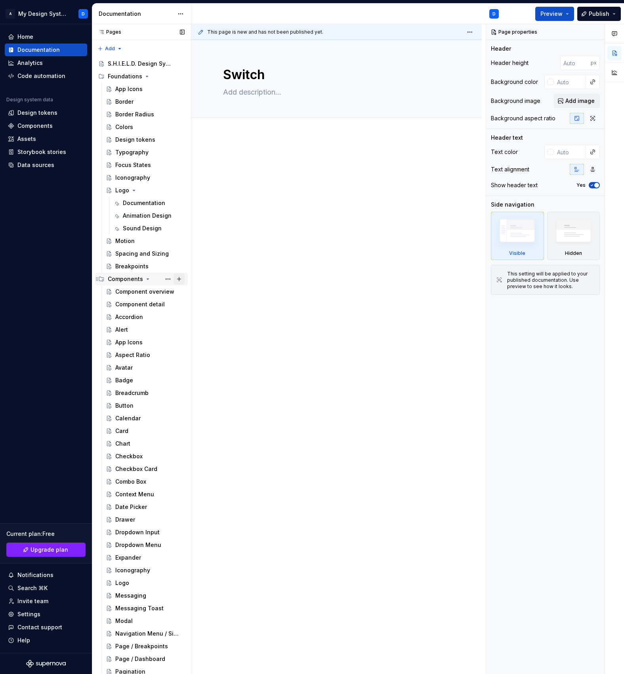
click at [179, 280] on button "Page tree" at bounding box center [178, 279] width 11 height 11
type textarea "*"
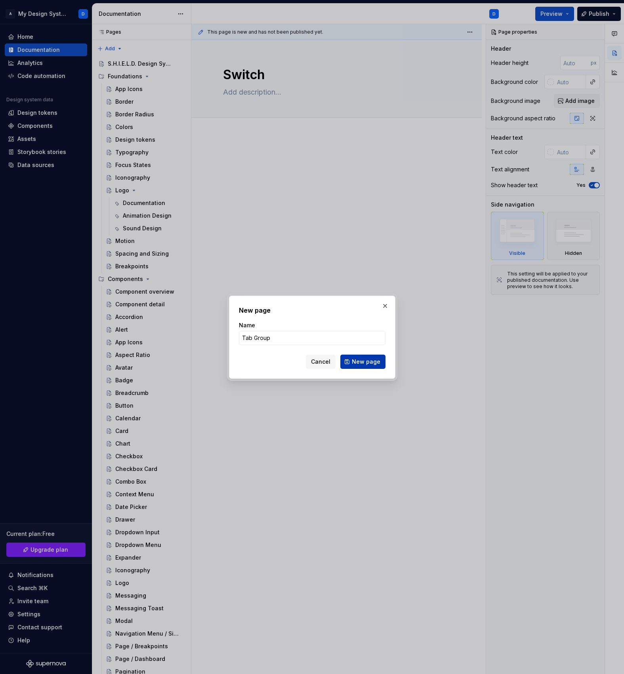
type input "Tab Group"
click at [370, 362] on span "New page" at bounding box center [366, 362] width 29 height 8
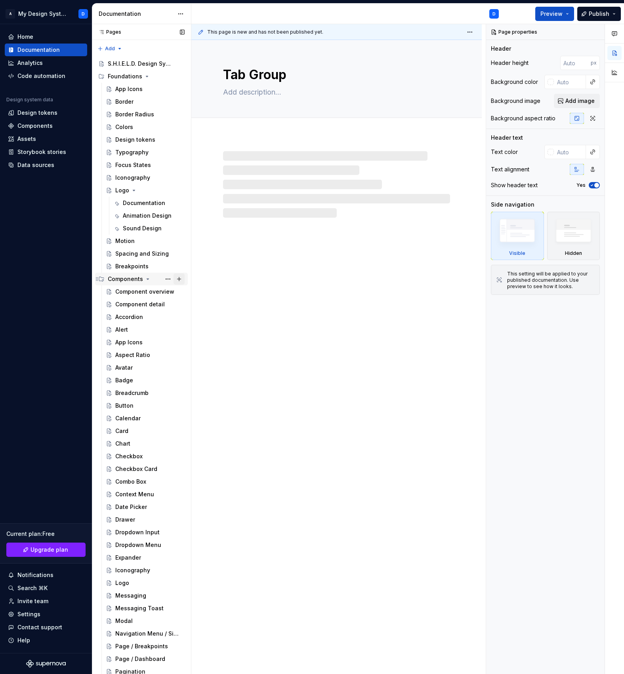
click at [181, 279] on button "Page tree" at bounding box center [178, 279] width 11 height 11
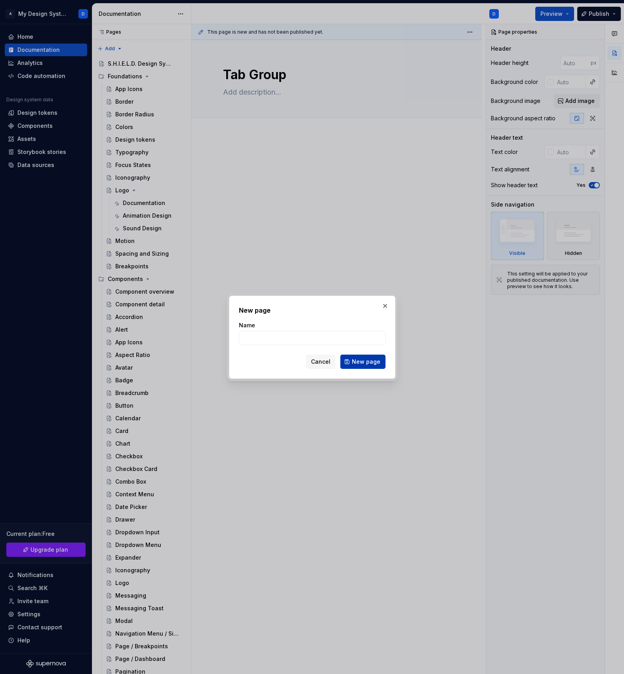
type textarea "*"
type input "Table"
type textarea "*"
type input "Table"
click at [369, 361] on span "New page" at bounding box center [366, 362] width 29 height 8
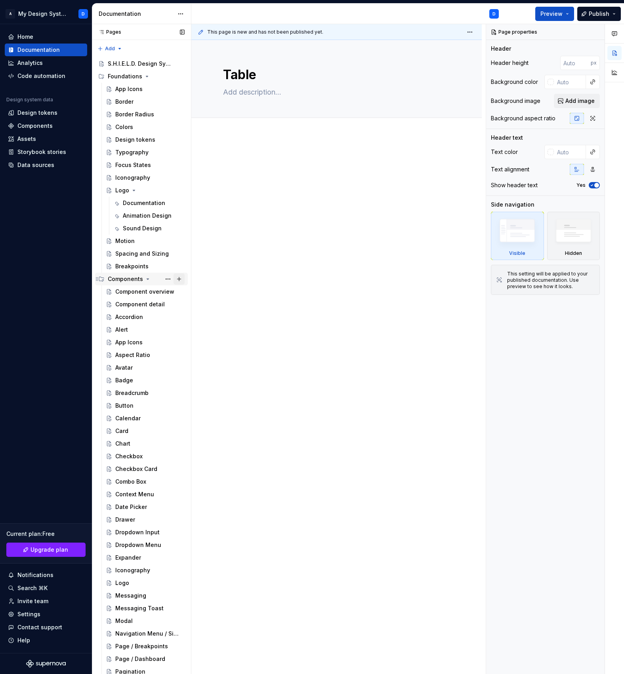
click at [181, 278] on button "Page tree" at bounding box center [178, 279] width 11 height 11
type textarea "*"
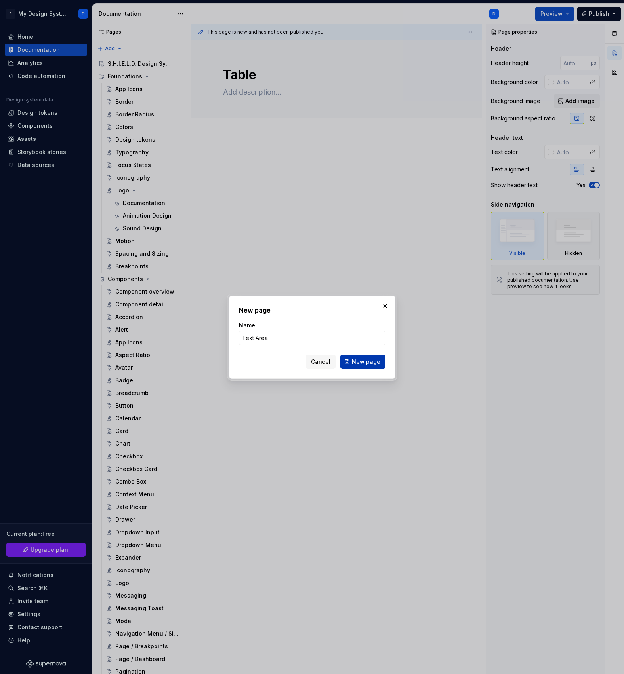
type input "Text Area"
click at [369, 363] on span "New page" at bounding box center [366, 362] width 29 height 8
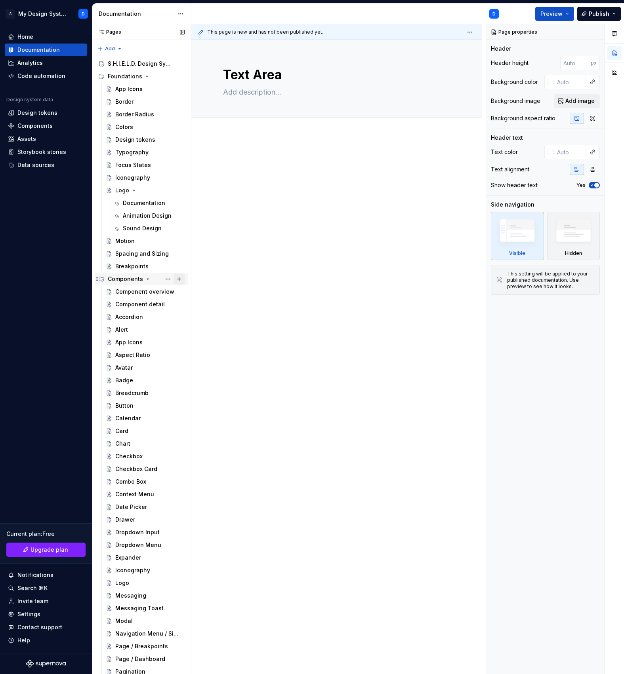
click at [180, 279] on button "Page tree" at bounding box center [178, 279] width 11 height 11
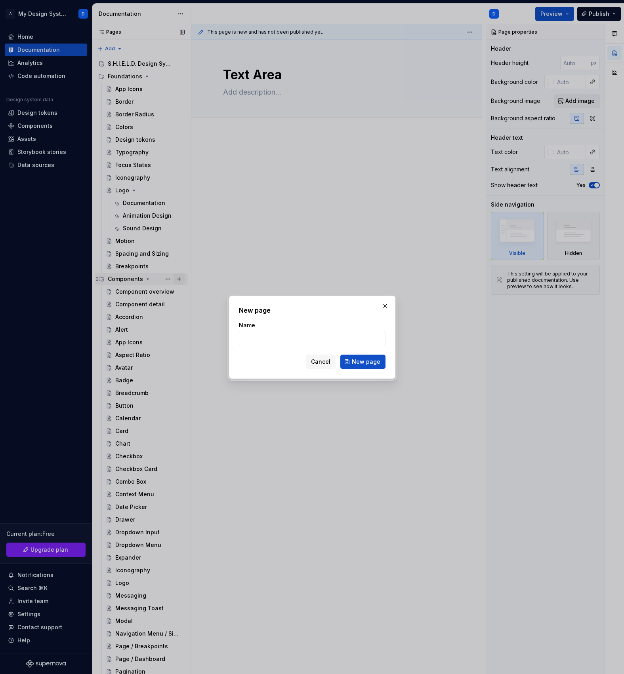
type textarea "*"
type input "Text Input"
click at [371, 361] on span "New page" at bounding box center [366, 362] width 29 height 8
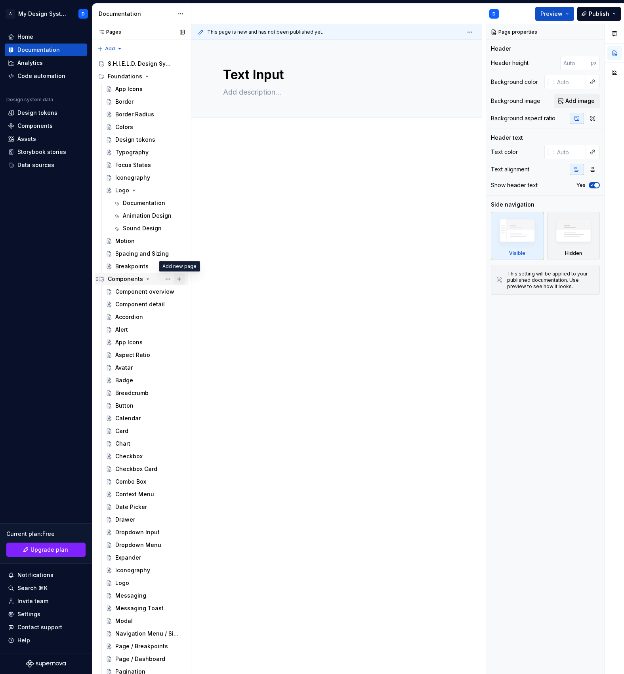
click at [179, 280] on button "Page tree" at bounding box center [178, 279] width 11 height 11
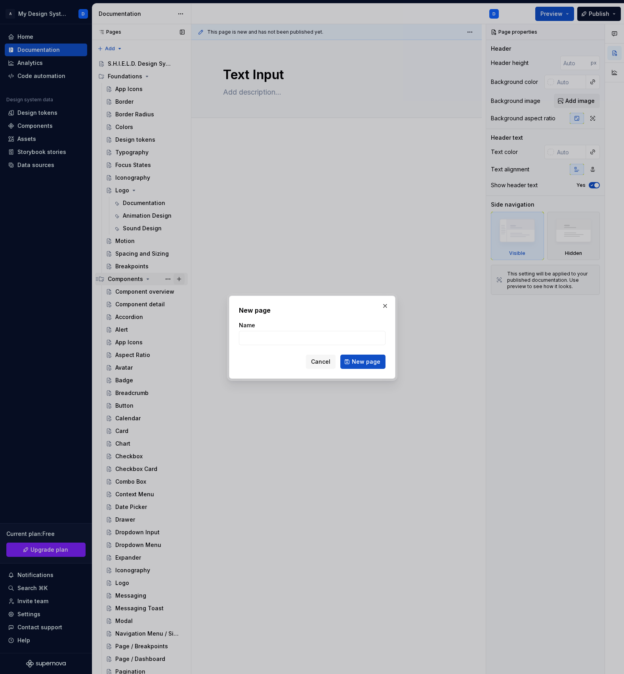
type textarea "*"
type input "Tooltip"
click at [354, 365] on span "New page" at bounding box center [366, 362] width 29 height 8
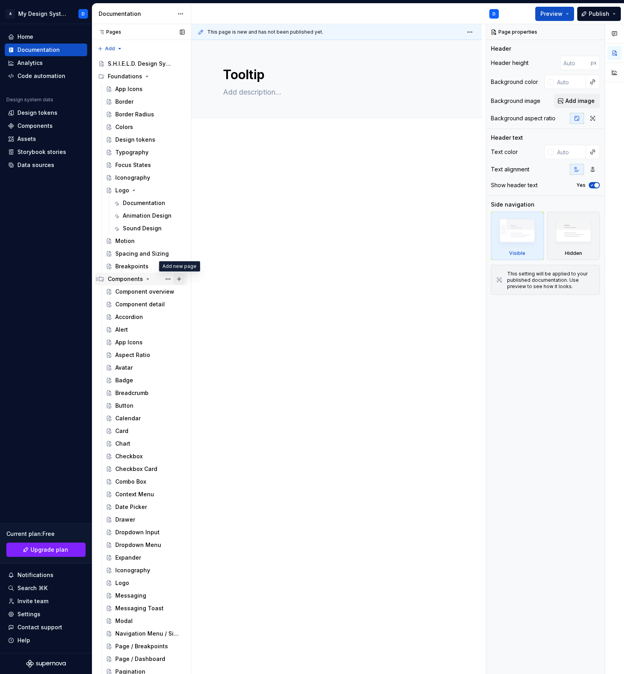
click at [178, 279] on button "Page tree" at bounding box center [178, 279] width 11 height 11
type textarea "*"
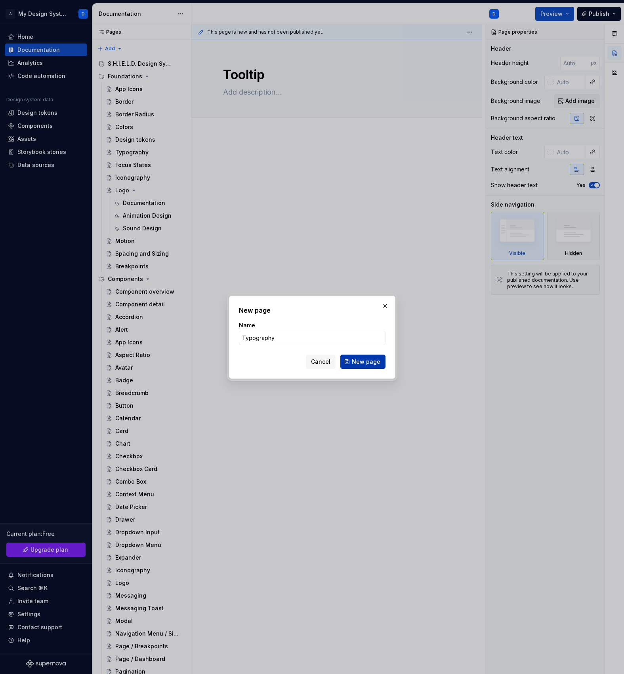
type input "Typography"
click at [380, 360] on button "New page" at bounding box center [362, 362] width 45 height 14
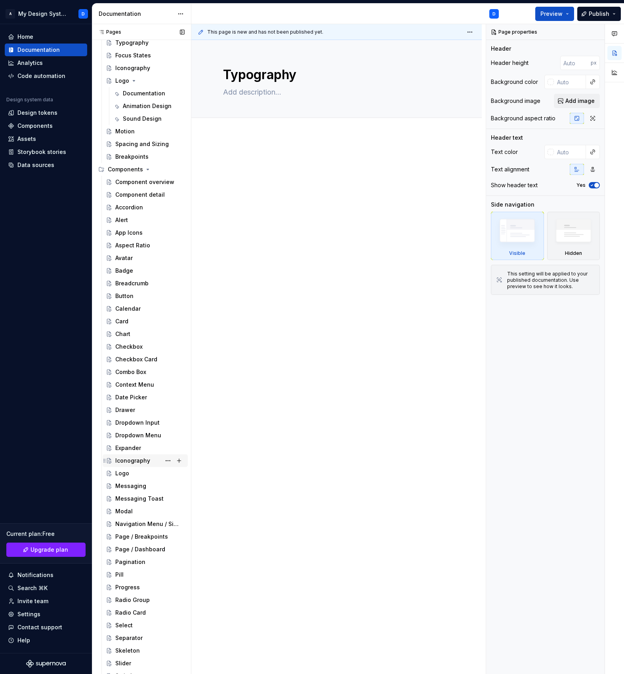
scroll to position [191, 0]
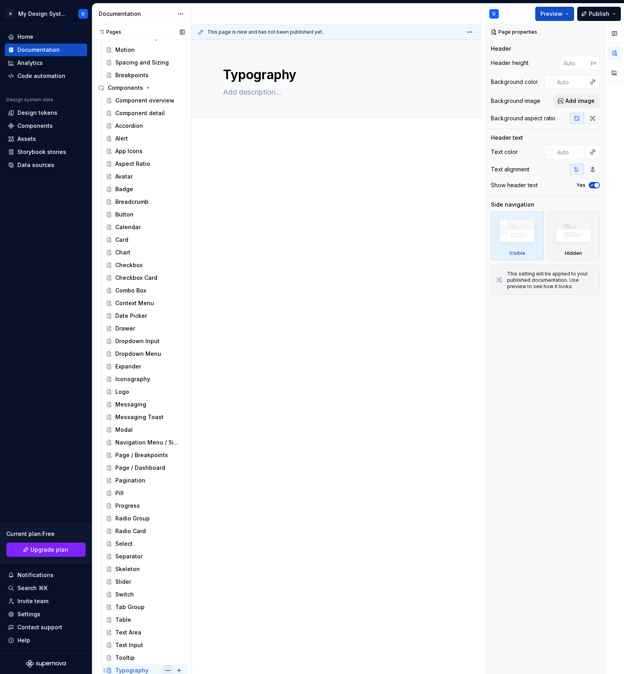
click at [167, 669] on button "Page tree" at bounding box center [167, 670] width 11 height 11
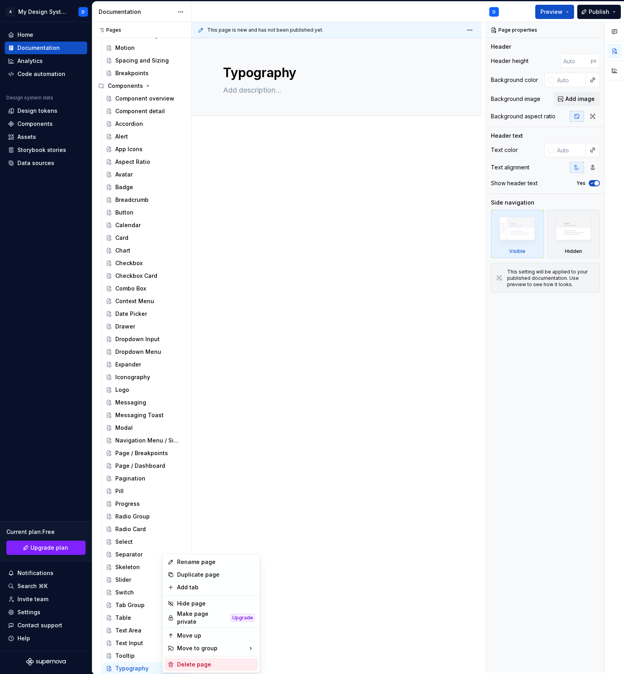
click at [177, 661] on div "Delete page" at bounding box center [216, 665] width 78 height 8
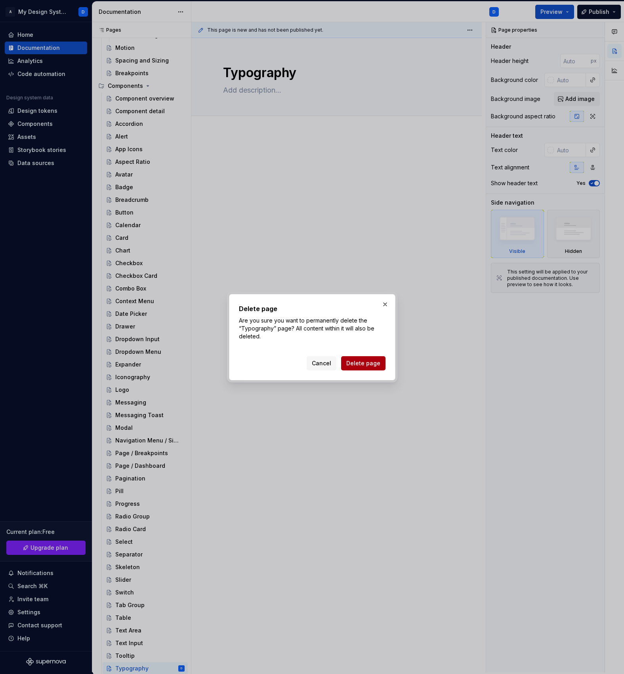
click at [362, 364] on span "Delete page" at bounding box center [363, 363] width 34 height 8
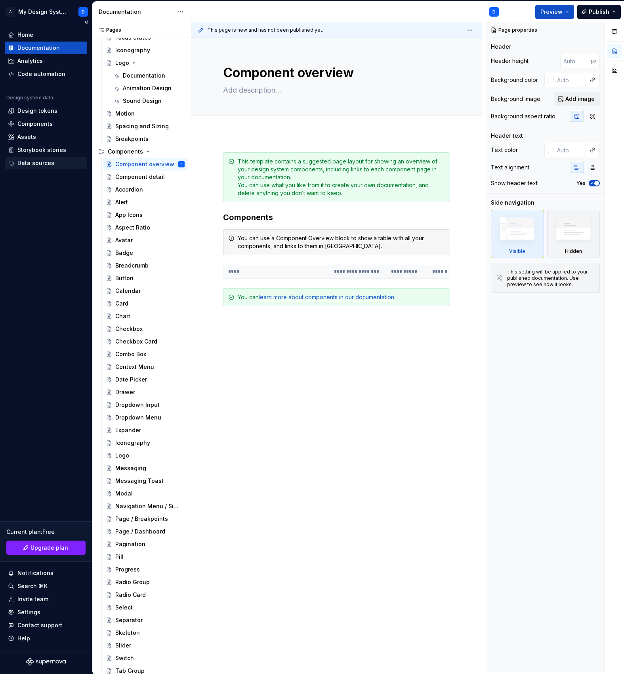
scroll to position [107, 0]
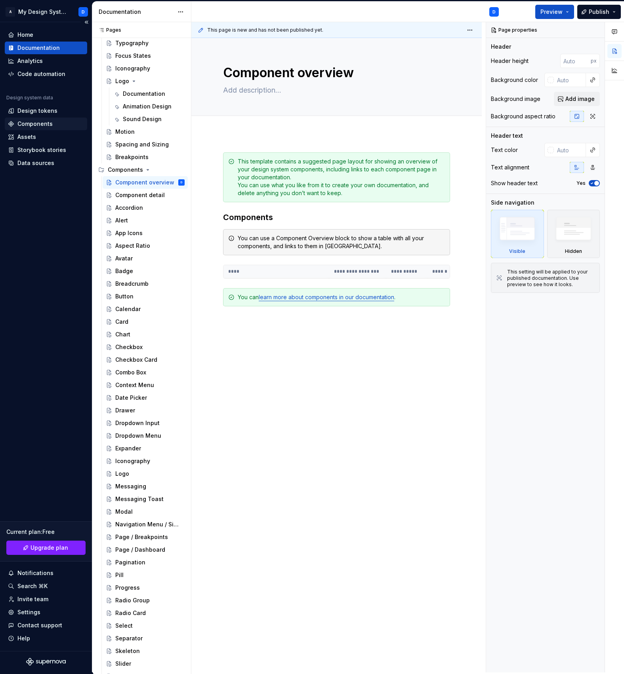
click at [40, 122] on div "Components" at bounding box center [34, 124] width 35 height 8
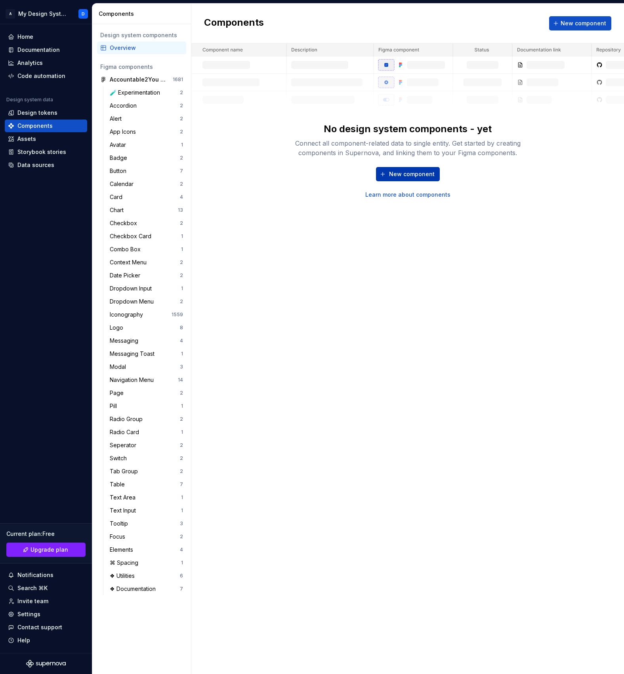
click at [409, 173] on span "New component" at bounding box center [412, 174] width 46 height 8
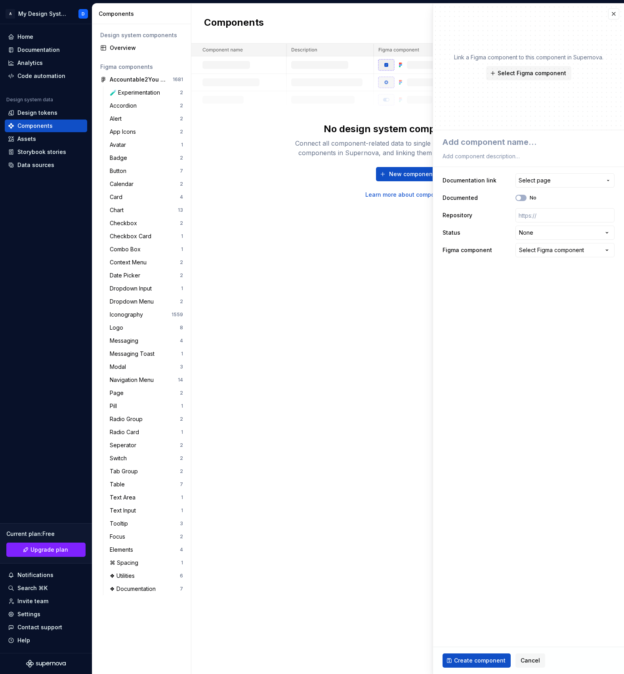
click at [476, 240] on div "**********" at bounding box center [528, 215] width 172 height 87
click at [487, 143] on textarea at bounding box center [527, 142] width 172 height 14
paste textarea "Accordion"
type textarea "*"
type textarea "Accordion"
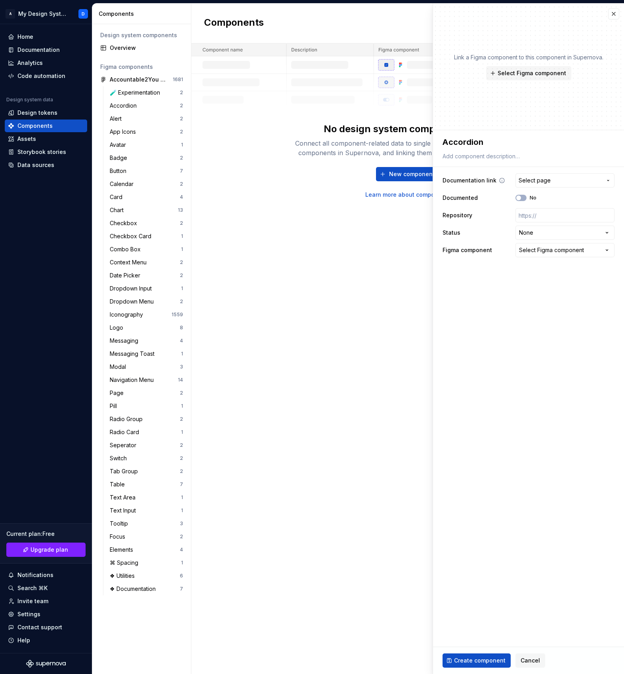
click at [547, 183] on span "Select page" at bounding box center [534, 181] width 32 height 8
type input "Accordion"
click at [500, 228] on mark "Accordion" at bounding box center [497, 225] width 28 height 7
click at [537, 233] on html "A My Design System D Home Documentation Analytics Code automation Design system…" at bounding box center [312, 337] width 624 height 674
click at [528, 361] on html "A My Design System D Home Documentation Analytics Code automation Design system…" at bounding box center [312, 337] width 624 height 674
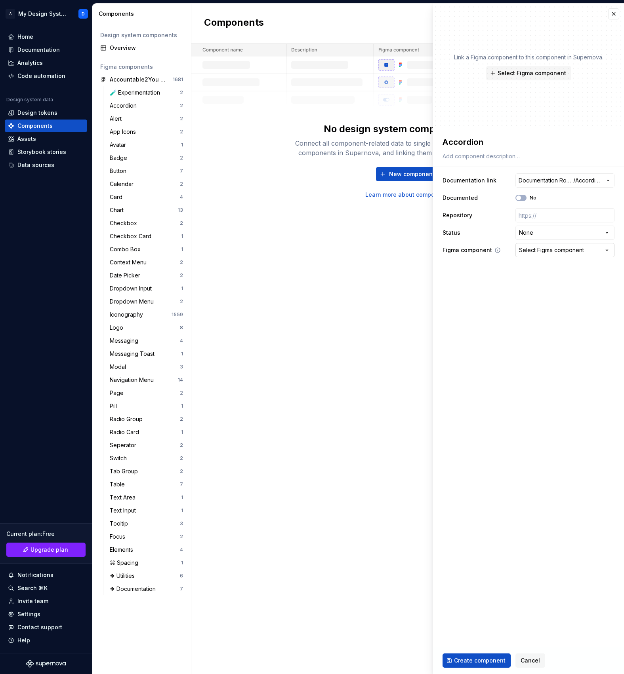
click at [549, 254] on button "Select Figma component" at bounding box center [564, 250] width 99 height 14
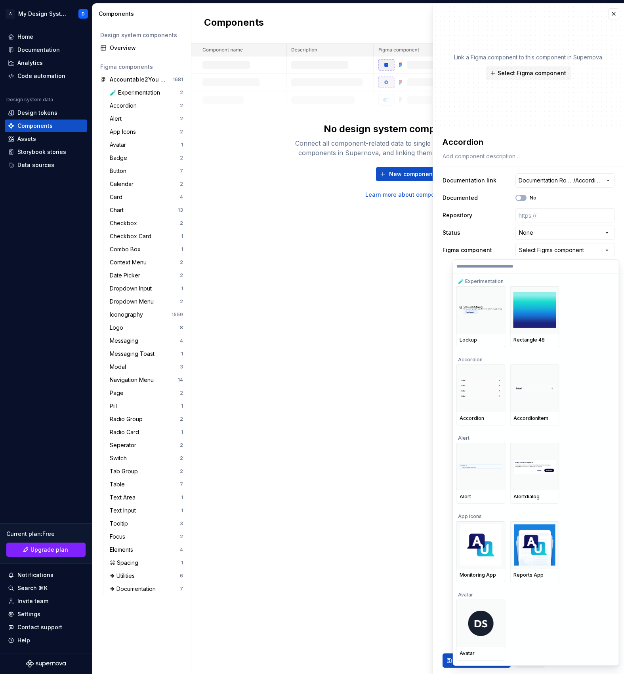
click at [562, 251] on html "A My Design System D Home Documentation Analytics Code automation Design system…" at bounding box center [312, 337] width 624 height 674
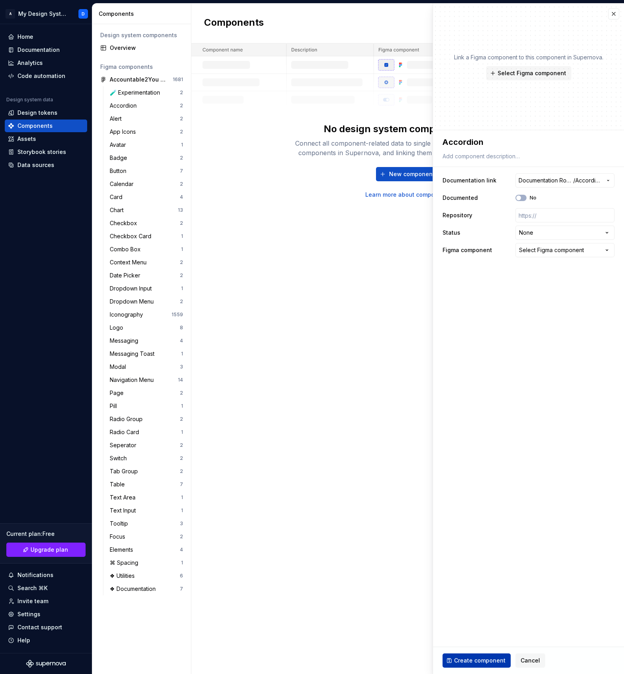
click at [481, 658] on span "Create component" at bounding box center [479, 661] width 51 height 8
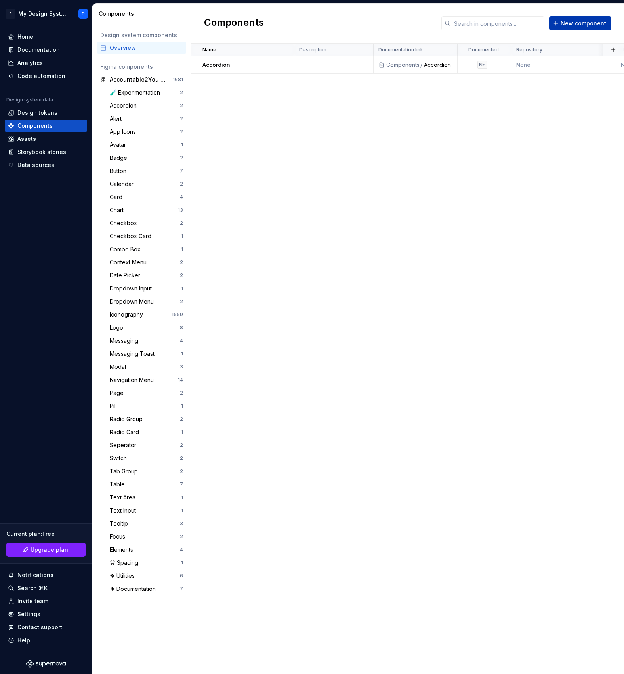
click at [577, 23] on span "New component" at bounding box center [583, 23] width 46 height 8
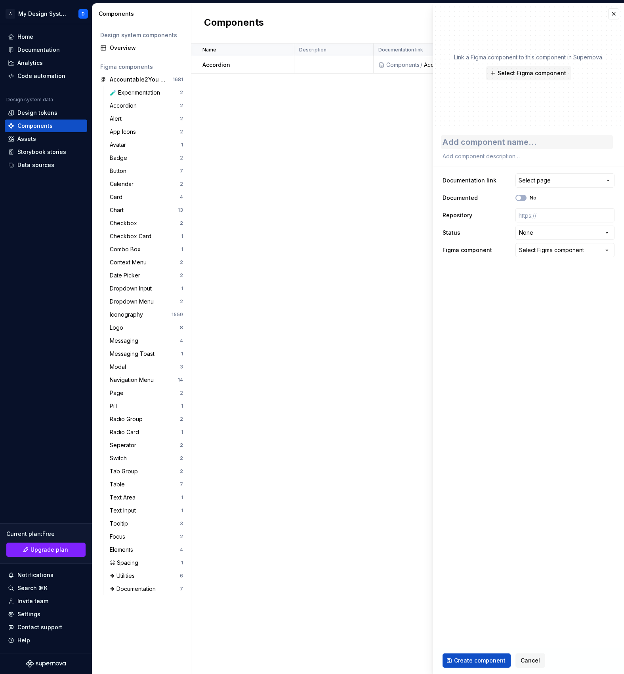
type textarea "*"
type textarea "Alert"
click at [539, 185] on button "Select page" at bounding box center [564, 180] width 99 height 14
type input "Alert"
click at [497, 228] on div "Alert" at bounding box center [550, 226] width 135 height 8
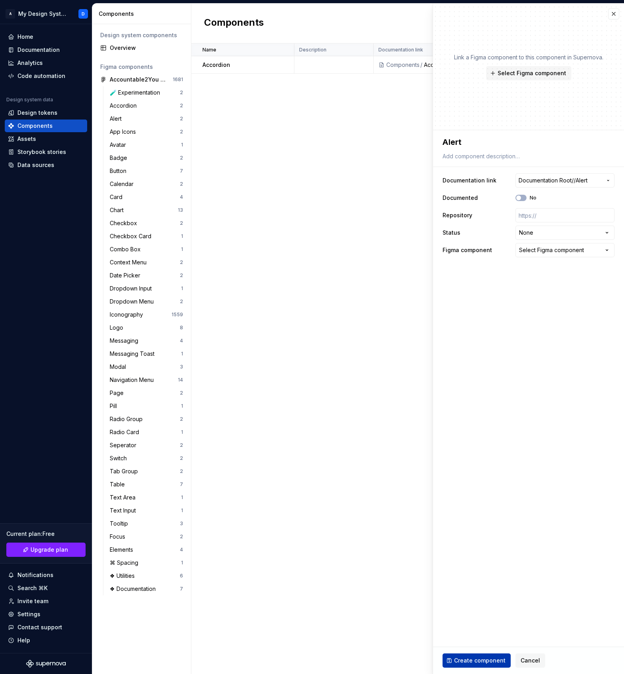
click at [490, 661] on span "Create component" at bounding box center [479, 661] width 51 height 8
type textarea "*"
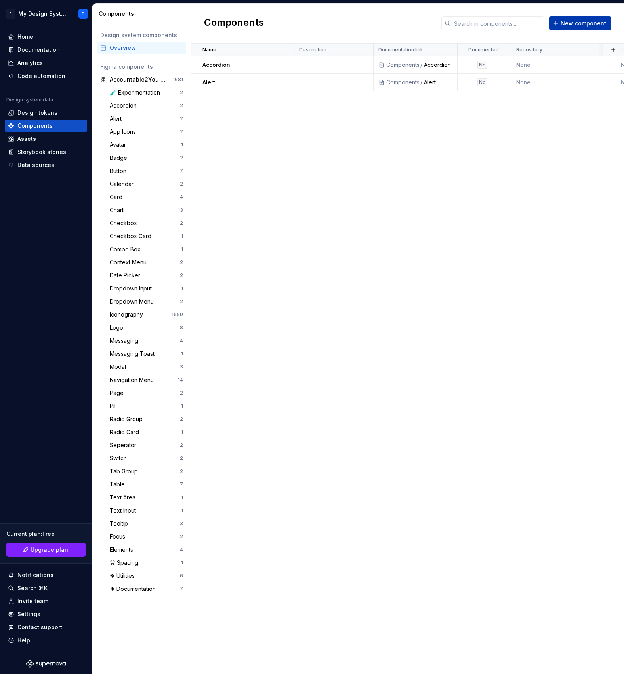
click at [572, 25] on span "New component" at bounding box center [583, 23] width 46 height 8
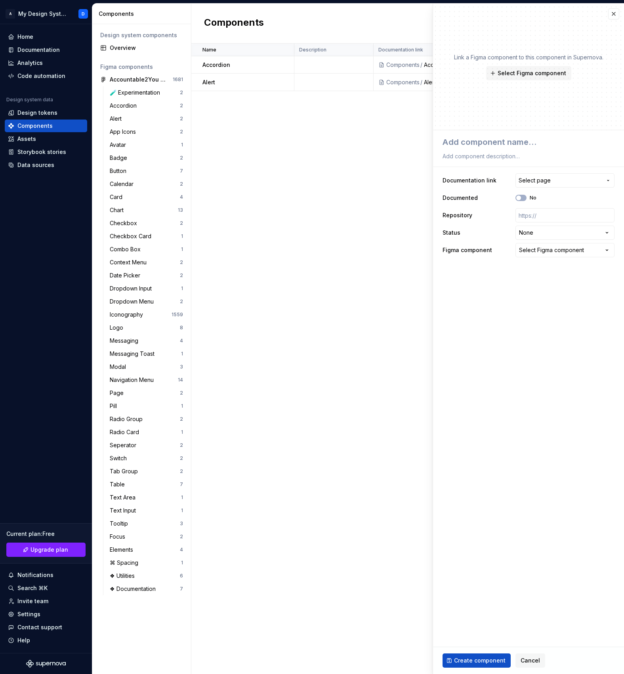
type textarea "*"
type textarea "Avatar"
click at [530, 184] on span "Select page" at bounding box center [534, 181] width 32 height 8
type input "Avatar"
click at [497, 227] on mark "Avatar" at bounding box center [491, 225] width 17 height 7
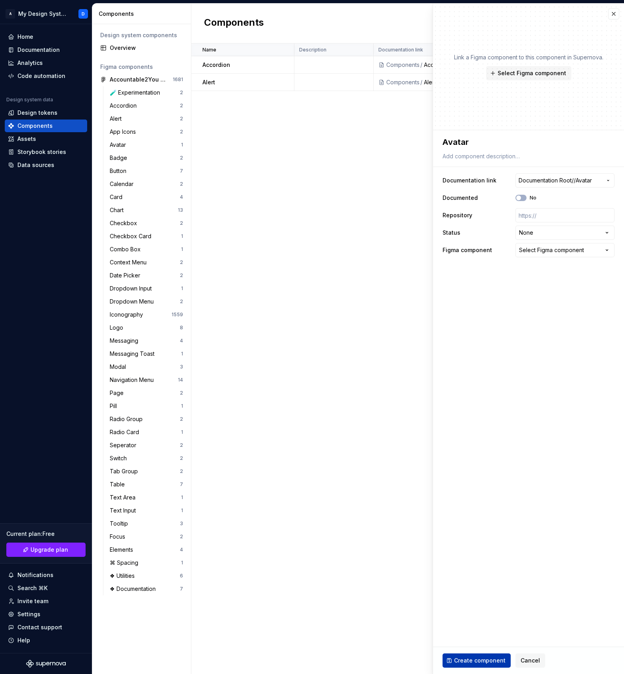
click at [475, 660] on span "Create component" at bounding box center [479, 661] width 51 height 8
type textarea "*"
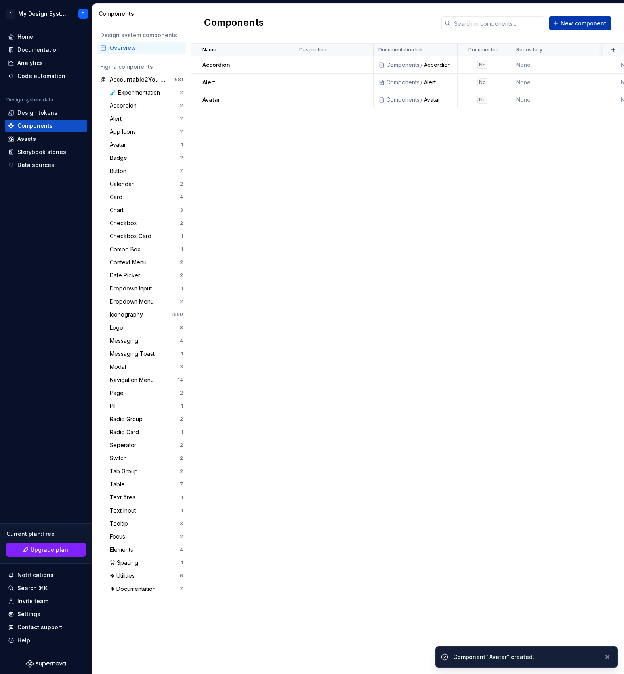
click at [586, 26] on span "New component" at bounding box center [583, 23] width 46 height 8
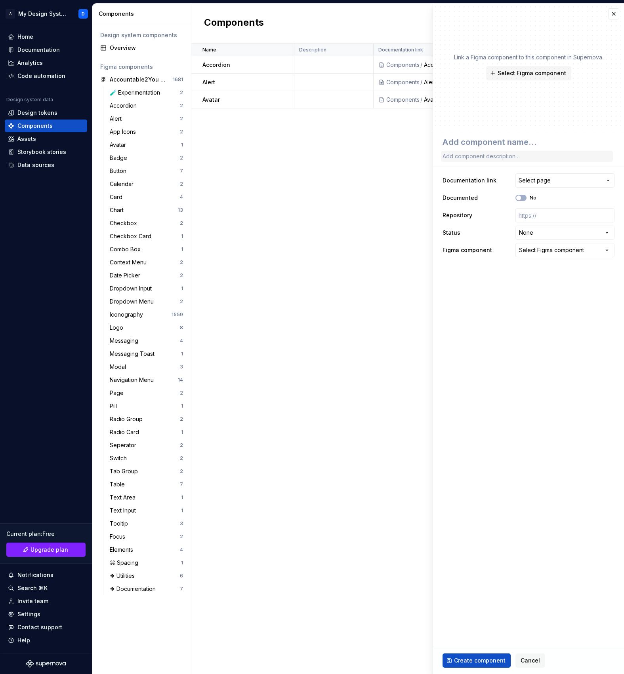
type textarea "*"
type textarea "Badge"
click at [545, 175] on button "Select page" at bounding box center [564, 180] width 99 height 14
type input "Badge"
click at [498, 227] on mark "Badge" at bounding box center [492, 225] width 18 height 7
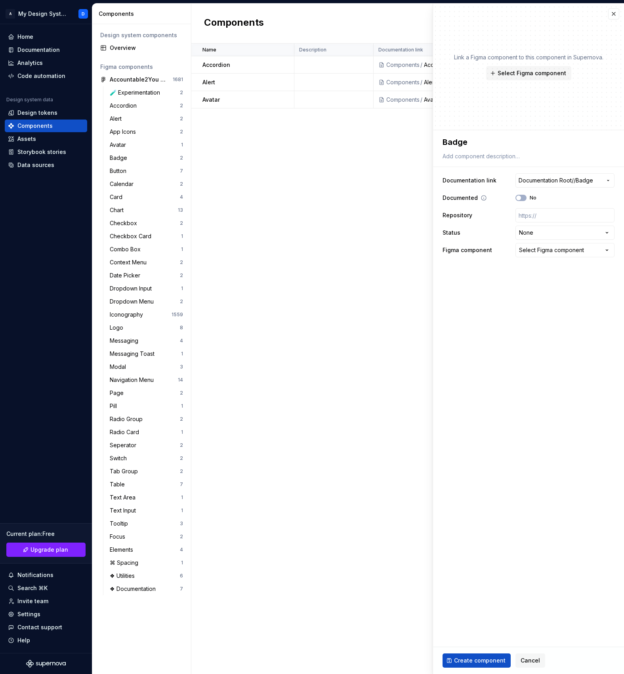
click at [526, 198] on div "No" at bounding box center [525, 198] width 21 height 6
click at [525, 197] on button "No" at bounding box center [520, 198] width 11 height 6
click at [525, 197] on span "button" at bounding box center [523, 198] width 5 height 5
click at [479, 660] on span "Create component" at bounding box center [479, 661] width 51 height 8
type textarea "*"
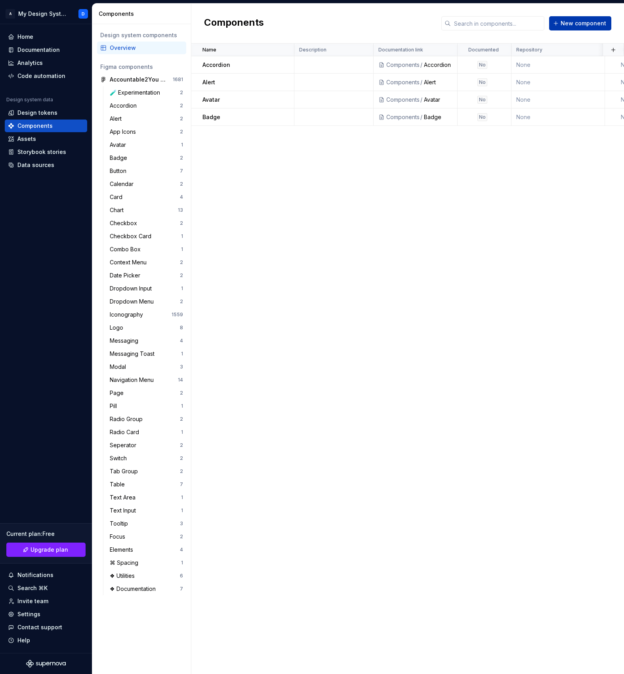
click at [576, 26] on span "New component" at bounding box center [583, 23] width 46 height 8
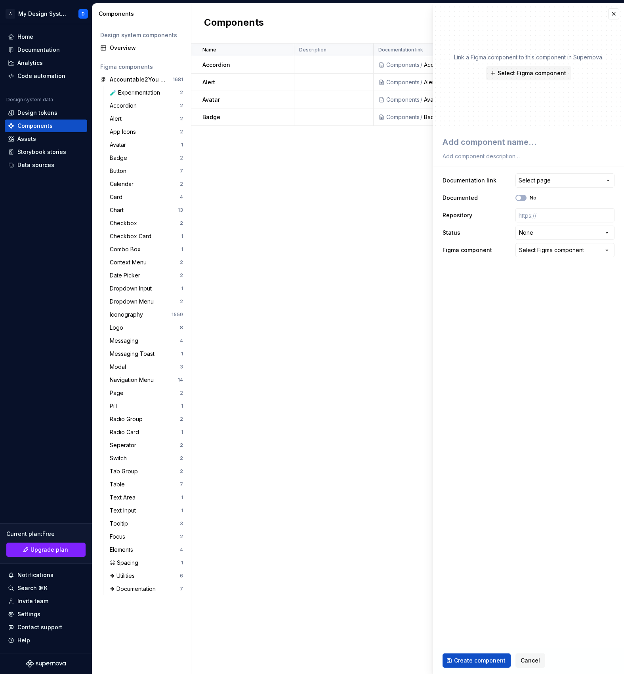
type textarea "*"
type textarea "Breadcrumb"
click at [550, 183] on span "Select page" at bounding box center [559, 181] width 83 height 8
type input "Breadcrumb"
click at [506, 224] on mark "Breadcrumb" at bounding box center [499, 225] width 33 height 7
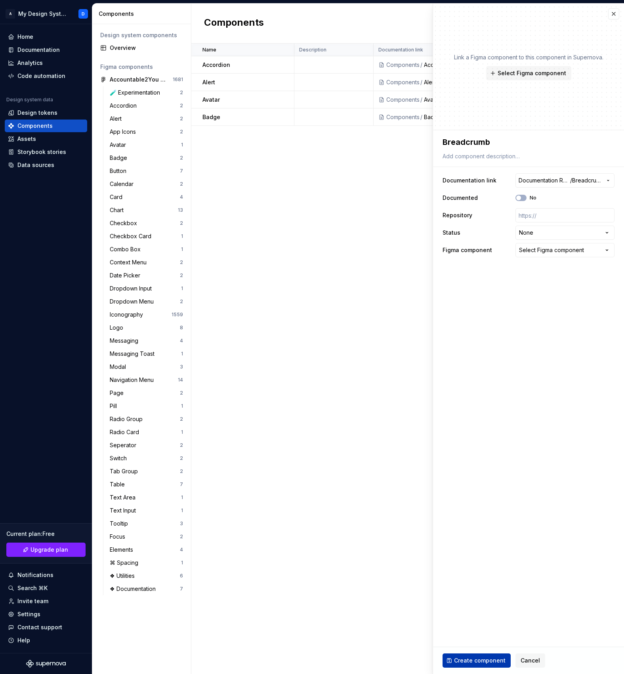
click at [477, 656] on button "Create component" at bounding box center [476, 661] width 68 height 14
type textarea "*"
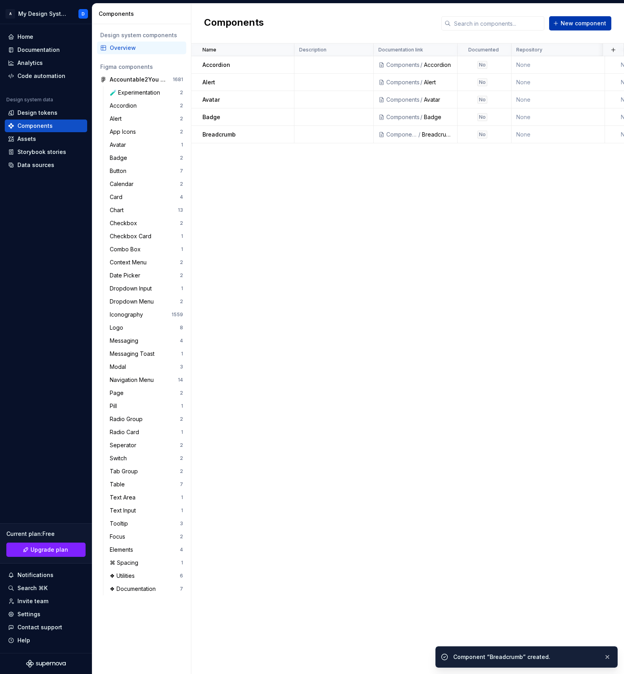
click at [572, 25] on span "New component" at bounding box center [583, 23] width 46 height 8
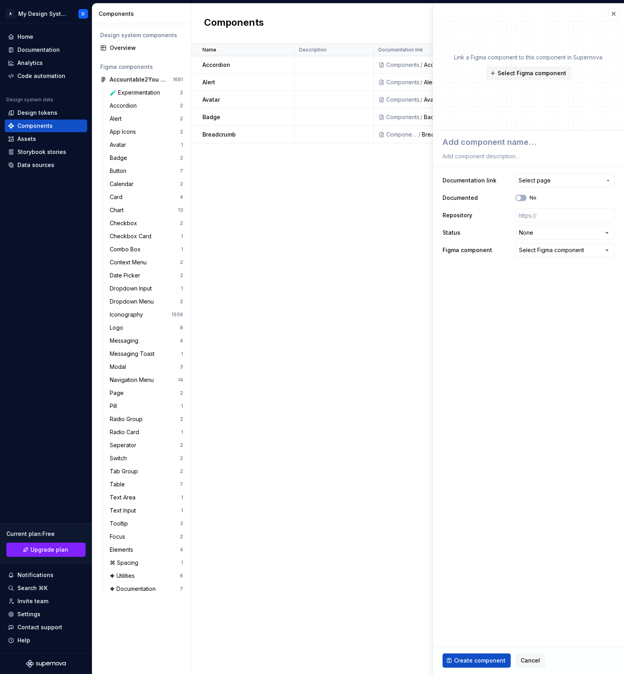
type textarea "*"
type textarea "Button"
click at [535, 182] on span "Select page" at bounding box center [534, 181] width 32 height 8
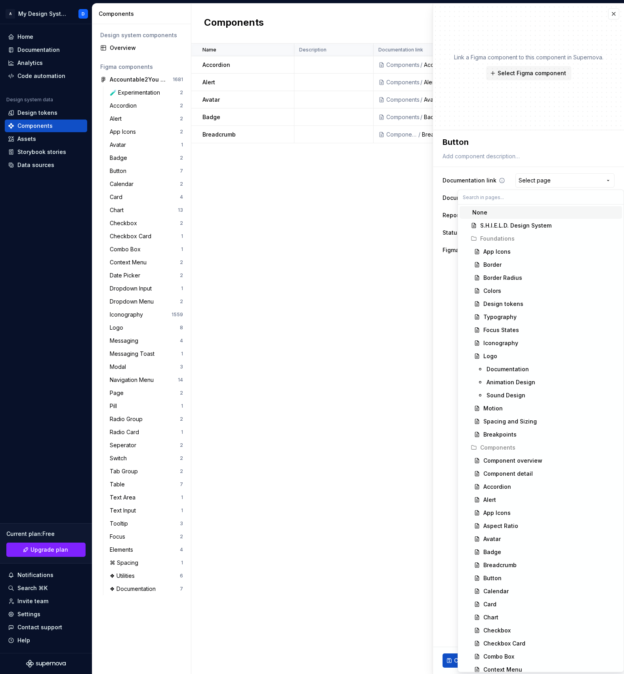
type input "Button"
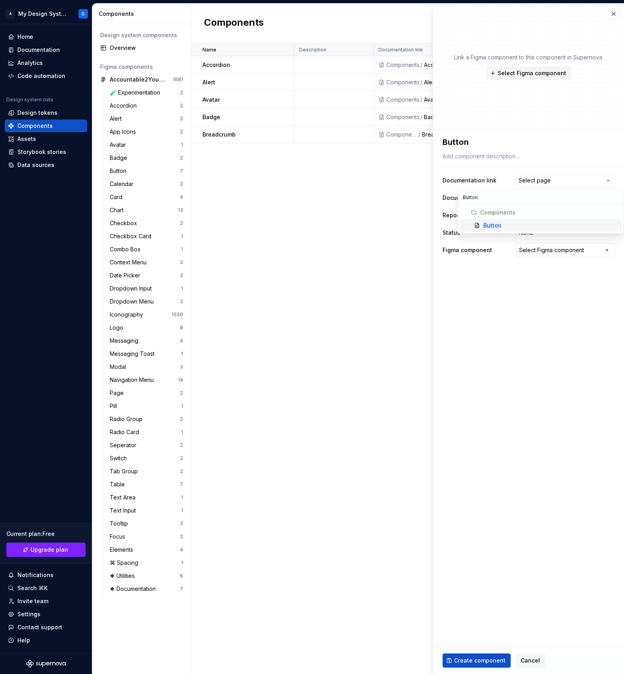
type textarea "*"
type input "Button"
click at [500, 222] on div "Button" at bounding box center [550, 226] width 135 height 8
click at [483, 662] on span "Create component" at bounding box center [479, 661] width 51 height 8
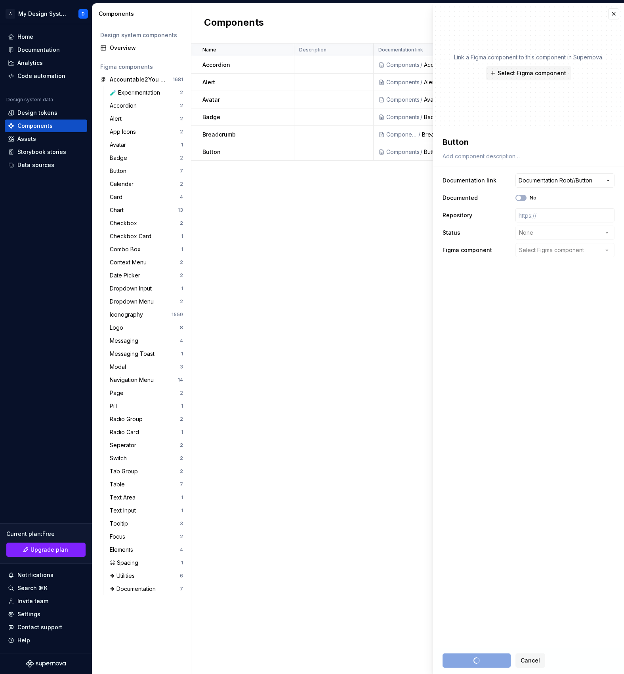
type textarea "*"
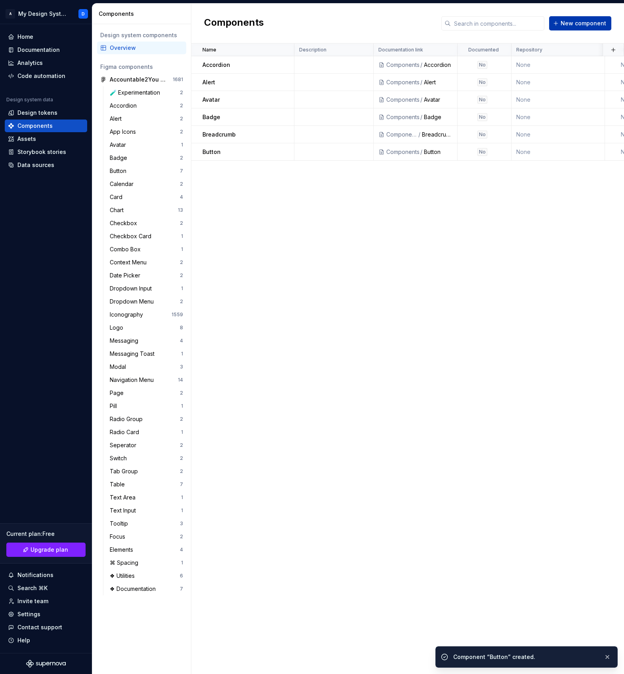
click at [576, 24] on span "New component" at bounding box center [583, 23] width 46 height 8
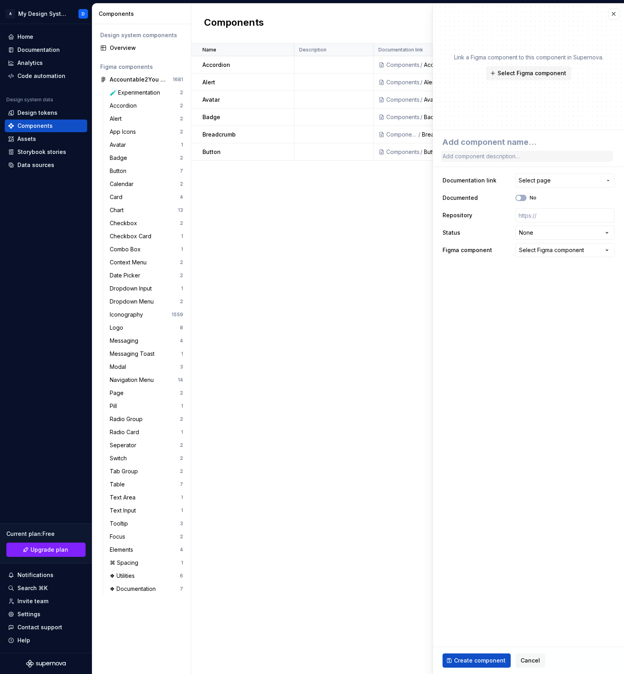
type textarea "*"
type textarea "Calendar"
click at [525, 182] on span "Select page" at bounding box center [534, 181] width 32 height 8
type input "Calendar"
click at [502, 226] on mark "Calendar" at bounding box center [495, 225] width 25 height 7
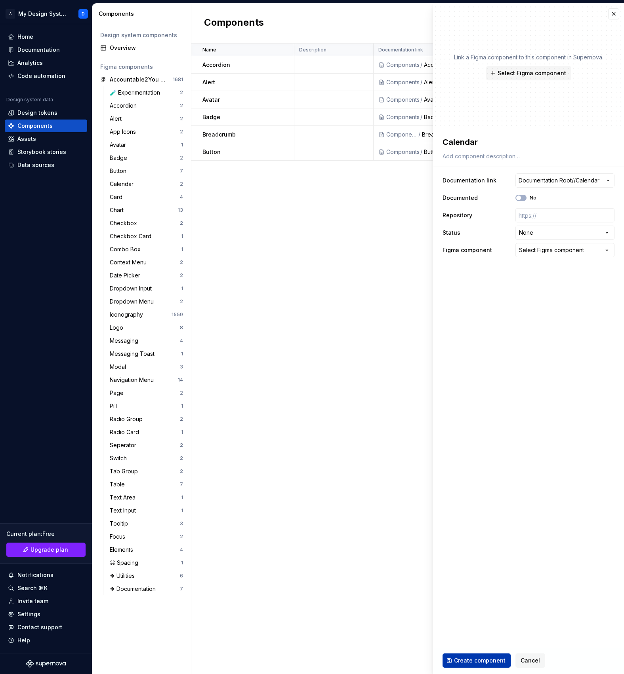
click at [473, 659] on span "Create component" at bounding box center [479, 661] width 51 height 8
type textarea "*"
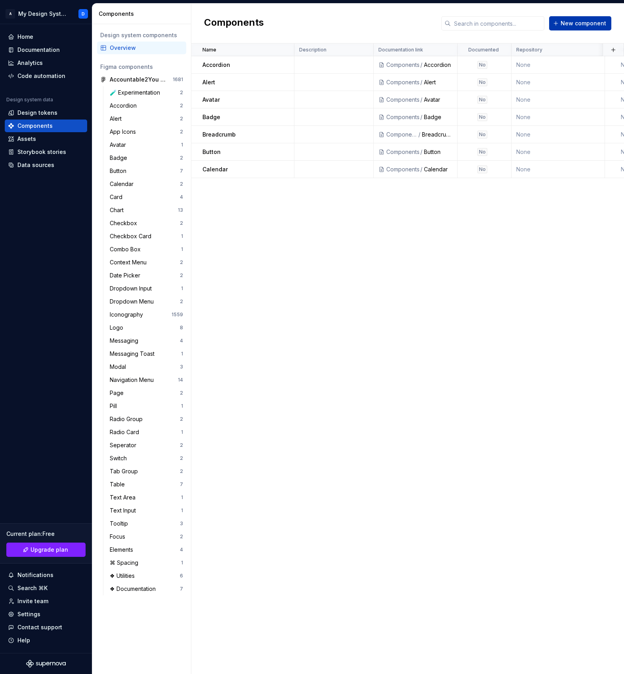
click at [586, 25] on span "New component" at bounding box center [583, 23] width 46 height 8
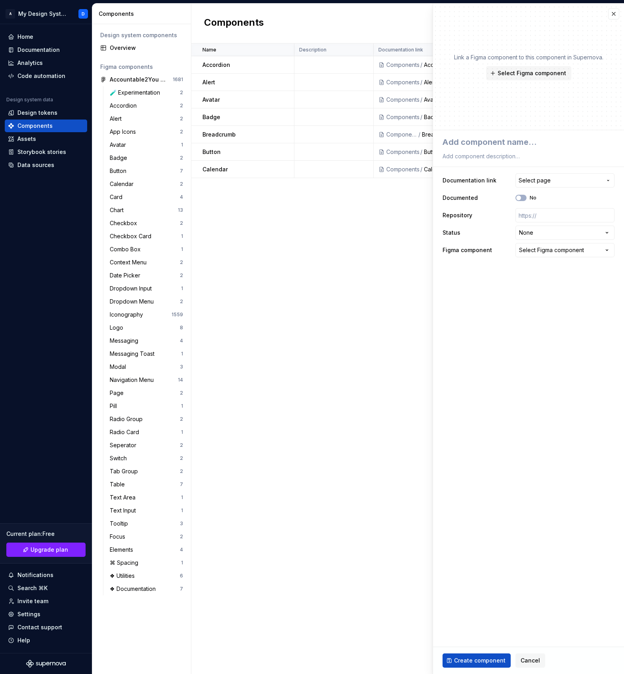
type textarea "*"
type textarea "Card"
click at [535, 179] on span "Select page" at bounding box center [534, 181] width 32 height 8
type input "Card"
click at [495, 227] on mark "Card" at bounding box center [489, 225] width 13 height 7
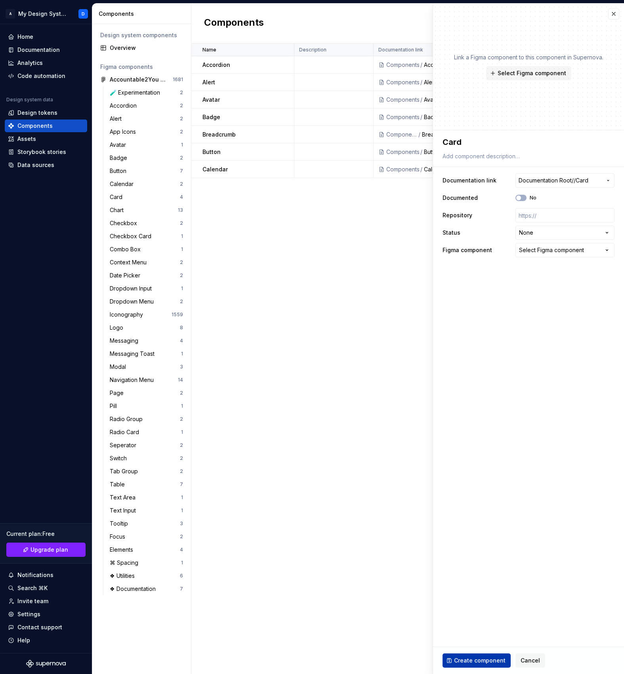
click at [476, 662] on span "Create component" at bounding box center [479, 661] width 51 height 8
type textarea "*"
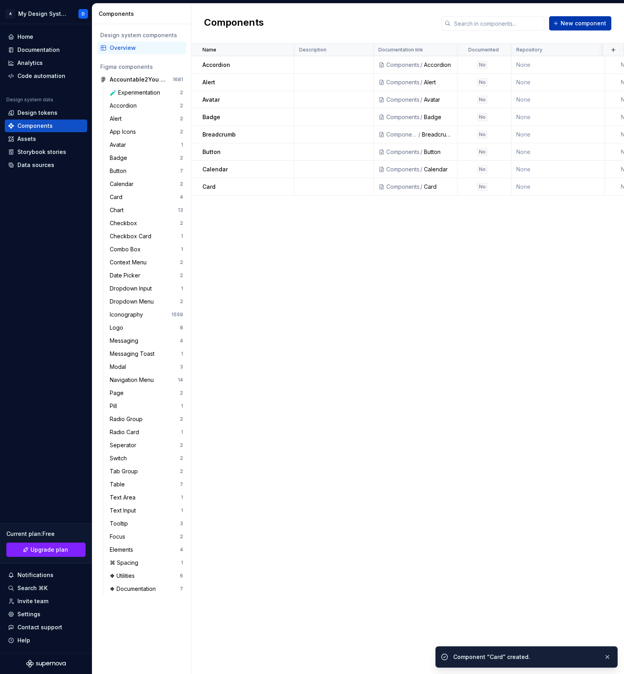
click at [583, 23] on span "New component" at bounding box center [583, 23] width 46 height 8
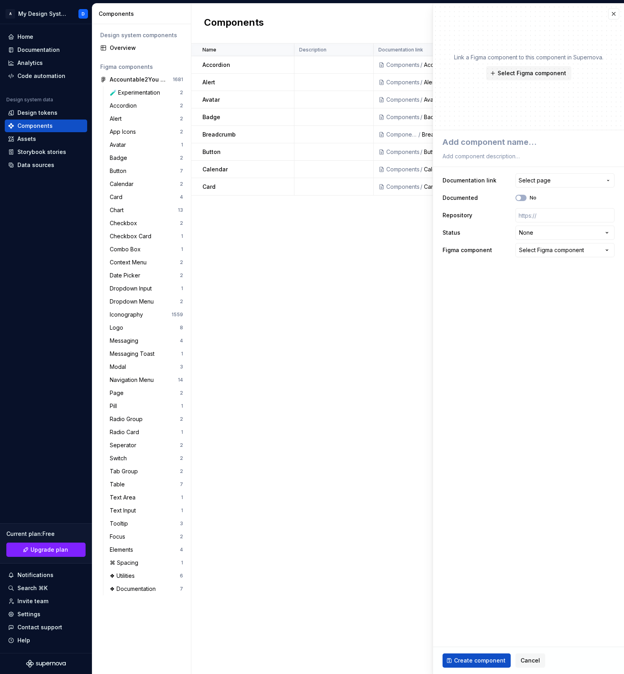
type textarea "*"
type textarea "Chart"
click at [532, 181] on span "Select page" at bounding box center [534, 181] width 32 height 8
type input "Chart"
click at [492, 225] on mark "Chart" at bounding box center [490, 225] width 15 height 7
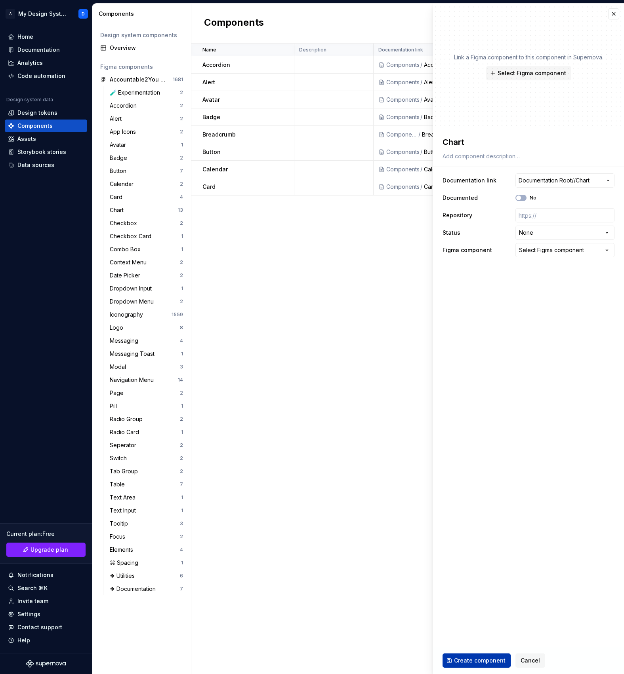
click at [482, 663] on span "Create component" at bounding box center [479, 661] width 51 height 8
type textarea "*"
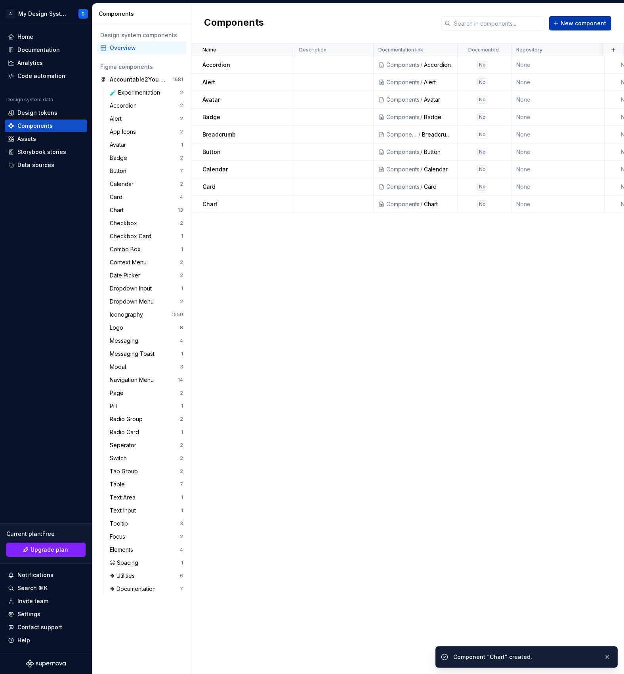
click at [579, 28] on button "New component" at bounding box center [580, 23] width 62 height 14
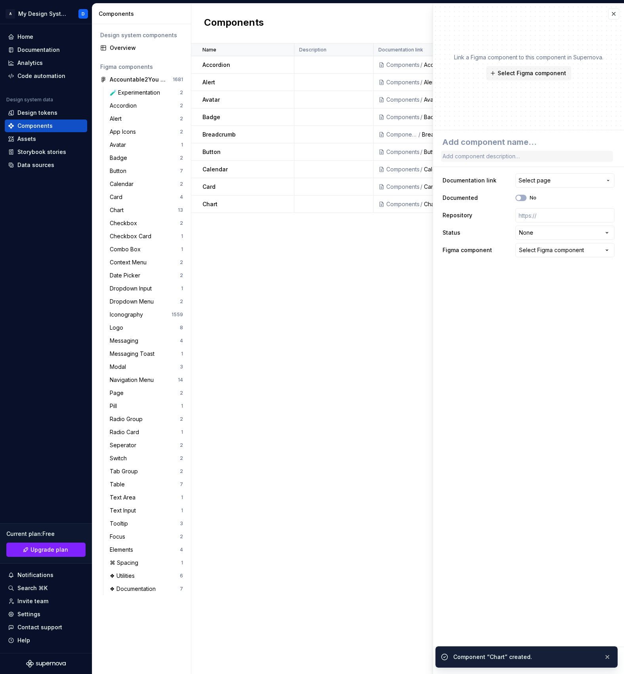
type textarea "*"
type textarea "Checkbox"
type textarea "*"
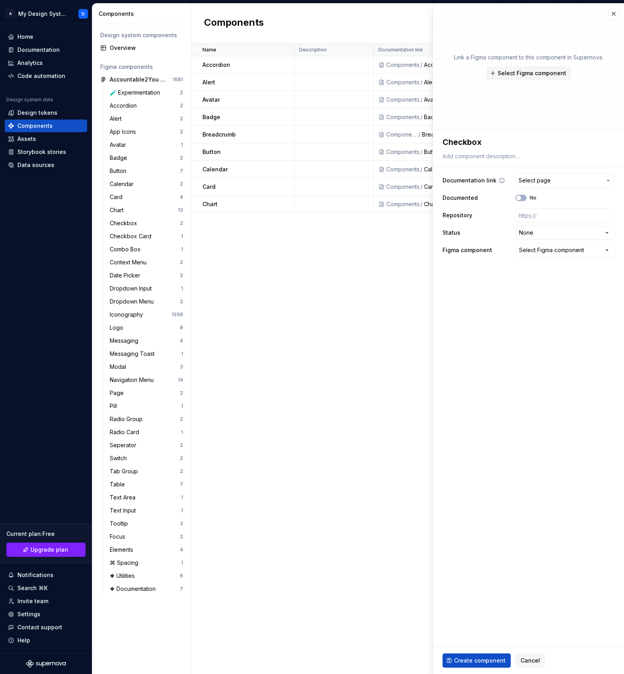
type textarea "Checkbox"
type textarea "*"
click at [543, 180] on span "Select page" at bounding box center [534, 181] width 32 height 8
type input "Checkbox"
click at [503, 226] on mark "Checkbox" at bounding box center [496, 225] width 27 height 7
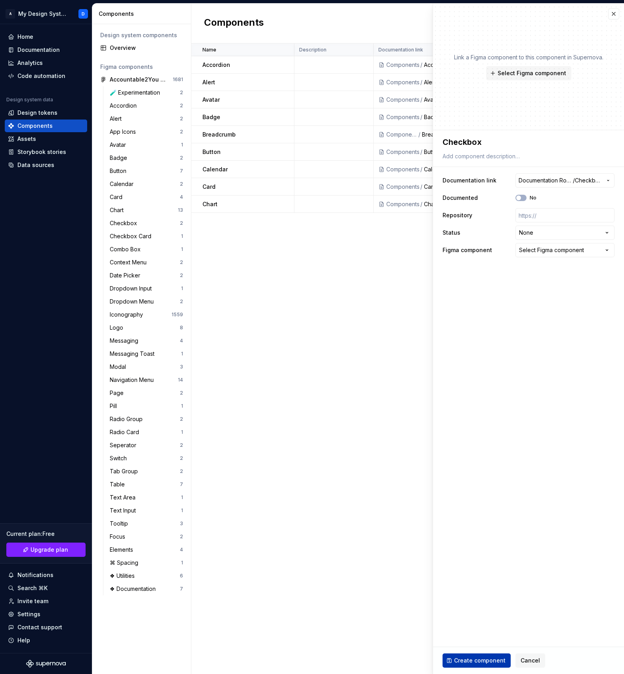
click at [468, 660] on span "Create component" at bounding box center [479, 661] width 51 height 8
type textarea "*"
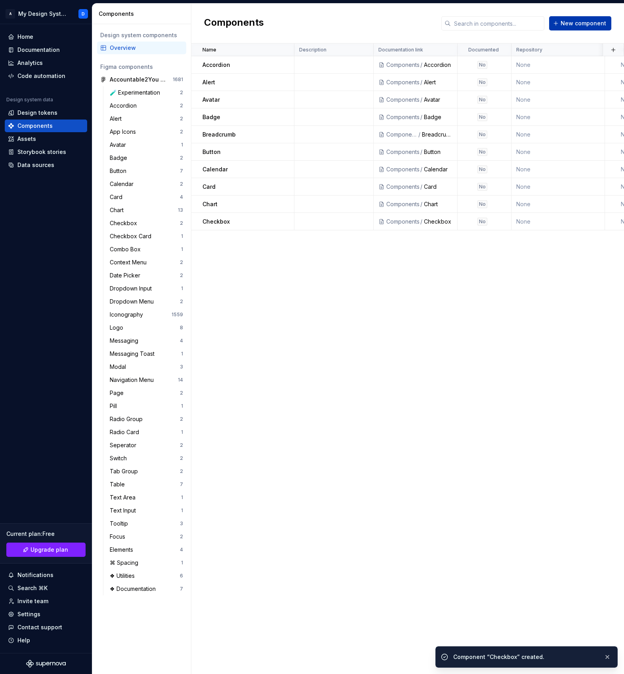
click at [565, 28] on button "New component" at bounding box center [580, 23] width 62 height 14
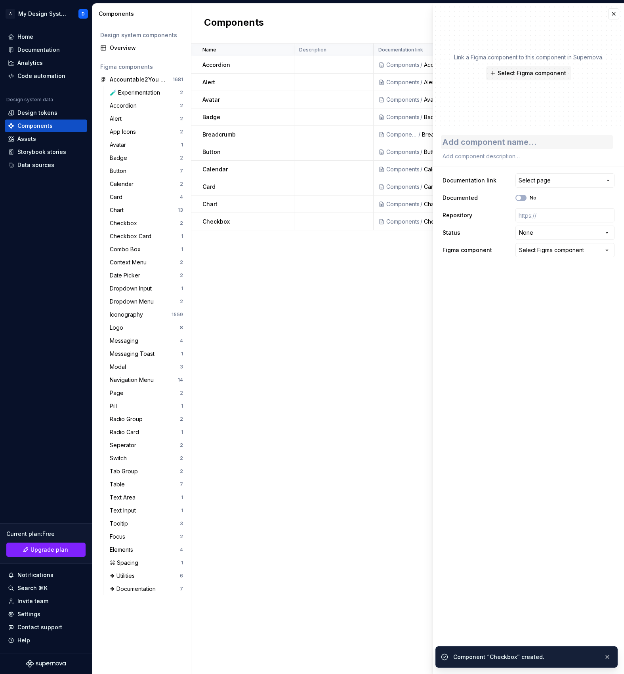
type textarea "*"
type textarea "Checkbox Card"
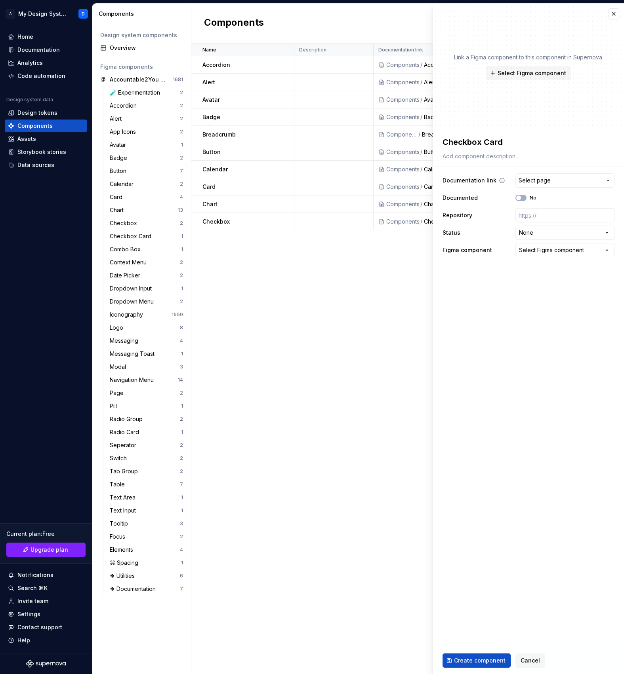
type textarea "*"
type textarea "Checkbox Card"
click at [526, 183] on span "Select page" at bounding box center [534, 181] width 32 height 8
type input "Checkbox Card"
click at [507, 224] on mark "Checkbox Card" at bounding box center [504, 225] width 42 height 7
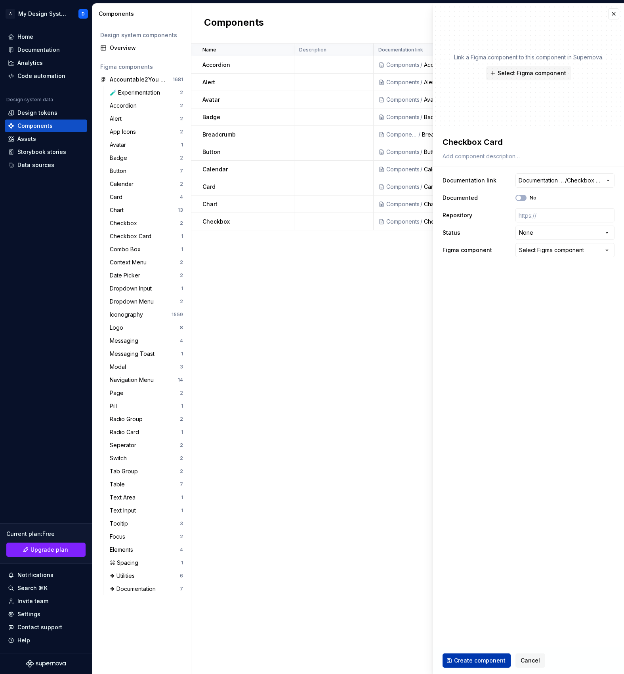
click at [471, 659] on span "Create component" at bounding box center [479, 661] width 51 height 8
type textarea "*"
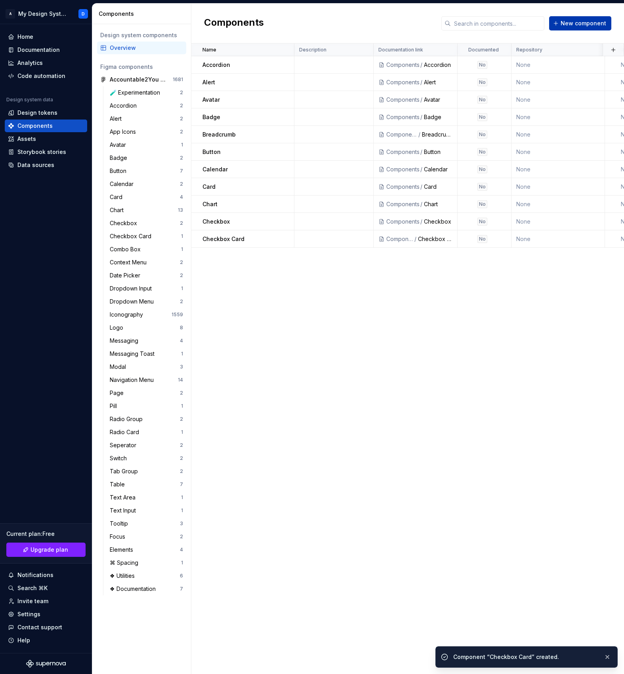
click at [570, 23] on span "New component" at bounding box center [583, 23] width 46 height 8
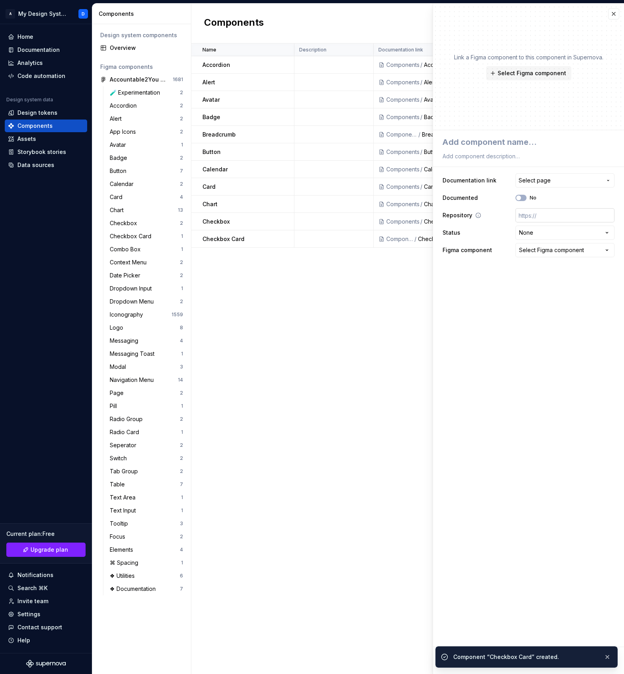
type textarea "*"
type textarea "Combo Box"
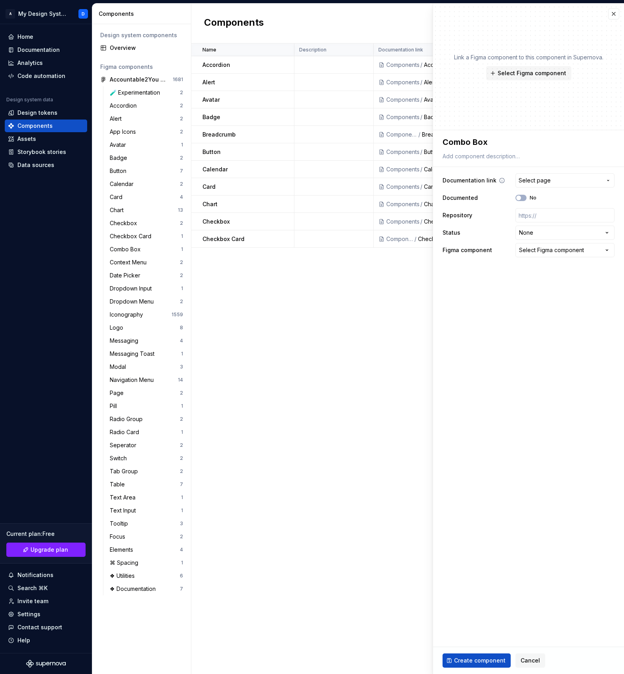
type textarea "*"
type textarea "Combo Box"
click at [546, 180] on span "Select page" at bounding box center [534, 181] width 32 height 8
click at [497, 223] on mark "Combo Box" at bounding box center [498, 225] width 31 height 7
click at [472, 662] on span "Create component" at bounding box center [479, 661] width 51 height 8
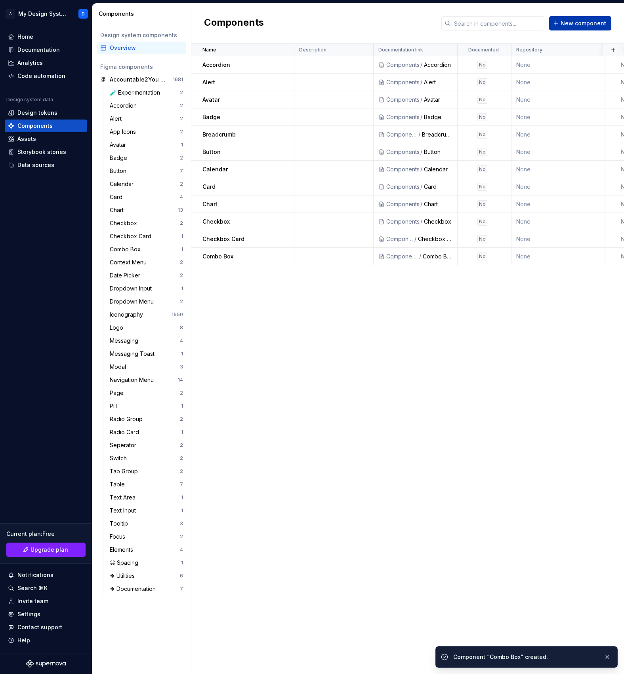
click at [580, 27] on span "New component" at bounding box center [583, 23] width 46 height 8
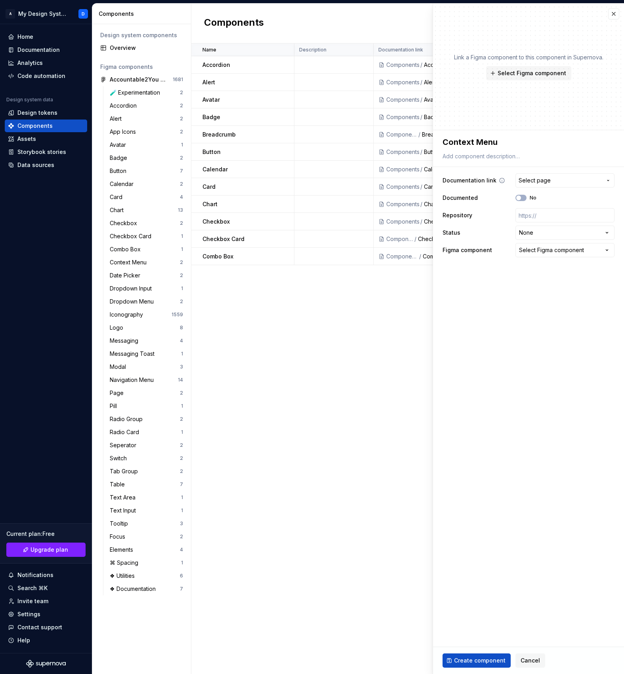
click at [524, 181] on span "Select page" at bounding box center [534, 181] width 32 height 8
click at [502, 226] on mark "Context Menu" at bounding box center [502, 225] width 39 height 7
click at [475, 661] on span "Create component" at bounding box center [479, 661] width 51 height 8
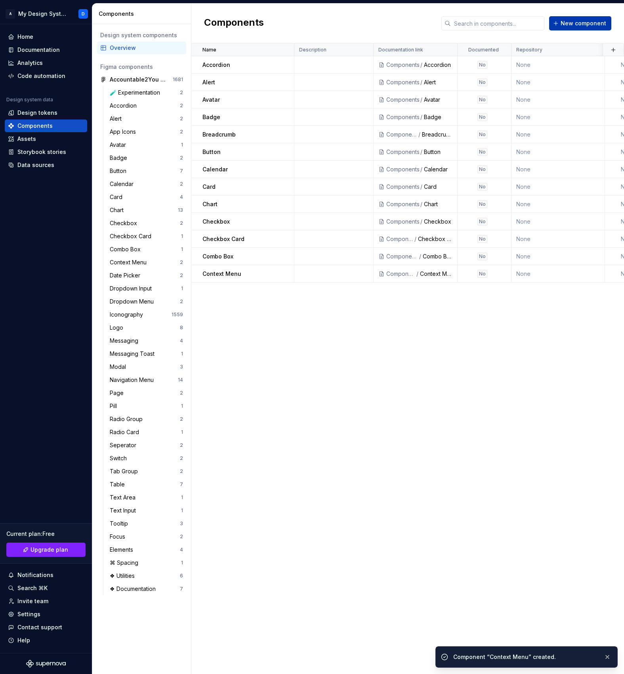
click at [572, 27] on button "New component" at bounding box center [580, 23] width 62 height 14
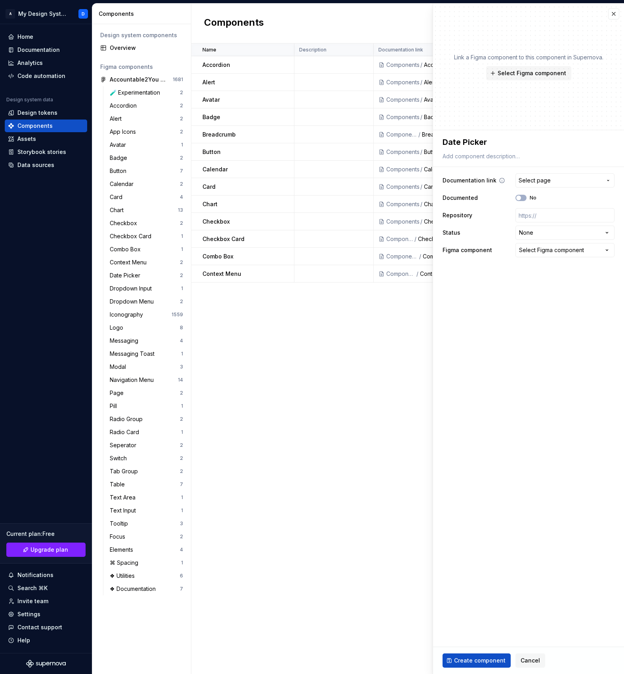
click at [526, 184] on span "Select page" at bounding box center [534, 181] width 32 height 8
click at [495, 225] on mark "Date Picker" at bounding box center [499, 225] width 32 height 7
click at [473, 663] on span "Create component" at bounding box center [479, 661] width 51 height 8
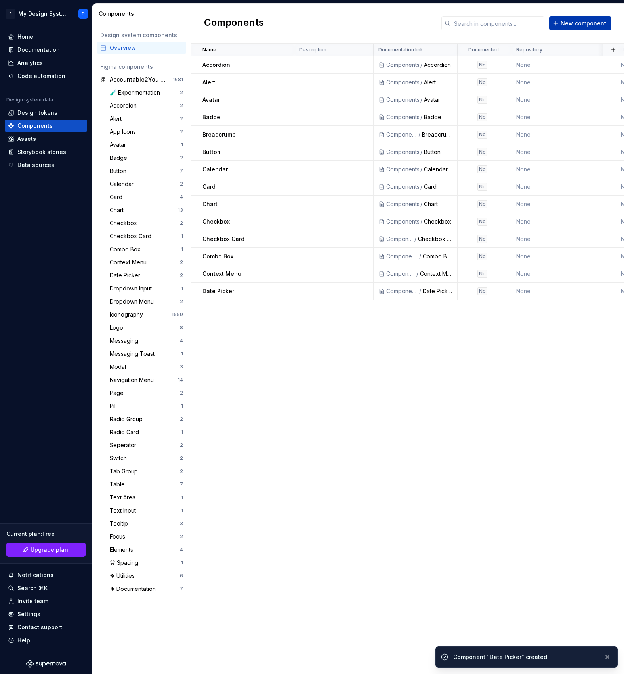
click at [571, 21] on span "New component" at bounding box center [583, 23] width 46 height 8
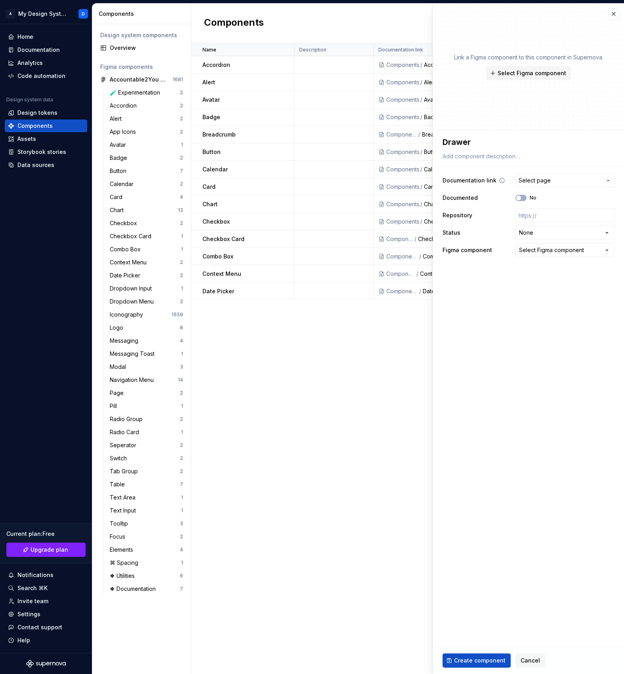
click at [529, 179] on span "Select page" at bounding box center [534, 181] width 32 height 8
click at [499, 226] on mark "Drawer" at bounding box center [493, 225] width 20 height 7
click at [479, 659] on span "Create component" at bounding box center [479, 661] width 51 height 8
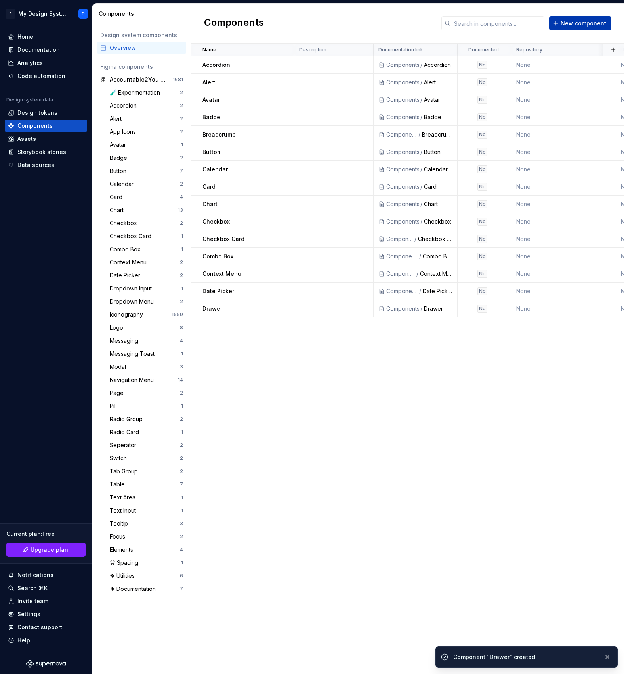
click at [589, 22] on span "New component" at bounding box center [583, 23] width 46 height 8
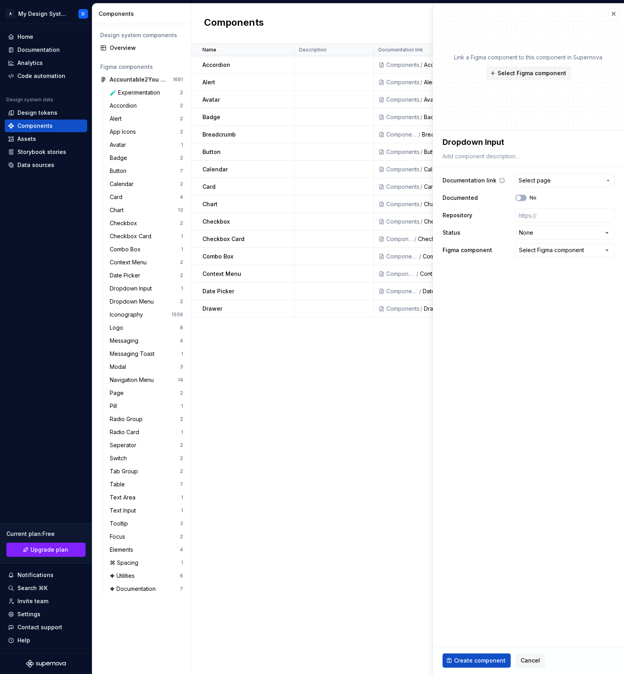
click at [537, 182] on span "Select page" at bounding box center [534, 181] width 32 height 8
click at [514, 226] on mark "Dropdown Input" at bounding box center [505, 225] width 44 height 7
click at [476, 663] on span "Create component" at bounding box center [479, 661] width 51 height 8
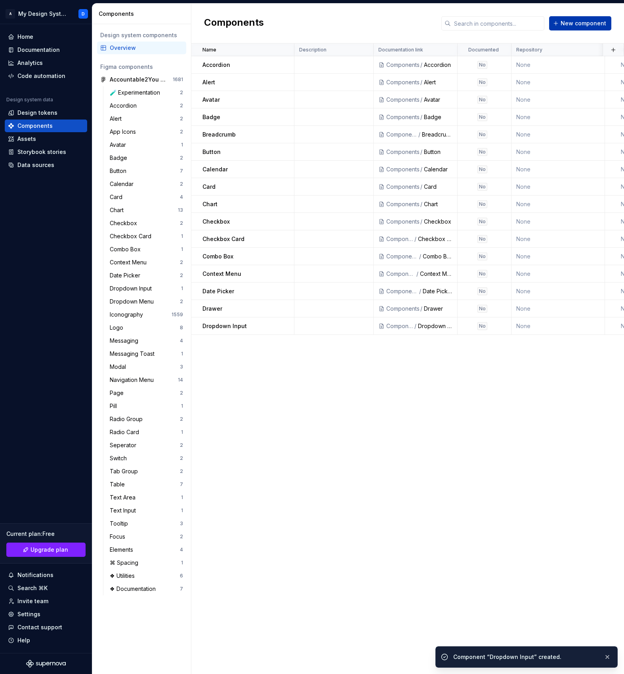
click at [588, 22] on span "New component" at bounding box center [583, 23] width 46 height 8
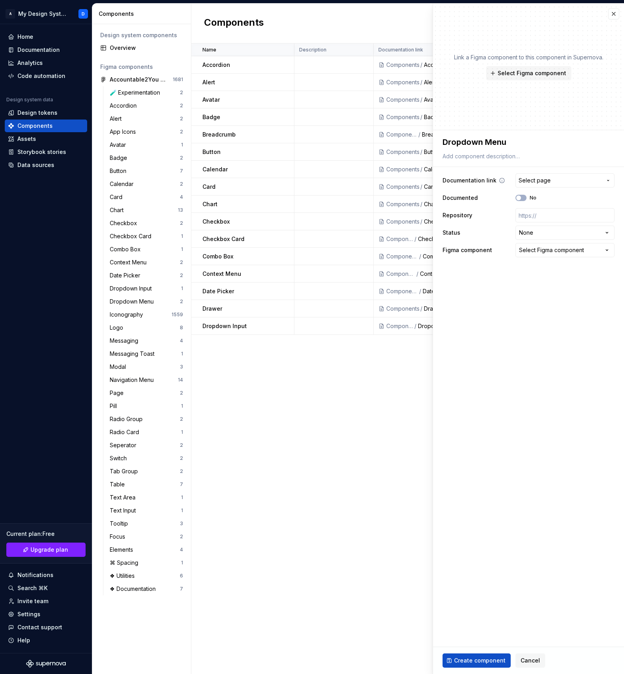
click at [530, 179] on span "Select page" at bounding box center [534, 181] width 32 height 8
click at [506, 223] on mark "Dropdown Menu" at bounding box center [506, 225] width 46 height 7
click at [474, 659] on span "Create component" at bounding box center [479, 661] width 51 height 8
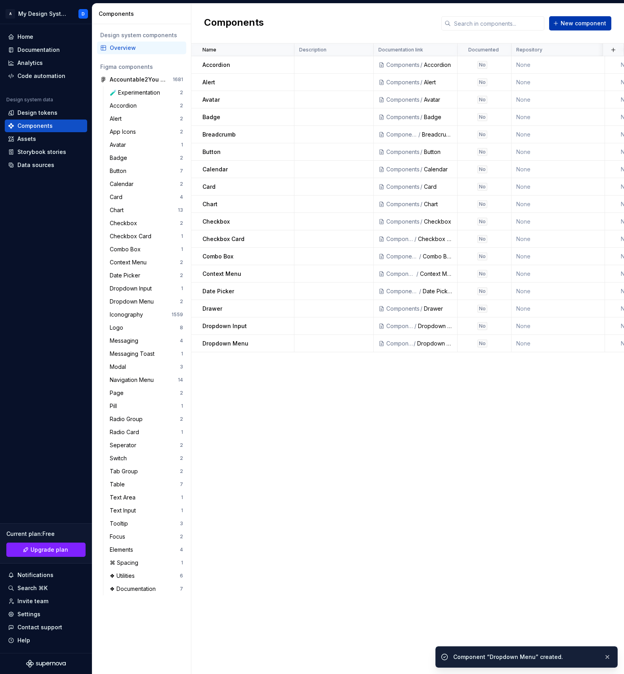
click at [582, 21] on span "New component" at bounding box center [583, 23] width 46 height 8
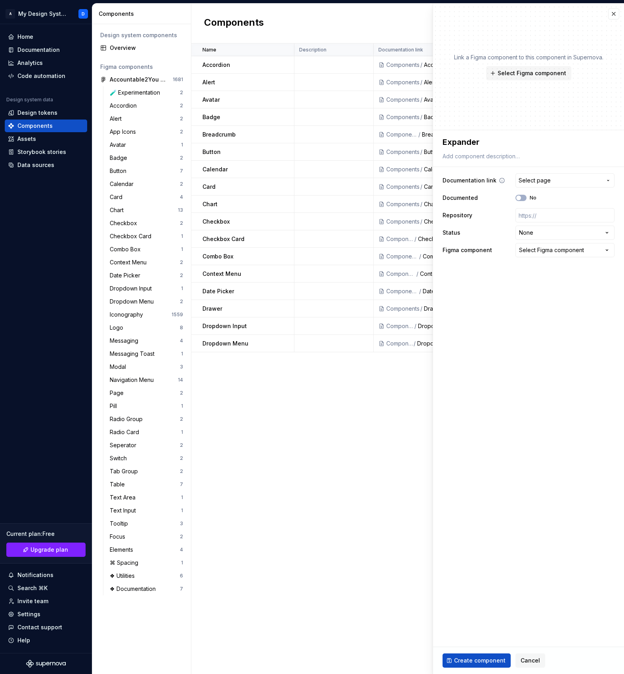
click at [537, 179] on span "Select page" at bounding box center [534, 181] width 32 height 8
click at [519, 222] on div "Expander" at bounding box center [550, 226] width 135 height 8
click at [478, 665] on button "Create component" at bounding box center [476, 661] width 68 height 14
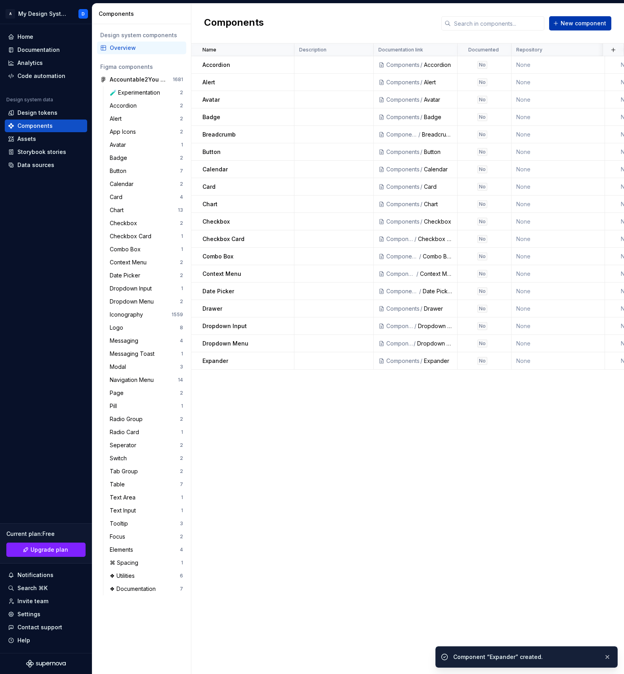
click at [584, 21] on span "New component" at bounding box center [583, 23] width 46 height 8
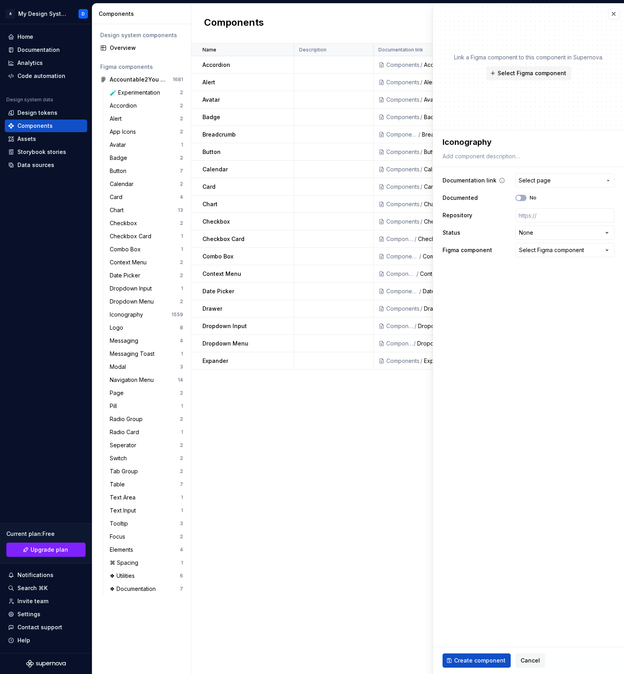
click at [540, 180] on span "Select page" at bounding box center [534, 181] width 32 height 8
drag, startPoint x: 504, startPoint y: 224, endPoint x: 512, endPoint y: 224, distance: 7.9
click at [512, 224] on mark "Iconography" at bounding box center [500, 225] width 35 height 7
click at [523, 660] on span "Cancel" at bounding box center [529, 661] width 19 height 8
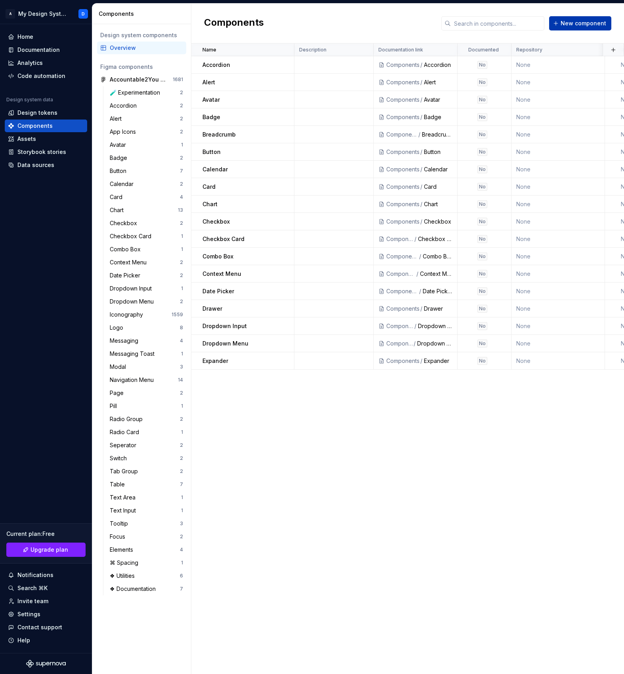
click at [578, 26] on span "New component" at bounding box center [583, 23] width 46 height 8
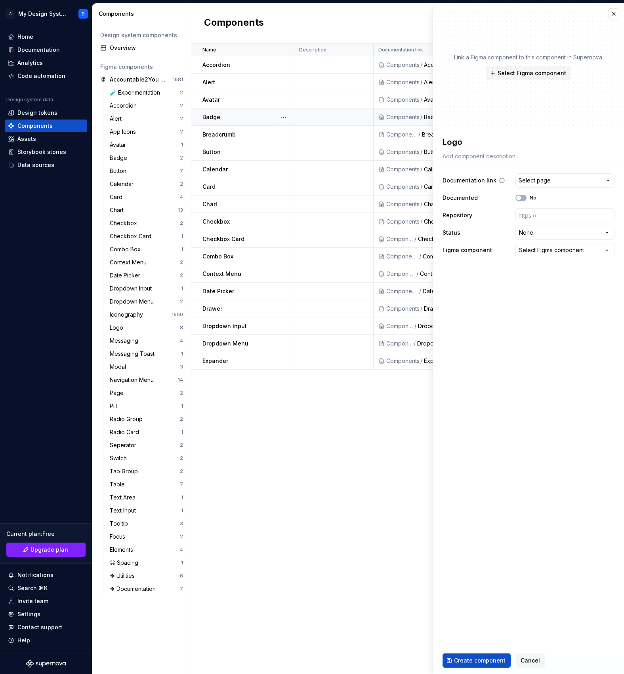
click at [539, 183] on span "Select page" at bounding box center [534, 181] width 32 height 8
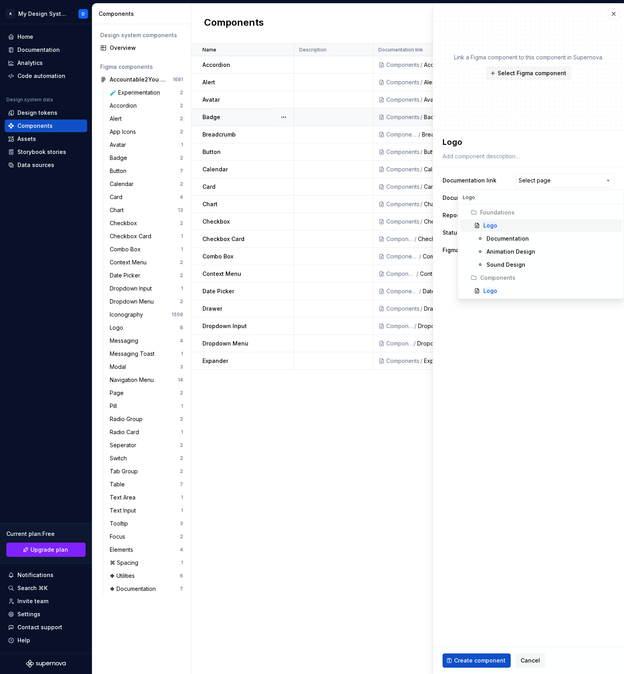
click at [498, 227] on div "Logo" at bounding box center [550, 226] width 135 height 8
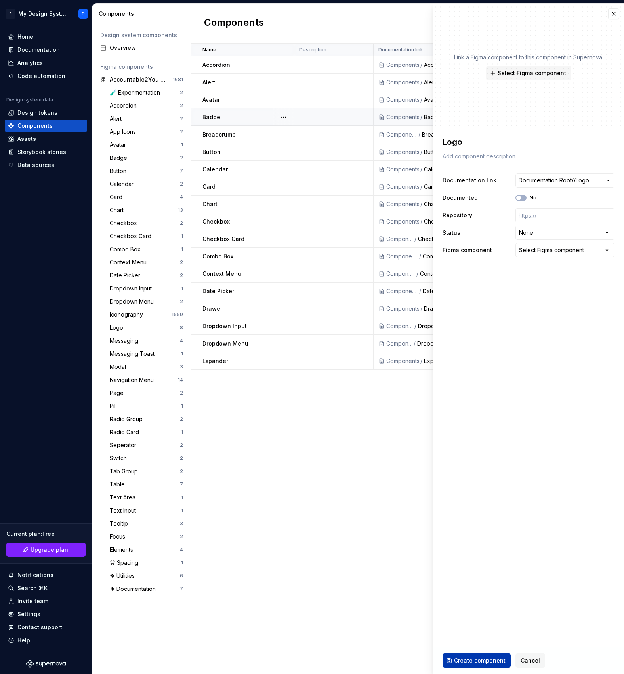
click at [477, 665] on button "Create component" at bounding box center [476, 661] width 68 height 14
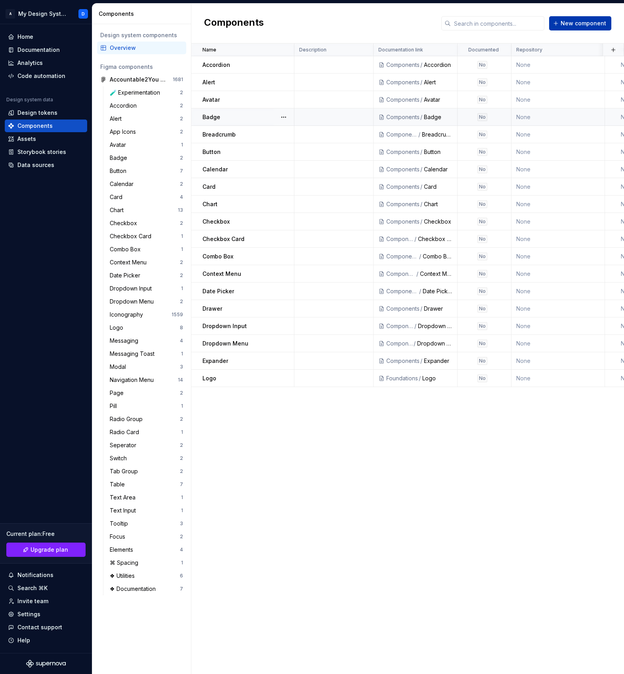
click at [572, 24] on span "New component" at bounding box center [583, 23] width 46 height 8
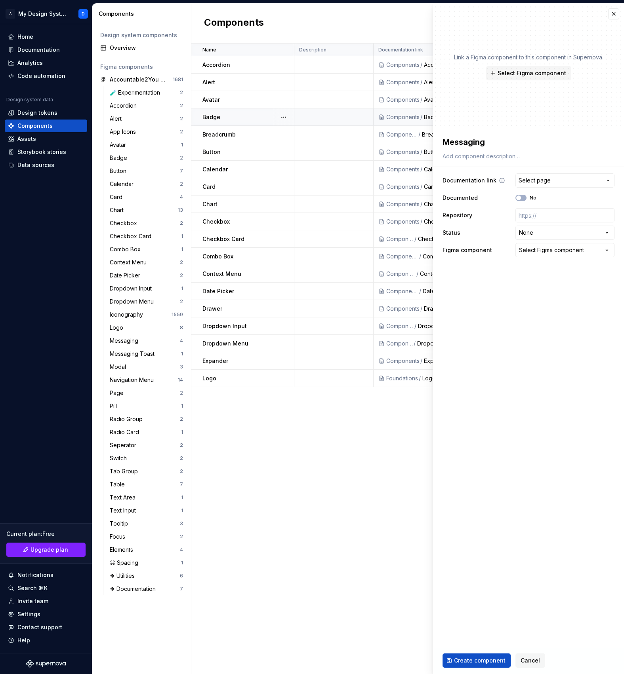
click at [544, 181] on span "Select page" at bounding box center [534, 181] width 32 height 8
click at [504, 226] on mark "Messaging" at bounding box center [498, 225] width 31 height 7
click at [468, 659] on span "Create component" at bounding box center [479, 661] width 51 height 8
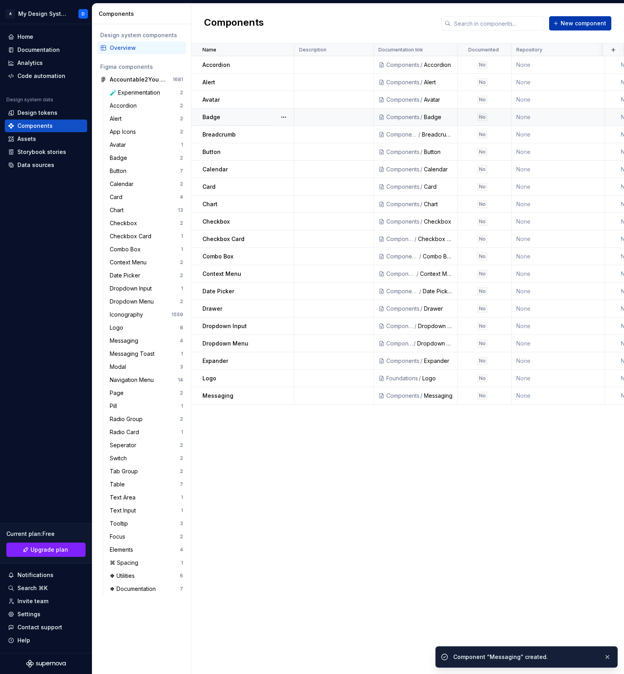
click at [571, 24] on span "New component" at bounding box center [583, 23] width 46 height 8
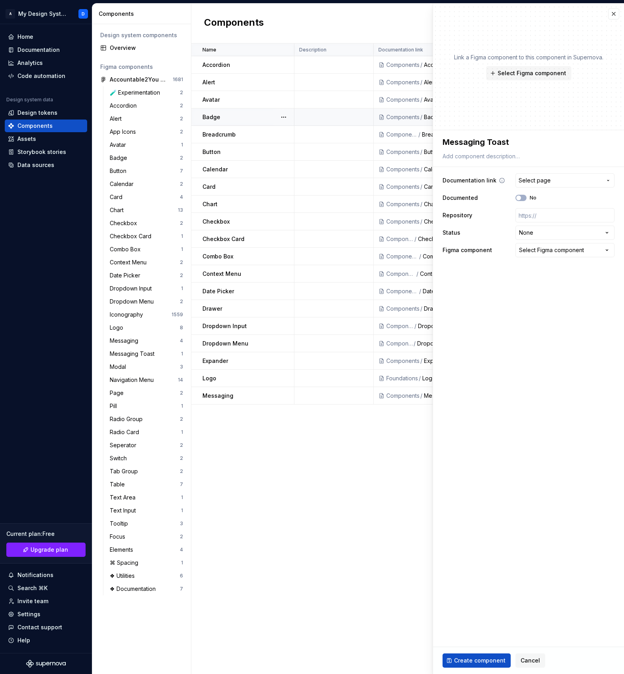
click at [542, 177] on span "Select page" at bounding box center [534, 181] width 32 height 8
click at [507, 224] on mark "Messaging Toast" at bounding box center [507, 225] width 48 height 7
click at [463, 662] on span "Create component" at bounding box center [479, 661] width 51 height 8
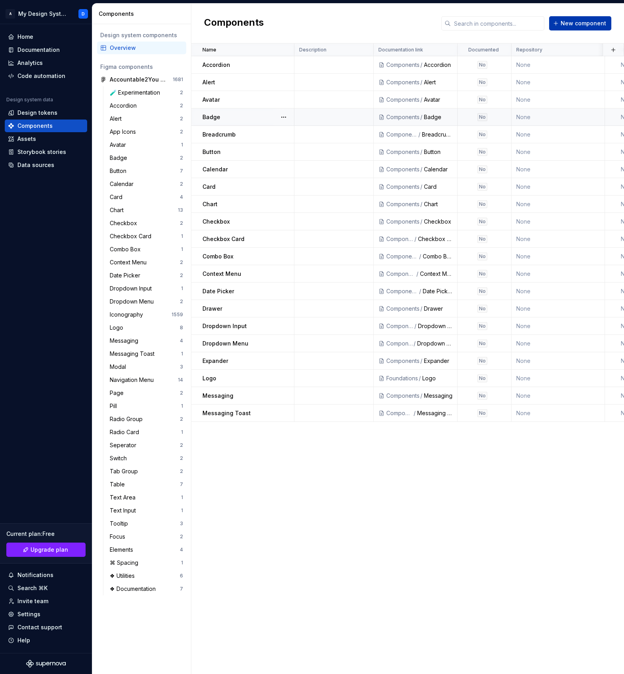
click at [578, 26] on span "New component" at bounding box center [583, 23] width 46 height 8
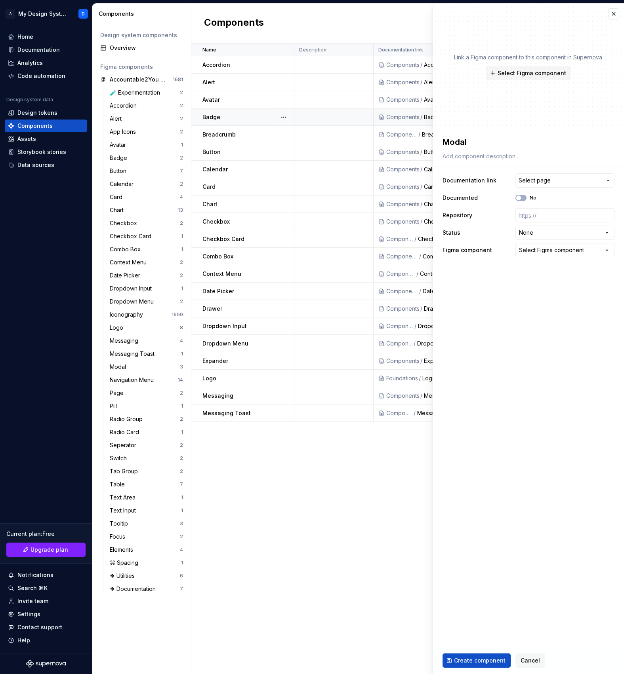
click at [527, 182] on span "Select page" at bounding box center [534, 181] width 32 height 8
click at [492, 224] on mark "Modal" at bounding box center [491, 225] width 17 height 7
click at [465, 662] on span "Create component" at bounding box center [479, 661] width 51 height 8
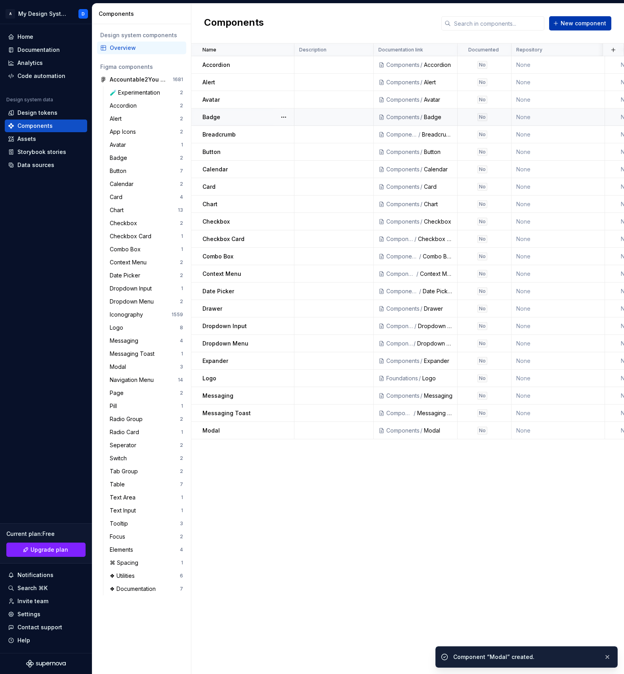
click at [591, 21] on span "New component" at bounding box center [583, 23] width 46 height 8
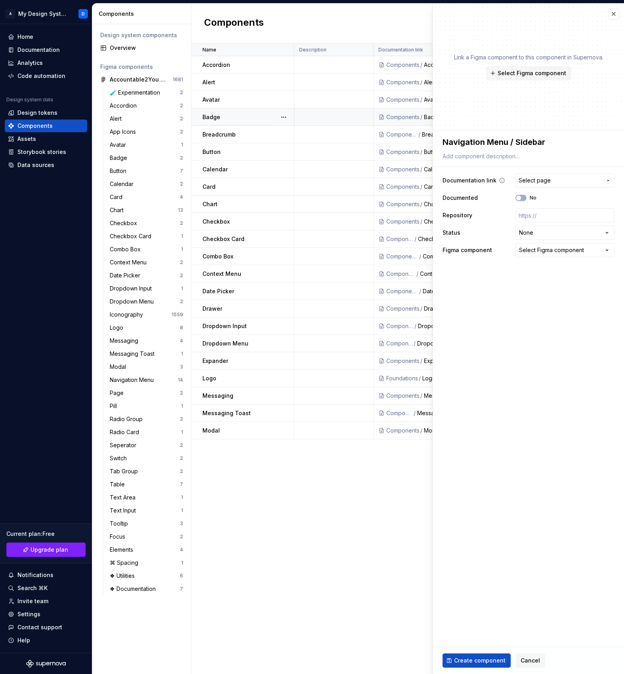
click at [532, 182] on span "Select page" at bounding box center [534, 181] width 32 height 8
click at [501, 220] on span "Navigation Menu / Sidebar" at bounding box center [540, 225] width 162 height 13
click at [460, 659] on span "Create component" at bounding box center [479, 661] width 51 height 8
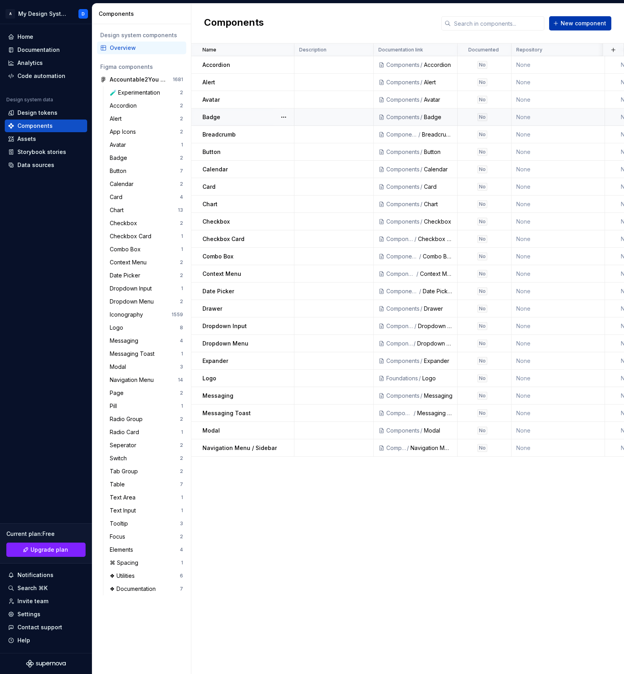
click at [580, 25] on span "New component" at bounding box center [583, 23] width 46 height 8
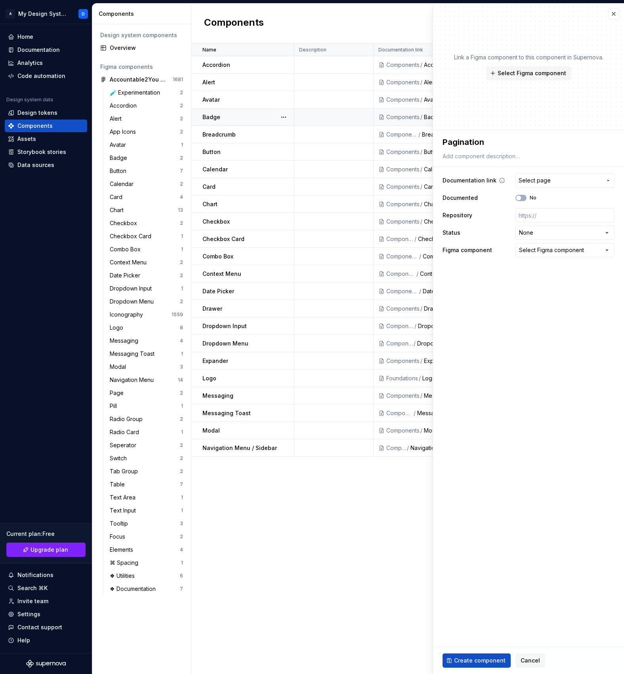
click at [555, 179] on span "Select page" at bounding box center [559, 181] width 83 height 8
click at [507, 223] on mark "Pagination" at bounding box center [498, 225] width 30 height 7
click at [478, 660] on span "Create component" at bounding box center [479, 661] width 51 height 8
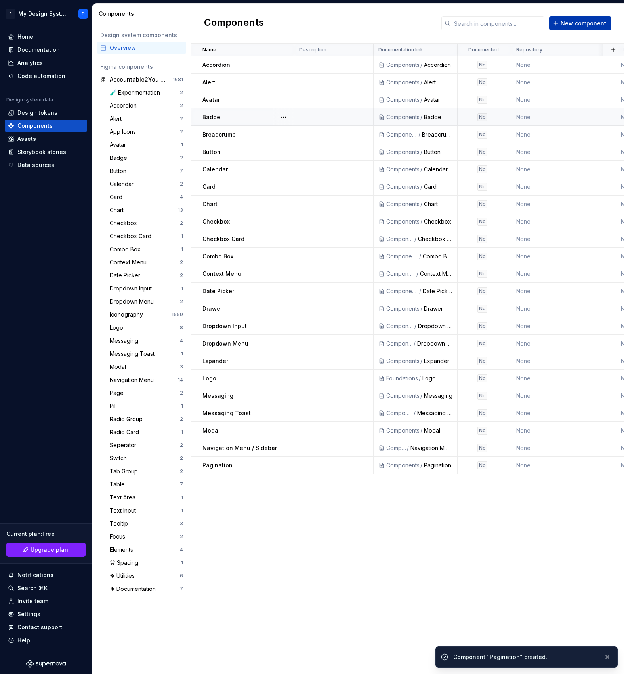
click at [575, 23] on span "New component" at bounding box center [583, 23] width 46 height 8
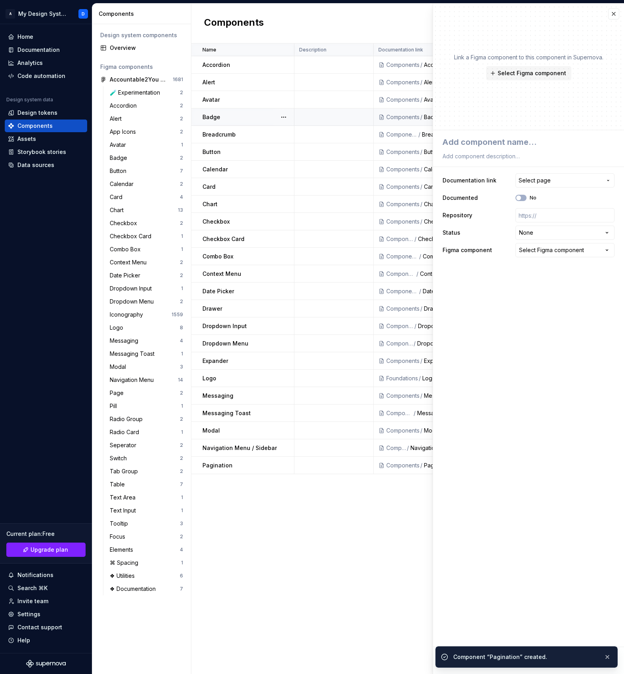
click at [574, 23] on div "Link a Figma component to this component in Supernova. Select Figma component" at bounding box center [528, 67] width 191 height 127
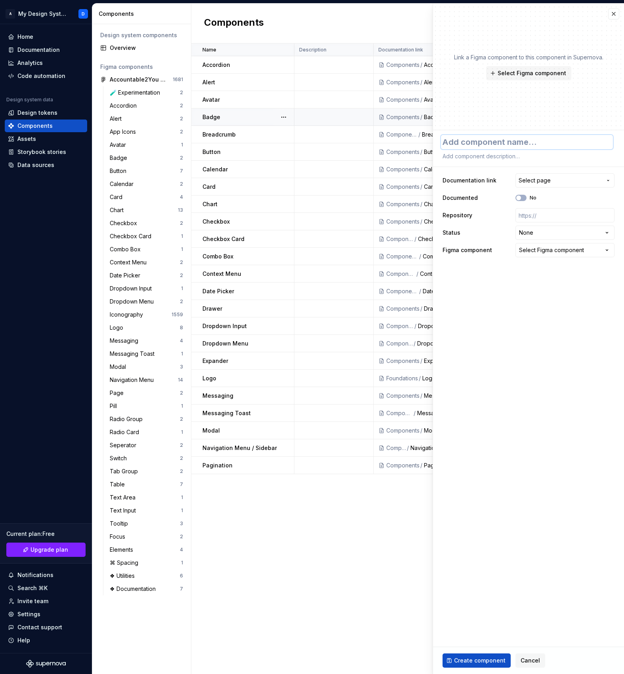
click at [521, 143] on textarea at bounding box center [527, 142] width 172 height 14
paste textarea "Pill"
click at [541, 184] on span "Select page" at bounding box center [534, 181] width 32 height 8
click at [492, 230] on span "Pill" at bounding box center [540, 225] width 162 height 13
click at [469, 656] on button "Create component" at bounding box center [476, 661] width 68 height 14
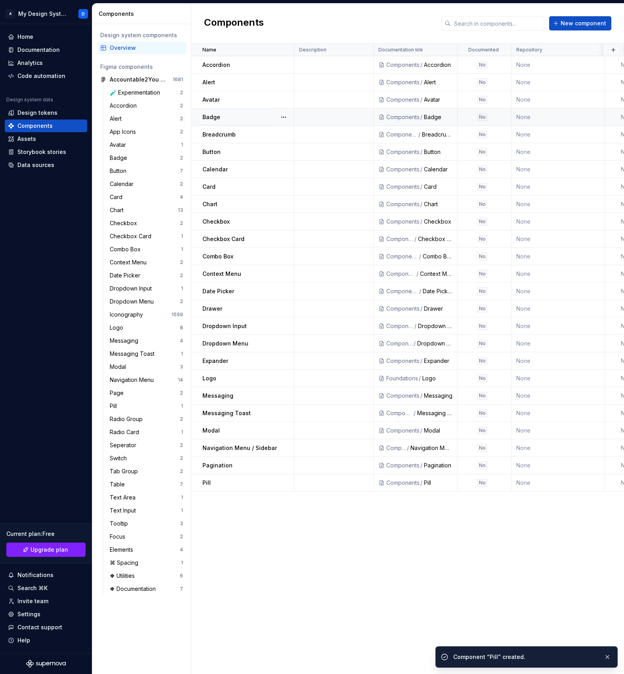
click at [483, 512] on div "Name Description Documentation link Documented Repository Status Figma componen…" at bounding box center [407, 359] width 432 height 631
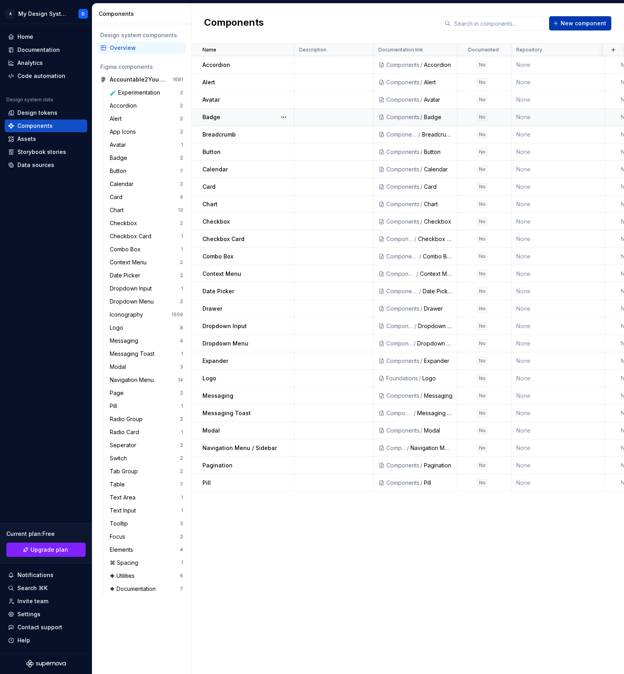
click at [569, 26] on span "New component" at bounding box center [583, 23] width 46 height 8
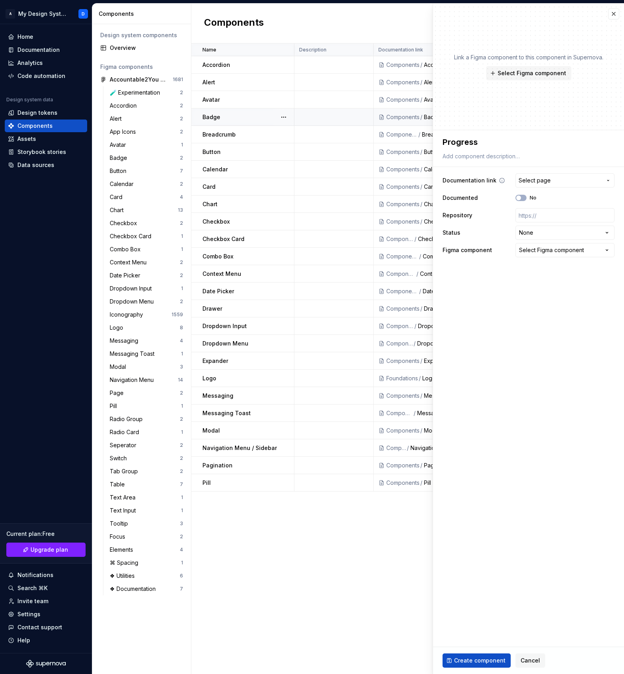
click at [548, 183] on span "Select page" at bounding box center [534, 181] width 32 height 8
click at [494, 223] on mark "Progress" at bounding box center [495, 225] width 25 height 7
click at [468, 662] on span "Create component" at bounding box center [479, 661] width 51 height 8
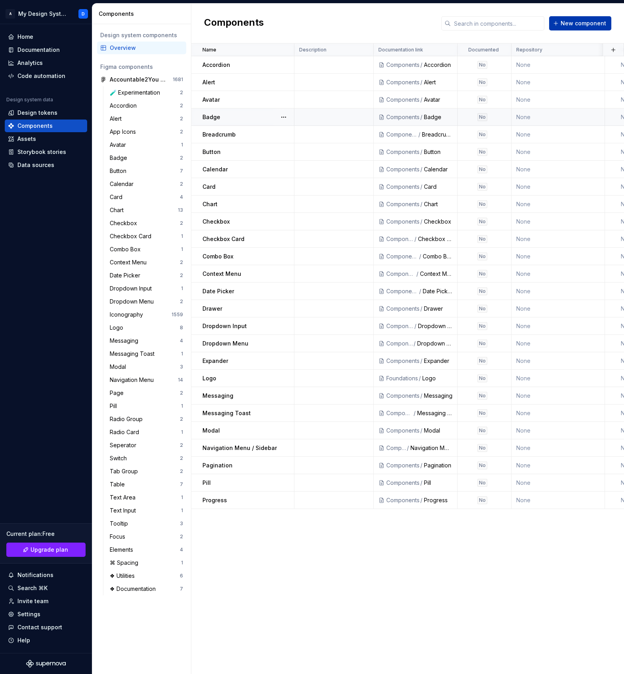
click at [567, 24] on span "New component" at bounding box center [583, 23] width 46 height 8
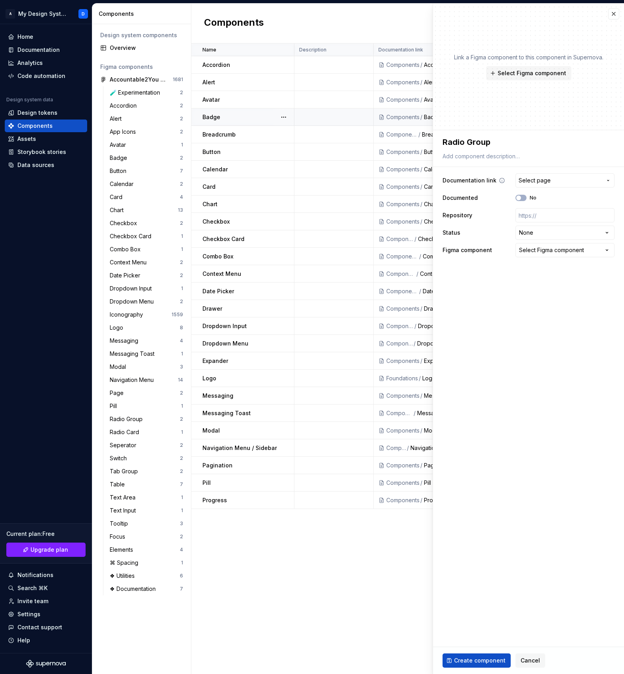
click at [543, 180] on span "Select page" at bounding box center [534, 181] width 32 height 8
click at [501, 221] on span "Radio Group" at bounding box center [540, 225] width 162 height 13
click at [470, 660] on span "Create component" at bounding box center [479, 661] width 51 height 8
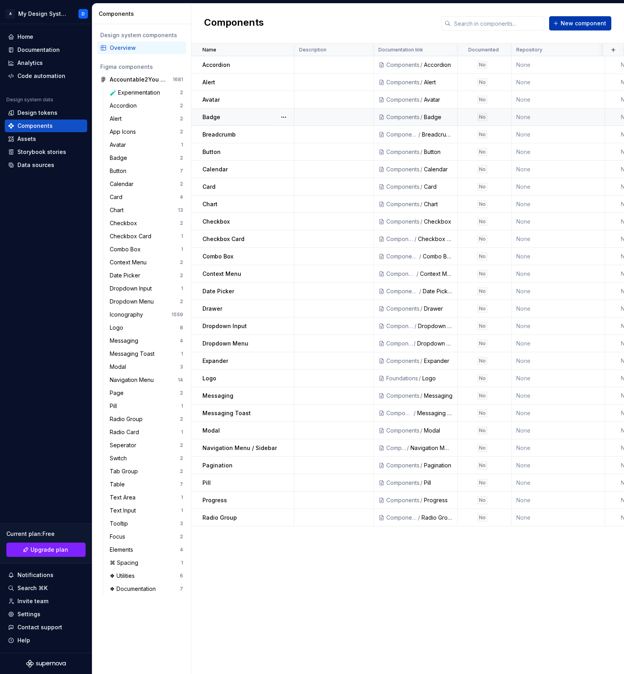
click at [572, 23] on span "New component" at bounding box center [583, 23] width 46 height 8
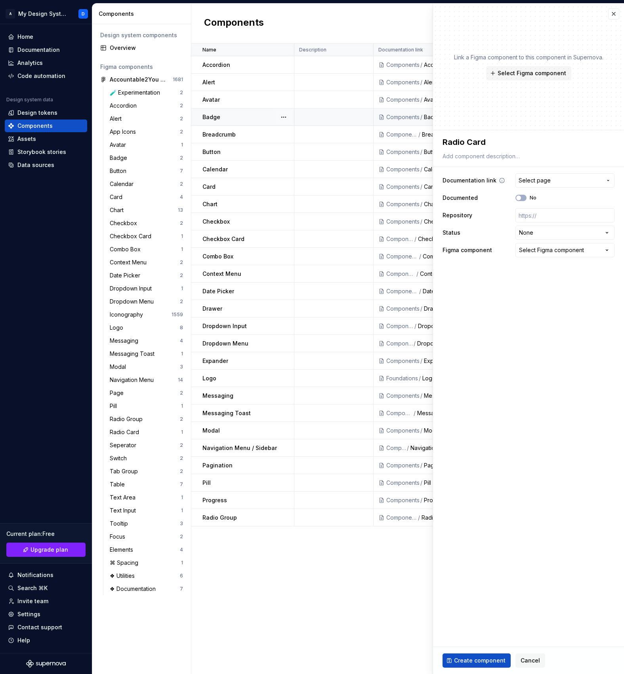
click at [548, 186] on button "Select page" at bounding box center [564, 180] width 99 height 14
click at [513, 225] on div "Radio Card" at bounding box center [550, 226] width 135 height 8
click at [471, 658] on span "Create component" at bounding box center [479, 661] width 51 height 8
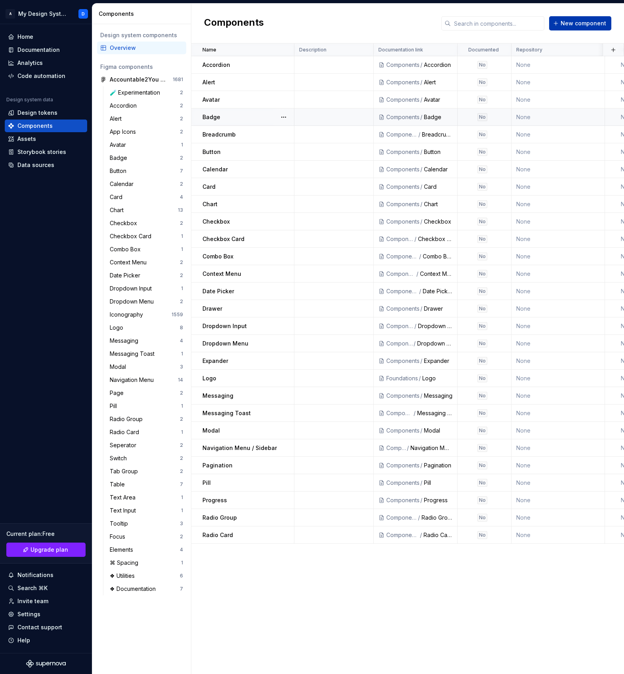
click at [571, 25] on span "New component" at bounding box center [583, 23] width 46 height 8
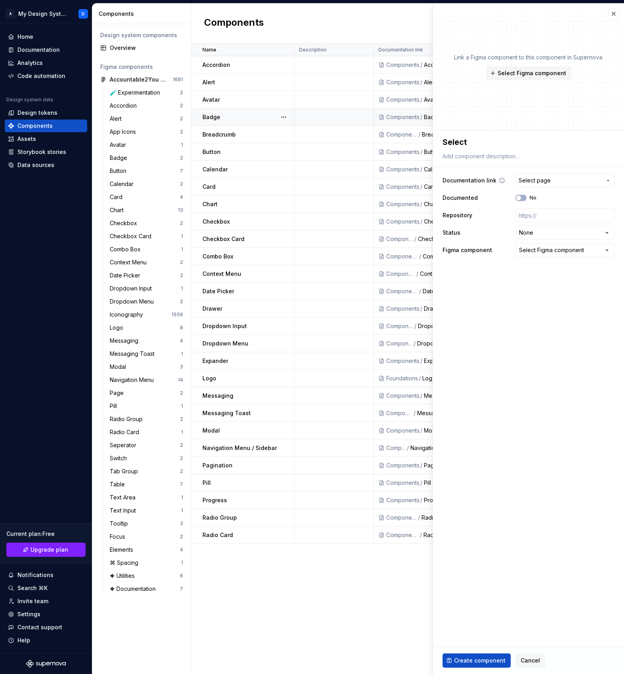
click at [555, 179] on span "Select page" at bounding box center [559, 181] width 83 height 8
click at [496, 226] on mark "Select" at bounding box center [491, 225] width 17 height 7
click at [474, 660] on span "Create component" at bounding box center [479, 661] width 51 height 8
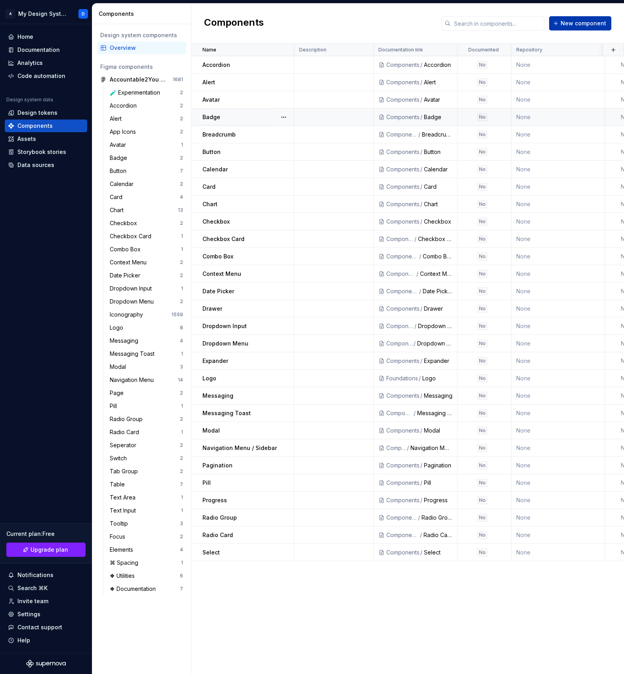
click at [585, 25] on span "New component" at bounding box center [583, 23] width 46 height 8
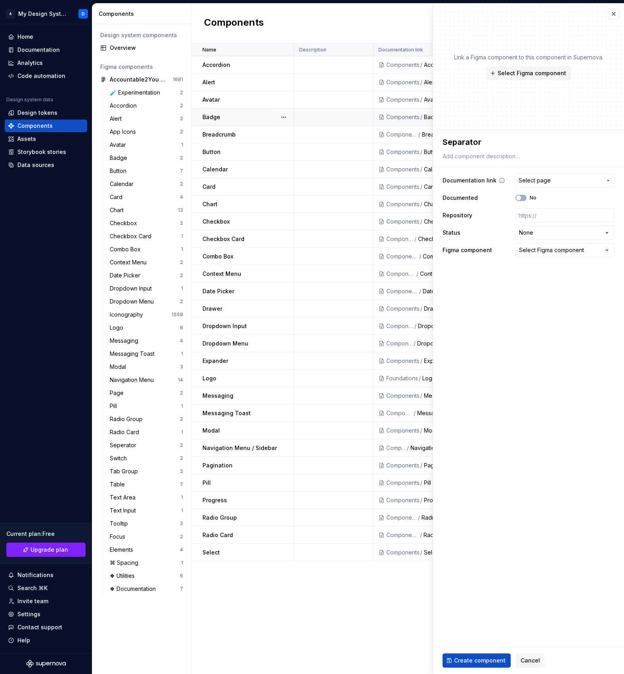
click at [529, 183] on span "Select page" at bounding box center [534, 181] width 32 height 8
click at [498, 227] on mark "Separator" at bounding box center [496, 225] width 27 height 7
click at [483, 662] on span "Create component" at bounding box center [479, 661] width 51 height 8
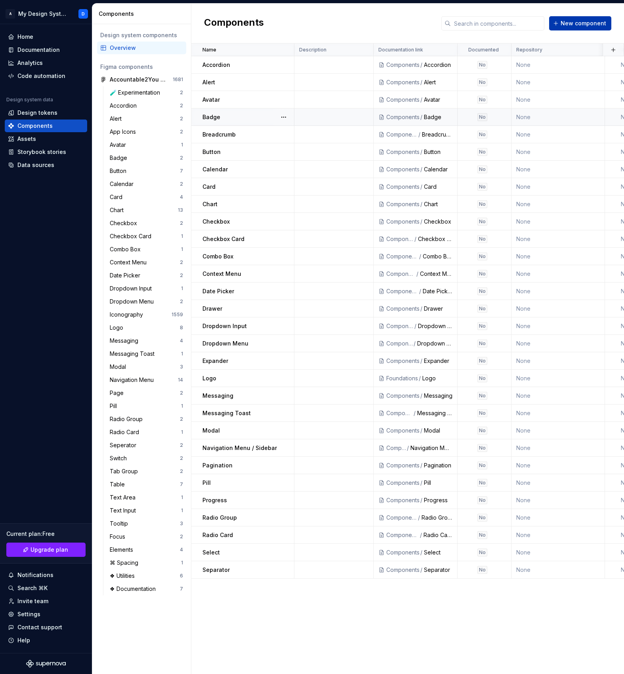
click at [575, 19] on button "New component" at bounding box center [580, 23] width 62 height 14
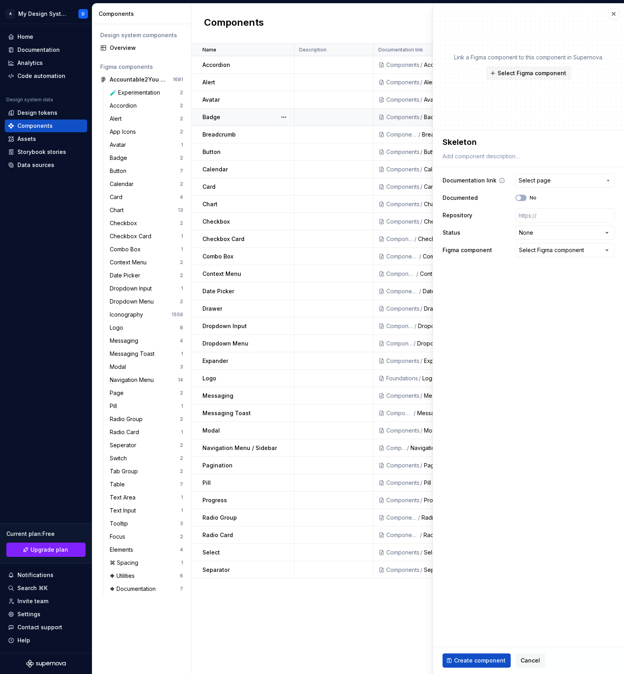
click at [553, 178] on span "Select page" at bounding box center [559, 181] width 83 height 8
click at [506, 222] on mark "Skeleton" at bounding box center [495, 225] width 25 height 7
click at [474, 660] on span "Create component" at bounding box center [479, 661] width 51 height 8
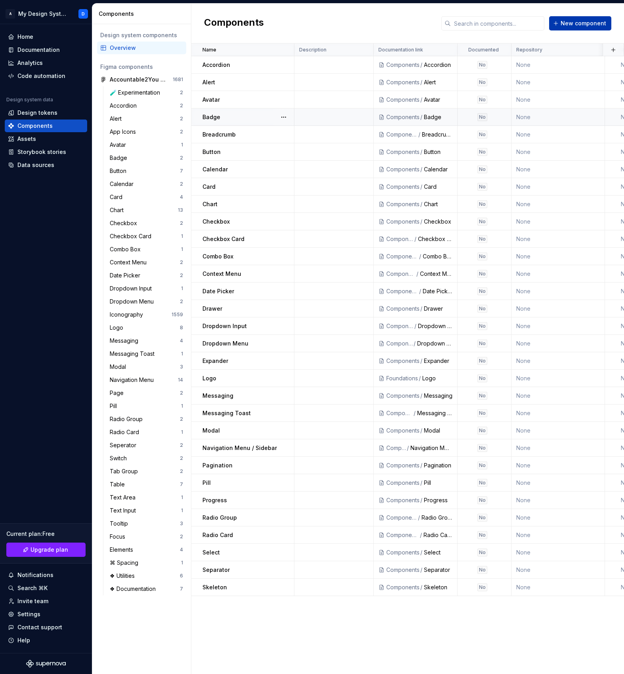
click at [584, 24] on span "New component" at bounding box center [583, 23] width 46 height 8
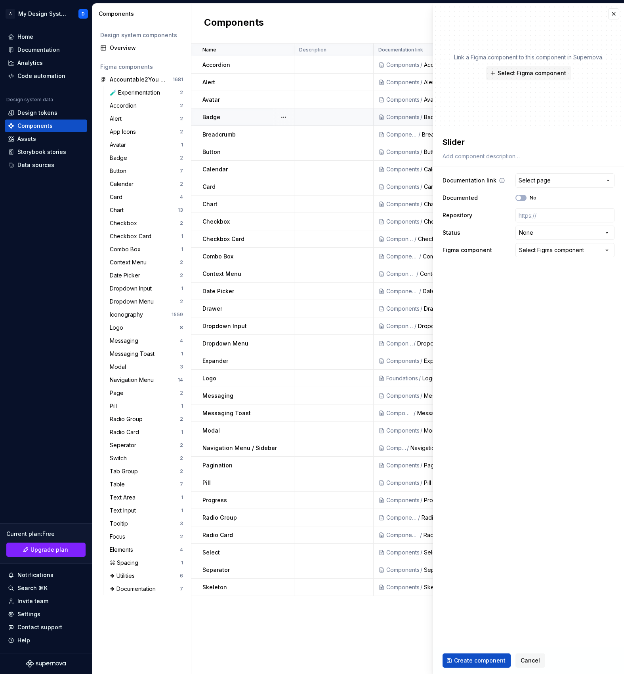
click at [541, 181] on span "Select page" at bounding box center [534, 181] width 32 height 8
click at [491, 220] on span "Slider" at bounding box center [540, 225] width 162 height 13
click at [478, 662] on span "Create component" at bounding box center [479, 661] width 51 height 8
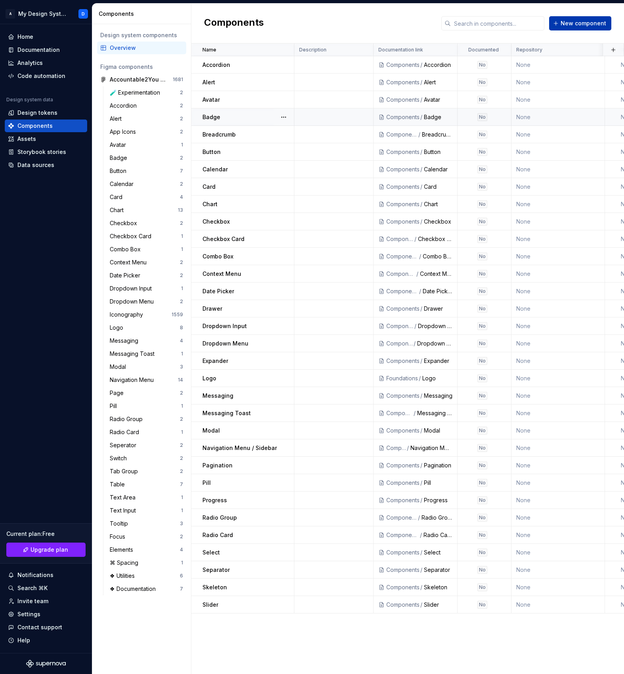
click at [569, 29] on button "New component" at bounding box center [580, 23] width 62 height 14
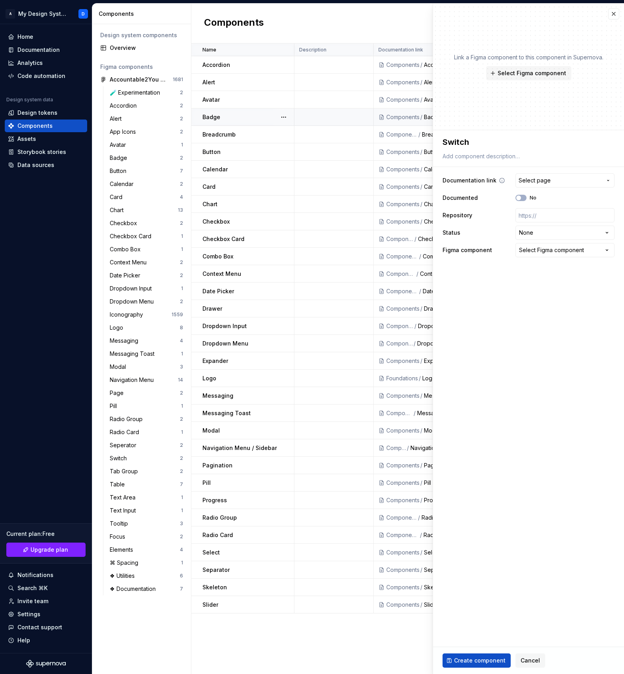
click at [550, 175] on button "Select page" at bounding box center [564, 180] width 99 height 14
click at [495, 229] on mark "Switch" at bounding box center [492, 225] width 19 height 7
click at [478, 660] on span "Create component" at bounding box center [479, 661] width 51 height 8
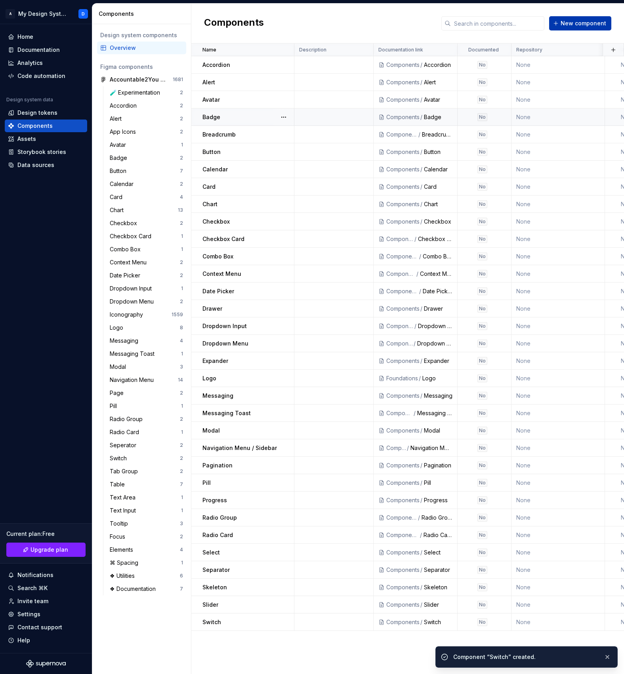
click at [572, 21] on span "New component" at bounding box center [583, 23] width 46 height 8
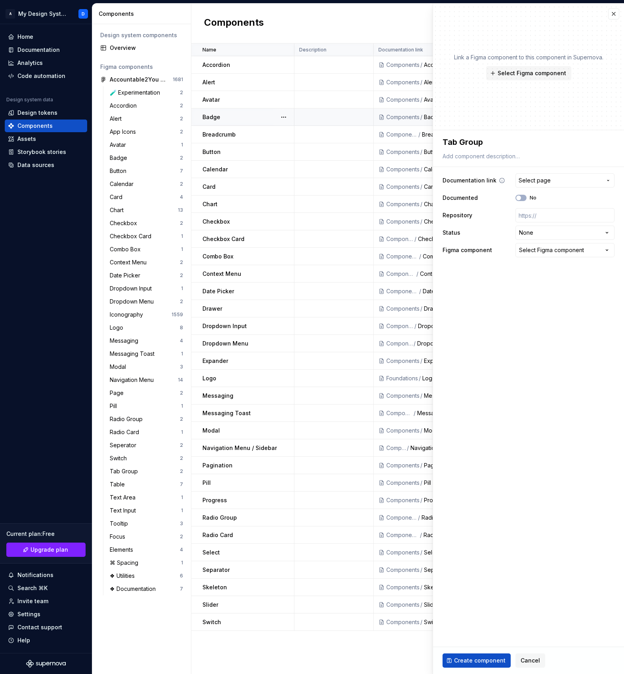
click at [531, 177] on span "Select page" at bounding box center [534, 181] width 32 height 8
click at [502, 228] on mark "Tab Group" at bounding box center [497, 225] width 29 height 7
click at [481, 659] on span "Create component" at bounding box center [479, 661] width 51 height 8
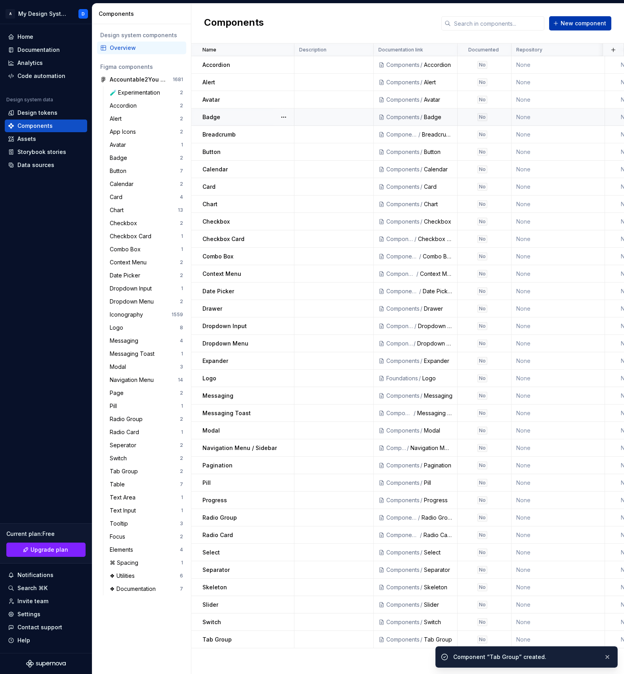
click at [577, 21] on span "New component" at bounding box center [583, 23] width 46 height 8
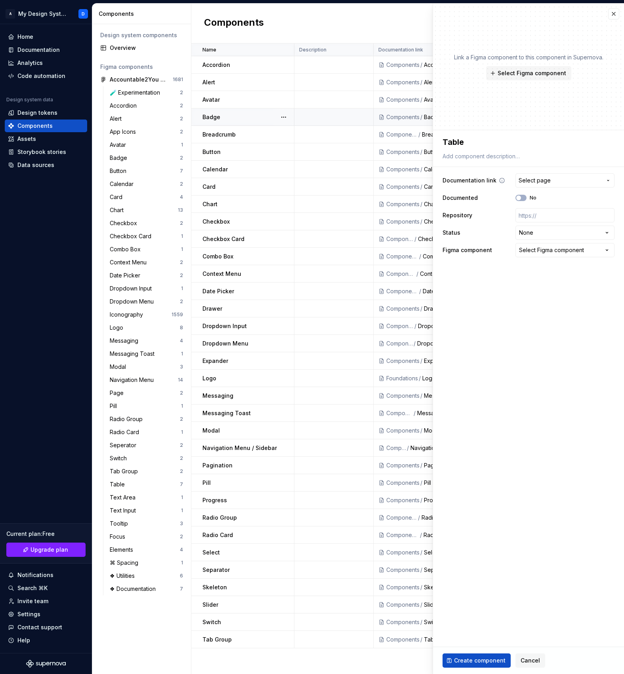
click at [531, 179] on span "Select page" at bounding box center [534, 181] width 32 height 8
click at [500, 223] on div "Table" at bounding box center [550, 226] width 135 height 8
click at [470, 658] on span "Create component" at bounding box center [479, 661] width 51 height 8
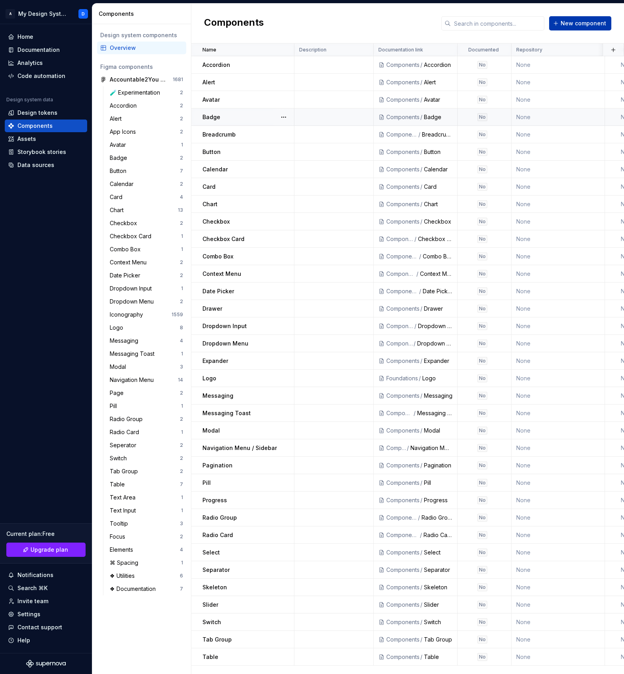
click at [574, 24] on span "New component" at bounding box center [583, 23] width 46 height 8
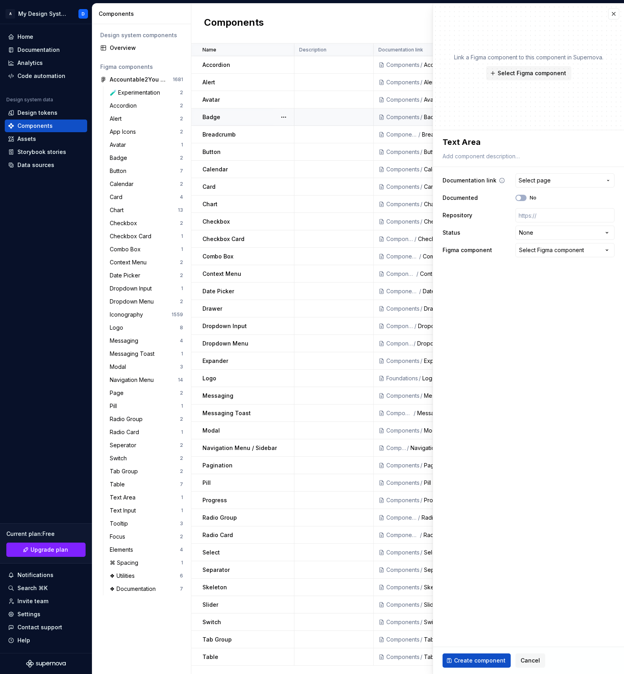
click at [542, 175] on button "Select page" at bounding box center [564, 180] width 99 height 14
click at [513, 222] on div "Text Area" at bounding box center [550, 226] width 135 height 8
click at [479, 660] on span "Create component" at bounding box center [479, 661] width 51 height 8
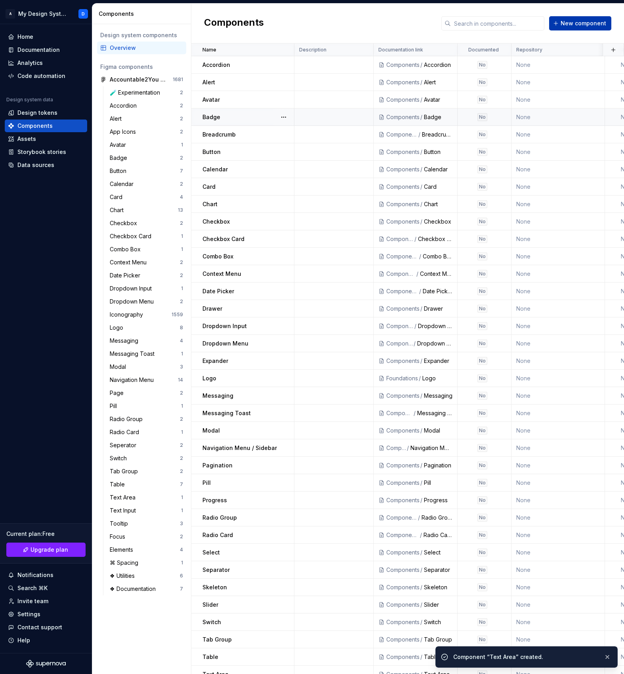
click at [574, 22] on span "New component" at bounding box center [583, 23] width 46 height 8
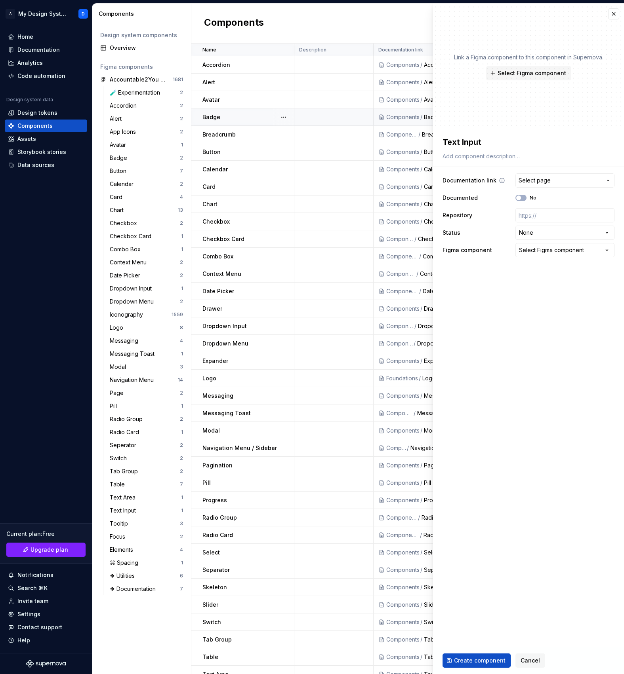
click at [536, 180] on span "Select page" at bounding box center [534, 181] width 32 height 8
click at [503, 230] on span "Text Input" at bounding box center [540, 225] width 162 height 13
click at [484, 663] on span "Create component" at bounding box center [479, 661] width 51 height 8
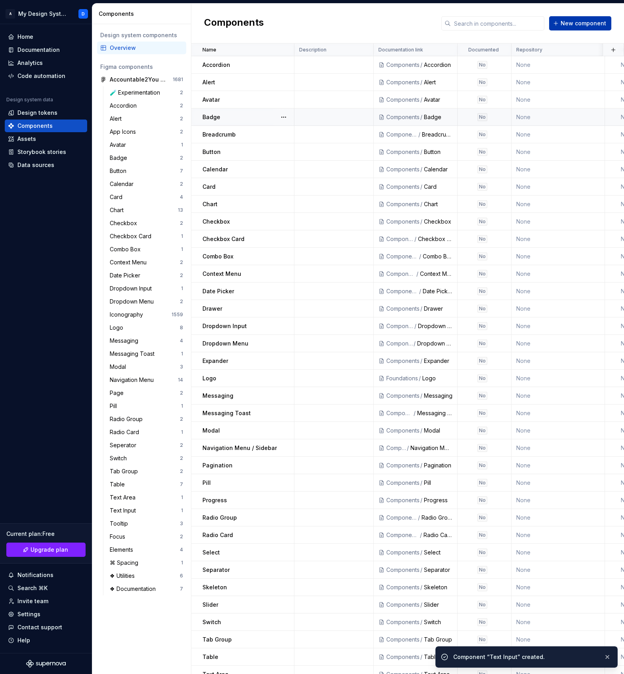
click at [580, 24] on span "New component" at bounding box center [583, 23] width 46 height 8
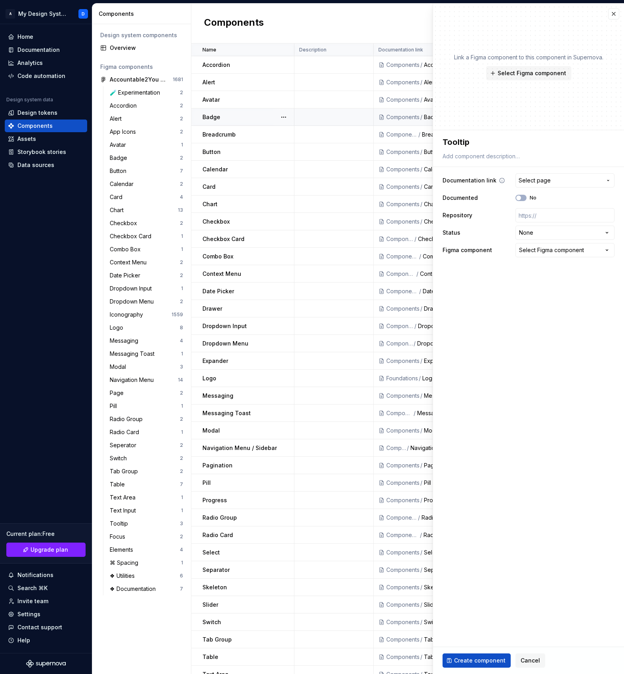
click at [547, 179] on span "Select page" at bounding box center [534, 181] width 32 height 8
click at [509, 223] on div "Tooltip" at bounding box center [550, 226] width 135 height 8
click at [471, 662] on span "Create component" at bounding box center [479, 661] width 51 height 8
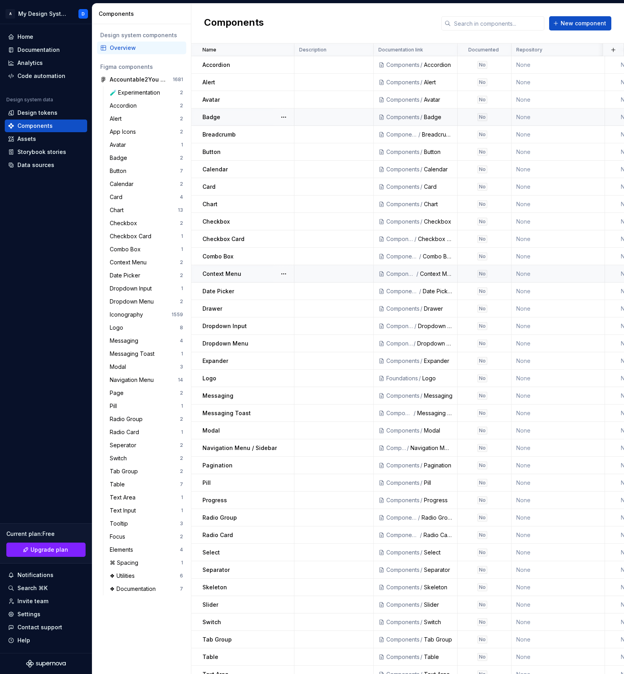
scroll to position [44, 0]
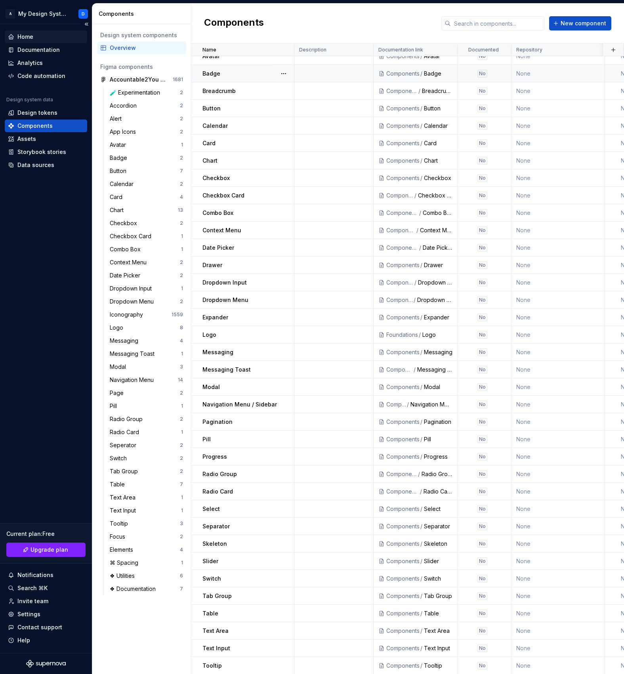
click at [32, 38] on div "Home" at bounding box center [25, 37] width 16 height 8
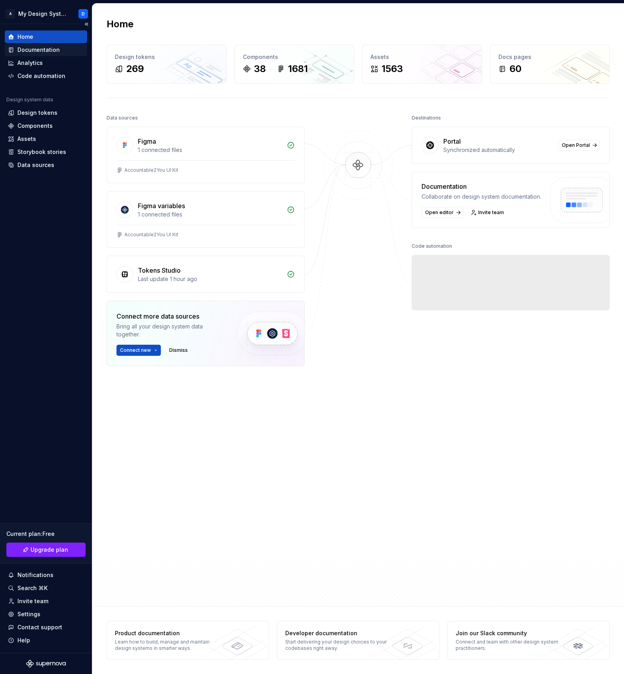
click at [48, 53] on div "Documentation" at bounding box center [38, 50] width 42 height 8
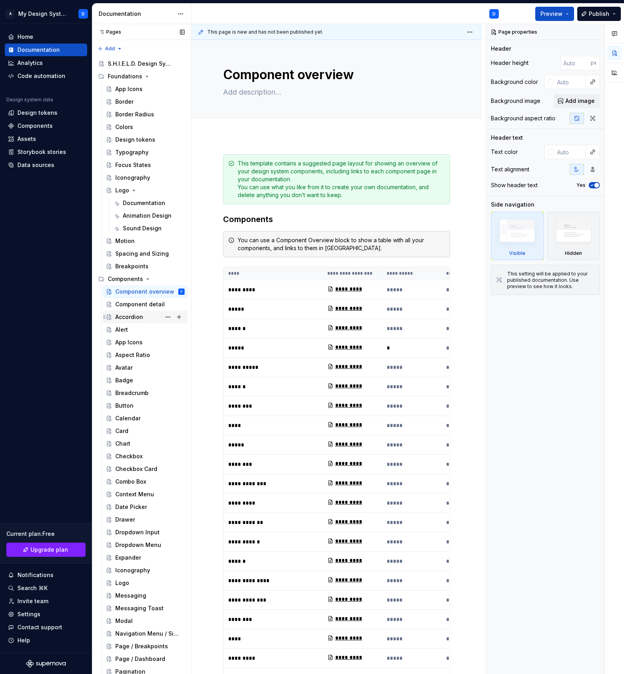
click at [137, 318] on div "Accordion" at bounding box center [129, 317] width 28 height 8
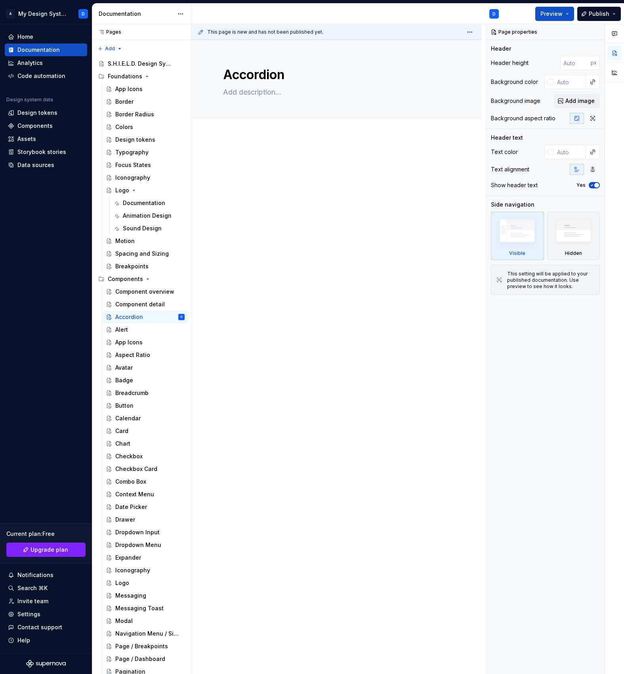
click at [291, 224] on div at bounding box center [336, 265] width 290 height 261
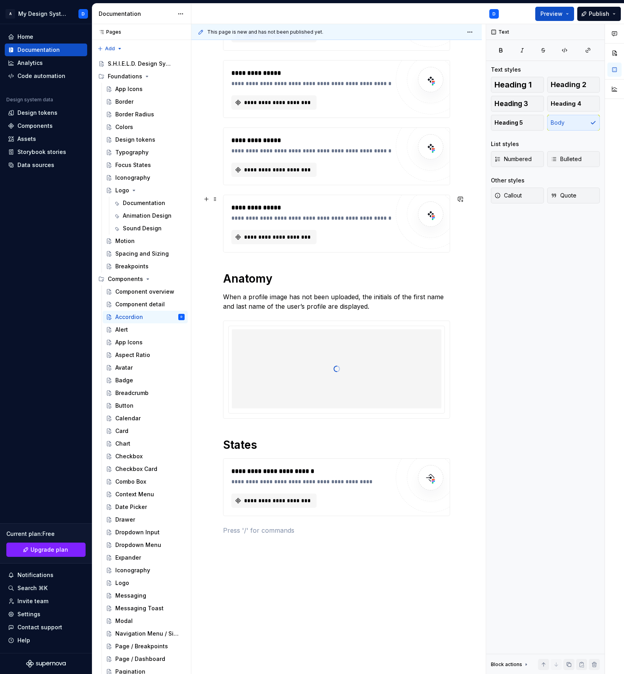
scroll to position [317, 0]
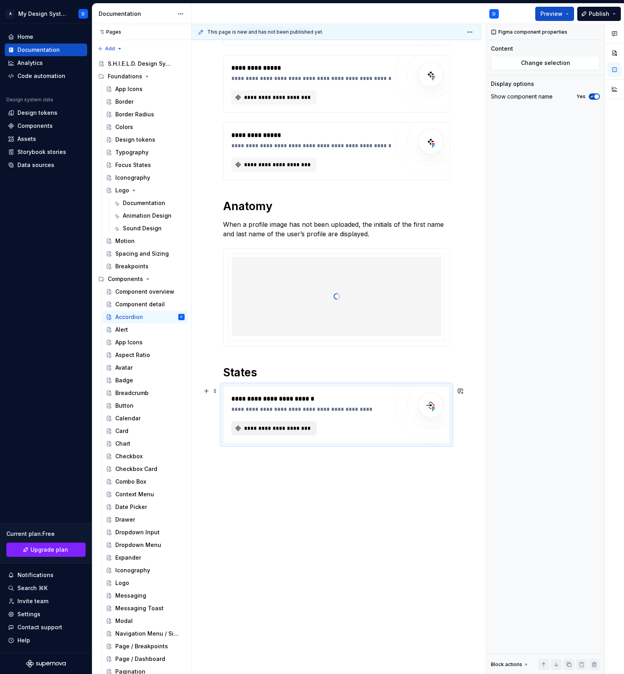
click at [286, 427] on span "**********" at bounding box center [277, 428] width 68 height 8
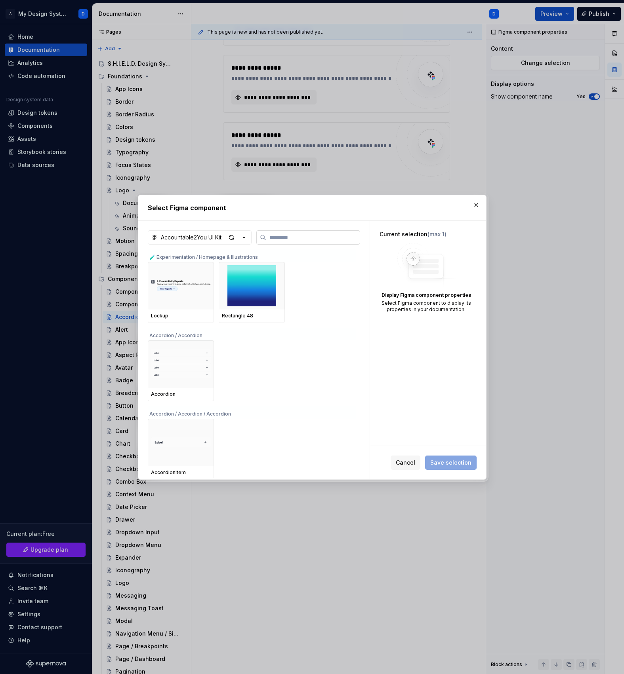
click at [273, 233] on label at bounding box center [308, 237] width 104 height 14
click at [273, 234] on input "search" at bounding box center [312, 238] width 93 height 8
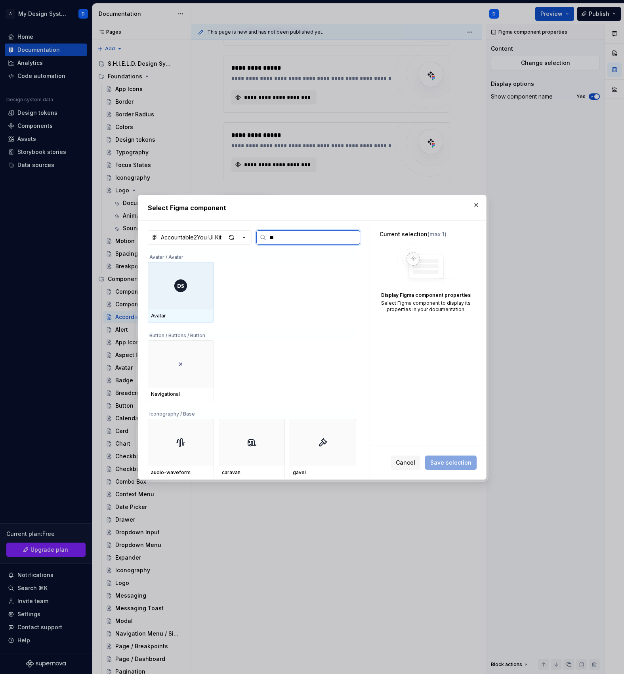
click at [176, 298] on div at bounding box center [181, 286] width 66 height 48
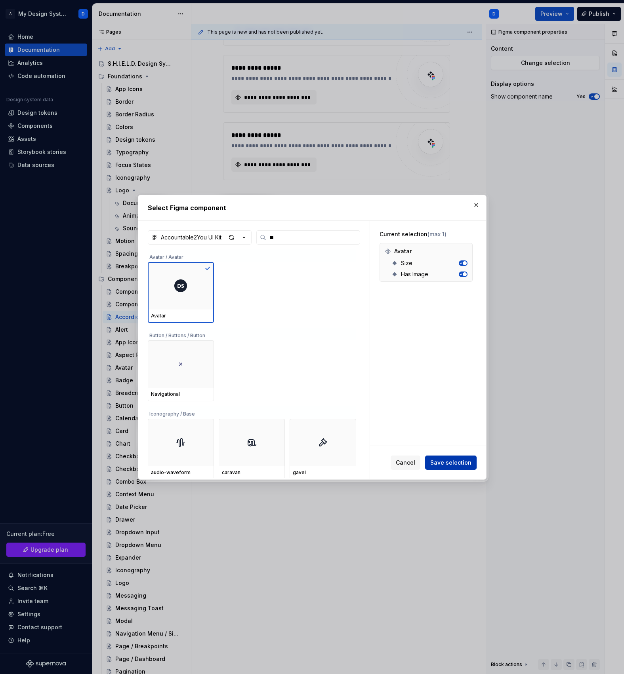
click at [459, 465] on span "Save selection" at bounding box center [450, 463] width 41 height 8
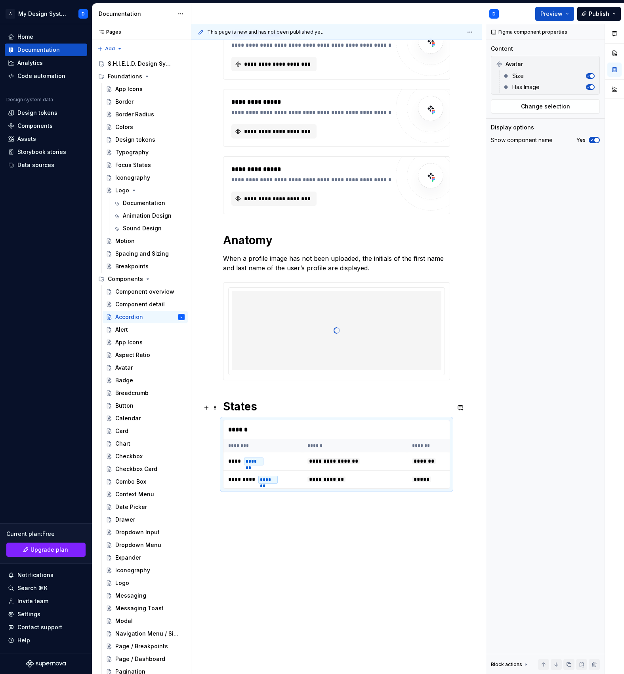
scroll to position [283, 0]
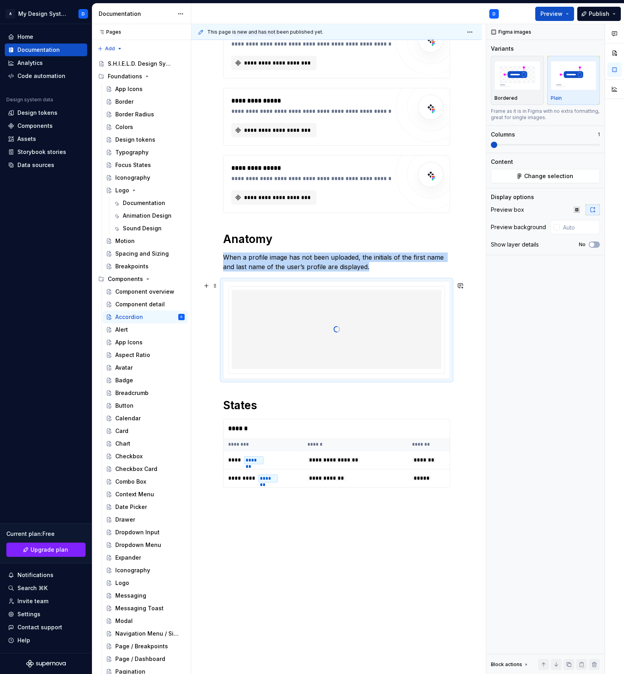
click at [303, 344] on div at bounding box center [336, 329] width 209 height 79
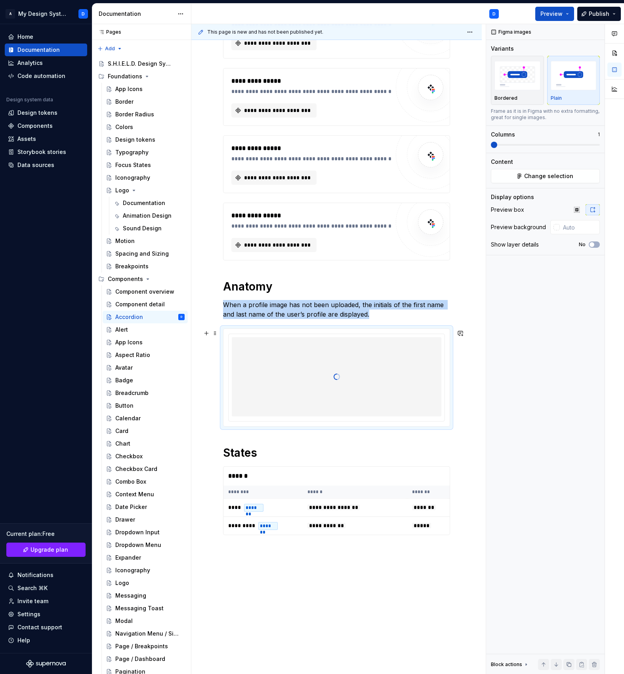
scroll to position [236, 0]
click at [312, 344] on div at bounding box center [336, 376] width 209 height 79
click at [267, 341] on div at bounding box center [336, 376] width 209 height 79
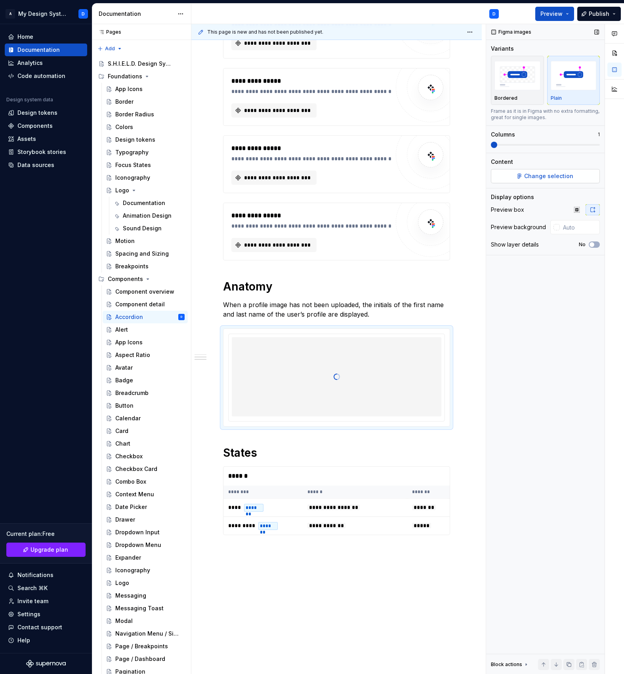
click at [504, 183] on button "Change selection" at bounding box center [545, 176] width 109 height 14
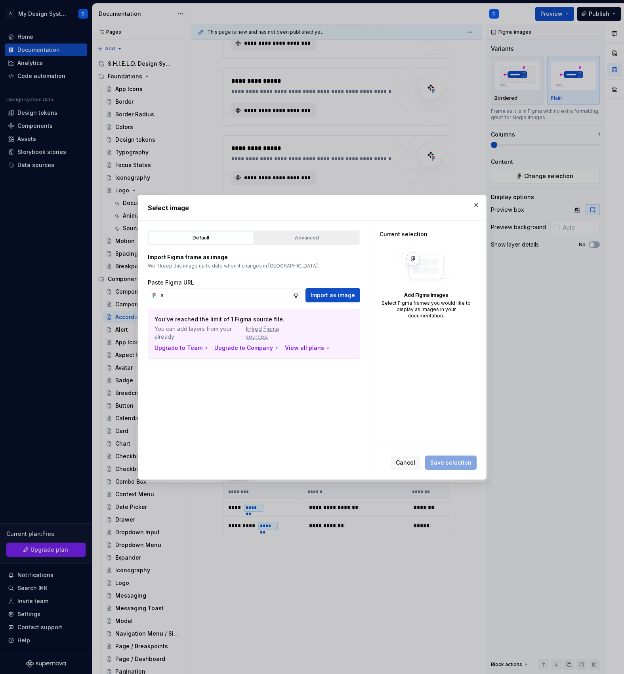
click at [297, 240] on div "Advanced" at bounding box center [306, 238] width 99 height 8
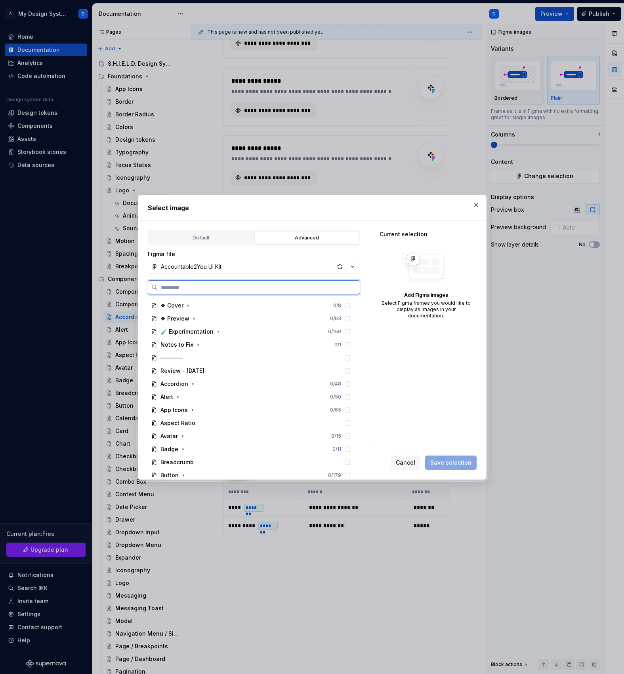
click at [235, 290] on input "search" at bounding box center [259, 287] width 202 height 8
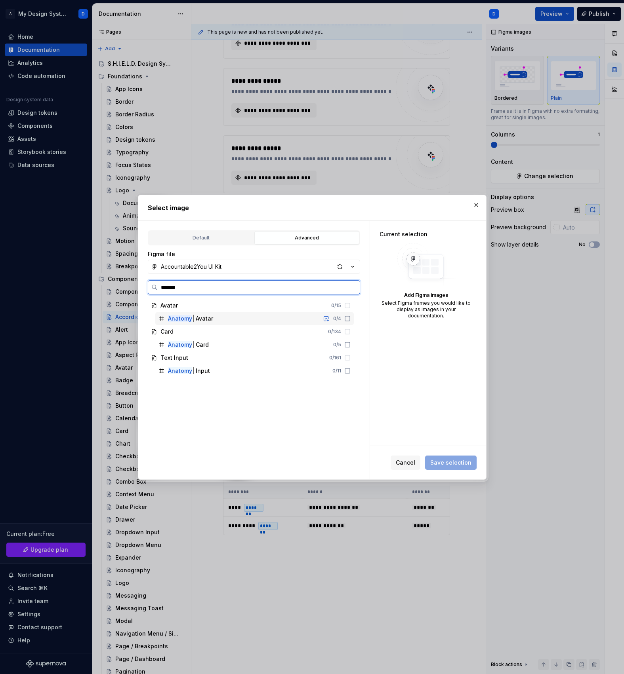
click at [188, 319] on mark "Anatomy" at bounding box center [180, 318] width 24 height 7
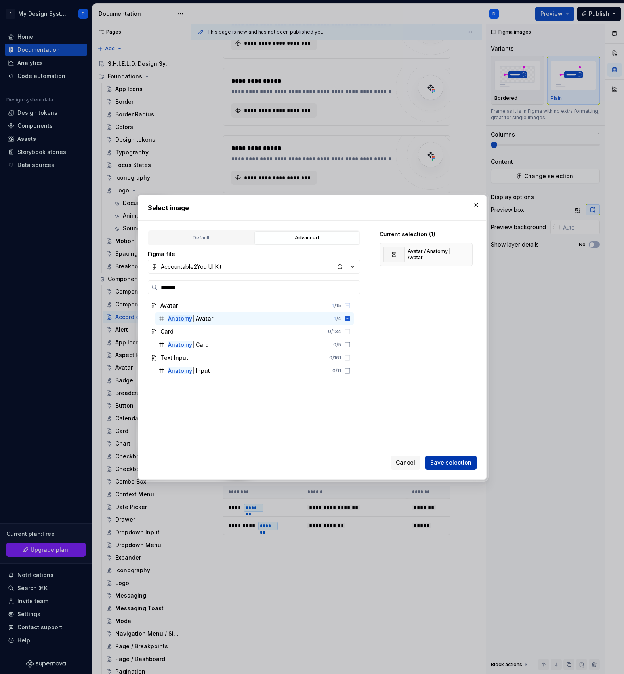
click at [451, 464] on span "Save selection" at bounding box center [450, 463] width 41 height 8
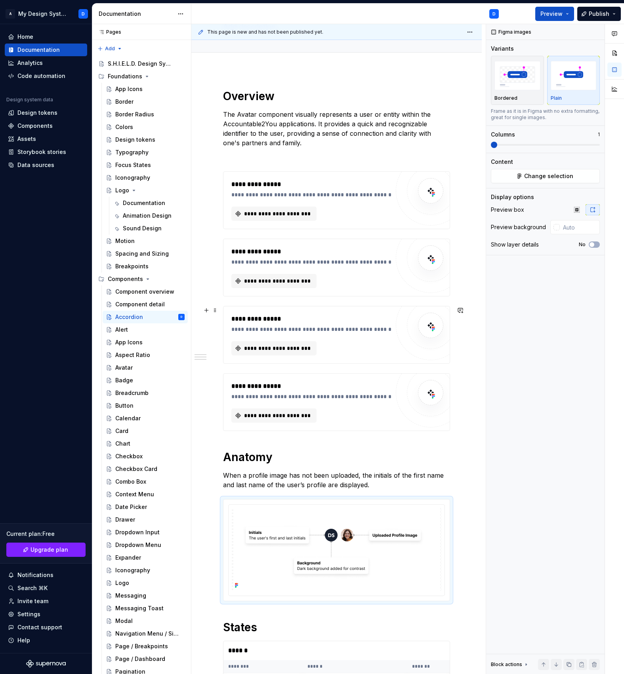
scroll to position [13, 0]
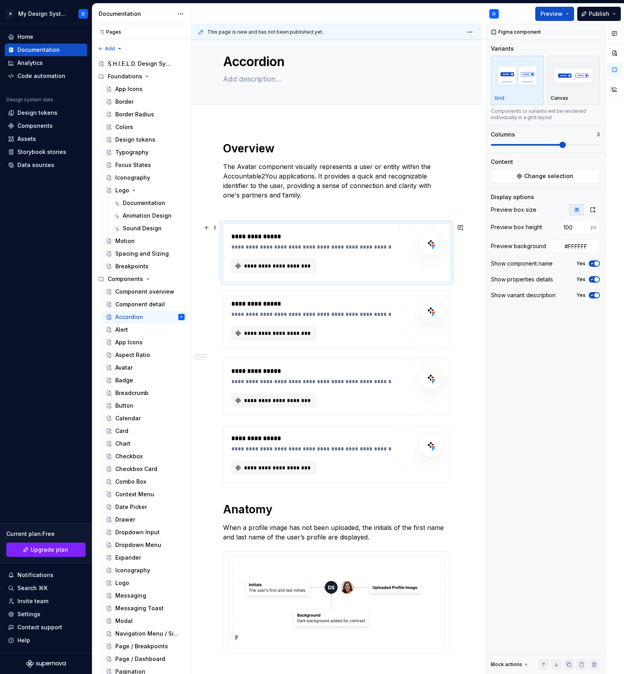
click at [322, 266] on div "**********" at bounding box center [310, 266] width 158 height 14
click at [293, 268] on span "**********" at bounding box center [277, 266] width 68 height 8
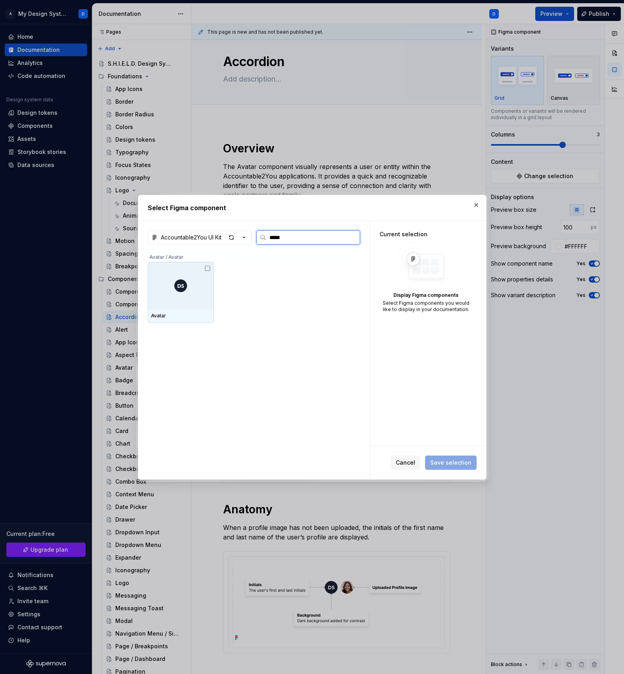
click at [183, 295] on div at bounding box center [181, 286] width 66 height 48
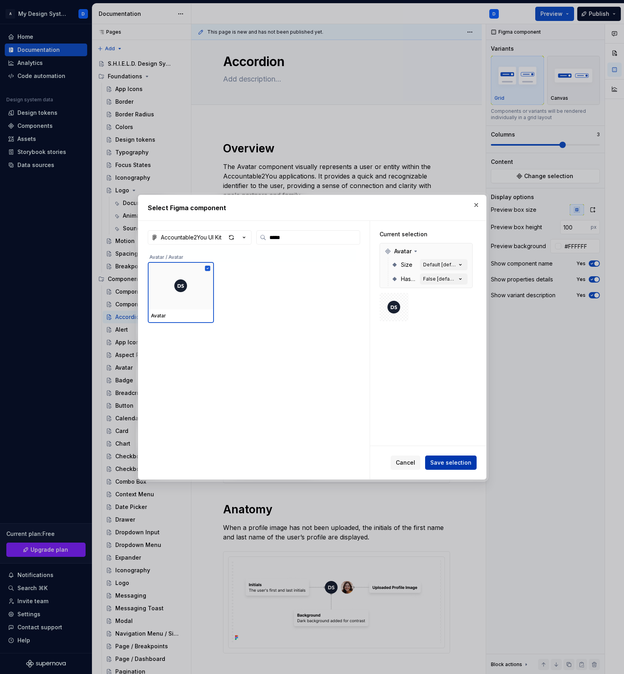
click at [464, 467] on button "Save selection" at bounding box center [450, 463] width 51 height 14
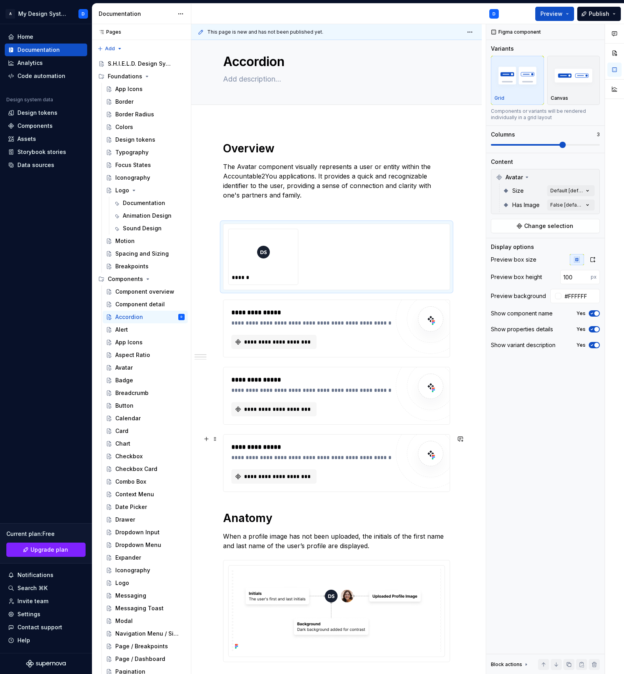
click at [312, 465] on div "**********" at bounding box center [310, 463] width 158 height 41
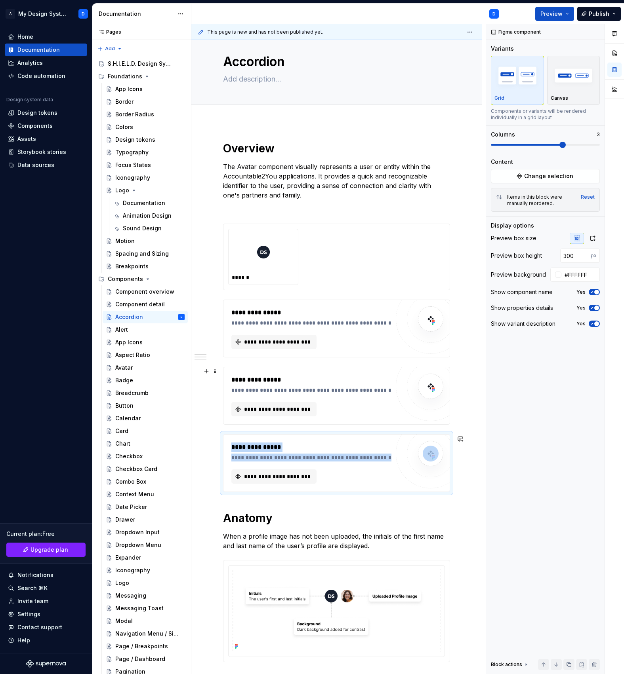
click at [322, 413] on div "**********" at bounding box center [310, 409] width 158 height 14
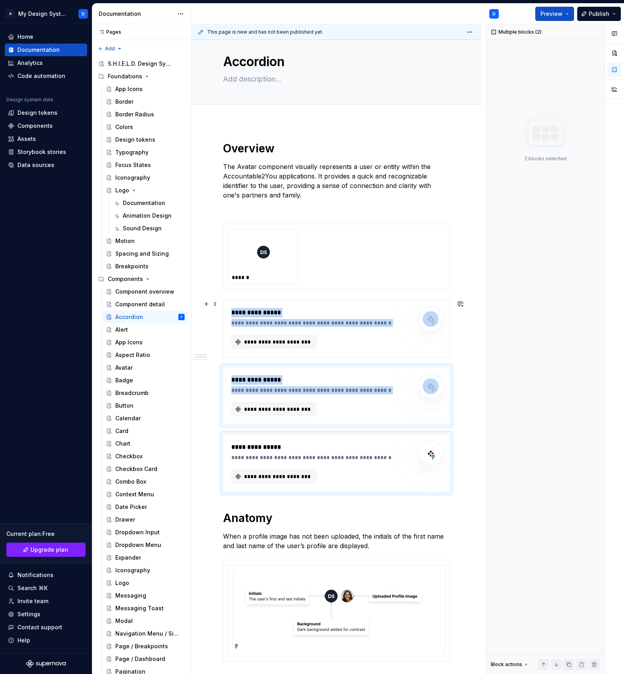
click at [338, 335] on div "**********" at bounding box center [310, 342] width 158 height 14
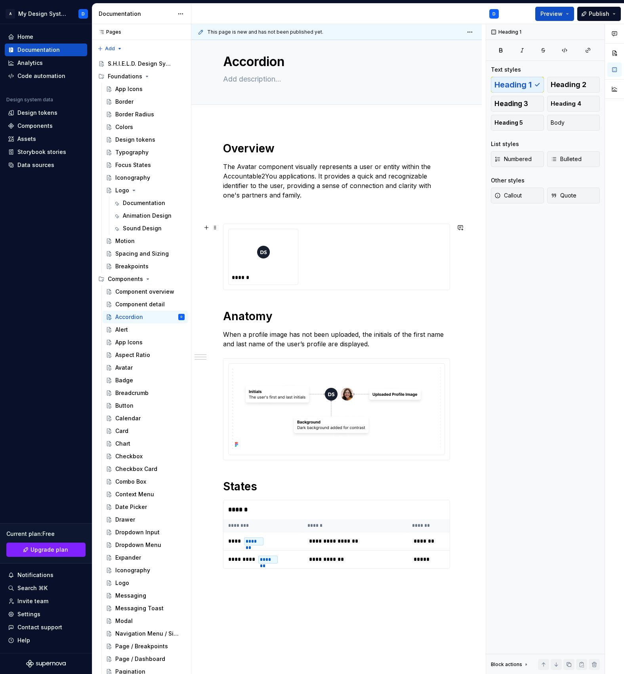
click at [270, 272] on div "******" at bounding box center [262, 256] width 69 height 55
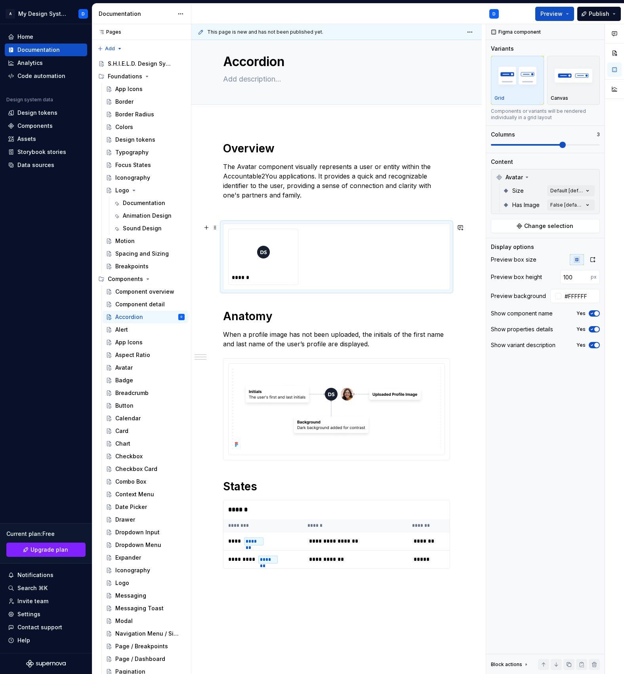
click at [318, 262] on div "******" at bounding box center [336, 257] width 217 height 56
click at [523, 223] on button "Change selection" at bounding box center [545, 226] width 109 height 14
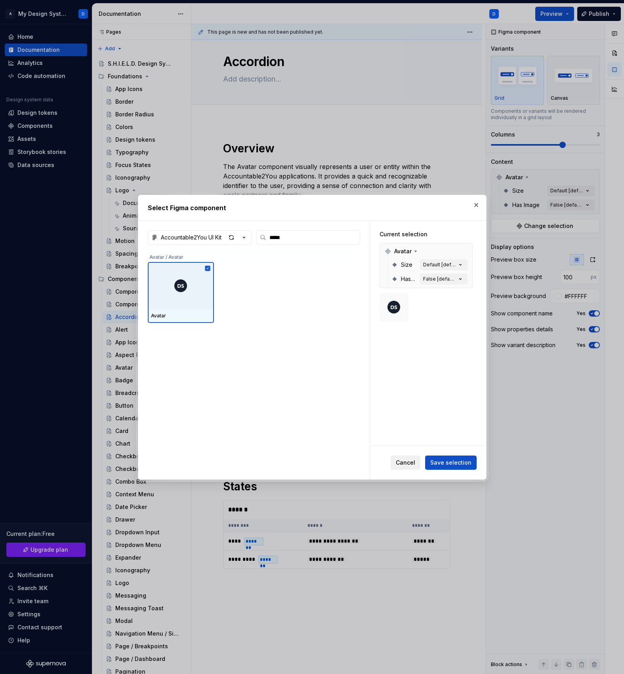
click at [412, 466] on span "Cancel" at bounding box center [405, 463] width 19 height 8
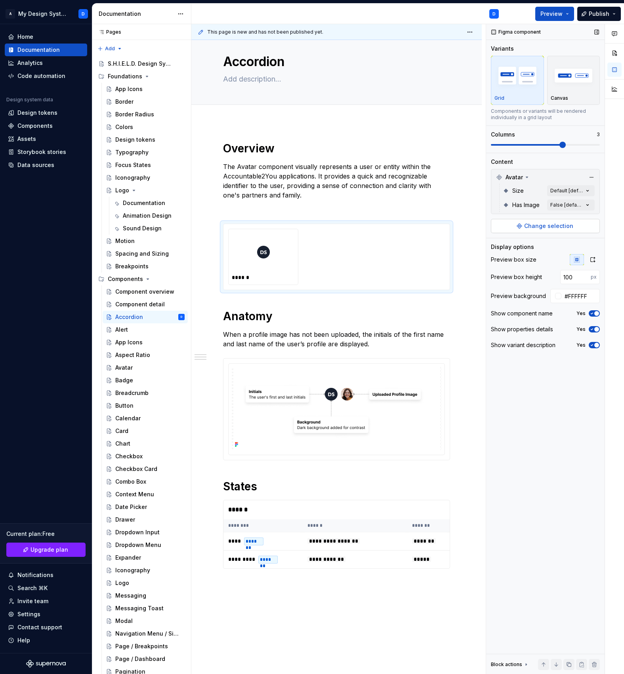
click at [549, 226] on span "Change selection" at bounding box center [548, 226] width 49 height 8
click at [352, 202] on div "**********" at bounding box center [336, 364] width 227 height 447
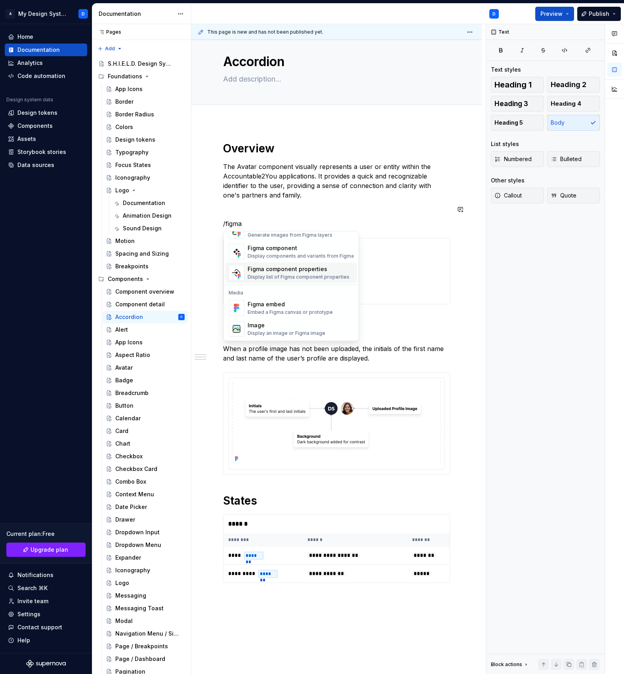
scroll to position [0, 0]
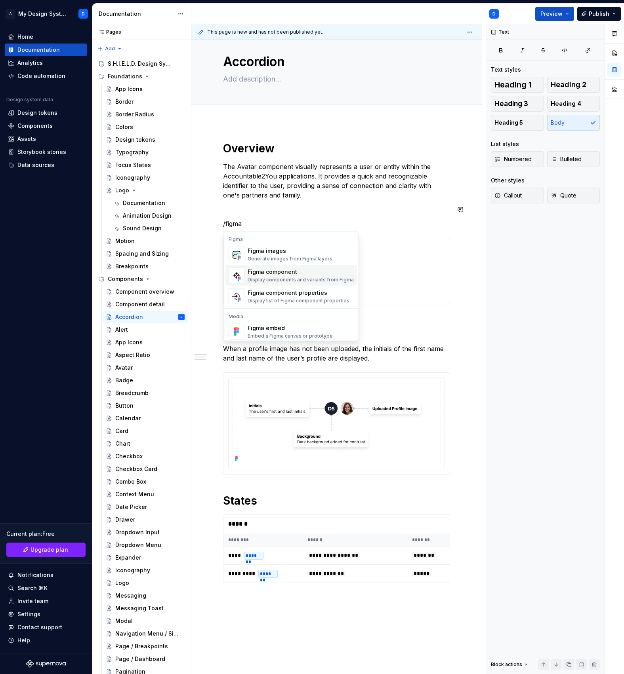
click at [308, 279] on div "Display components and variants from Figma" at bounding box center [300, 280] width 106 height 6
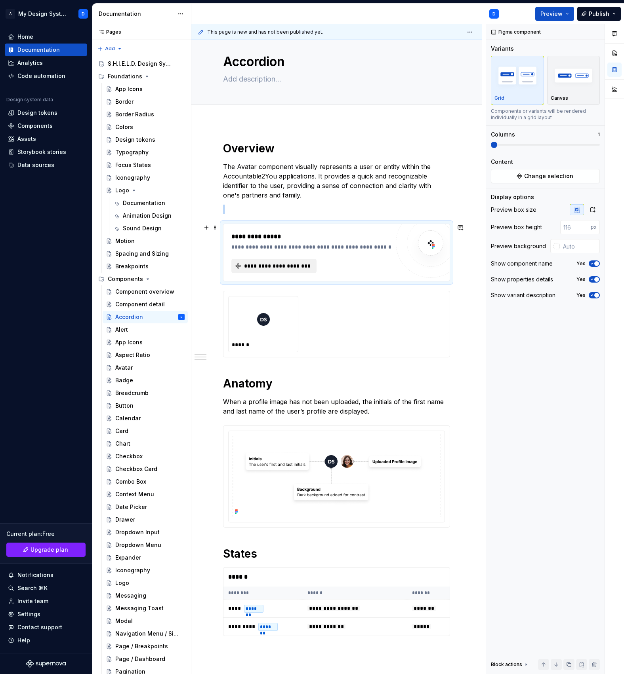
click at [297, 272] on button "**********" at bounding box center [273, 266] width 85 height 14
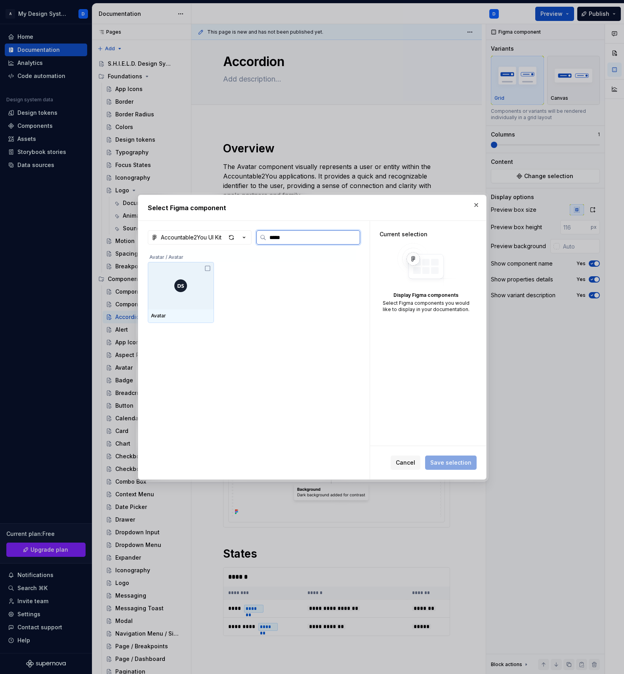
click at [210, 304] on div at bounding box center [181, 286] width 66 height 48
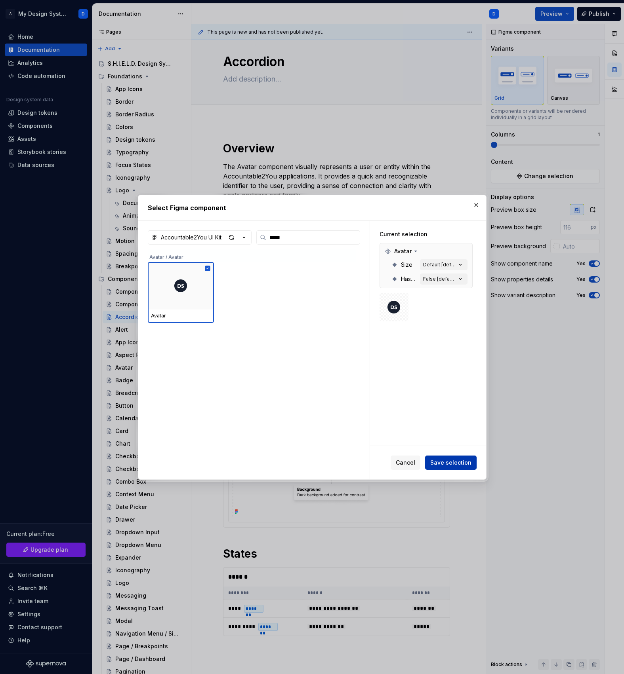
click at [451, 462] on span "Save selection" at bounding box center [450, 463] width 41 height 8
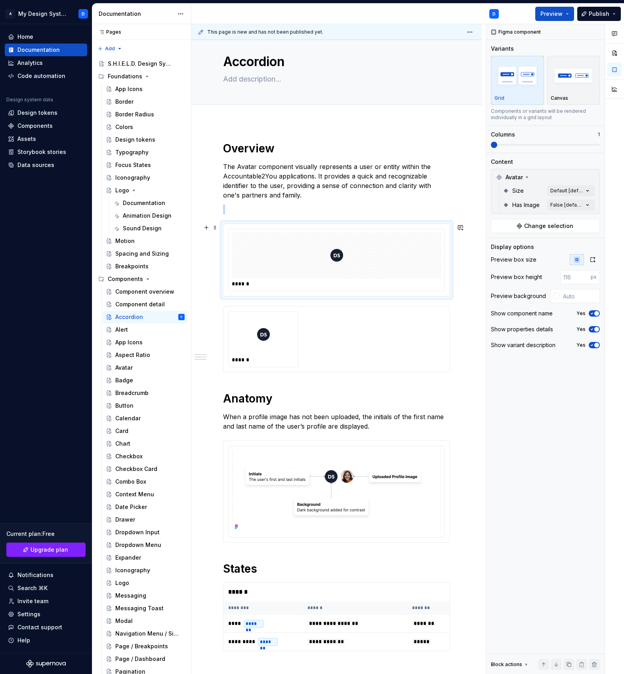
click at [441, 270] on div at bounding box center [336, 255] width 209 height 46
click at [546, 145] on span at bounding box center [545, 145] width 109 height 2
click at [550, 228] on span "Change selection" at bounding box center [548, 226] width 49 height 8
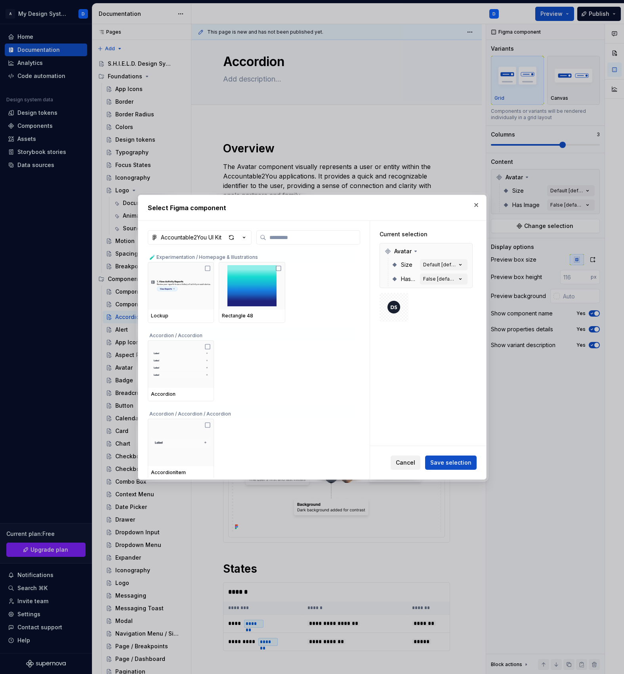
click at [413, 461] on span "Cancel" at bounding box center [405, 463] width 19 height 8
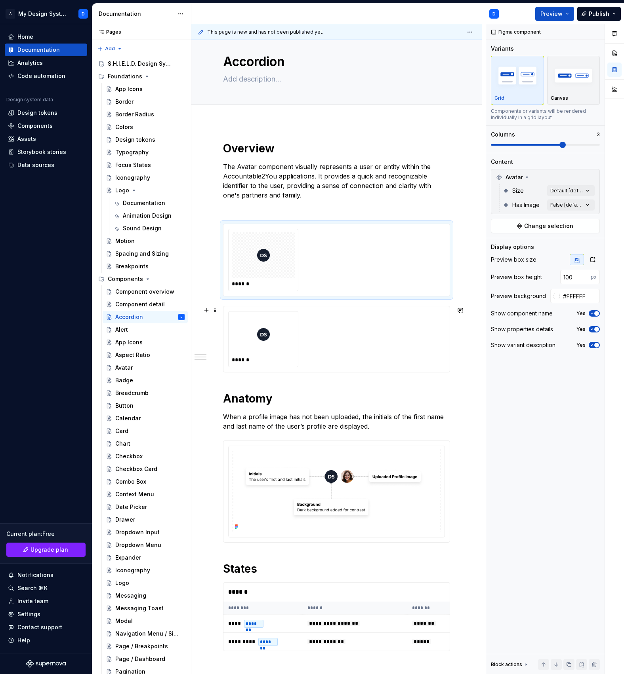
click at [360, 338] on div "******" at bounding box center [336, 339] width 217 height 56
click at [366, 270] on div "******" at bounding box center [336, 260] width 217 height 63
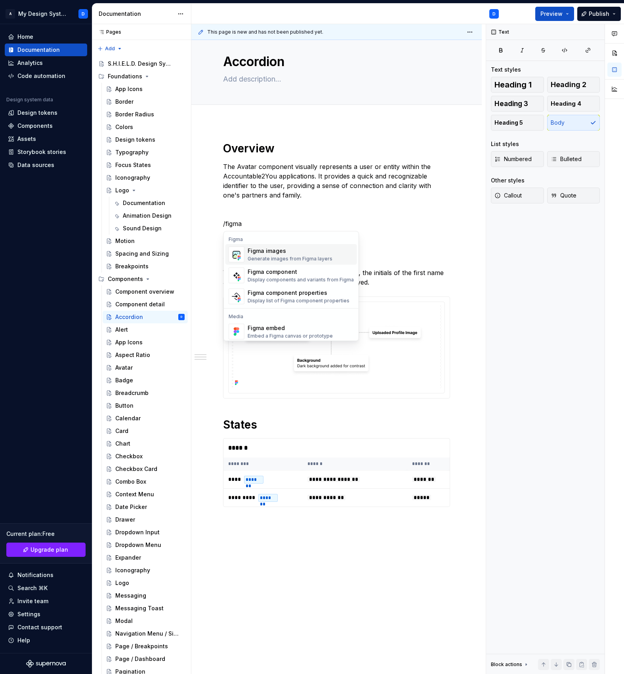
click at [318, 256] on div "Generate images from Figma layers" at bounding box center [289, 259] width 85 height 6
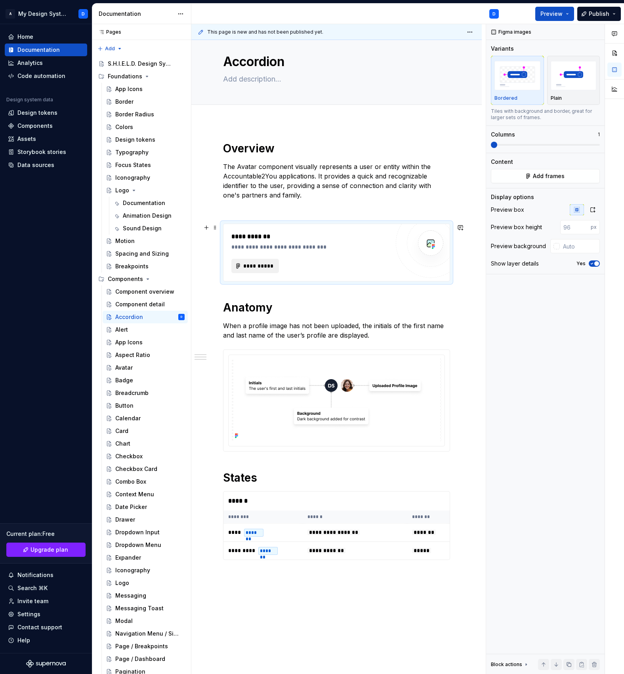
click at [263, 267] on span "**********" at bounding box center [258, 266] width 31 height 8
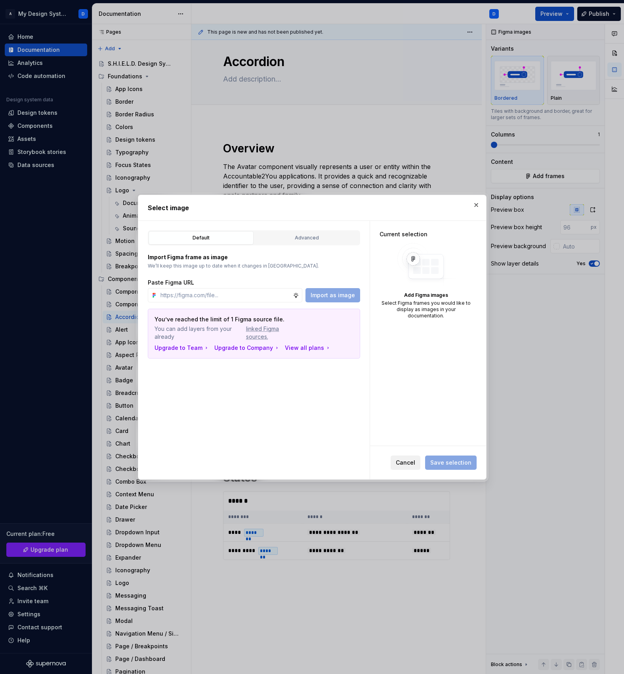
click at [409, 466] on span "Cancel" at bounding box center [405, 463] width 19 height 8
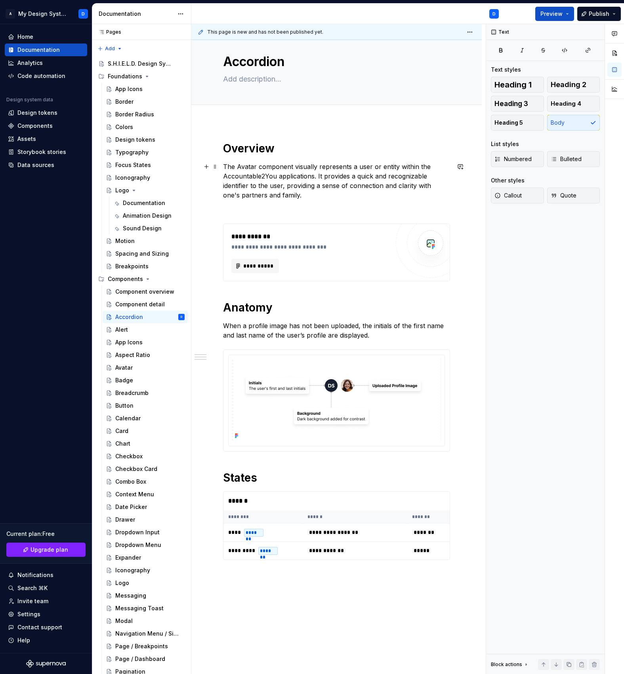
click at [324, 198] on p "The Avatar component visually represents a user or entity within the Accountabl…" at bounding box center [336, 181] width 227 height 38
click at [318, 211] on p at bounding box center [336, 210] width 227 height 10
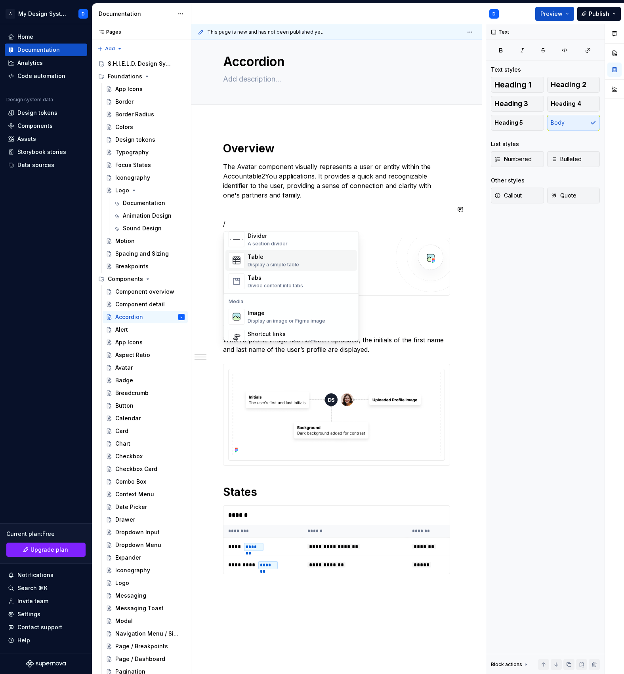
scroll to position [282, 0]
click at [287, 280] on div "Divide content into tabs" at bounding box center [274, 278] width 55 height 6
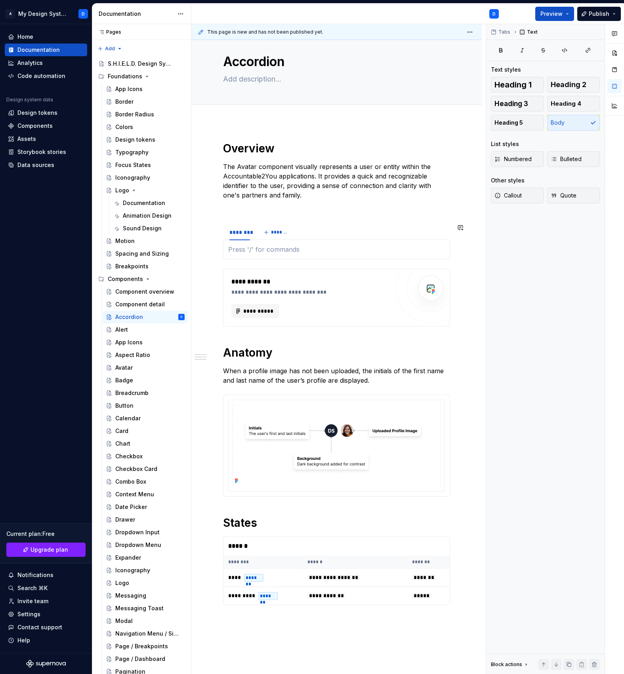
click at [340, 217] on div "**********" at bounding box center [336, 382] width 227 height 483
click at [304, 240] on div at bounding box center [336, 250] width 227 height 20
click at [300, 251] on p at bounding box center [336, 250] width 217 height 10
click at [211, 248] on button "button" at bounding box center [206, 249] width 11 height 11
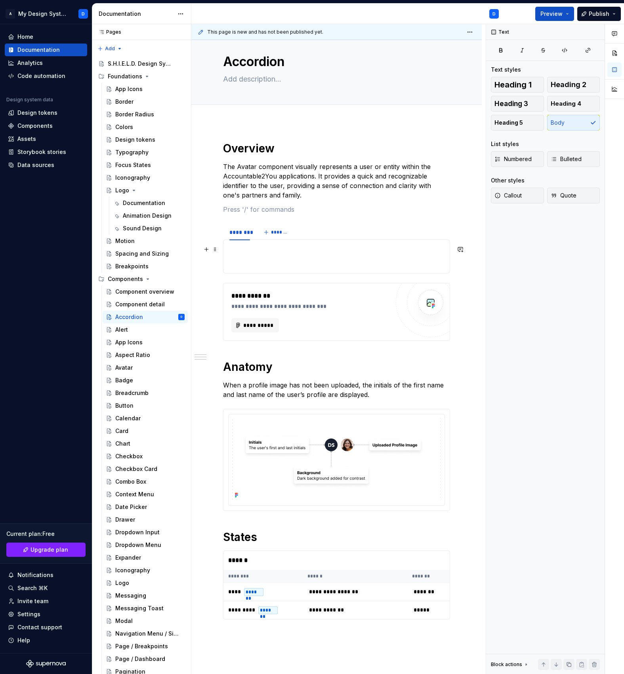
click at [223, 249] on section "******** *******" at bounding box center [336, 249] width 227 height 50
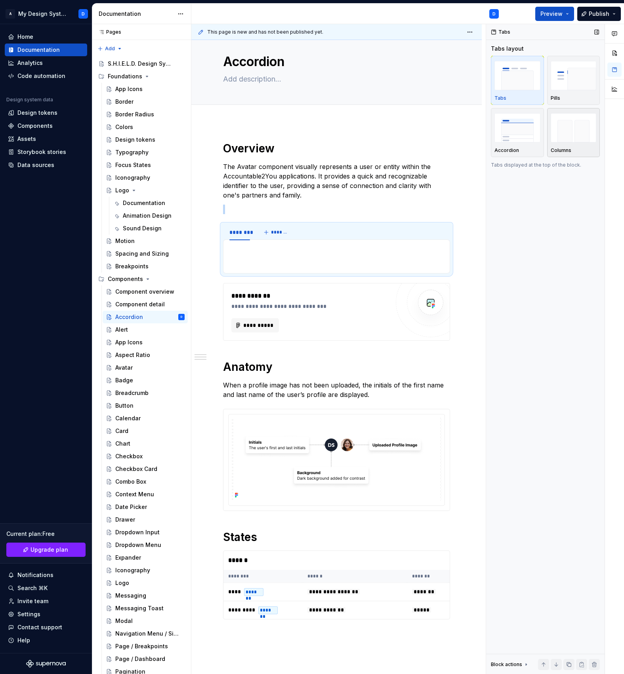
click at [580, 135] on img "button" at bounding box center [573, 127] width 46 height 29
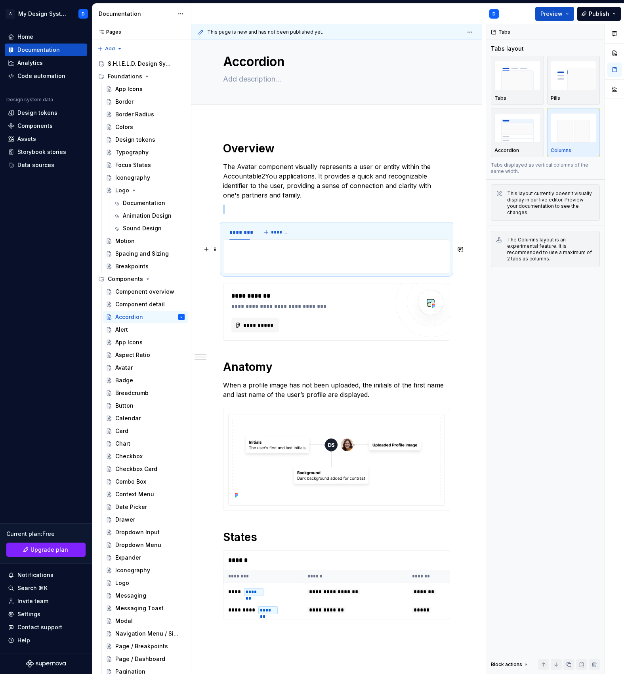
click at [303, 253] on p at bounding box center [336, 250] width 217 height 10
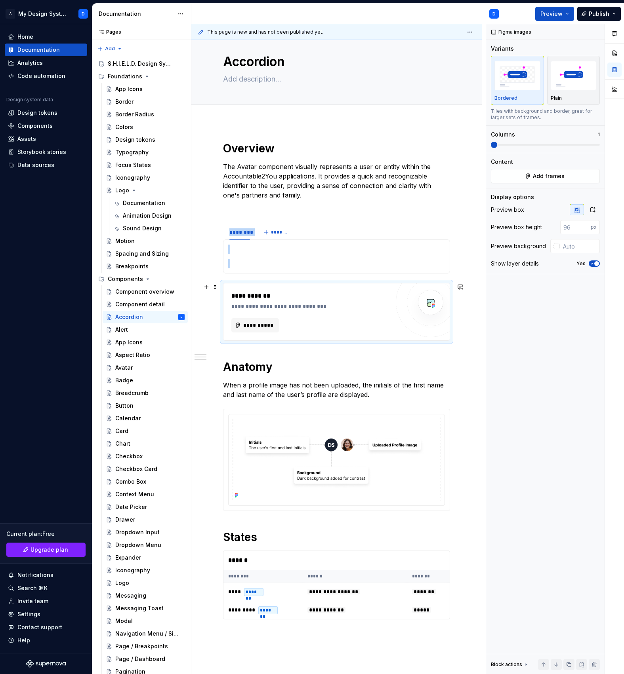
click at [262, 297] on div "**********" at bounding box center [312, 296] width 162 height 10
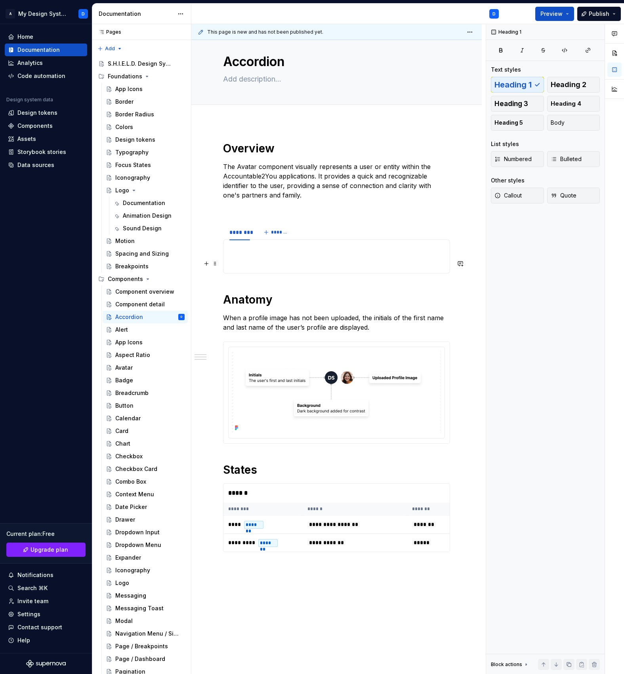
click at [257, 249] on p at bounding box center [336, 250] width 217 height 10
click at [254, 250] on p at bounding box center [336, 250] width 217 height 10
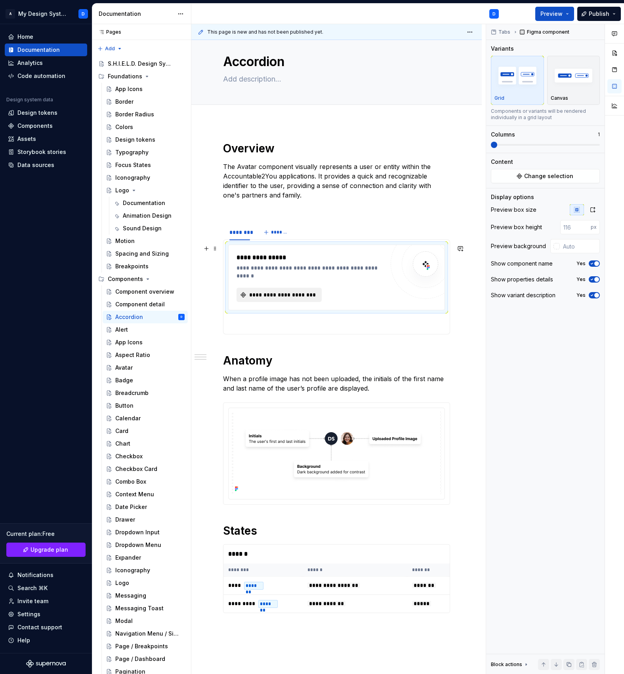
click at [276, 292] on span "**********" at bounding box center [282, 295] width 68 height 8
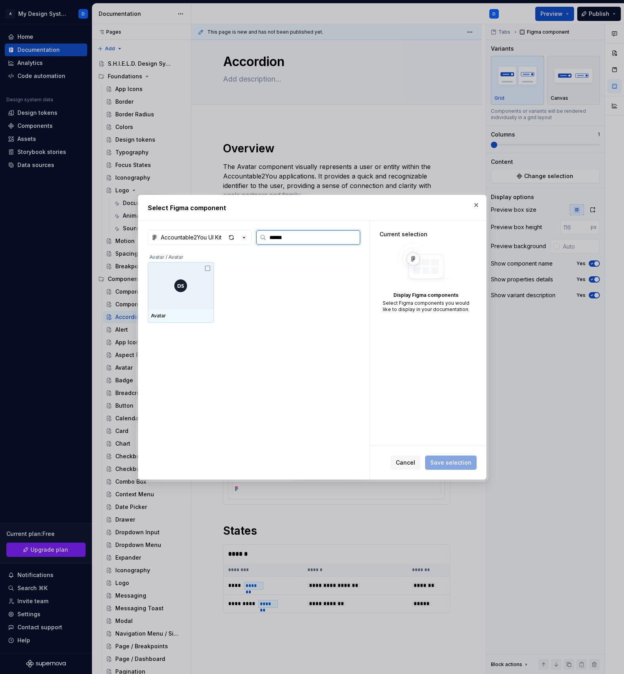
click at [163, 304] on div at bounding box center [181, 286] width 66 height 48
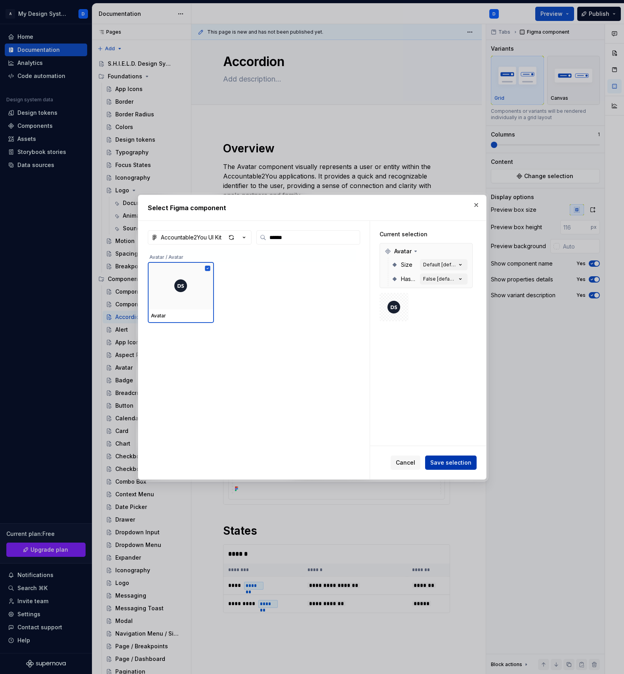
click at [458, 463] on span "Save selection" at bounding box center [450, 463] width 41 height 8
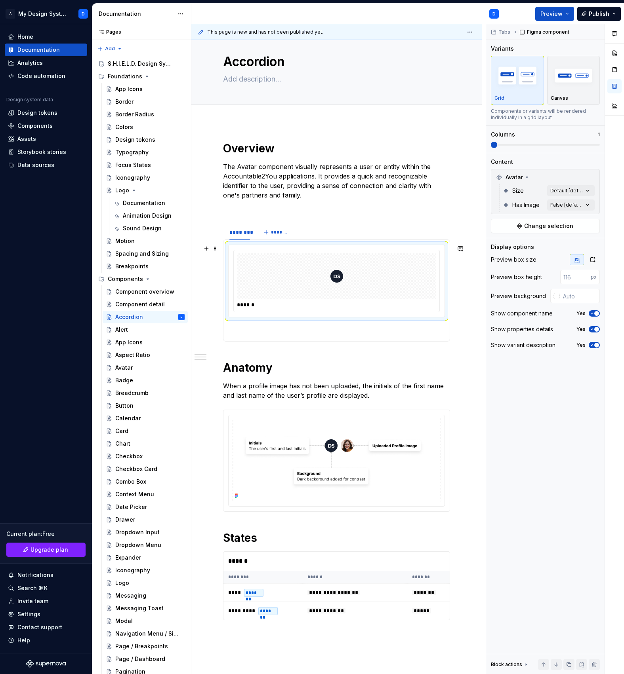
click at [251, 302] on div "******" at bounding box center [338, 305] width 202 height 8
click at [281, 230] on span "*******" at bounding box center [280, 232] width 18 height 6
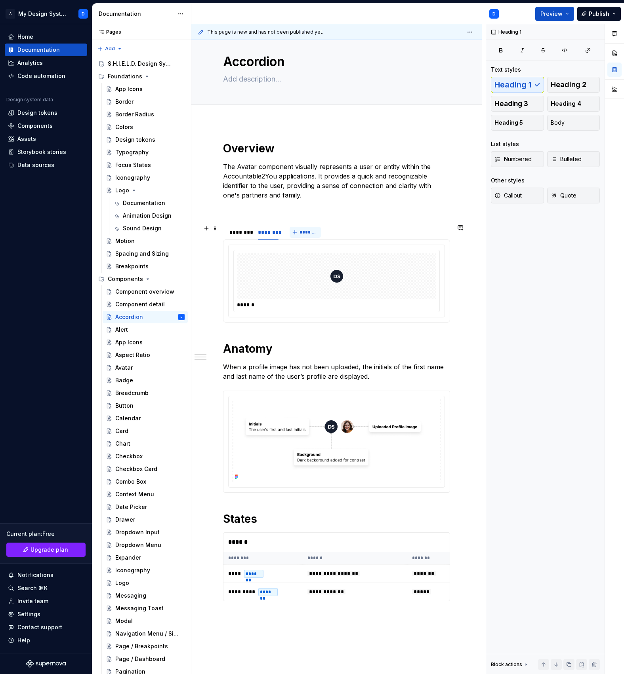
click at [307, 230] on span "*******" at bounding box center [308, 232] width 18 height 6
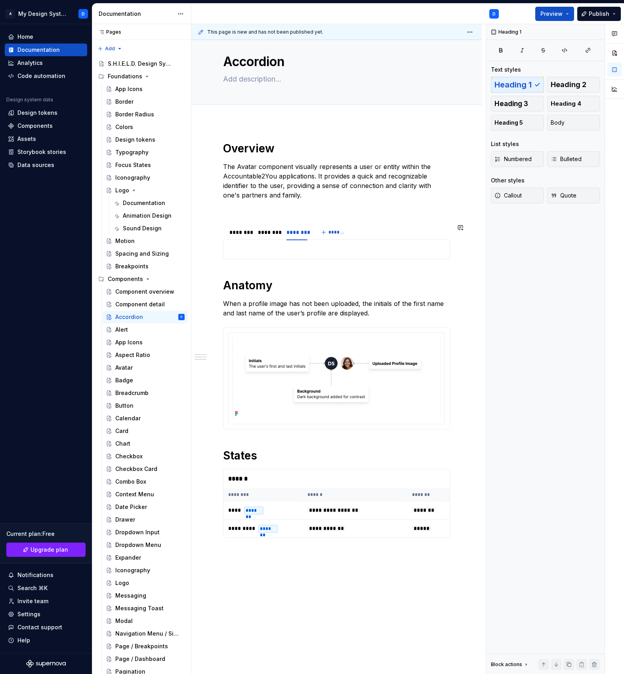
click at [279, 256] on div "****** ******" at bounding box center [336, 250] width 227 height 20
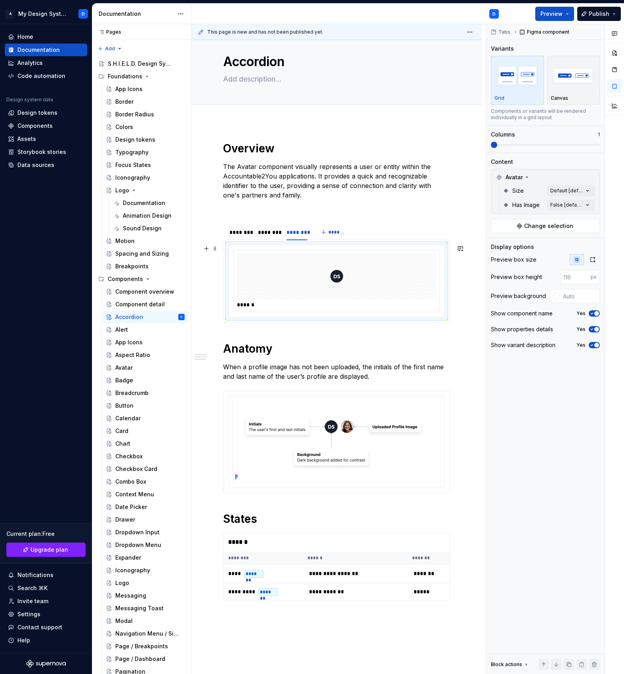
click at [297, 276] on div at bounding box center [336, 276] width 199 height 46
click at [571, 197] on div "Size Default [default]" at bounding box center [548, 191] width 92 height 14
click at [571, 194] on div "Comments Open comments No comments yet Select ‘Comment’ from the block context …" at bounding box center [555, 349] width 138 height 651
click at [240, 230] on html "A My Design System D Home Documentation Analytics Code automation Design system…" at bounding box center [312, 337] width 624 height 674
click at [234, 232] on div "********" at bounding box center [239, 232] width 21 height 8
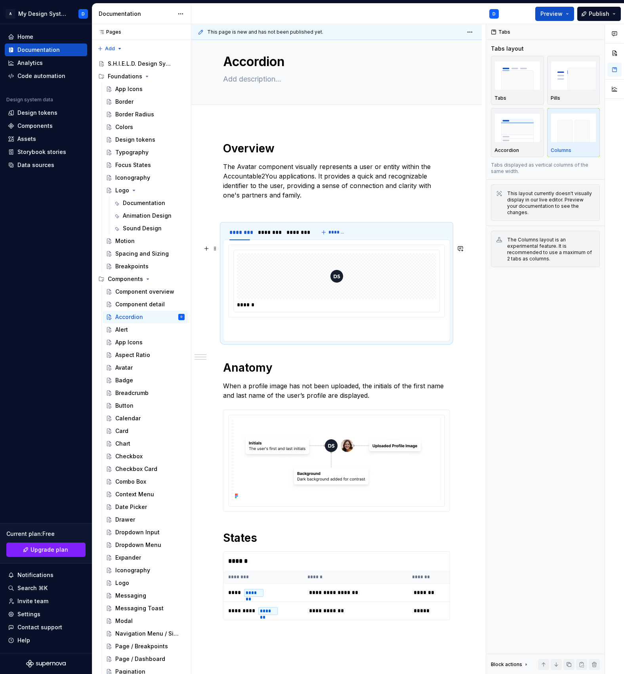
click at [285, 274] on div at bounding box center [336, 276] width 199 height 46
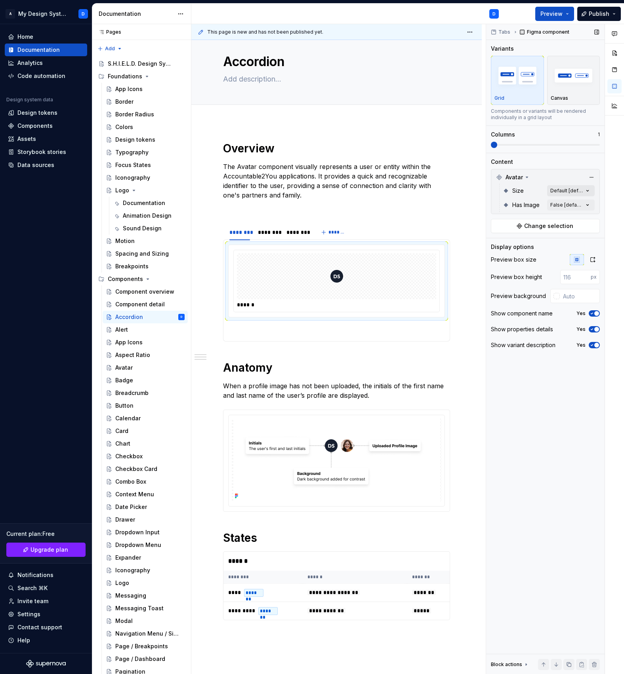
click at [567, 192] on div "Comments Open comments No comments yet Select ‘Comment’ from the block context …" at bounding box center [555, 349] width 138 height 651
click at [496, 230] on div at bounding box center [495, 229] width 6 height 6
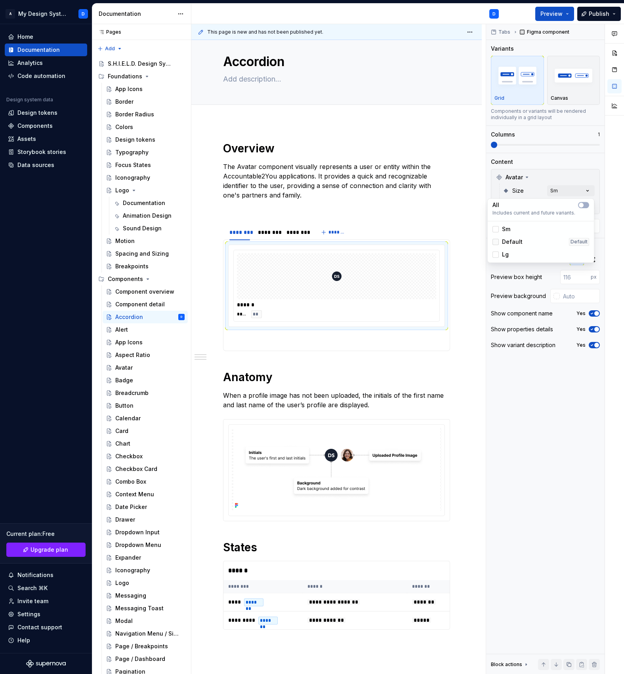
click at [496, 242] on div at bounding box center [495, 242] width 6 height 6
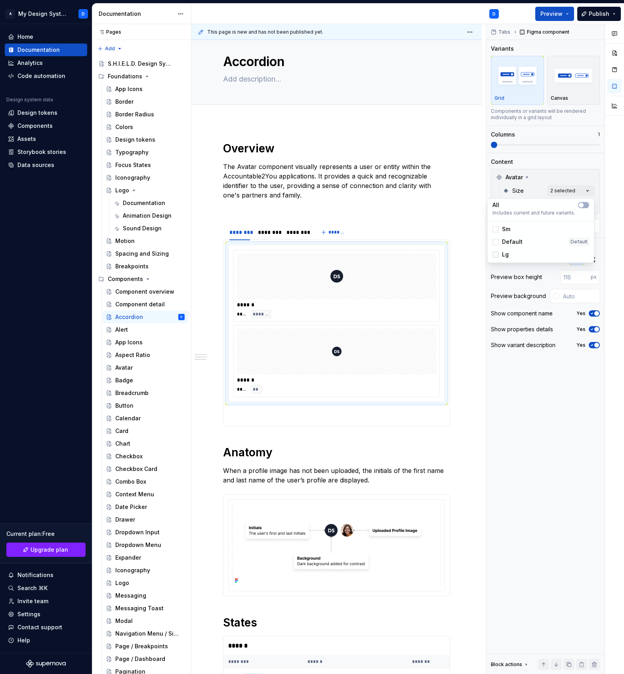
click at [495, 257] on div at bounding box center [495, 254] width 6 height 6
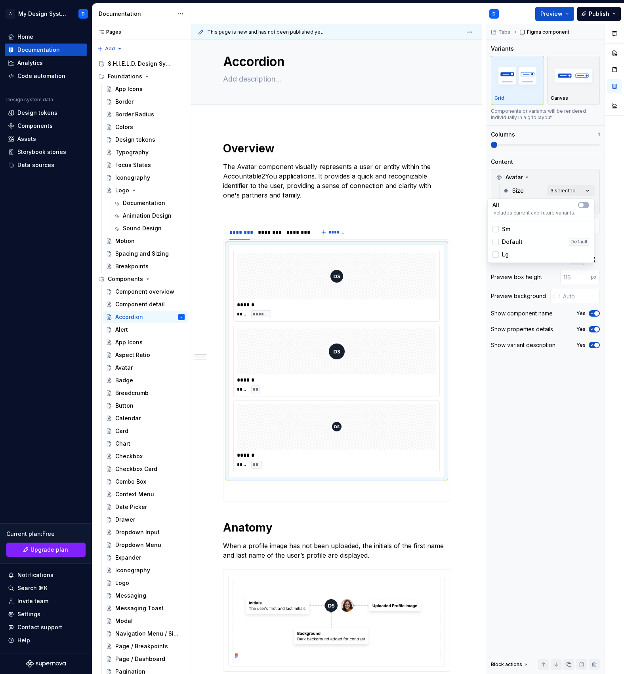
click at [270, 236] on html "A My Design System D Home Documentation Analytics Code automation Design system…" at bounding box center [312, 337] width 624 height 674
click at [302, 282] on div at bounding box center [336, 276] width 199 height 46
click at [228, 256] on div "****** **** ******* ****** **** ** ****** **** **" at bounding box center [336, 361] width 217 height 233
drag, startPoint x: 248, startPoint y: 273, endPoint x: 255, endPoint y: 209, distance: 65.0
click at [255, 208] on body "A My Design System D Home Documentation Analytics Code automation Design system…" at bounding box center [312, 337] width 624 height 674
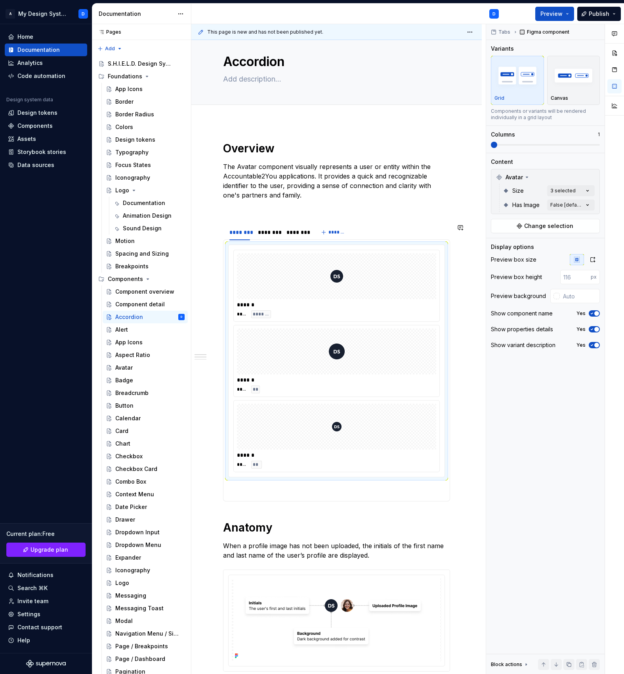
click at [318, 218] on div "**********" at bounding box center [336, 470] width 227 height 658
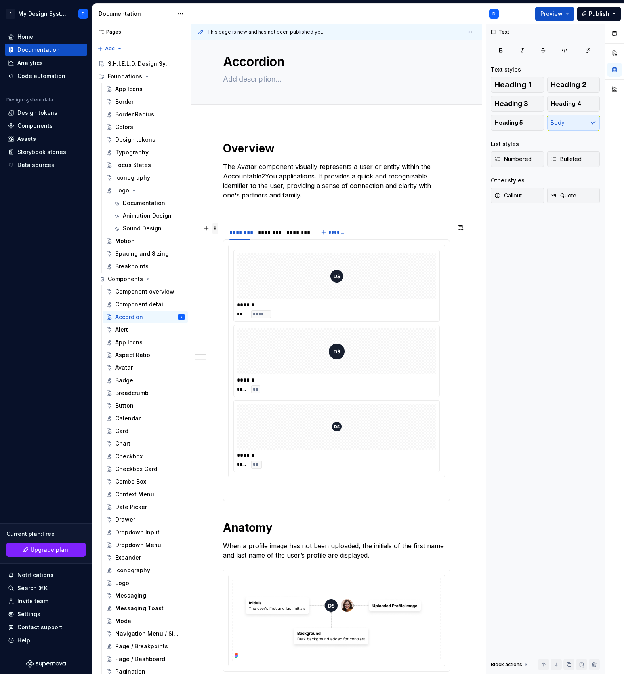
click at [216, 228] on span at bounding box center [215, 228] width 6 height 11
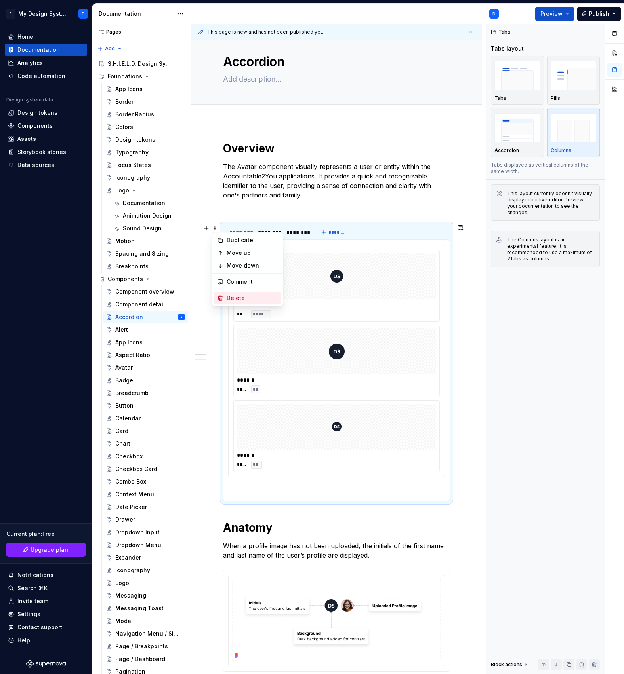
click at [253, 299] on div "Delete" at bounding box center [251, 298] width 51 height 8
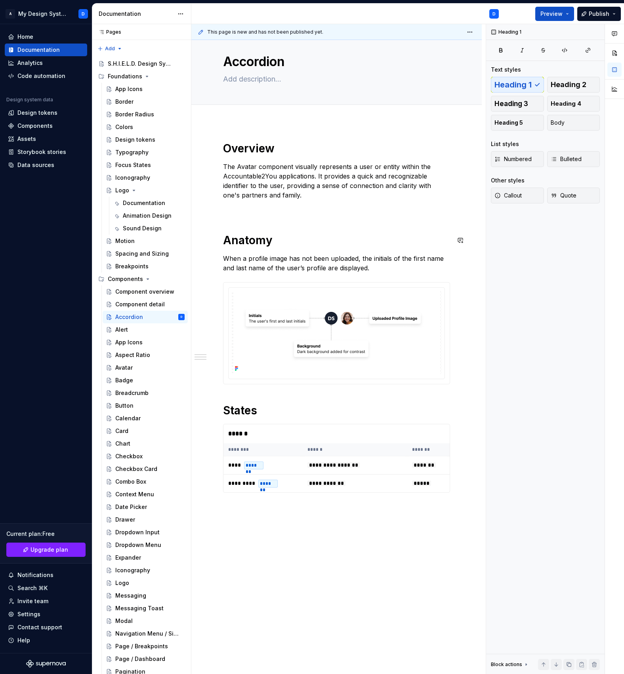
click at [243, 215] on div "**********" at bounding box center [336, 326] width 227 height 371
click at [235, 210] on p at bounding box center [336, 210] width 227 height 10
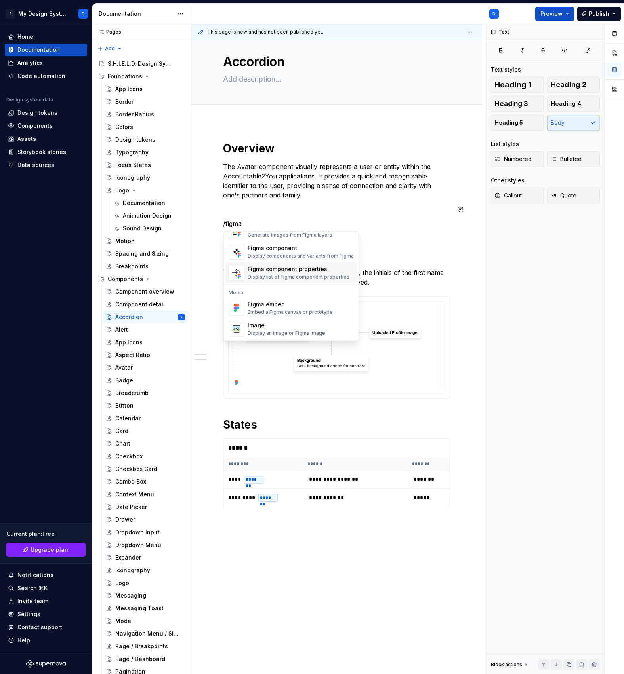
scroll to position [0, 0]
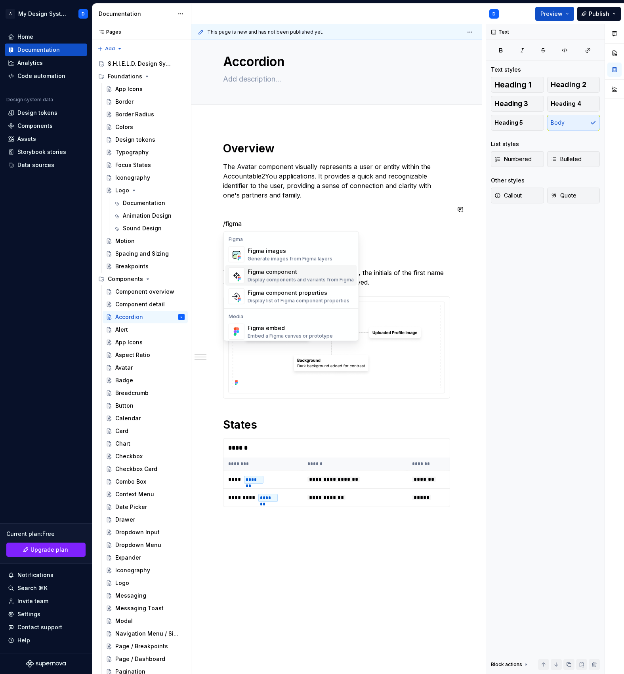
click at [279, 281] on div "Display components and variants from Figma" at bounding box center [300, 280] width 106 height 6
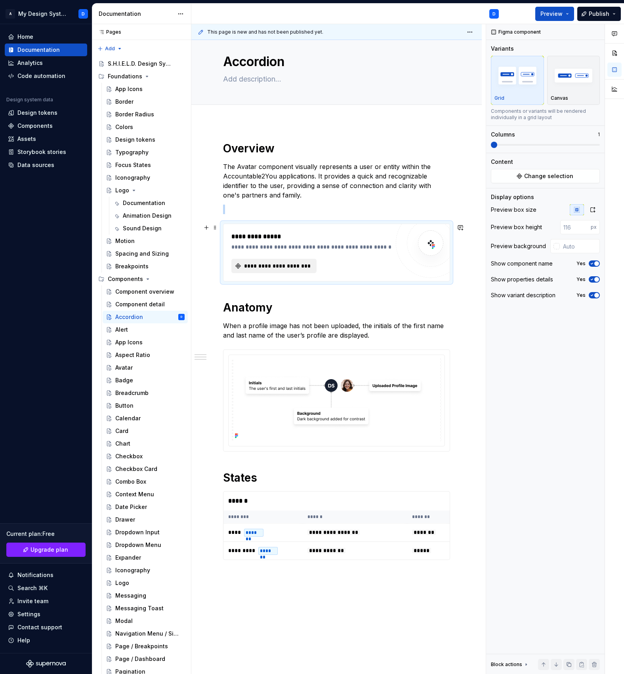
click at [282, 266] on span "**********" at bounding box center [277, 266] width 68 height 8
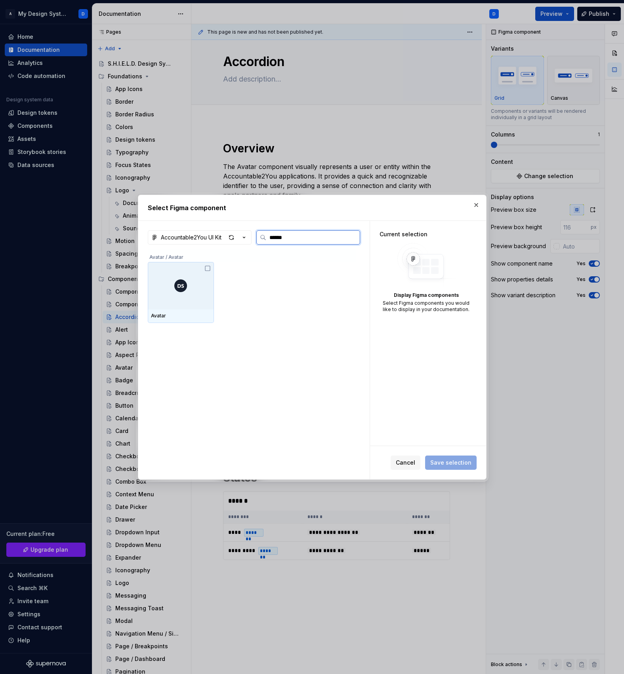
click at [185, 308] on div at bounding box center [181, 286] width 66 height 48
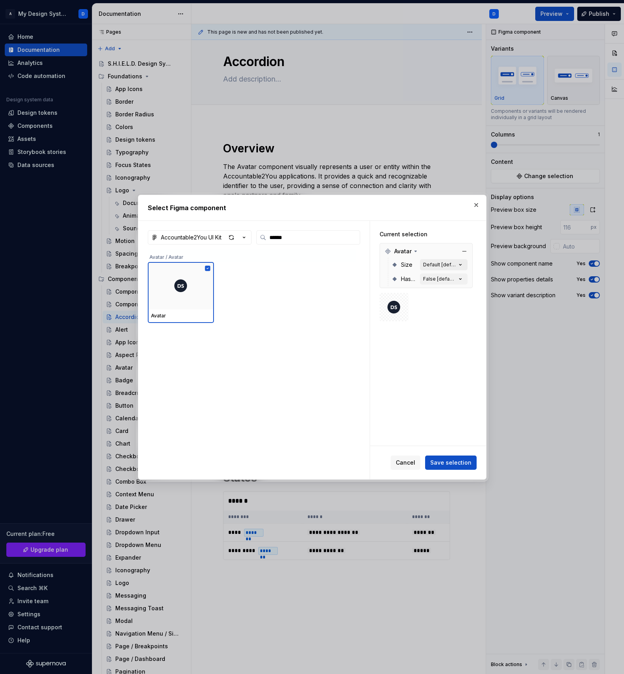
click at [450, 264] on div "Default [default]" at bounding box center [439, 265] width 33 height 6
click at [449, 262] on div "Default [default]" at bounding box center [439, 265] width 33 height 6
click at [464, 262] on icon "button" at bounding box center [460, 265] width 8 height 8
click at [463, 266] on icon "button" at bounding box center [460, 265] width 8 height 8
click at [453, 465] on span "Save selection" at bounding box center [450, 463] width 41 height 8
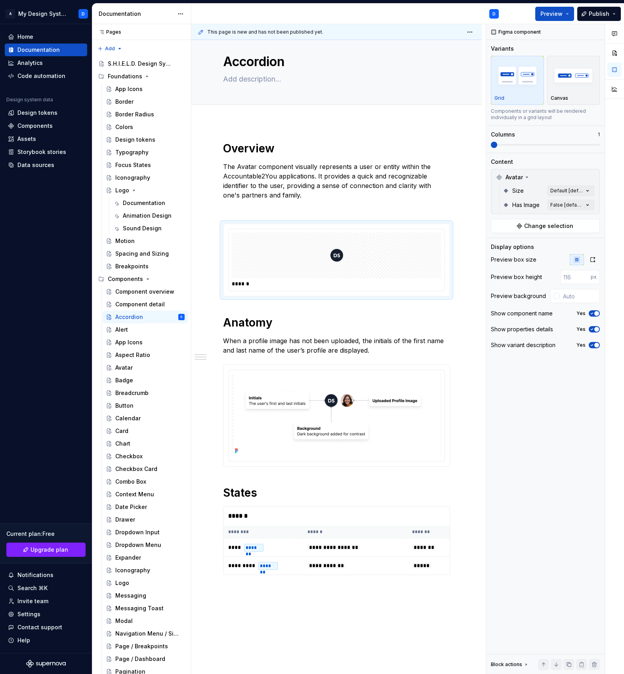
click at [564, 192] on div "Comments Open comments No comments yet Select ‘Comment’ from the block context …" at bounding box center [555, 349] width 138 height 651
click at [509, 226] on span "Sm" at bounding box center [506, 229] width 8 height 8
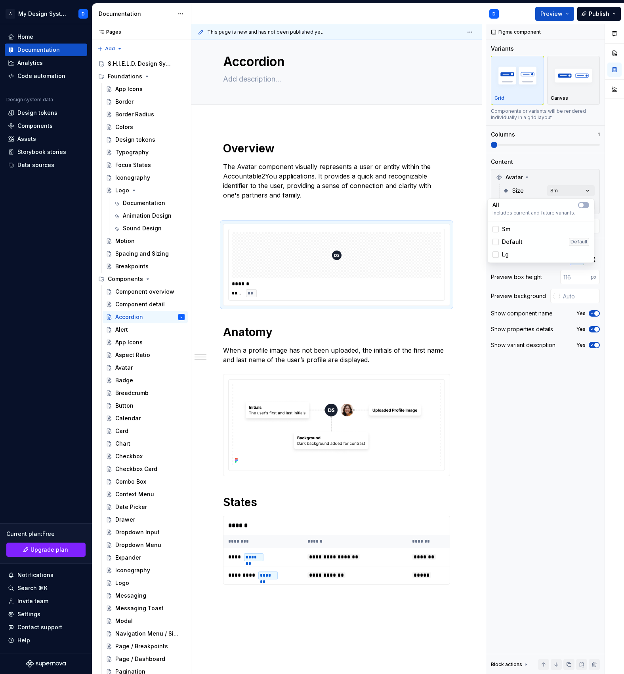
click at [503, 242] on span "Default" at bounding box center [512, 242] width 21 height 8
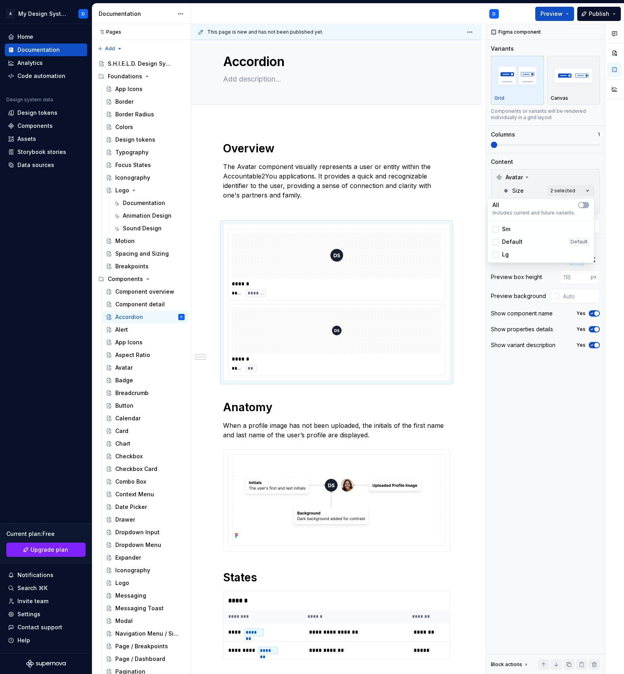
click at [502, 256] on span "Lg" at bounding box center [505, 255] width 7 height 8
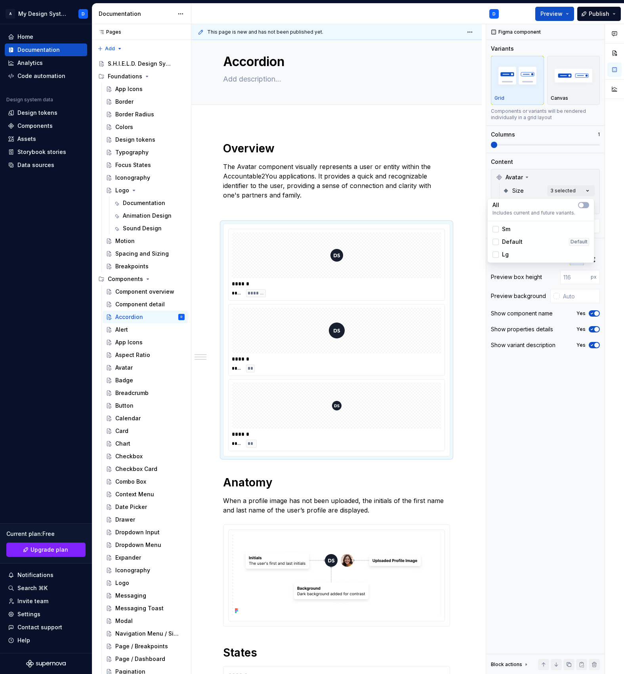
click at [293, 211] on html "A My Design System D Home Documentation Analytics Code automation Design system…" at bounding box center [312, 337] width 624 height 674
click at [215, 226] on span at bounding box center [215, 227] width 6 height 11
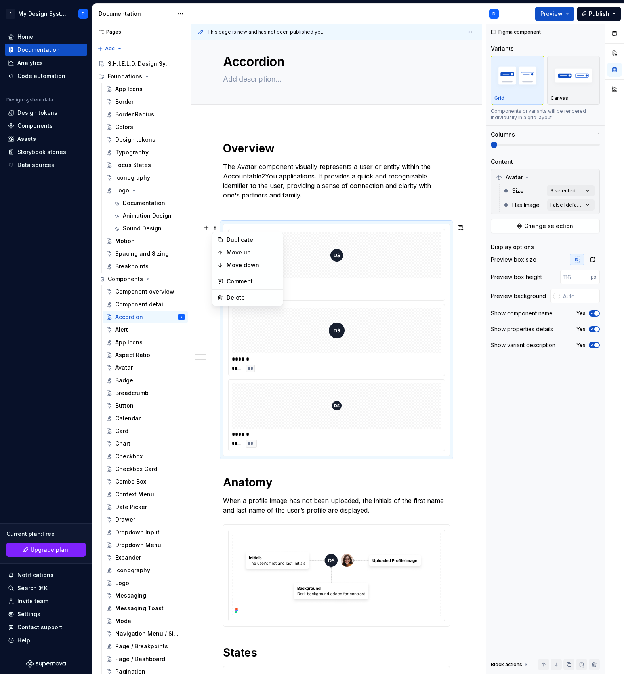
click at [320, 467] on div "**********" at bounding box center [336, 447] width 227 height 612
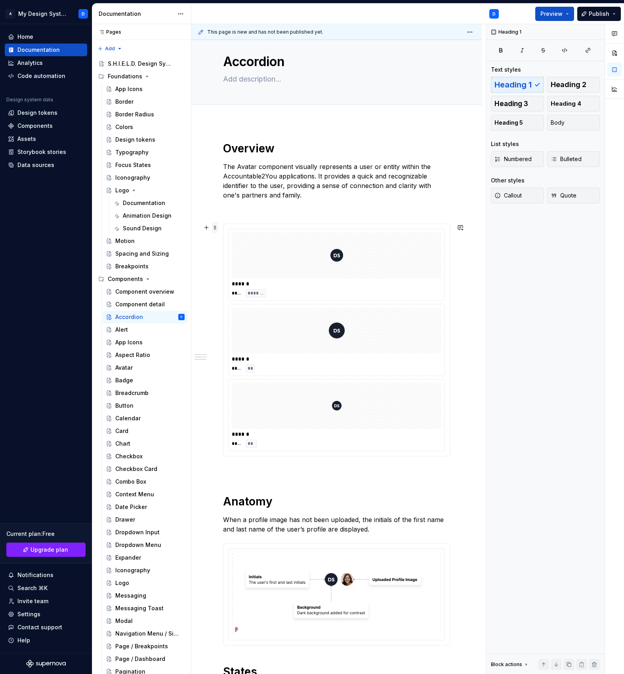
click at [214, 226] on span at bounding box center [215, 227] width 6 height 11
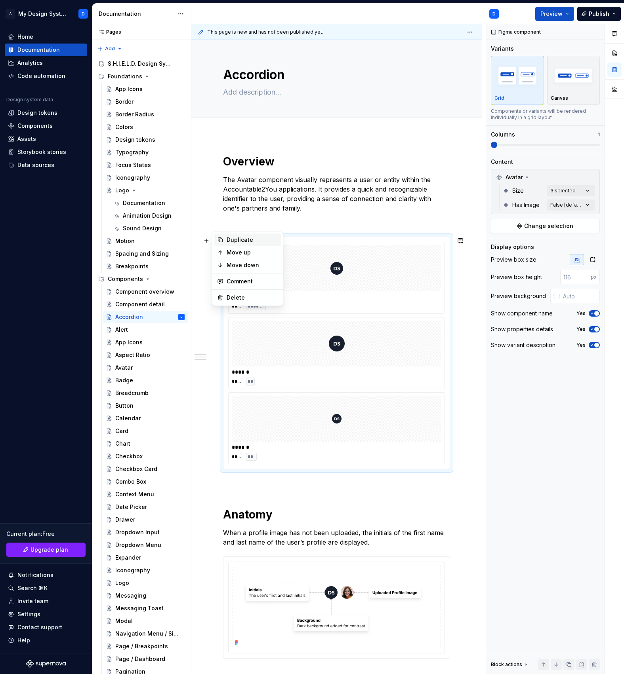
scroll to position [13, 0]
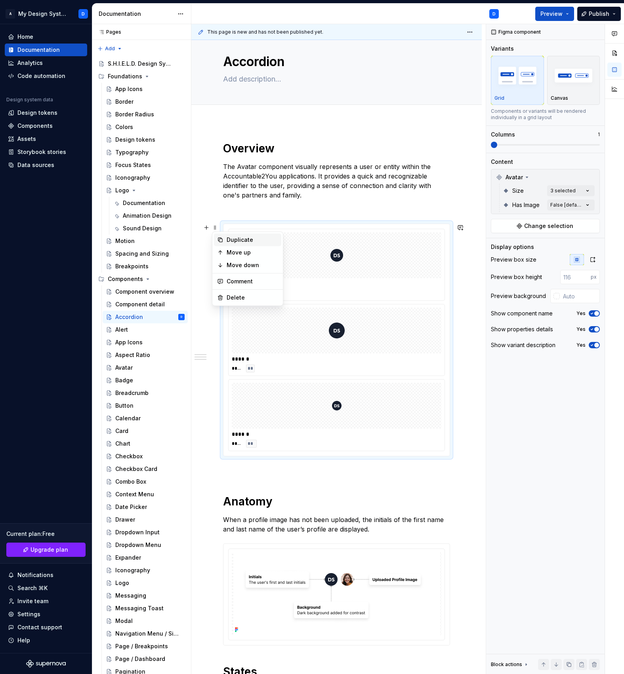
click at [246, 237] on div "Duplicate" at bounding box center [251, 240] width 51 height 8
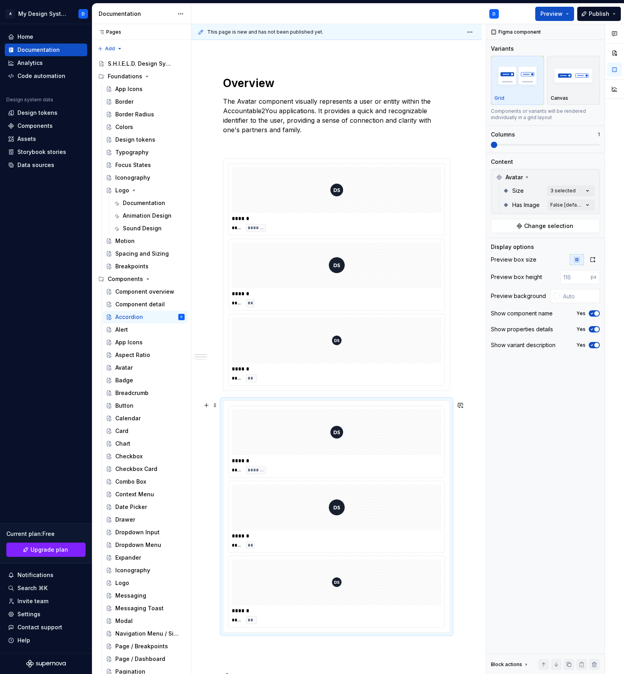
scroll to position [133, 0]
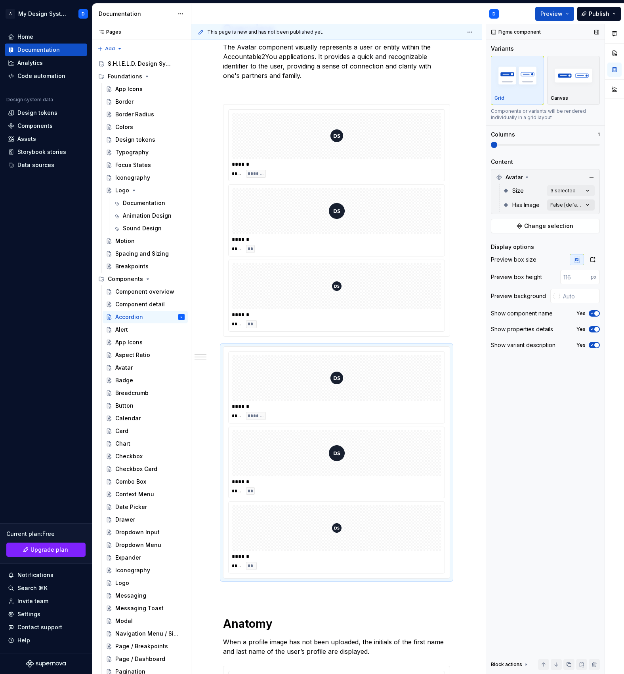
click at [558, 206] on div "Comments Open comments No comments yet Select ‘Comment’ from the block context …" at bounding box center [555, 349] width 138 height 651
click at [500, 257] on div "True" at bounding box center [503, 256] width 22 height 8
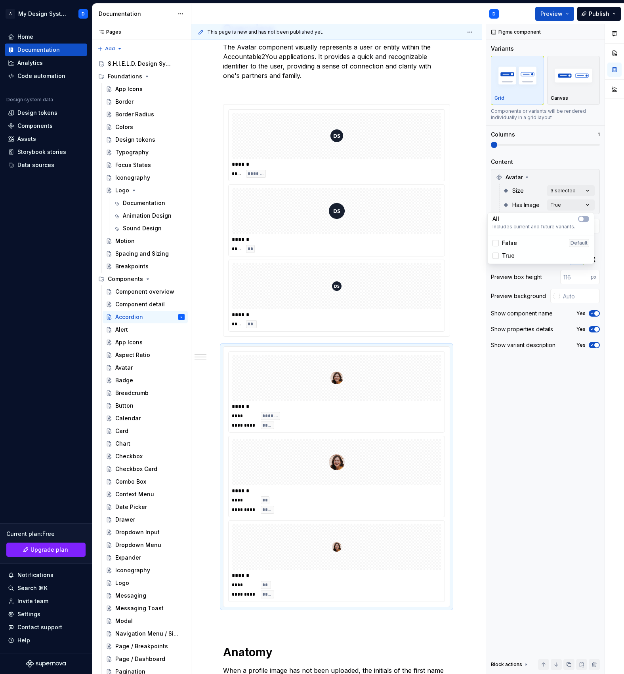
click at [353, 126] on html "A My Design System D Home Documentation Analytics Code automation Design system…" at bounding box center [312, 337] width 624 height 674
click at [316, 107] on div "****** **** ******* ****** **** ** ****** **** **" at bounding box center [336, 221] width 226 height 232
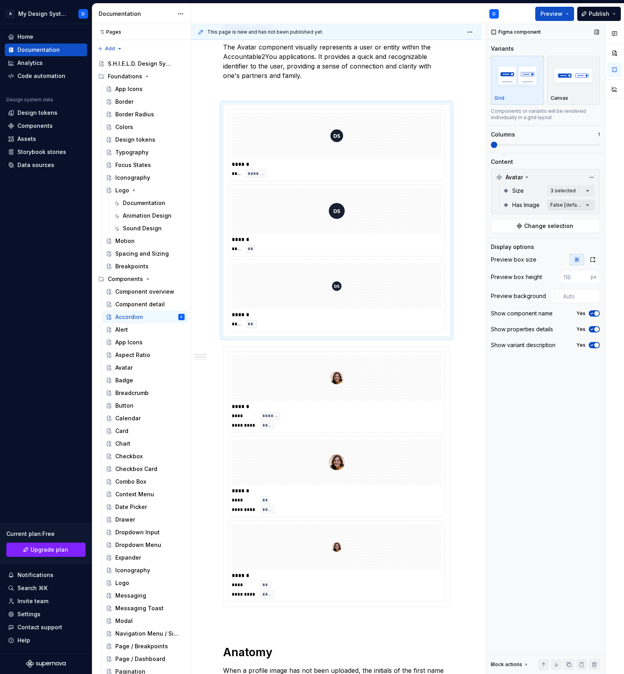
click at [581, 204] on div "Comments Open comments No comments yet Select ‘Comment’ from the block context …" at bounding box center [555, 349] width 138 height 651
click at [509, 244] on span "False" at bounding box center [509, 243] width 15 height 8
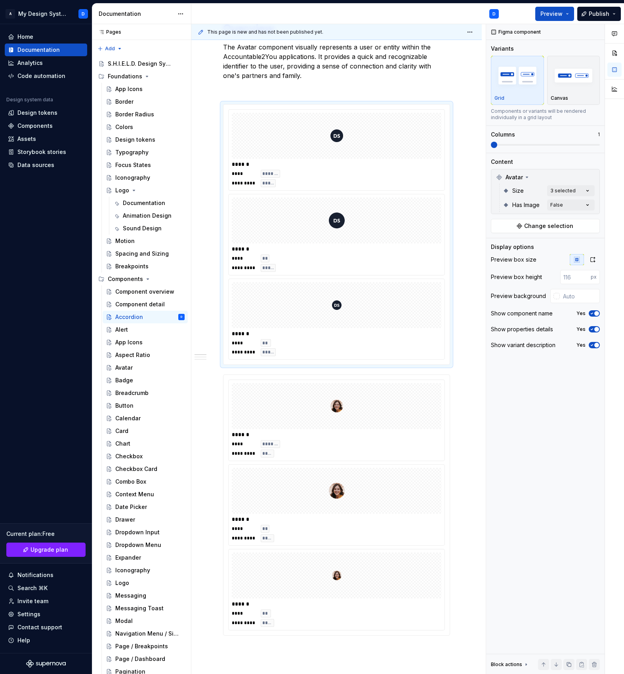
click at [560, 441] on div "Comments Open comments No comments yet Select ‘Comment’ from the block context …" at bounding box center [555, 349] width 138 height 651
click at [553, 14] on span "Preview" at bounding box center [551, 14] width 22 height 8
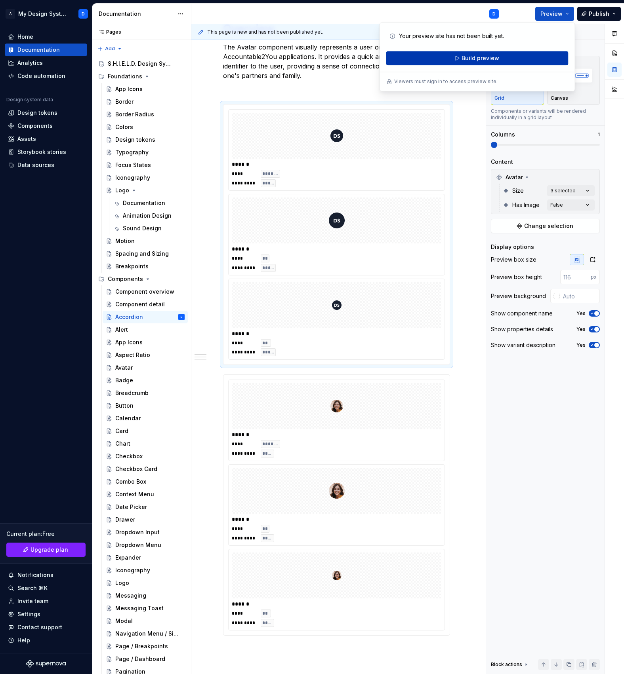
click at [502, 57] on button "Build preview" at bounding box center [477, 58] width 182 height 14
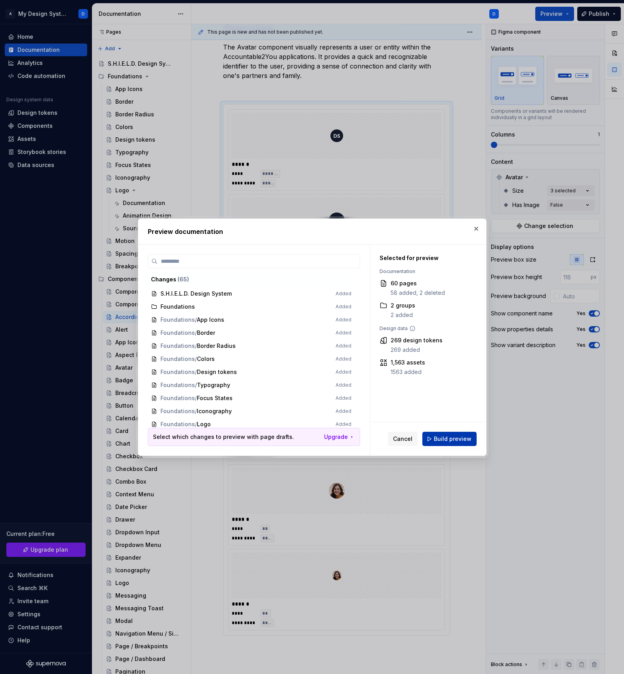
click at [457, 439] on span "Build preview" at bounding box center [453, 439] width 38 height 8
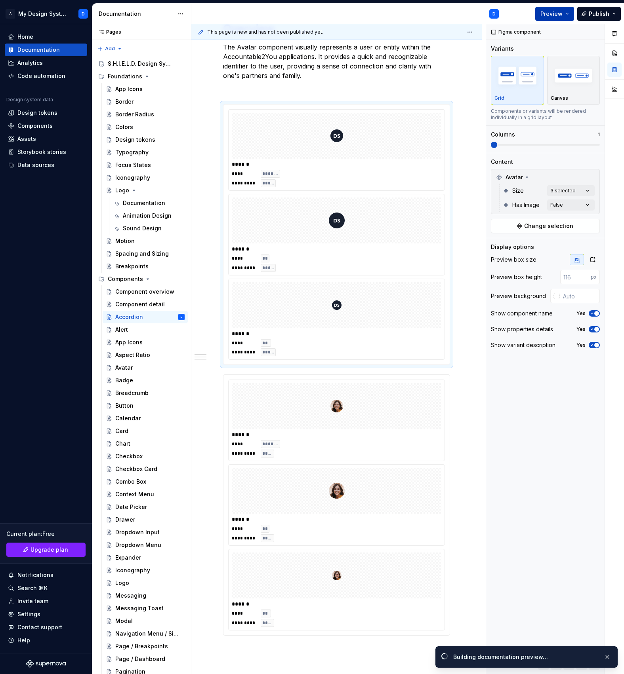
click at [558, 11] on span "Preview" at bounding box center [551, 14] width 22 height 8
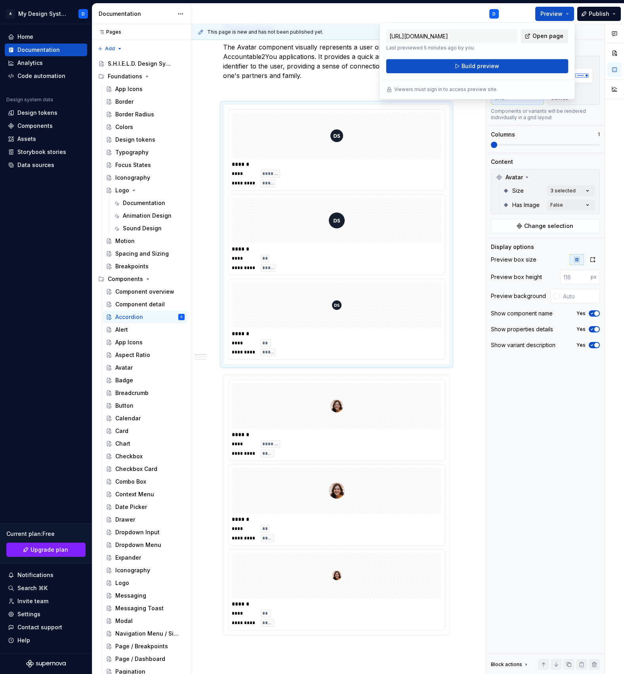
click at [552, 32] on span "Open page" at bounding box center [547, 36] width 31 height 8
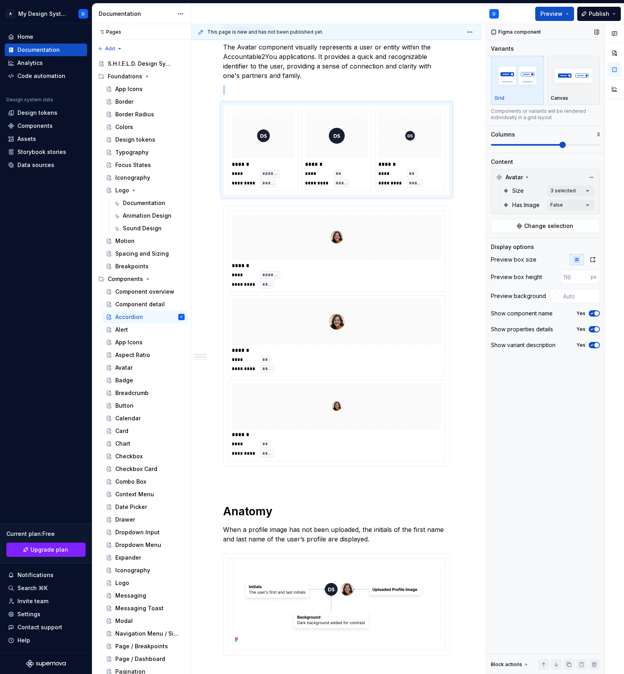
click at [548, 145] on span at bounding box center [545, 145] width 109 height 6
click at [384, 251] on div at bounding box center [336, 237] width 209 height 46
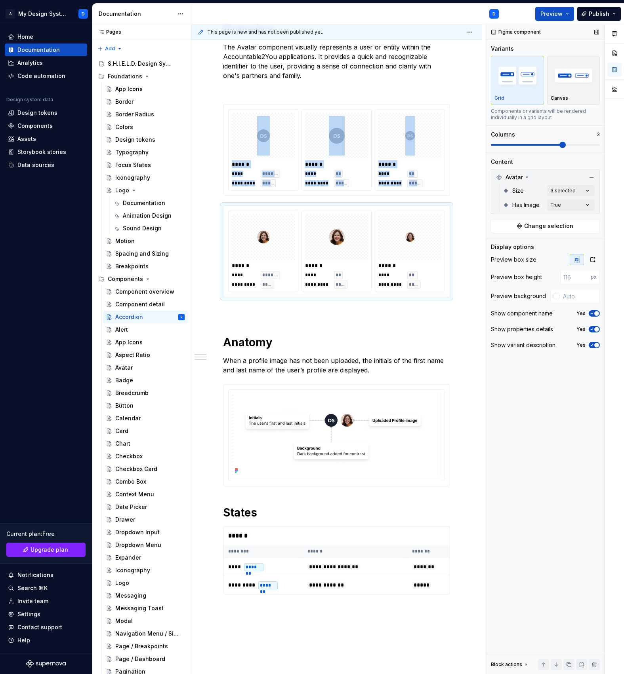
click at [548, 147] on span at bounding box center [545, 145] width 109 height 6
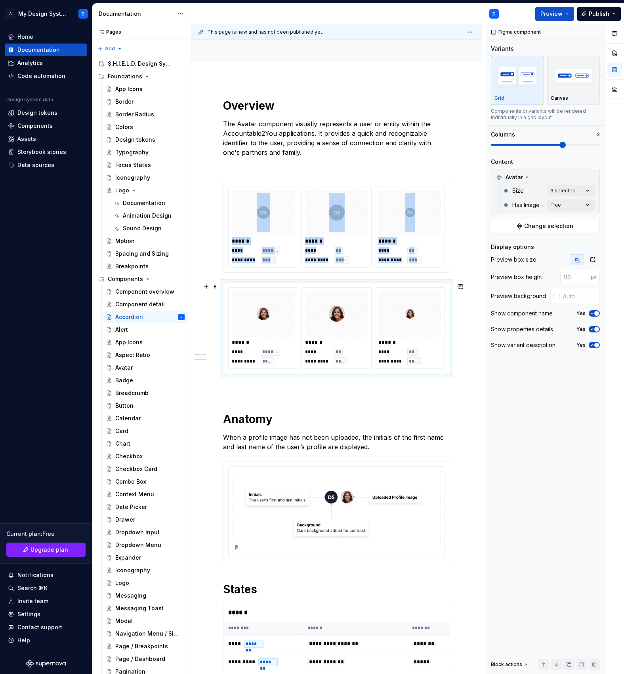
scroll to position [51, 0]
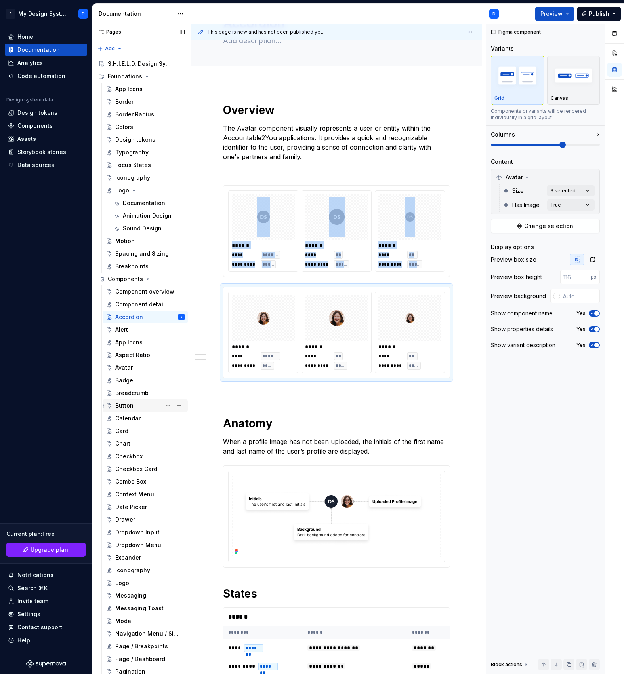
click at [138, 406] on div "Button" at bounding box center [149, 405] width 69 height 11
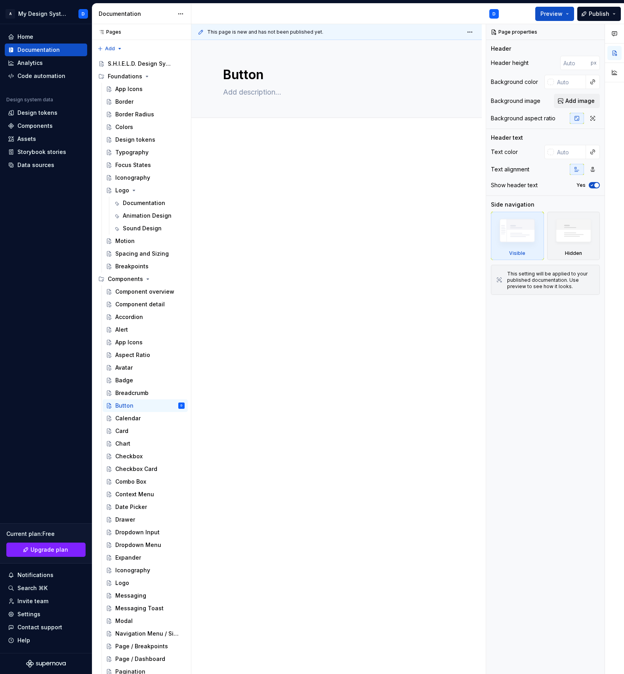
click at [320, 371] on div at bounding box center [336, 265] width 290 height 261
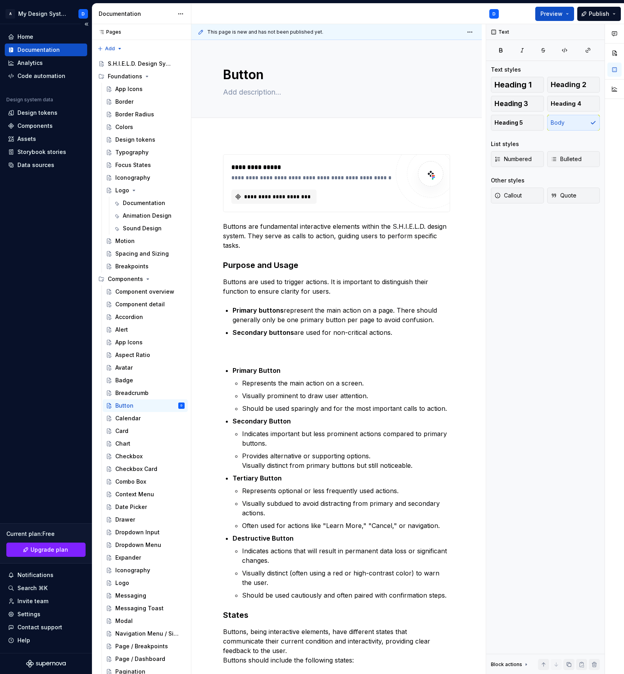
type textarea "*"
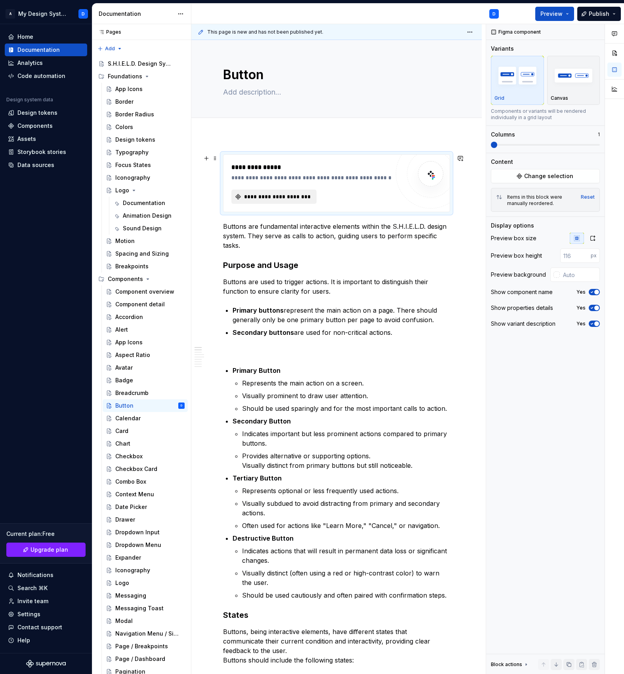
click at [295, 196] on span "**********" at bounding box center [277, 197] width 68 height 8
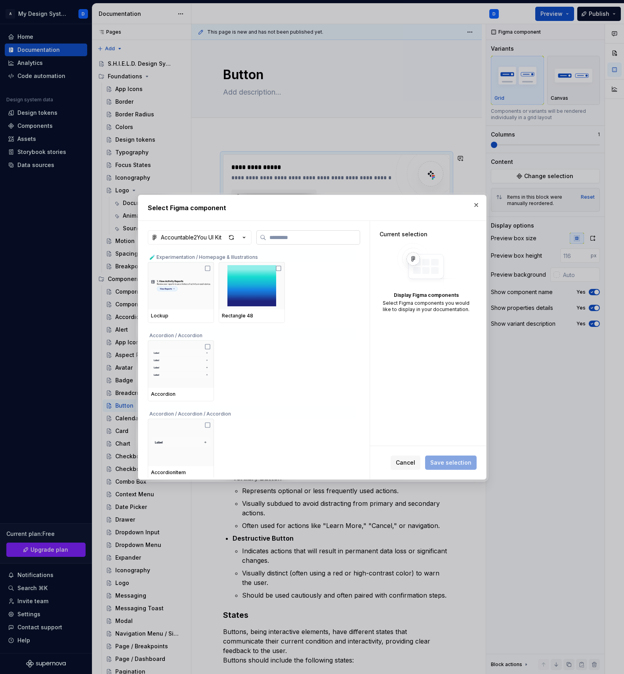
click at [316, 241] on input "search" at bounding box center [312, 238] width 93 height 8
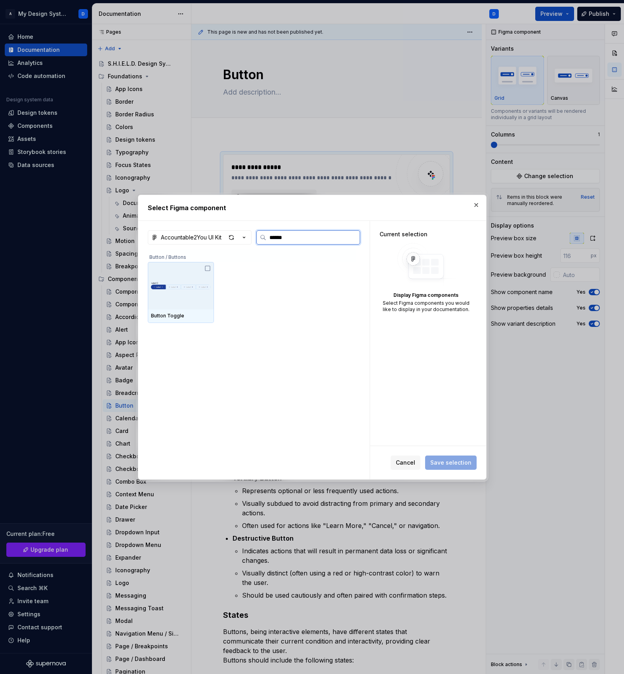
click at [175, 316] on div "Button Toggle" at bounding box center [181, 316] width 60 height 6
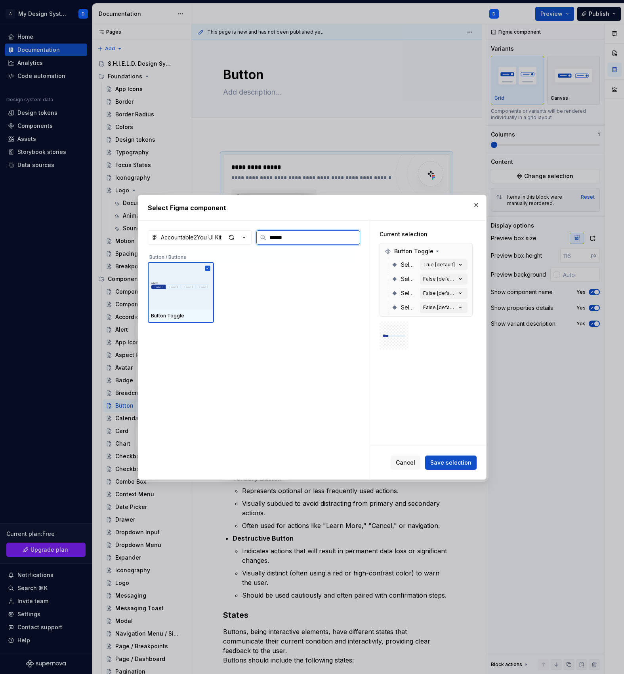
click at [175, 316] on div "Button Toggle" at bounding box center [181, 316] width 60 height 6
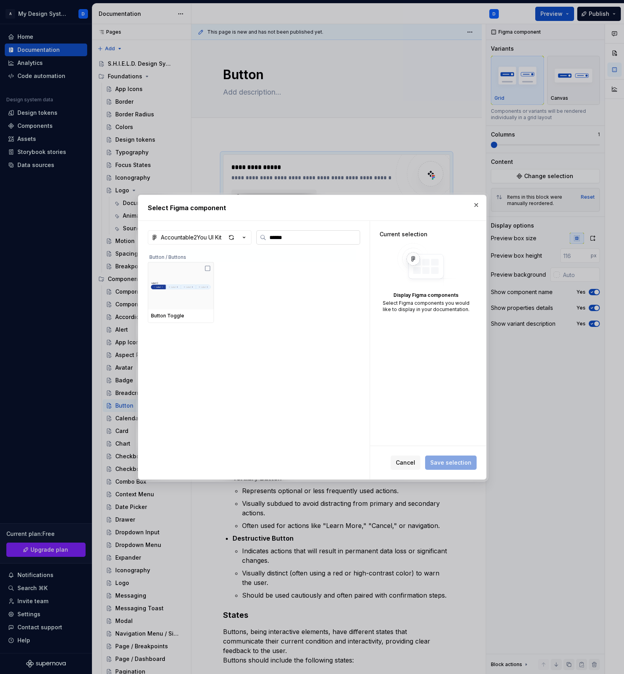
click at [310, 236] on input "******" at bounding box center [312, 238] width 93 height 8
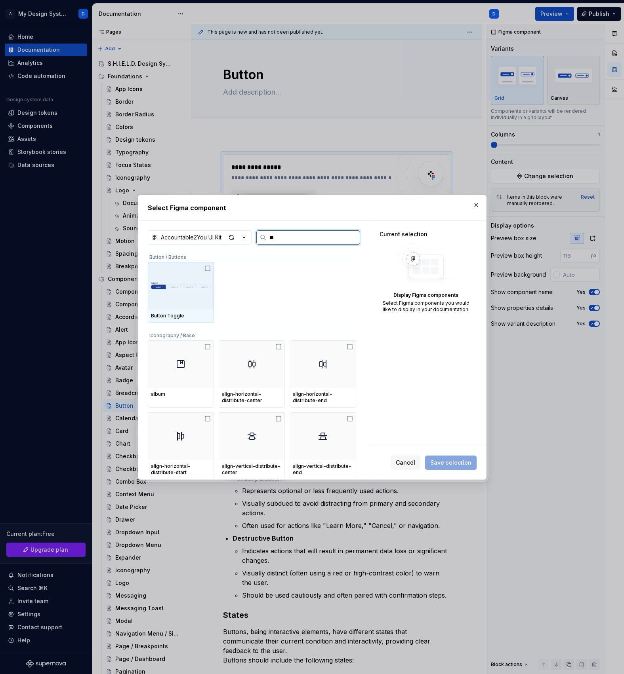
type input "*"
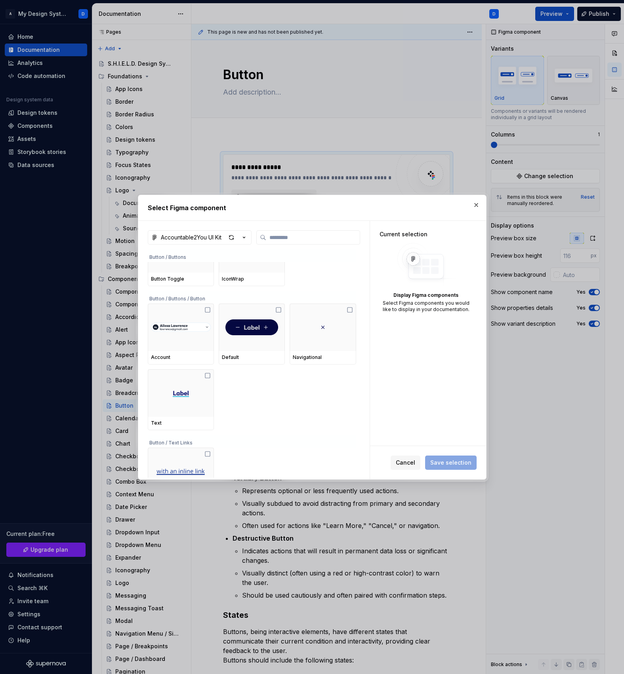
scroll to position [553, 0]
click at [258, 354] on div "Default" at bounding box center [252, 357] width 60 height 6
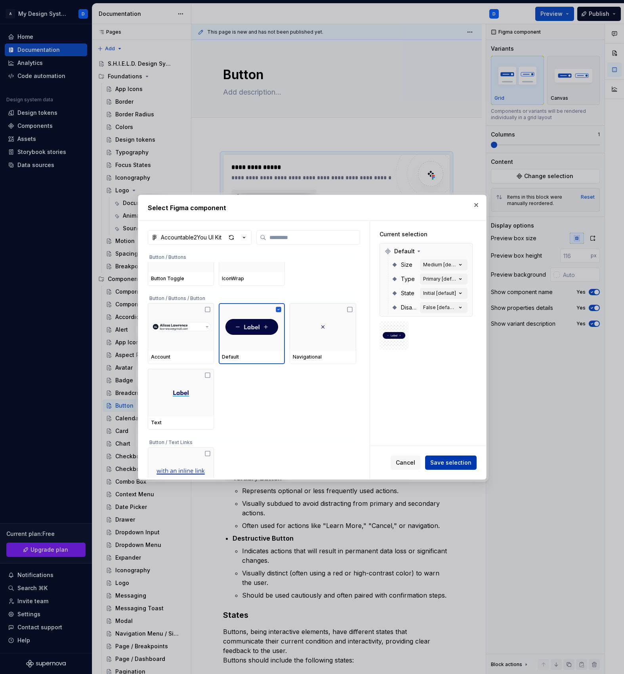
click at [459, 462] on span "Save selection" at bounding box center [450, 463] width 41 height 8
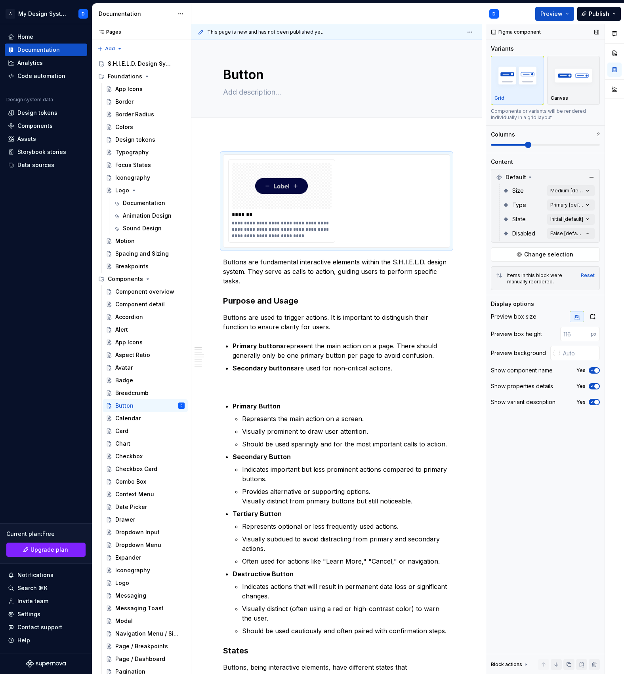
click at [543, 146] on span at bounding box center [545, 145] width 109 height 2
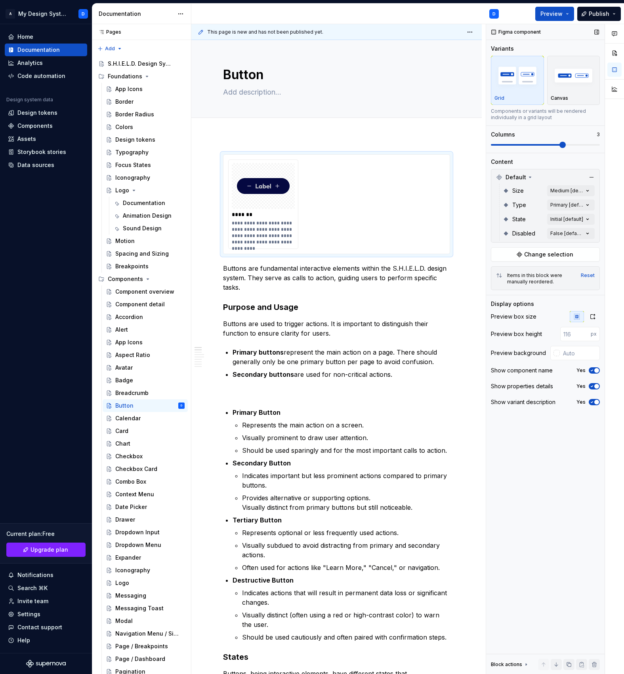
click at [552, 148] on span at bounding box center [545, 145] width 109 height 6
click at [577, 189] on div "Comments Open comments No comments yet Select ‘Comment’ from the block context …" at bounding box center [555, 349] width 138 height 651
click at [495, 230] on div at bounding box center [495, 229] width 6 height 6
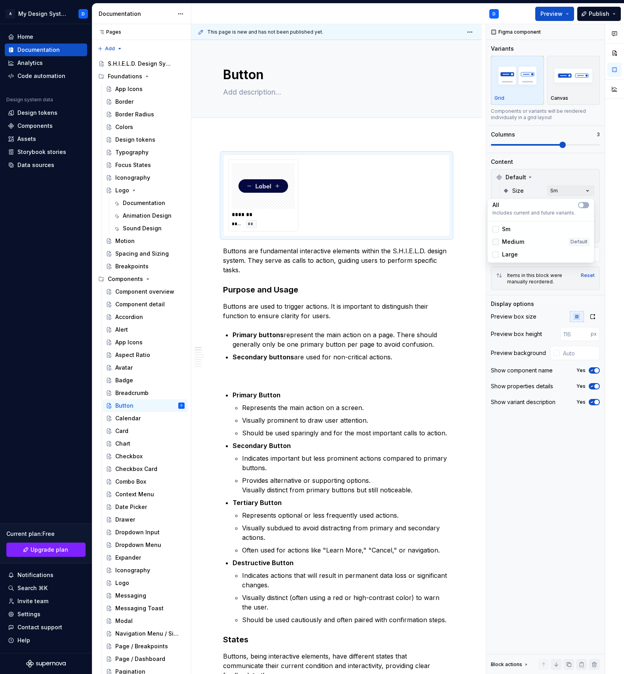
click at [495, 241] on div at bounding box center [495, 242] width 6 height 6
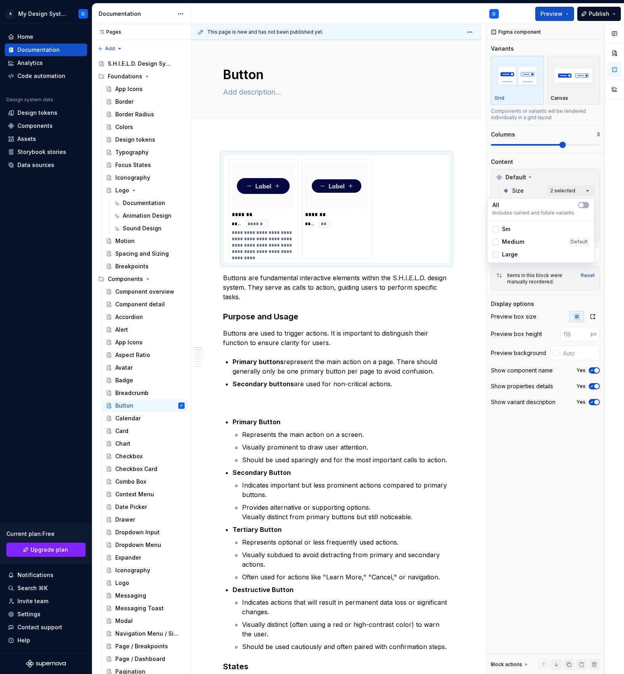
click at [495, 256] on div at bounding box center [495, 254] width 6 height 6
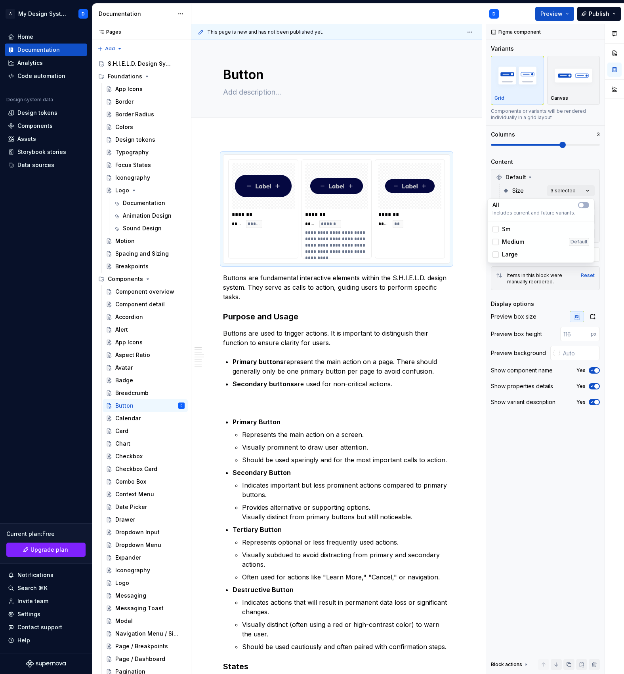
click at [350, 230] on html "A My Design System D Home Documentation Analytics Code automation Design system…" at bounding box center [312, 337] width 624 height 674
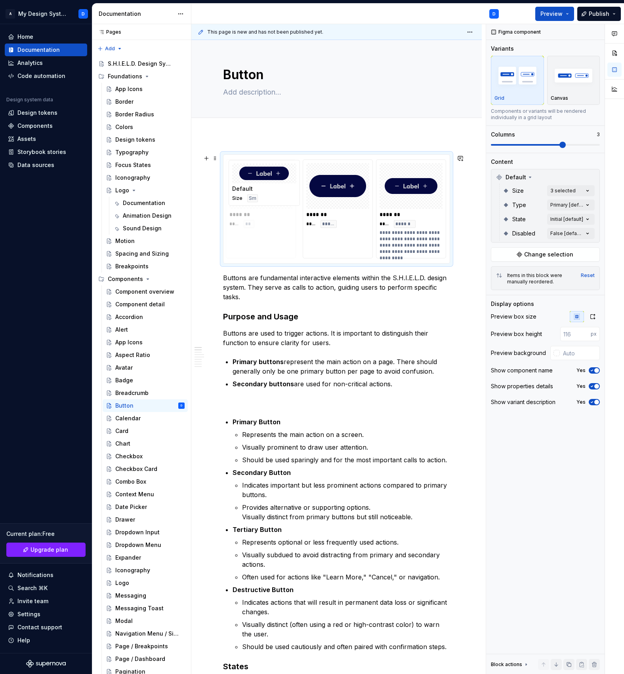
drag, startPoint x: 397, startPoint y: 171, endPoint x: 233, endPoint y: 183, distance: 164.3
click at [233, 183] on body "A My Design System D Home Documentation Analytics Code automation Design system…" at bounding box center [312, 337] width 624 height 674
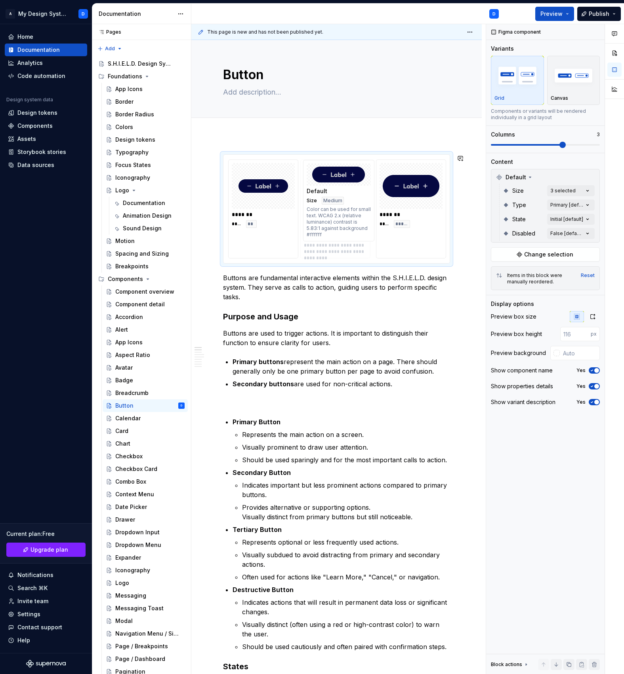
drag, startPoint x: 422, startPoint y: 217, endPoint x: 324, endPoint y: 214, distance: 97.8
click at [323, 214] on body "A My Design System D Home Documentation Analytics Code automation Design system…" at bounding box center [312, 337] width 624 height 674
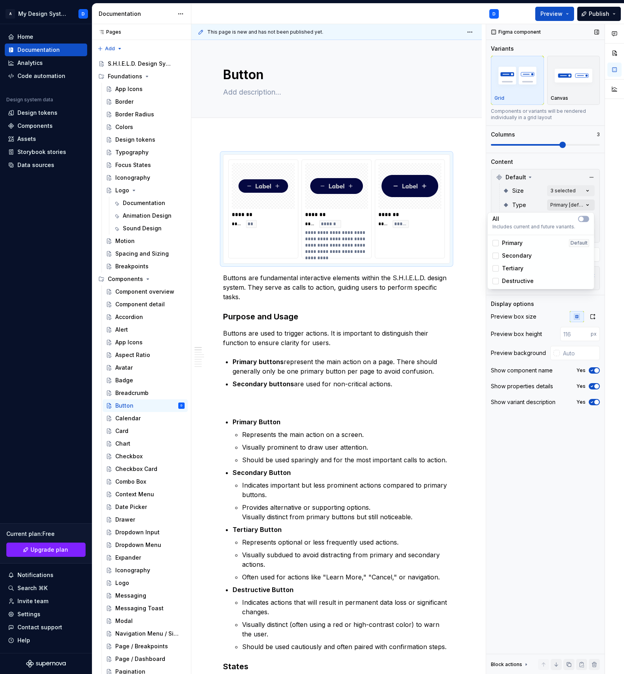
click at [577, 206] on div "Comments Open comments No comments yet Select ‘Comment’ from the block context …" at bounding box center [555, 349] width 138 height 651
click at [577, 205] on div "Comments Open comments No comments yet Select ‘Comment’ from the block context …" at bounding box center [555, 349] width 138 height 651
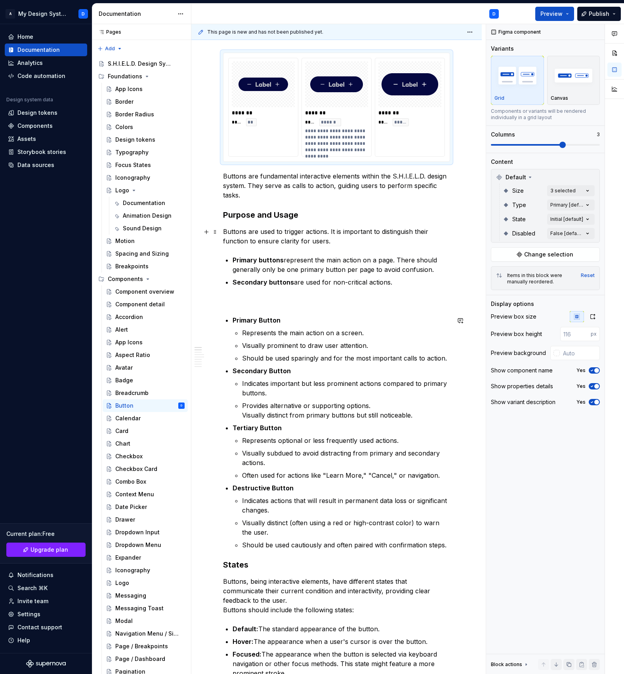
scroll to position [0, 0]
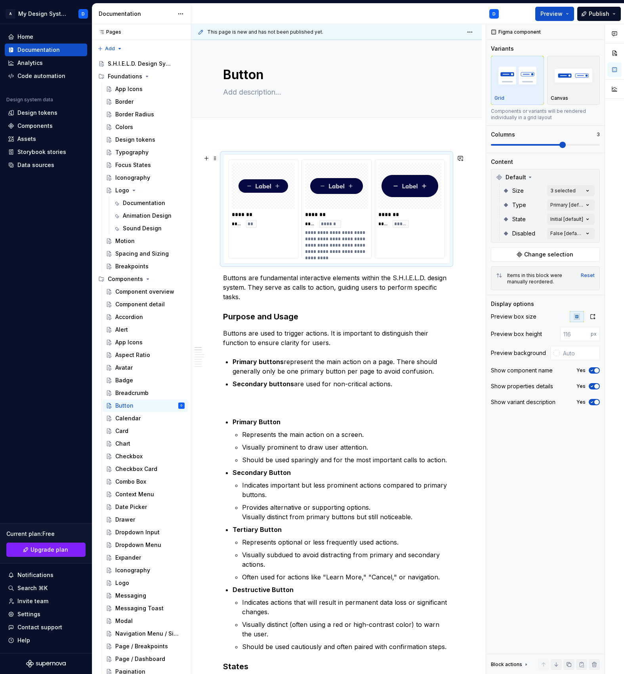
click at [332, 253] on div "**********" at bounding box center [337, 242] width 64 height 25
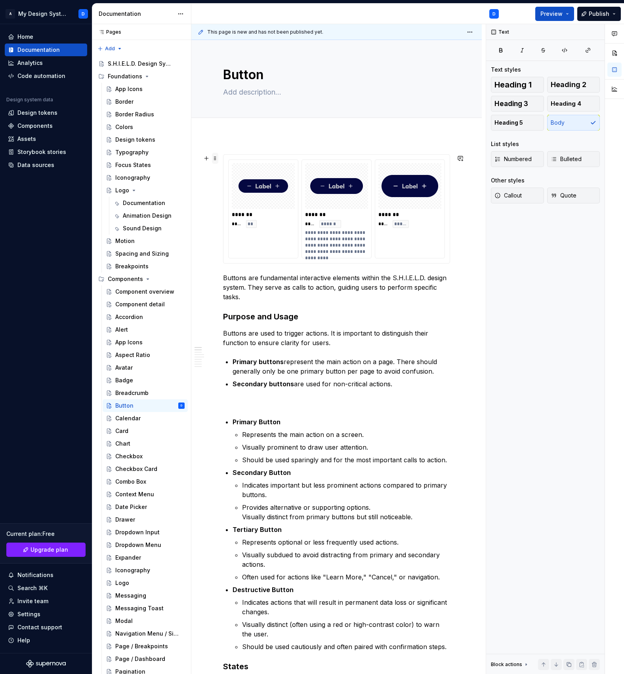
click at [213, 156] on span at bounding box center [215, 158] width 6 height 11
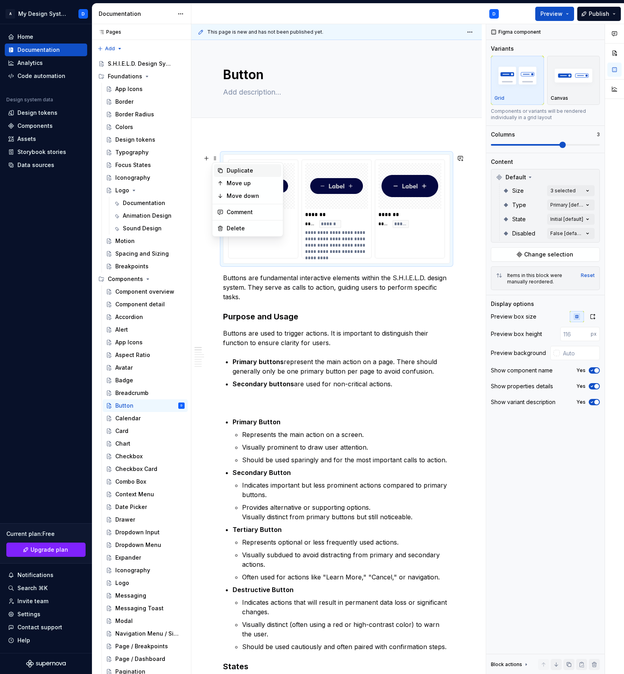
click at [228, 173] on div "Duplicate" at bounding box center [251, 171] width 51 height 8
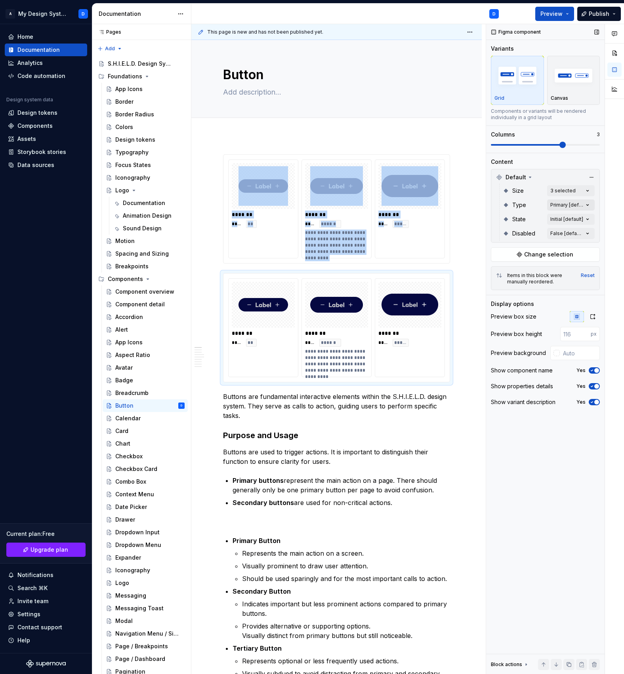
click at [560, 204] on div "Comments Open comments No comments yet Select ‘Comment’ from the block context …" at bounding box center [555, 349] width 138 height 651
click at [508, 255] on span "Secondary" at bounding box center [517, 256] width 30 height 8
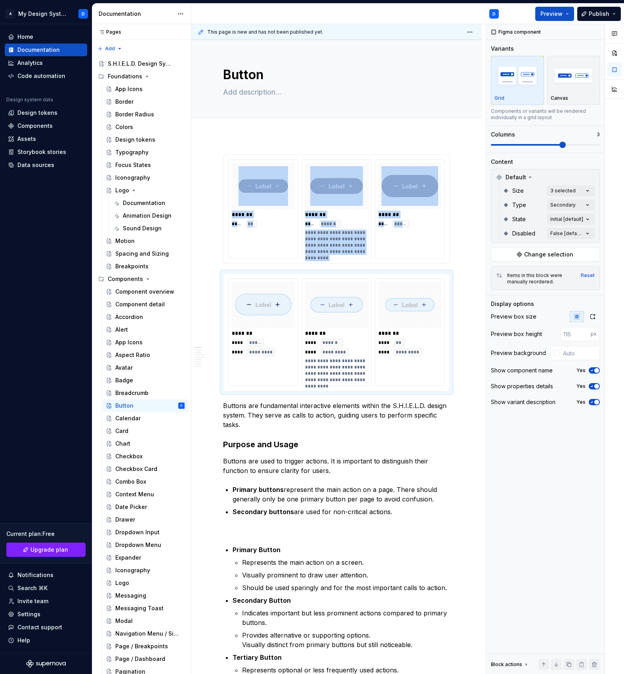
click at [342, 229] on html "A My Design System D Home Documentation Analytics Code automation Design system…" at bounding box center [312, 337] width 624 height 674
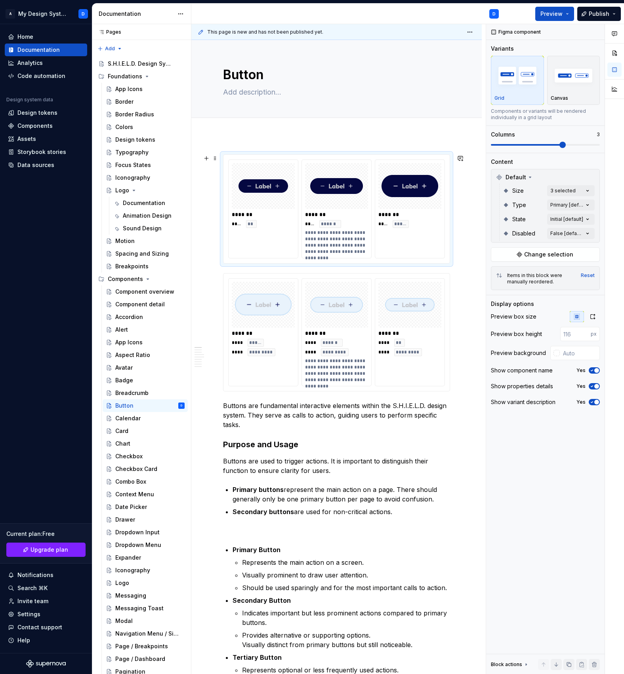
click at [325, 214] on div "*******" at bounding box center [337, 215] width 64 height 8
click at [569, 200] on div "Comments Open comments No comments yet Select ‘Comment’ from the block context …" at bounding box center [555, 349] width 138 height 651
click at [506, 242] on span "Primary" at bounding box center [512, 243] width 21 height 8
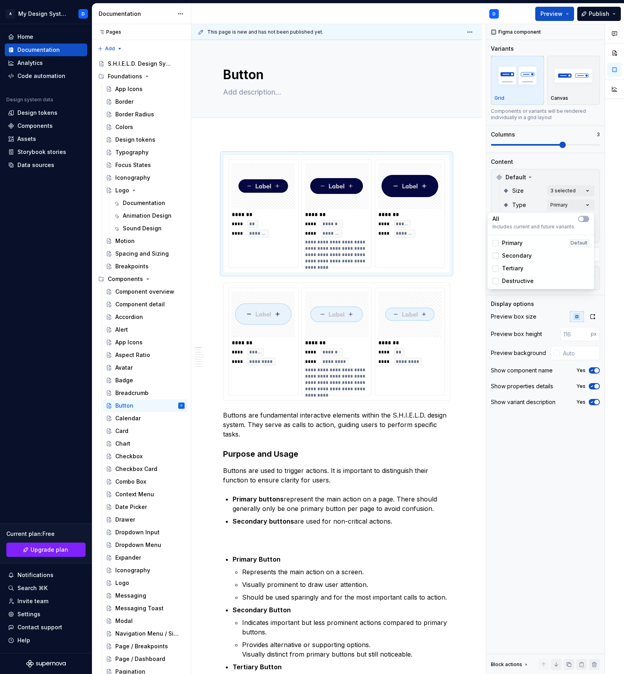
click at [297, 348] on html "A My Design System D Home Documentation Analytics Code automation Design system…" at bounding box center [312, 337] width 624 height 674
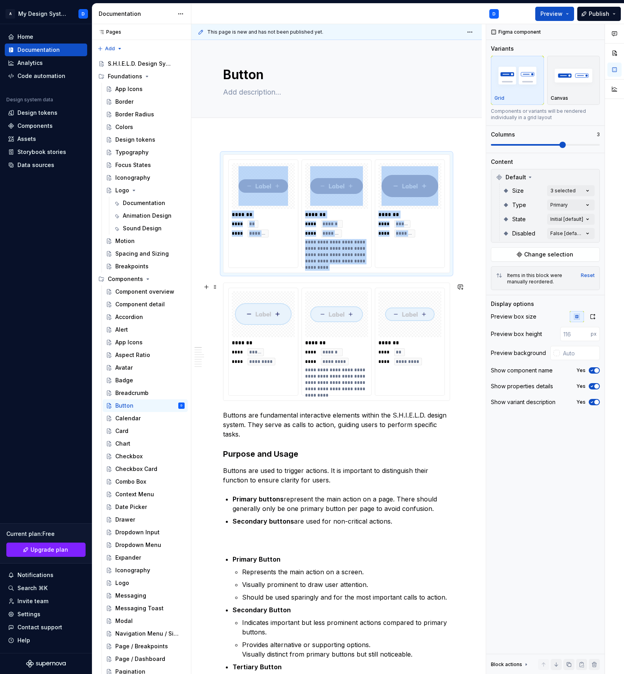
click at [253, 342] on div "*******" at bounding box center [264, 343] width 64 height 8
click at [213, 286] on span at bounding box center [215, 287] width 6 height 11
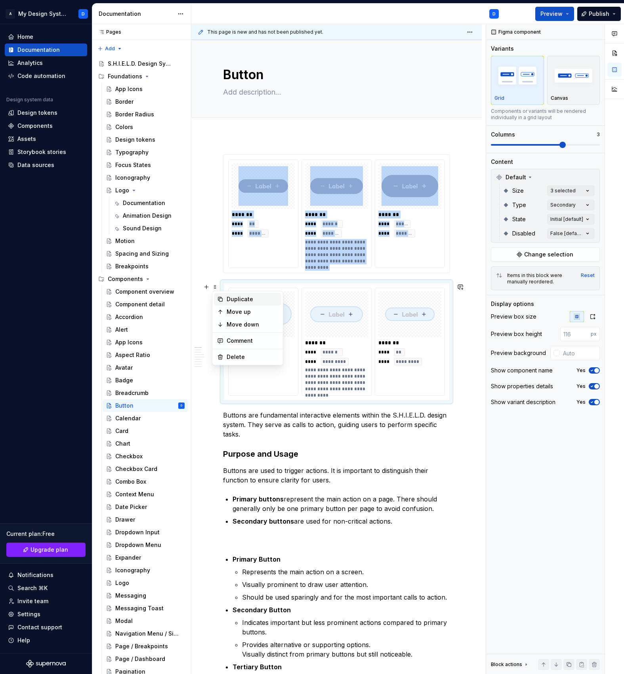
click at [234, 301] on div "Duplicate" at bounding box center [251, 299] width 51 height 8
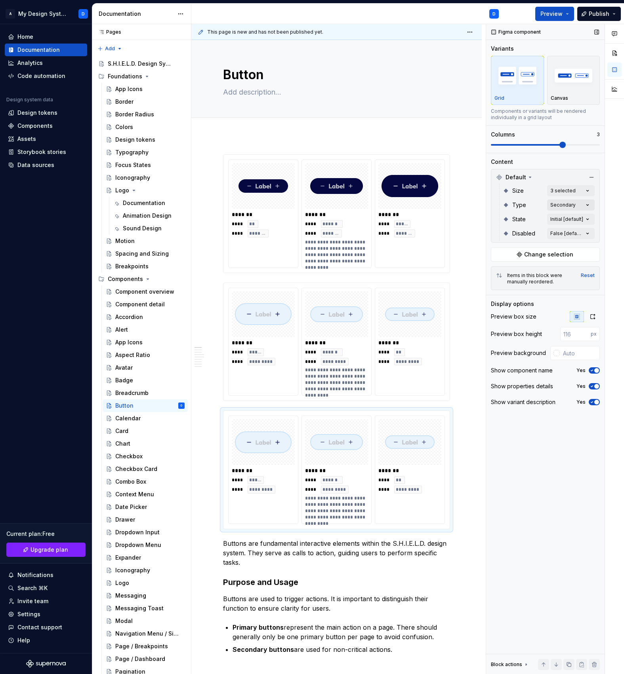
click at [567, 204] on div "Comments Open comments No comments yet Select ‘Comment’ from the block context …" at bounding box center [555, 349] width 138 height 651
click at [496, 268] on div at bounding box center [495, 268] width 6 height 6
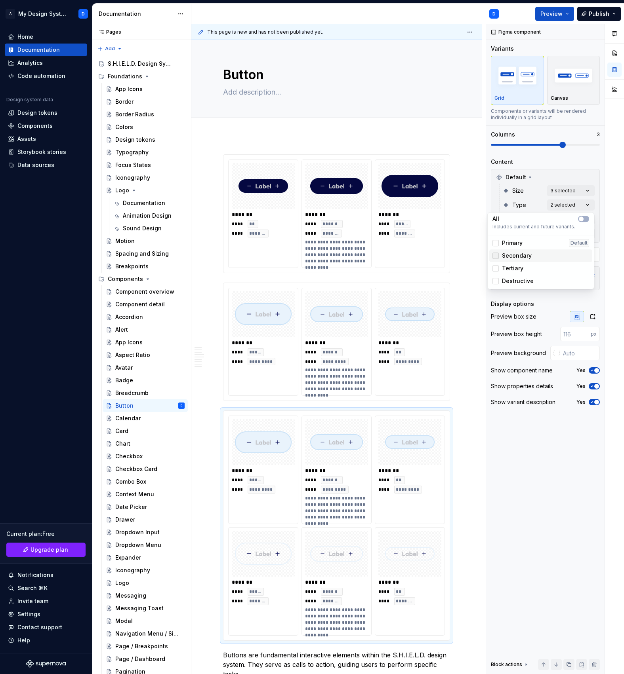
click at [495, 256] on icon at bounding box center [495, 256] width 0 height 0
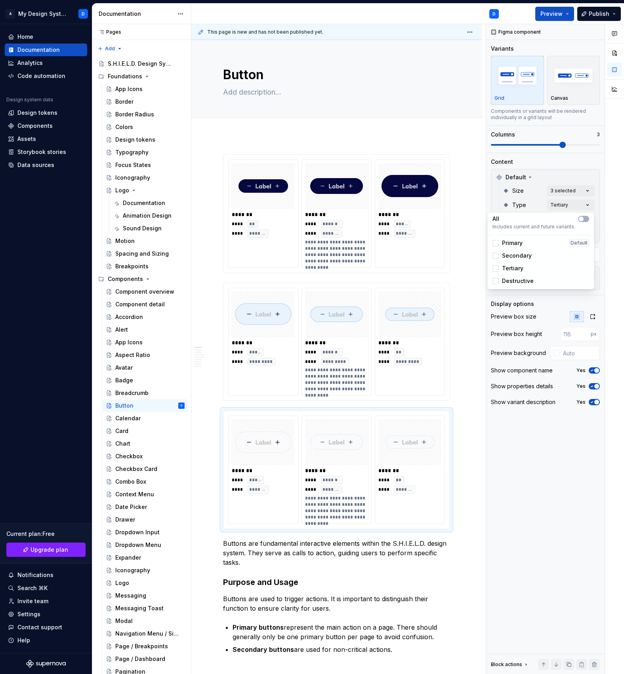
click at [261, 448] on html "A My Design System D Home Documentation Analytics Code automation Design system…" at bounding box center [312, 337] width 624 height 674
click at [217, 417] on span at bounding box center [215, 415] width 6 height 11
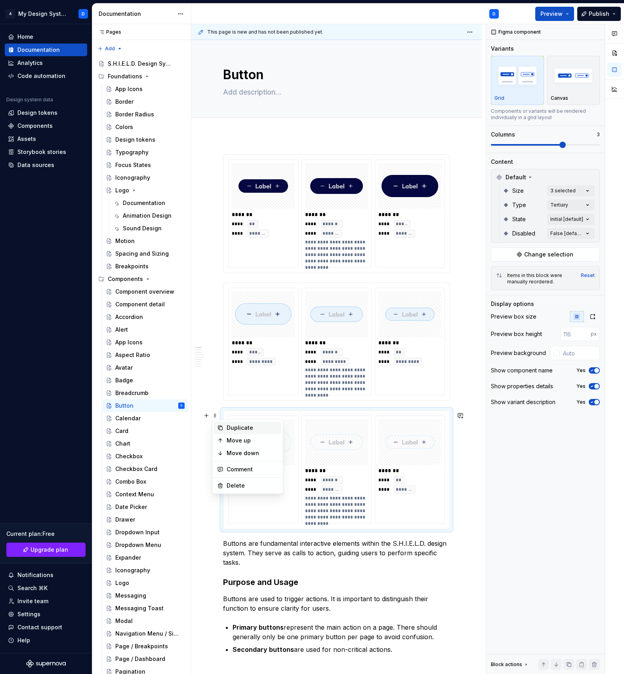
click at [238, 428] on div "Duplicate" at bounding box center [251, 428] width 51 height 8
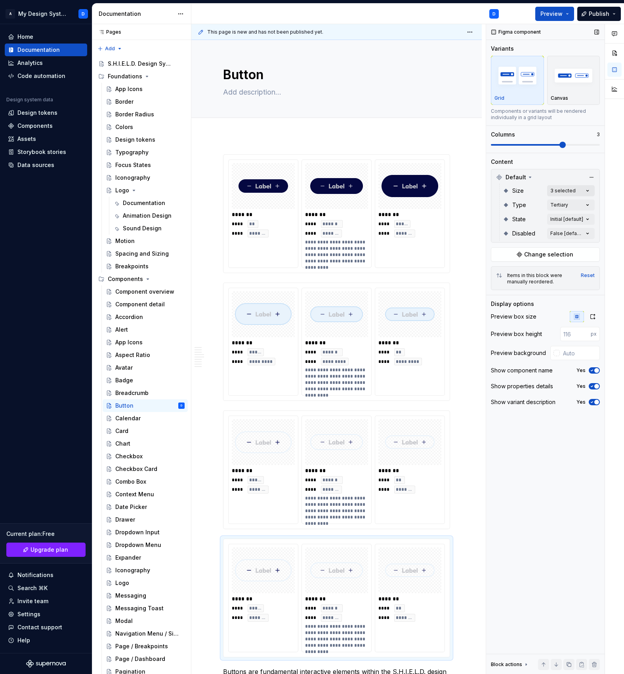
click at [571, 194] on div "Comments Open comments No comments yet Select ‘Comment’ from the block context …" at bounding box center [555, 349] width 138 height 651
click at [568, 205] on div "Comments Open comments No comments yet Select ‘Comment’ from the block context …" at bounding box center [555, 349] width 138 height 651
click at [508, 280] on span "Destructive" at bounding box center [518, 281] width 32 height 8
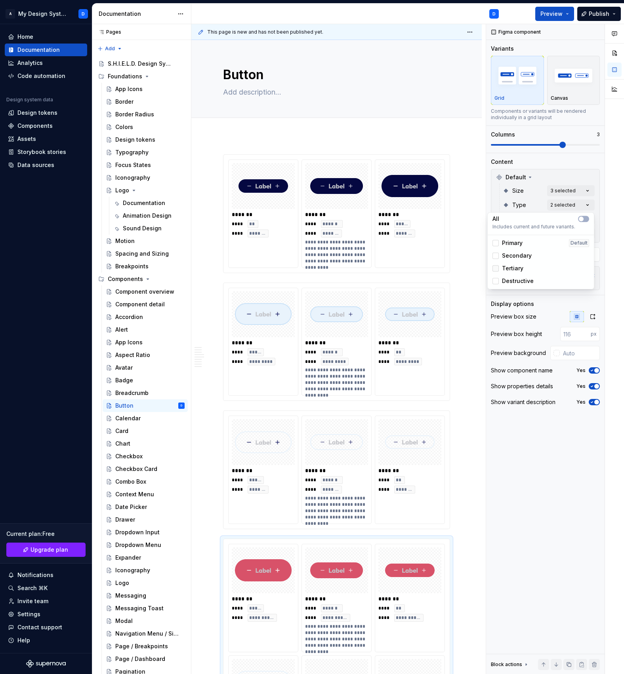
click at [495, 268] on icon at bounding box center [495, 268] width 0 height 0
click at [583, 170] on div "Comments Open comments No comments yet Select ‘Comment’ from the block context …" at bounding box center [555, 349] width 138 height 651
click at [561, 218] on div "Comments Open comments No comments yet Select ‘Comment’ from the block context …" at bounding box center [555, 349] width 138 height 651
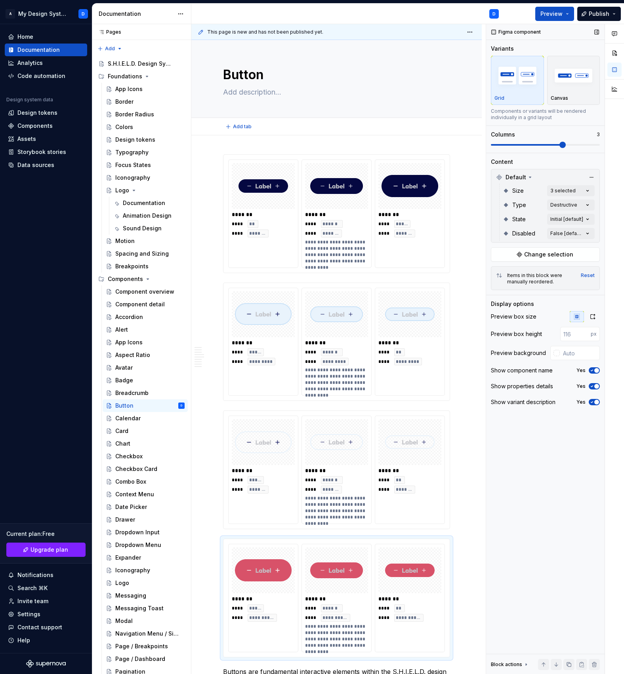
type textarea "*"
